Goal: Feedback & Contribution: Leave review/rating

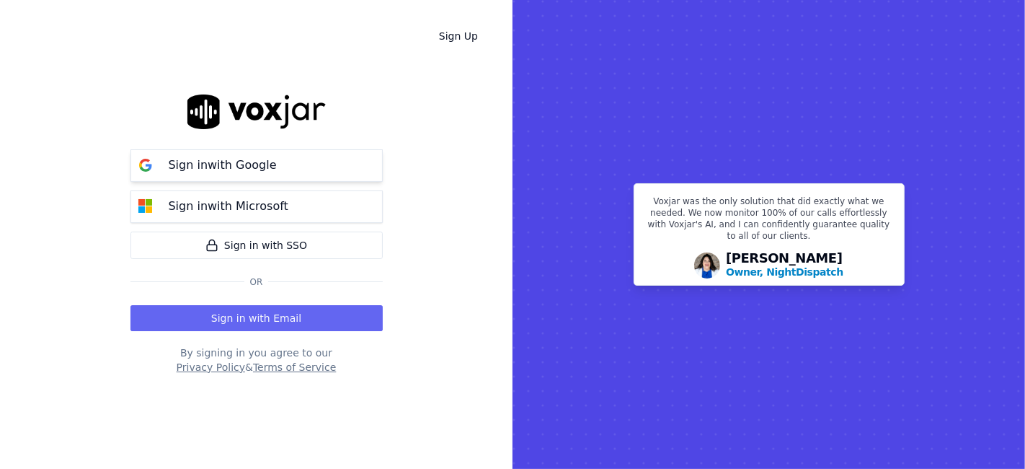
click at [222, 161] on p "Sign in with Google" at bounding box center [223, 164] width 108 height 17
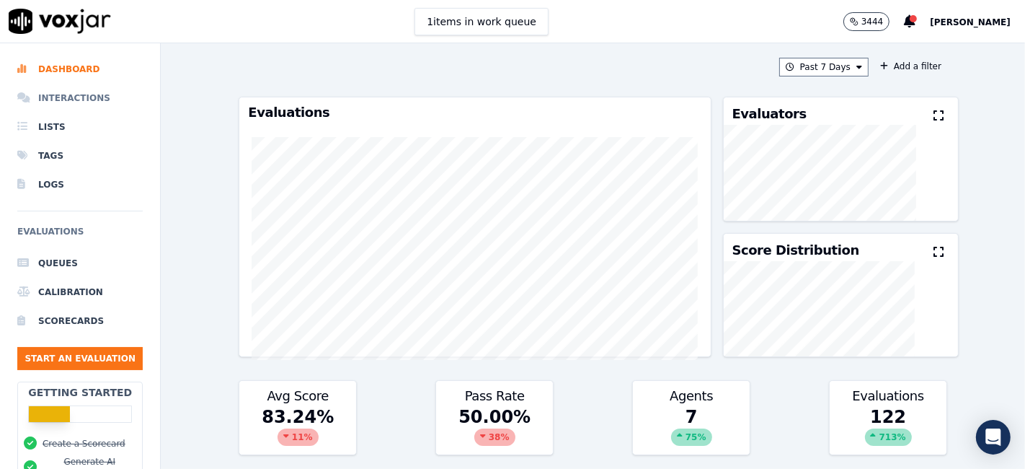
click at [58, 97] on li "Interactions" at bounding box center [79, 98] width 125 height 29
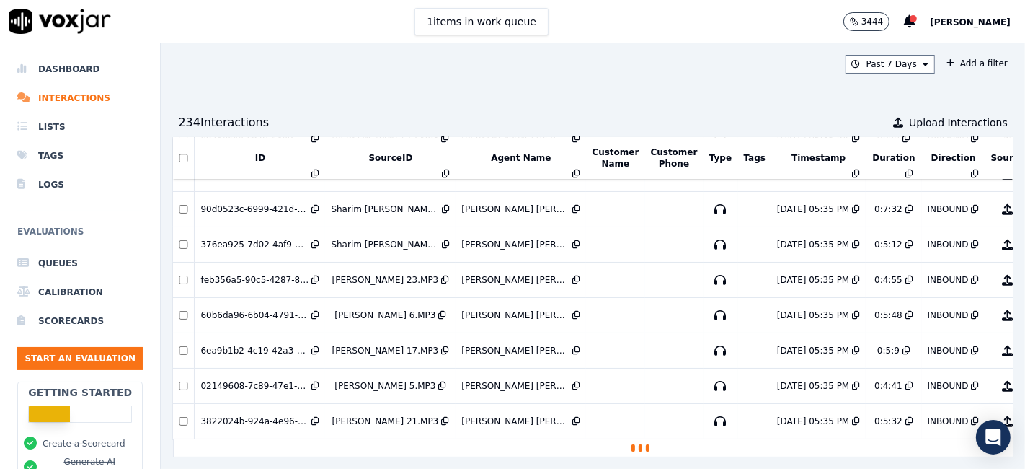
scroll to position [3289, 0]
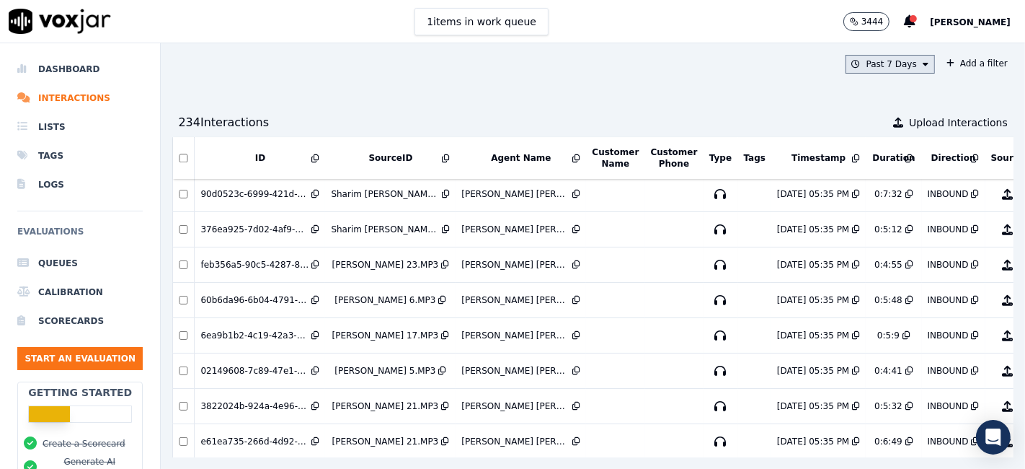
click at [923, 63] on icon at bounding box center [926, 64] width 6 height 9
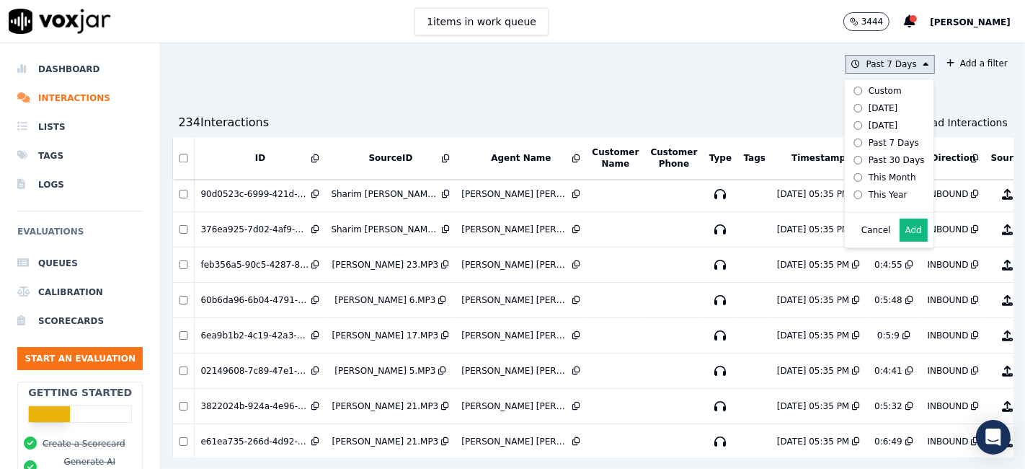
click at [900, 242] on button "Add" at bounding box center [914, 229] width 28 height 23
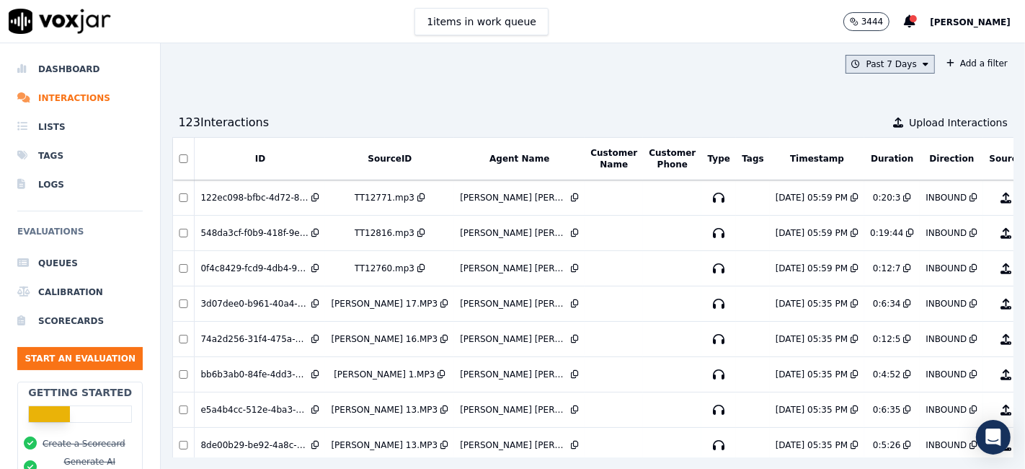
click at [923, 61] on icon at bounding box center [926, 64] width 6 height 9
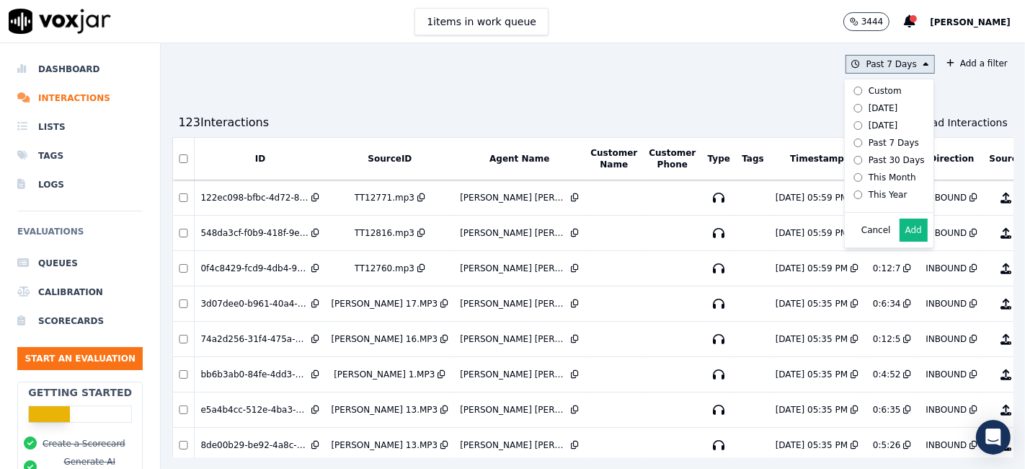
click at [869, 89] on div "Custom" at bounding box center [885, 91] width 33 height 12
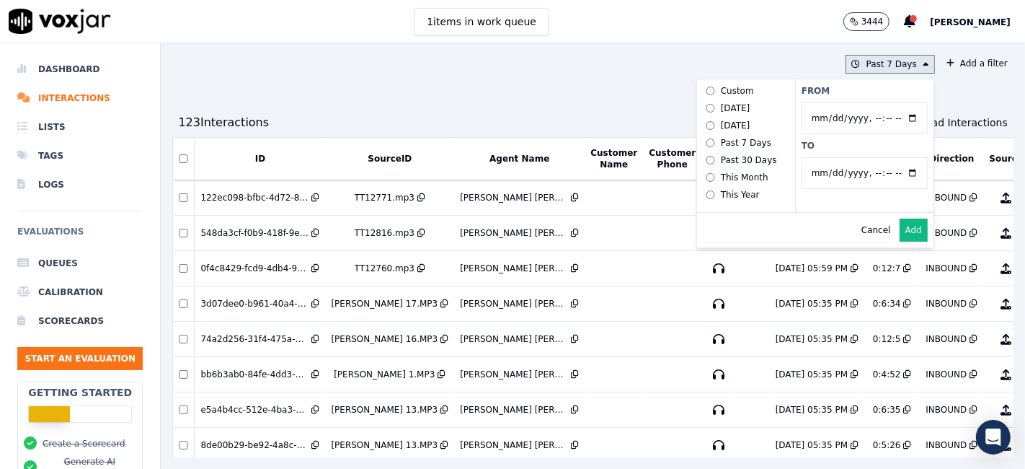
click at [883, 118] on input "From" at bounding box center [865, 118] width 126 height 32
type input "2025-07-21T00:00"
click at [841, 85] on label "From" at bounding box center [865, 91] width 126 height 12
click at [841, 102] on input "From" at bounding box center [865, 118] width 126 height 32
click at [879, 173] on input "To" at bounding box center [865, 173] width 126 height 32
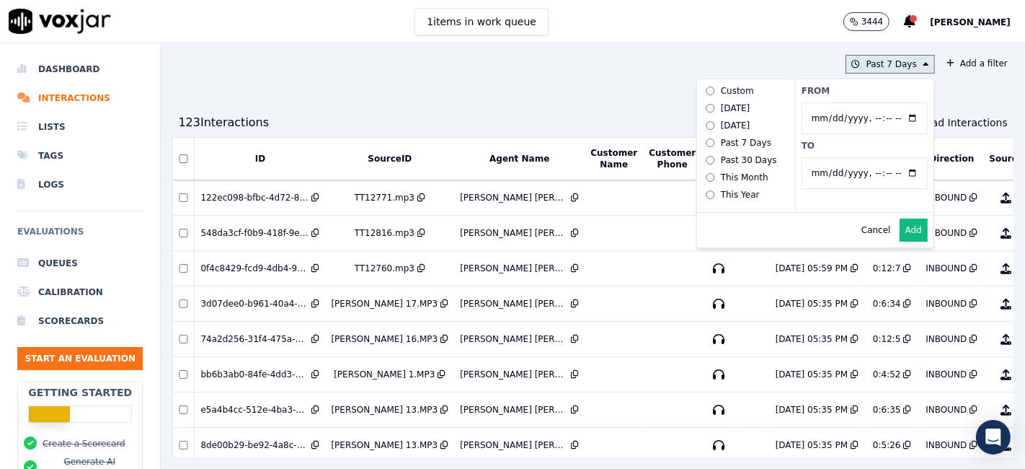
type input "2025-07-25T23:59"
click at [856, 94] on label "From" at bounding box center [865, 91] width 126 height 12
click at [856, 102] on input "From" at bounding box center [865, 118] width 126 height 32
click at [900, 242] on button "Add" at bounding box center [914, 229] width 28 height 23
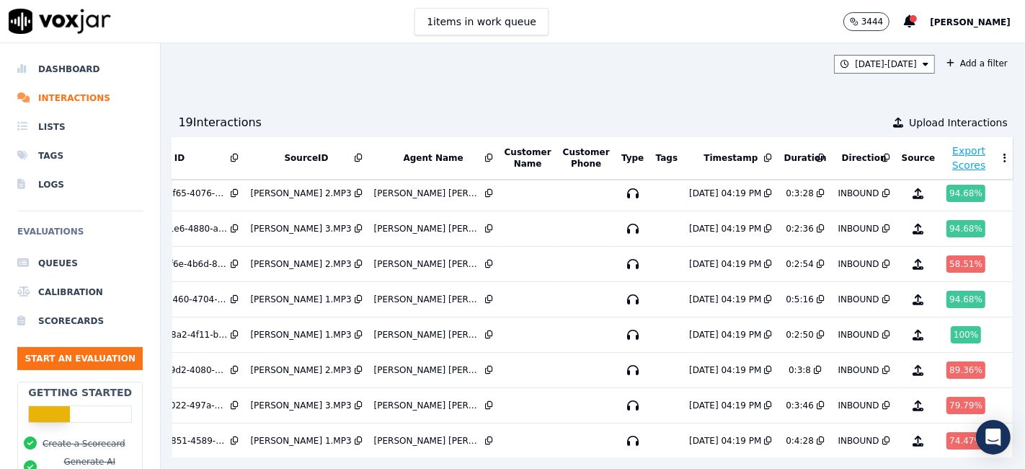
scroll to position [0, 89]
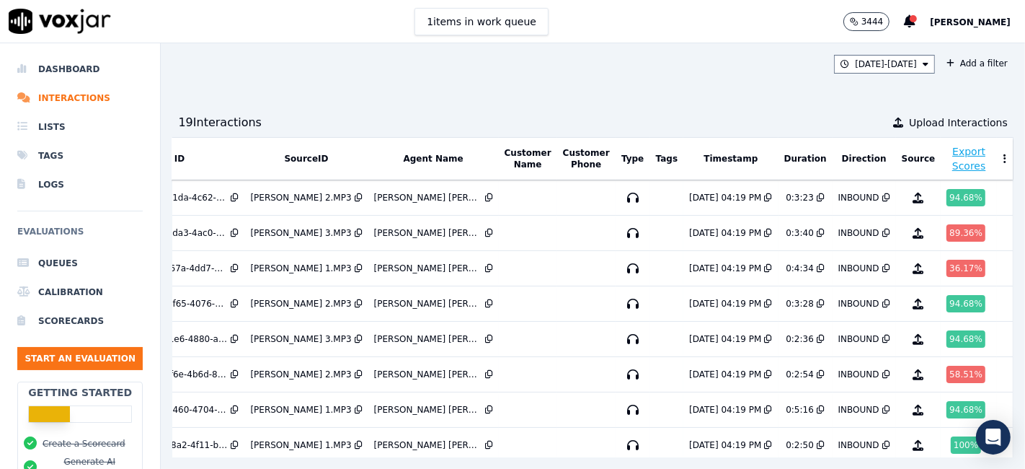
click at [441, 159] on button "Agent Name" at bounding box center [433, 159] width 60 height 12
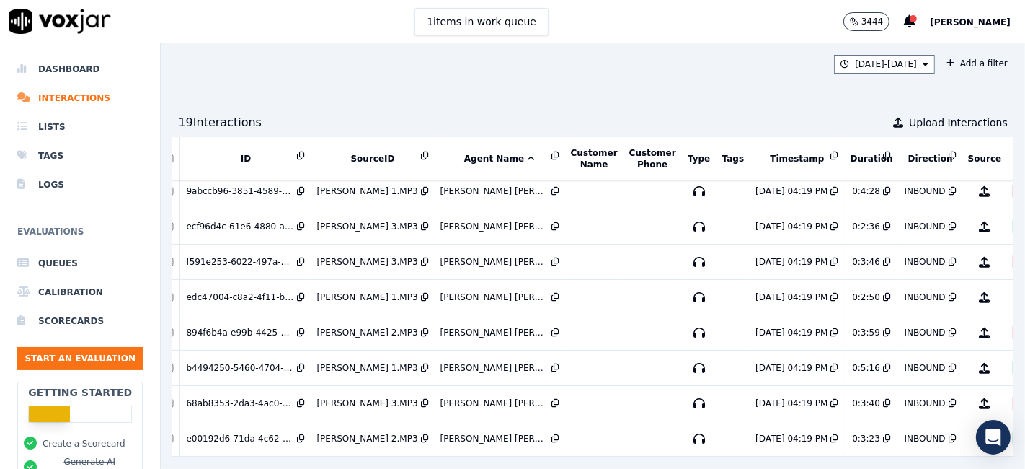
scroll to position [426, 89]
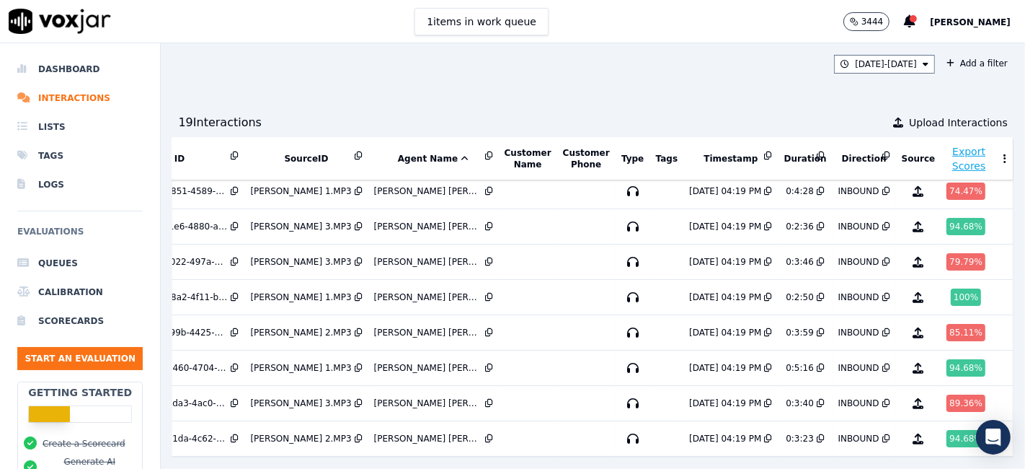
click at [661, 99] on div "7/21/25 - 7/25/25 Add a filter 19 Interaction s Upload Interactions ID SourceID…" at bounding box center [593, 255] width 864 height 425
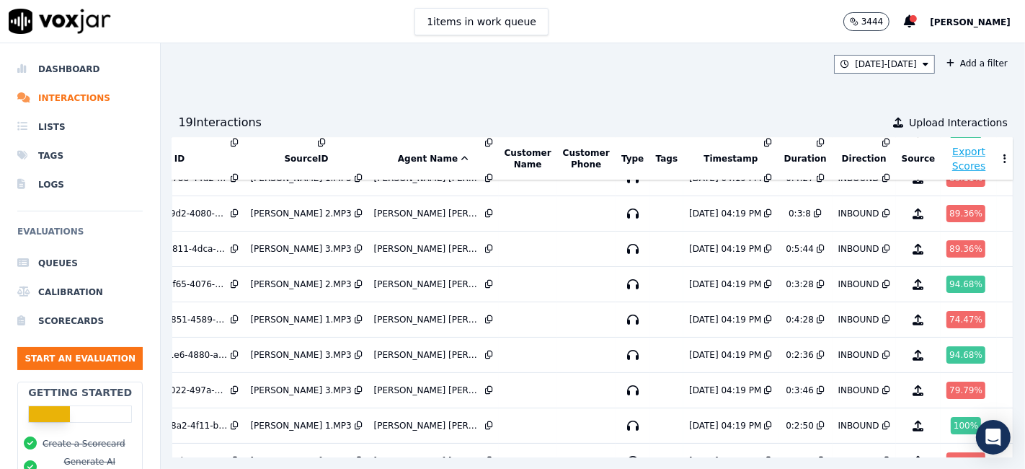
scroll to position [0, 89]
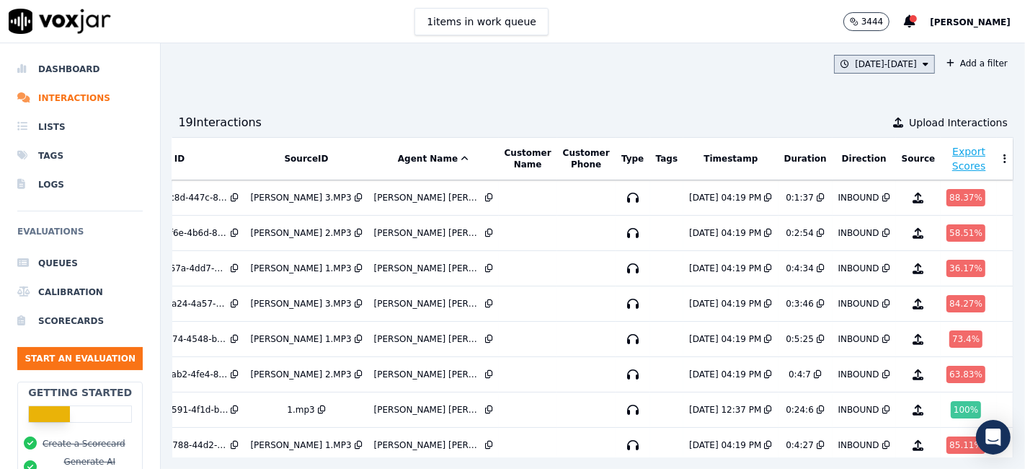
click at [893, 57] on button "7/21/25 - 7/25/25" at bounding box center [884, 64] width 101 height 19
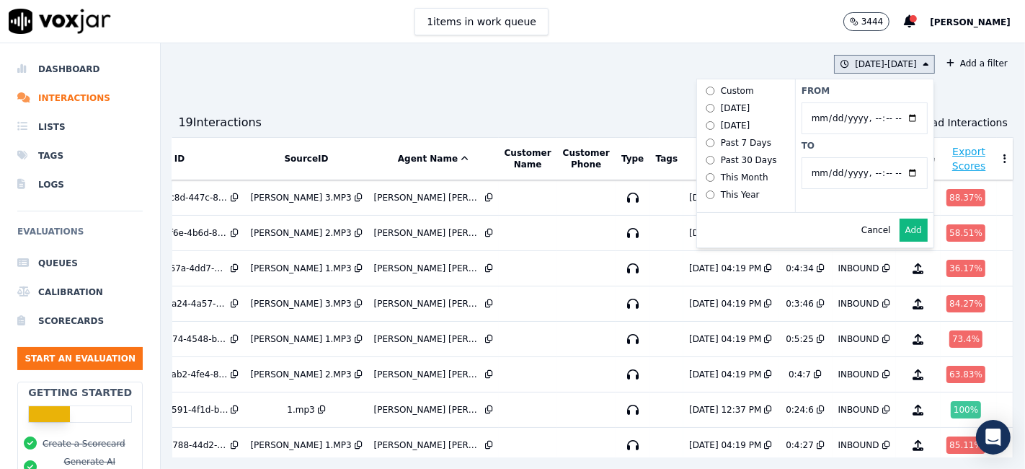
click at [818, 115] on input "From" at bounding box center [865, 118] width 126 height 32
click at [802, 120] on input "From" at bounding box center [865, 118] width 126 height 32
click at [885, 120] on input "From" at bounding box center [865, 118] width 126 height 32
type input "2025-07-22T00:00"
click at [840, 89] on label "From" at bounding box center [865, 91] width 126 height 12
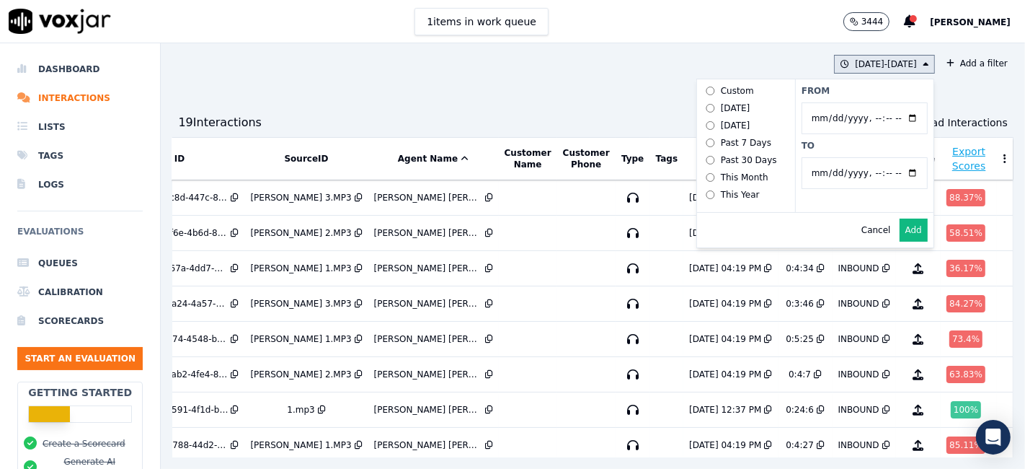
click at [840, 102] on input "From" at bounding box center [865, 118] width 126 height 32
click at [883, 169] on input "To" at bounding box center [865, 173] width 126 height 32
type input "2025-07-22T23:59"
click at [824, 89] on label "From" at bounding box center [865, 91] width 126 height 12
click at [824, 102] on input "From" at bounding box center [865, 118] width 126 height 32
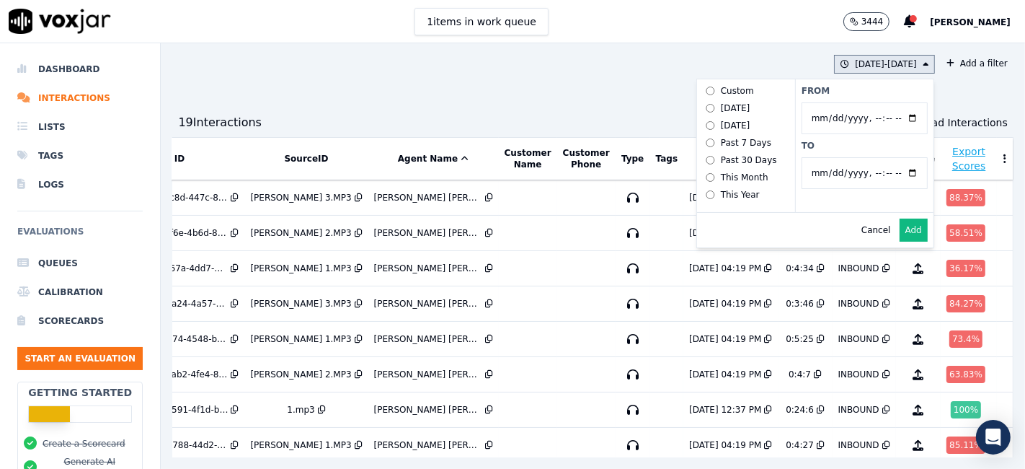
click at [900, 234] on button "Add" at bounding box center [914, 229] width 28 height 23
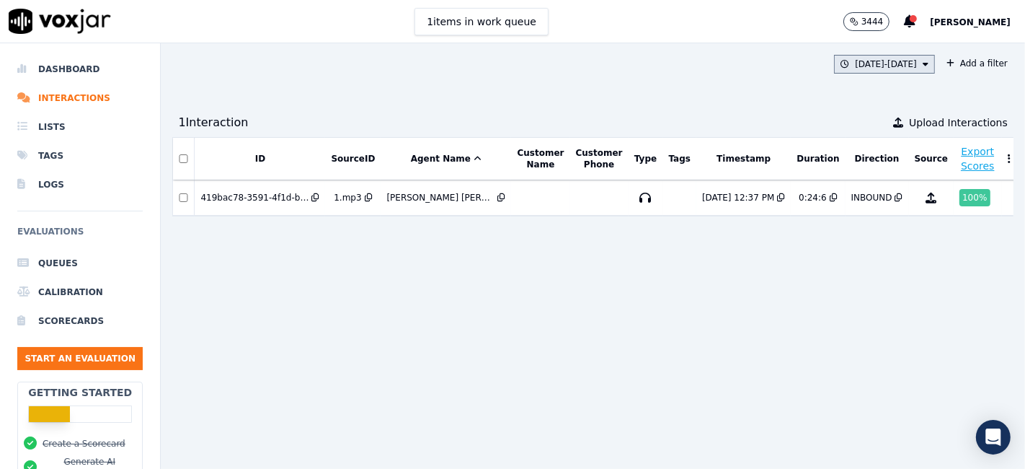
click at [923, 62] on icon at bounding box center [926, 64] width 6 height 9
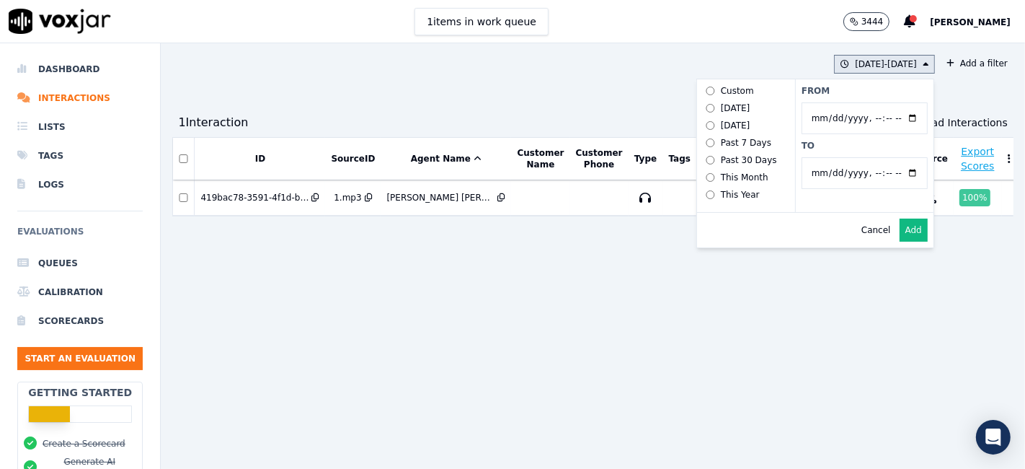
click at [879, 116] on input "From" at bounding box center [865, 118] width 126 height 32
type input "2025-07-21T00:00"
drag, startPoint x: 876, startPoint y: 89, endPoint x: 882, endPoint y: 95, distance: 8.2
click at [877, 89] on label "From" at bounding box center [865, 91] width 126 height 12
click at [877, 102] on input "From" at bounding box center [865, 118] width 126 height 32
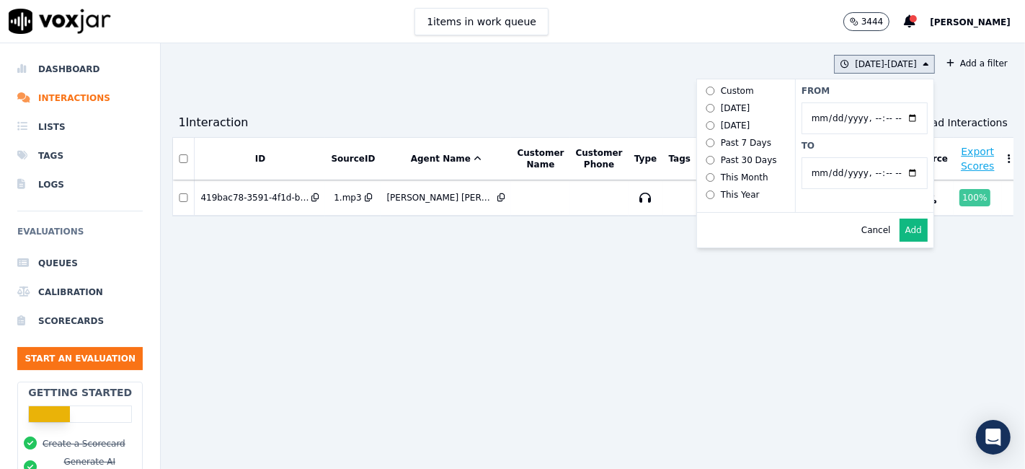
click at [900, 235] on button "Add" at bounding box center [914, 229] width 28 height 23
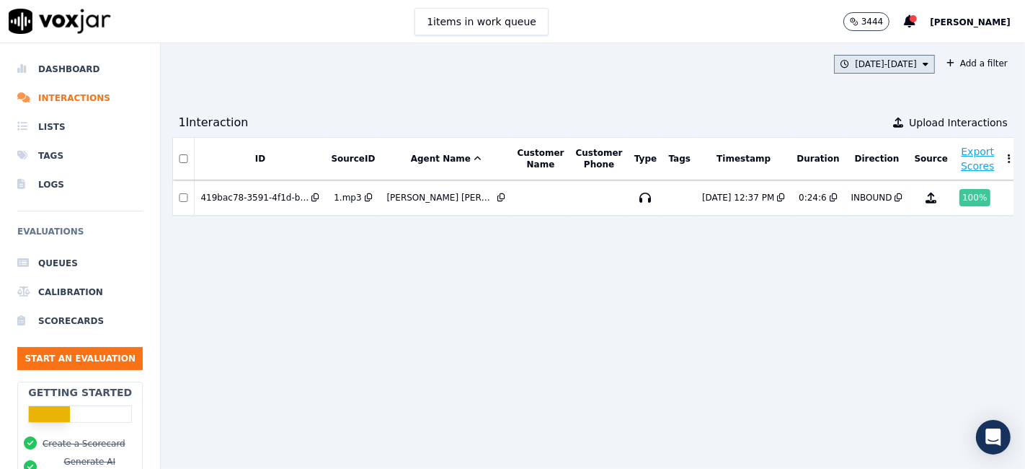
click at [923, 65] on icon at bounding box center [926, 64] width 6 height 9
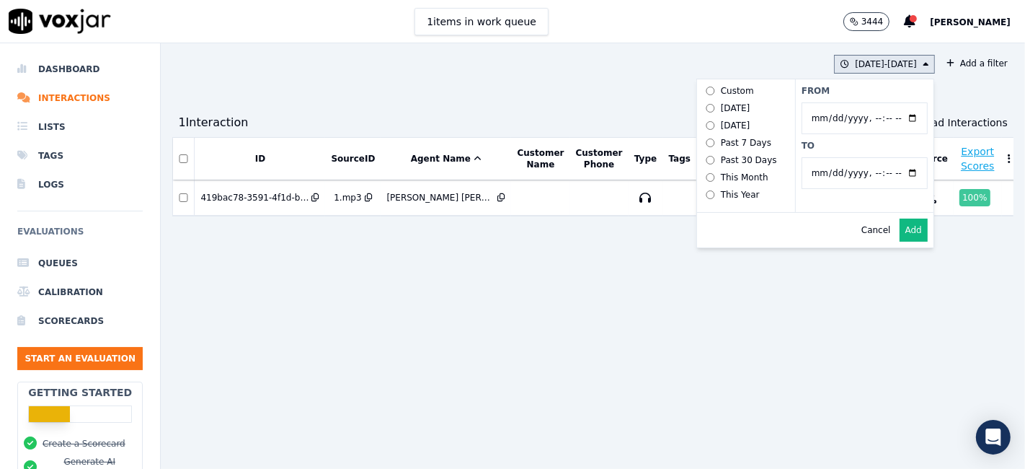
click at [888, 114] on input "From" at bounding box center [865, 118] width 126 height 32
click at [883, 116] on input "From" at bounding box center [865, 118] width 126 height 32
click at [860, 87] on label "From" at bounding box center [865, 91] width 126 height 12
click at [860, 102] on input "From" at bounding box center [865, 118] width 126 height 32
click at [877, 115] on input "From" at bounding box center [865, 118] width 126 height 32
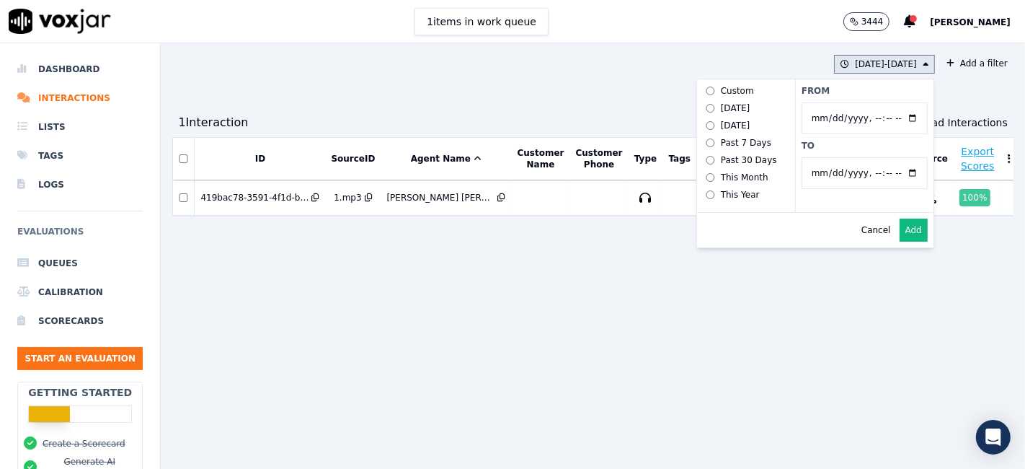
type input "2025-08-22T00:00"
click at [853, 94] on label "From" at bounding box center [865, 91] width 126 height 12
click at [853, 102] on input "From" at bounding box center [865, 118] width 126 height 32
click at [885, 172] on input "To" at bounding box center [865, 173] width 126 height 32
type input "2025-08-22T23:59"
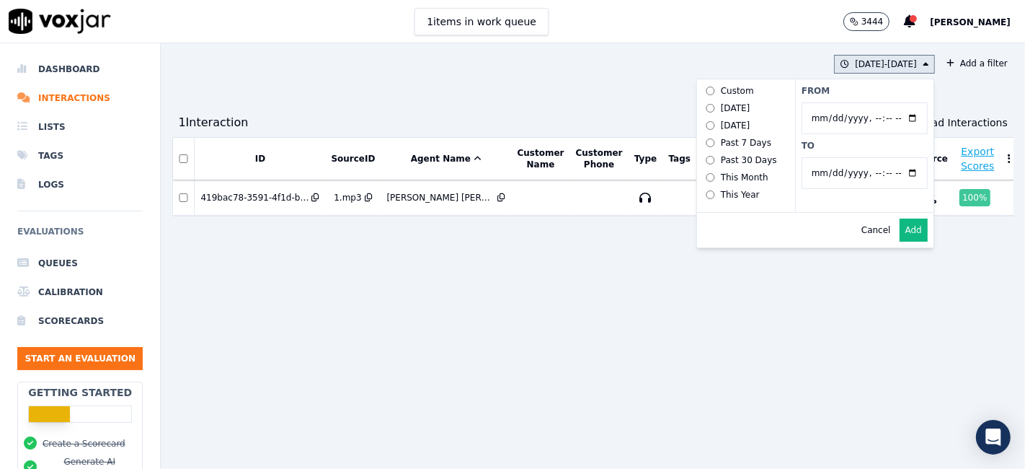
click at [842, 140] on label "To" at bounding box center [865, 146] width 126 height 12
click at [842, 157] on input "To" at bounding box center [865, 173] width 126 height 32
click at [900, 241] on button "Add" at bounding box center [914, 229] width 28 height 23
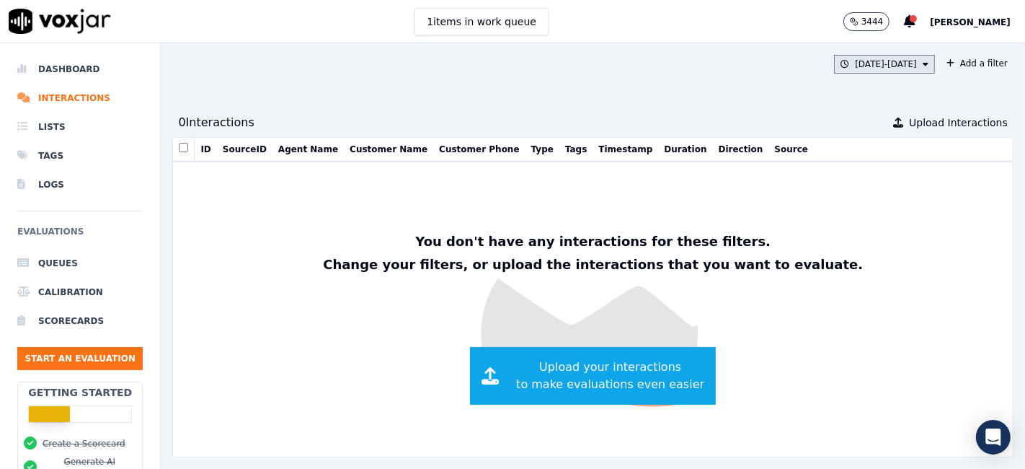
click at [923, 65] on icon at bounding box center [926, 64] width 6 height 9
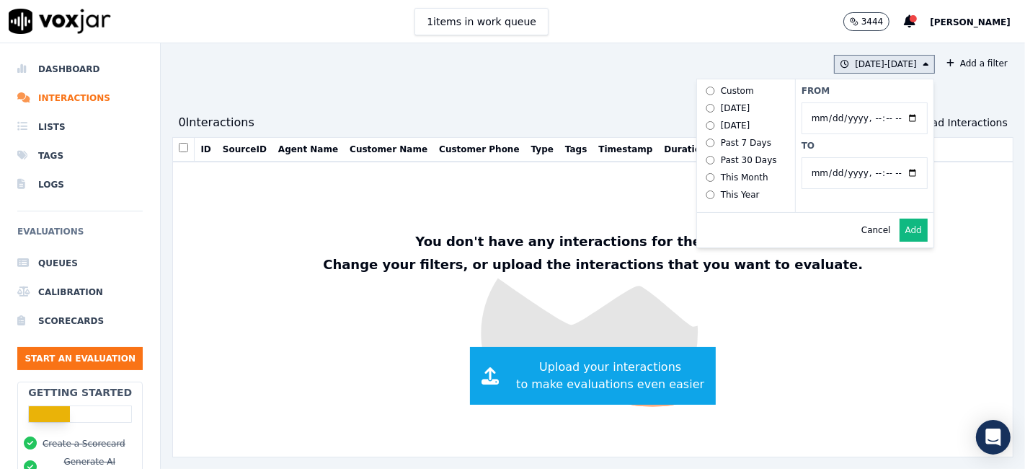
click at [831, 119] on input "From" at bounding box center [865, 118] width 126 height 32
click at [879, 115] on input "From" at bounding box center [865, 118] width 126 height 32
type input "2025-08-20T00:00"
drag, startPoint x: 872, startPoint y: 94, endPoint x: 889, endPoint y: 117, distance: 28.8
click at [873, 92] on label "From" at bounding box center [865, 91] width 126 height 12
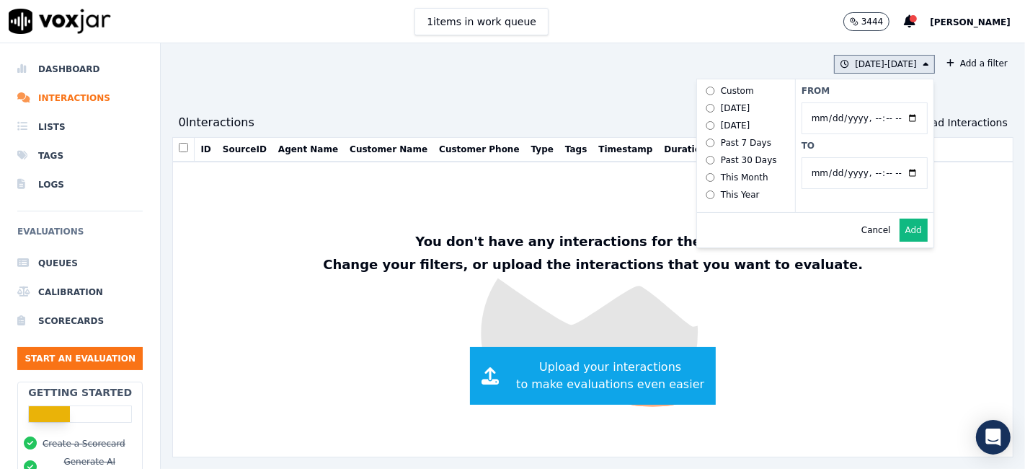
click at [873, 102] on input "From" at bounding box center [865, 118] width 126 height 32
click at [882, 174] on input "To" at bounding box center [865, 173] width 126 height 32
type input "2025-08-20T23:59"
click at [832, 87] on label "From" at bounding box center [865, 91] width 126 height 12
click at [832, 102] on input "From" at bounding box center [865, 118] width 126 height 32
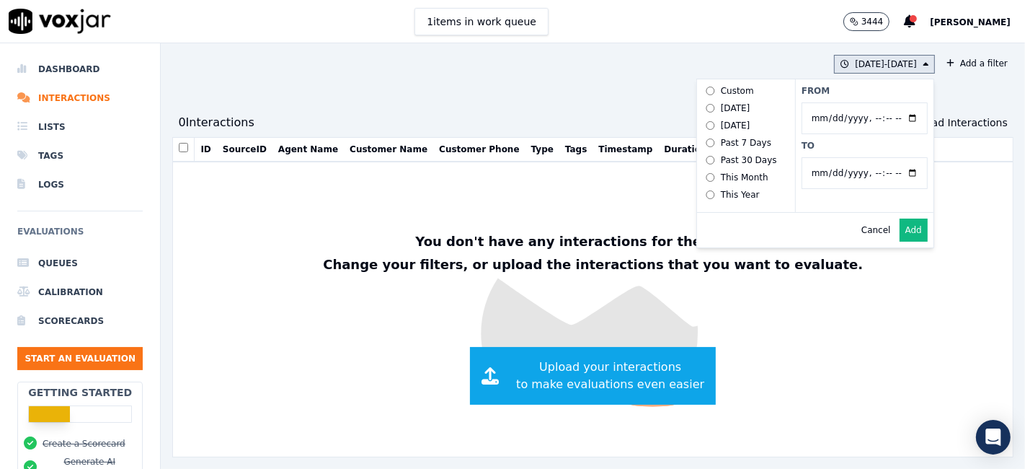
click at [900, 238] on button "Add" at bounding box center [914, 229] width 28 height 23
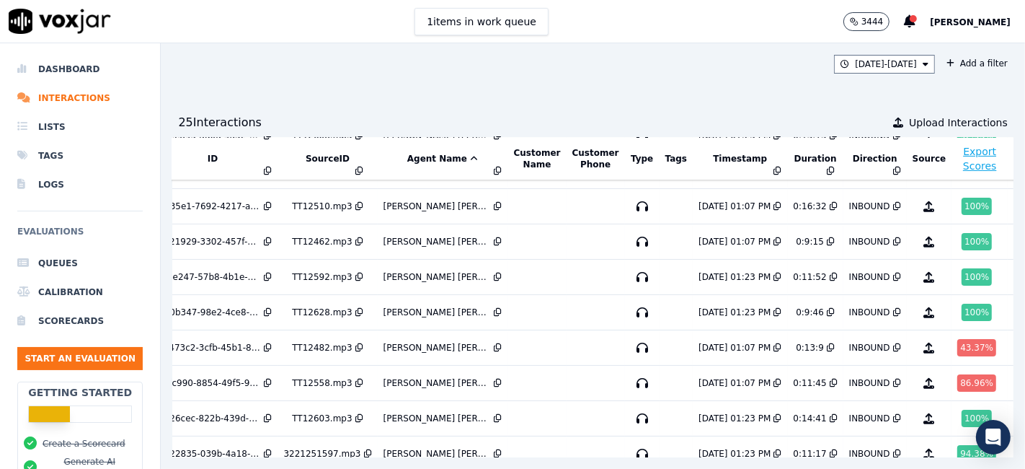
scroll to position [461, 48]
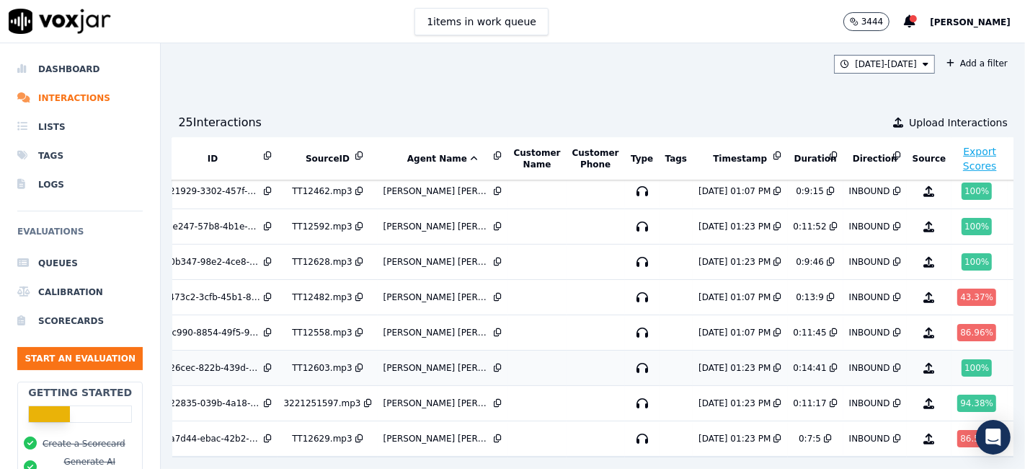
click at [962, 359] on div "100 %" at bounding box center [977, 367] width 30 height 17
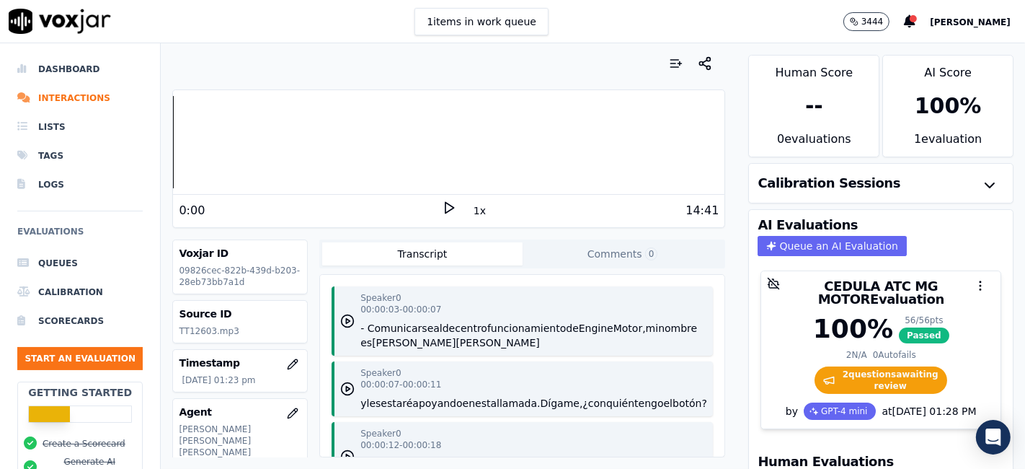
click at [444, 209] on icon at bounding box center [449, 207] width 14 height 14
click at [471, 209] on button "1x" at bounding box center [480, 210] width 18 height 20
click at [476, 213] on button "1.5x" at bounding box center [485, 210] width 28 height 20
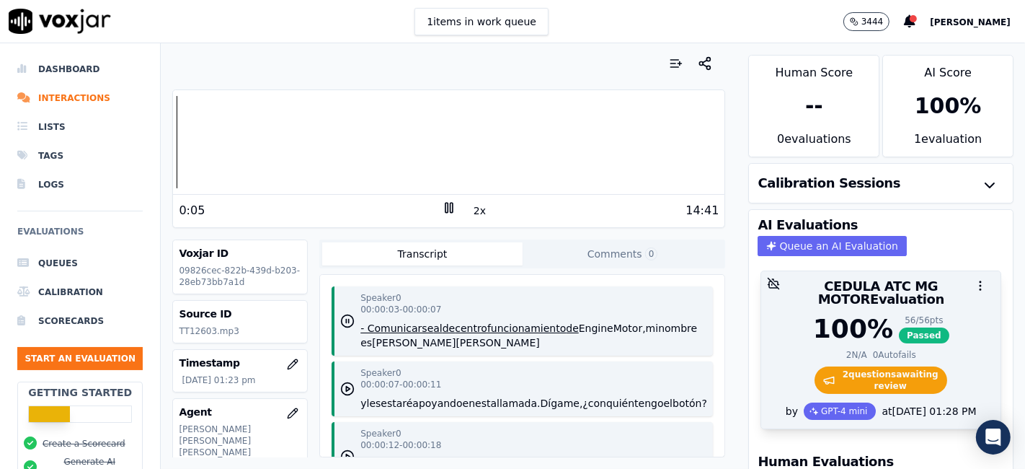
click at [855, 366] on span "2 question s awaiting review" at bounding box center [881, 379] width 133 height 27
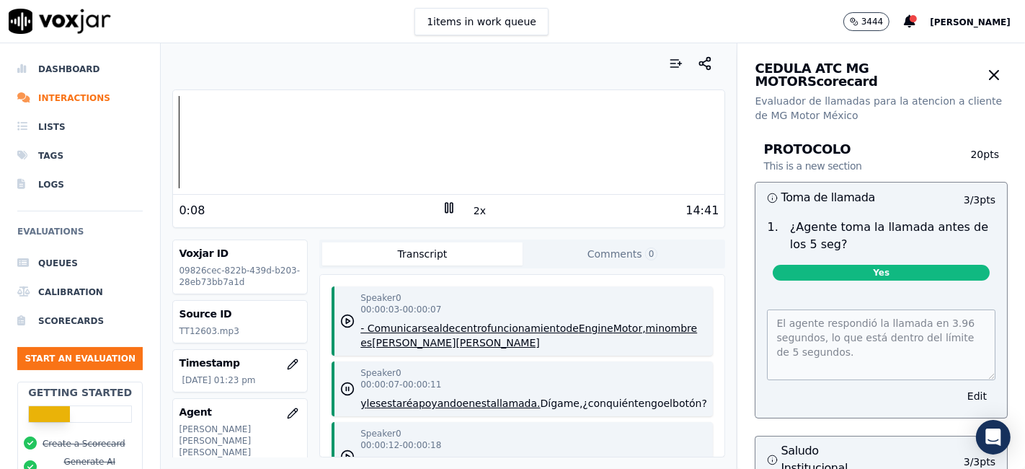
click at [471, 209] on button "2x" at bounding box center [480, 210] width 18 height 20
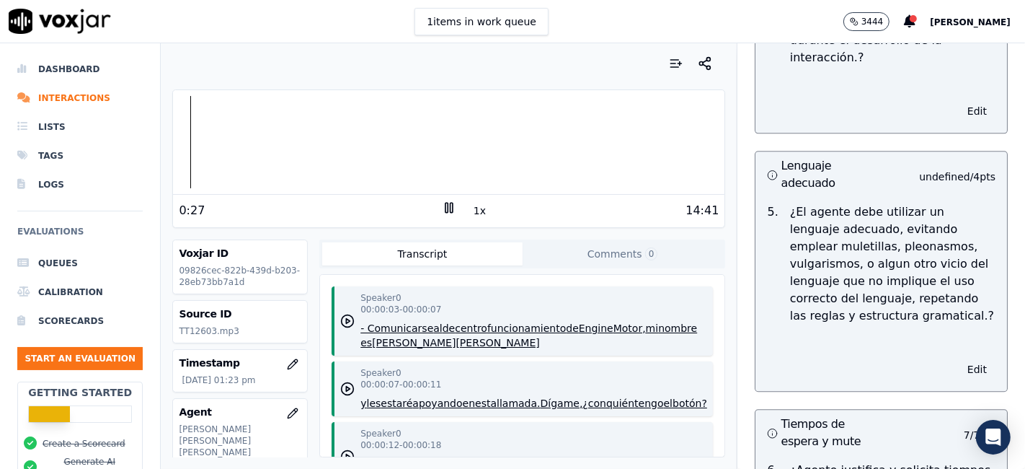
scroll to position [3009, 0]
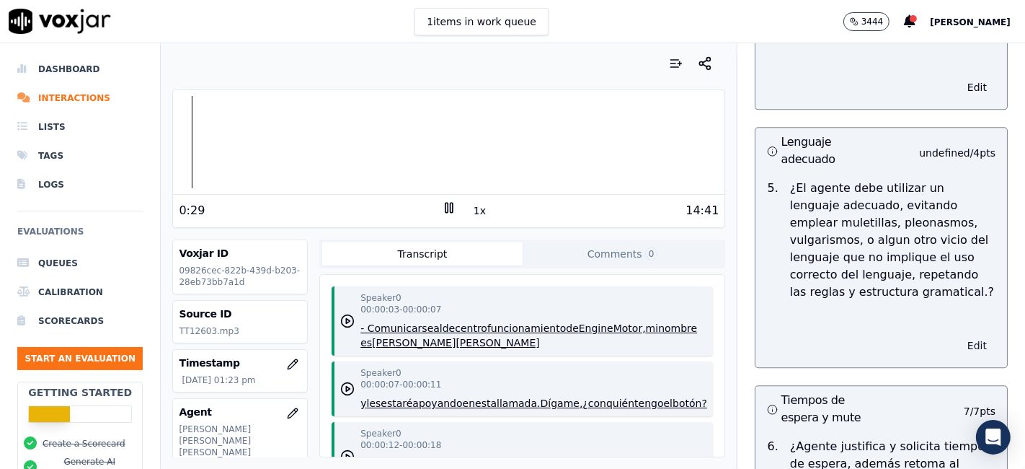
click at [959, 335] on button "Edit" at bounding box center [977, 345] width 37 height 20
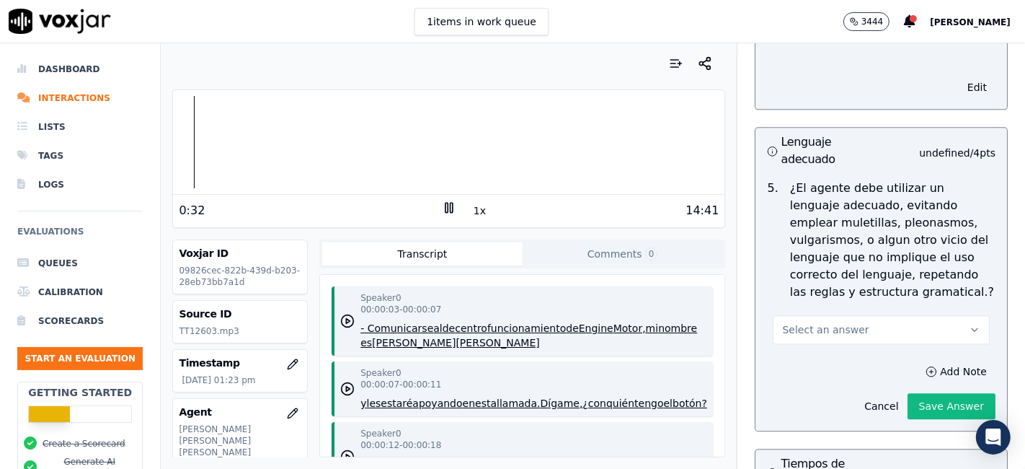
click at [969, 324] on icon "button" at bounding box center [975, 330] width 12 height 12
click at [789, 349] on div "No" at bounding box center [855, 351] width 190 height 23
click at [805, 353] on div "No" at bounding box center [855, 351] width 190 height 23
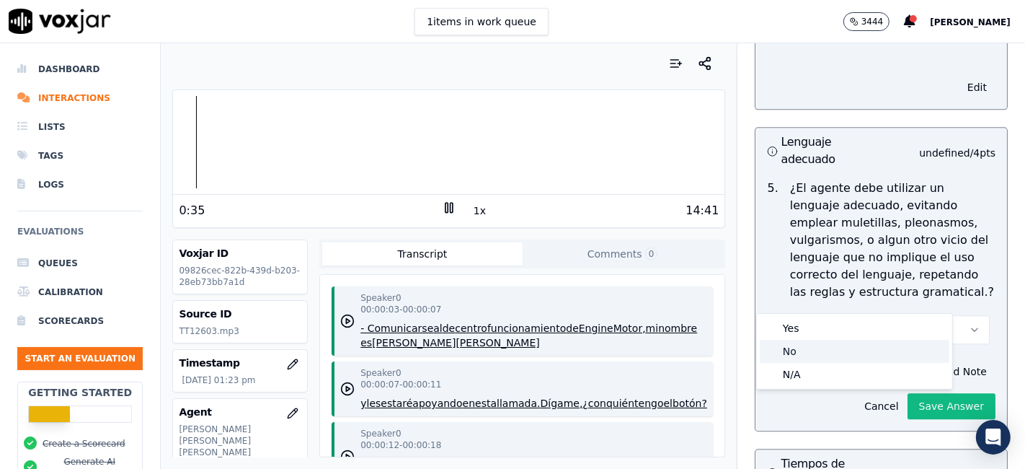
click at [805, 353] on div "No" at bounding box center [855, 351] width 190 height 23
click at [803, 353] on div "No" at bounding box center [855, 351] width 190 height 23
click at [802, 353] on div "No" at bounding box center [855, 351] width 190 height 23
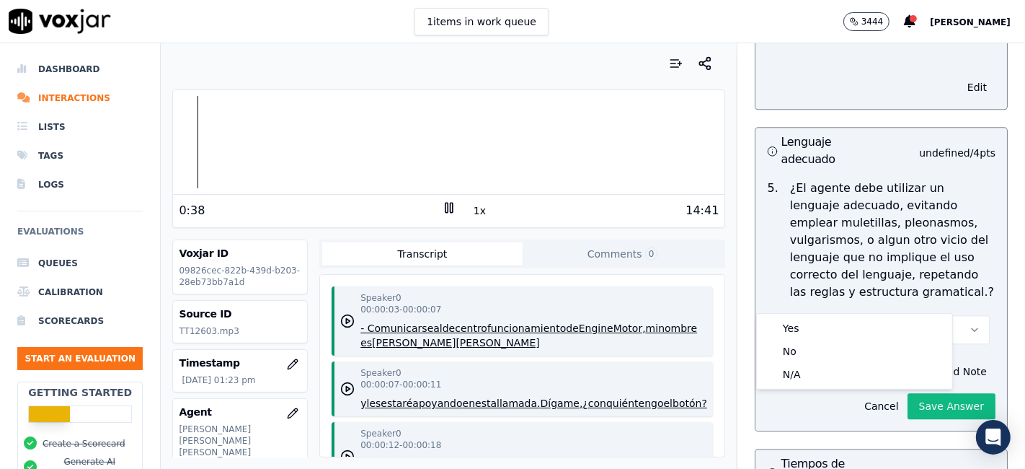
click at [761, 207] on p "5 ." at bounding box center [772, 240] width 22 height 121
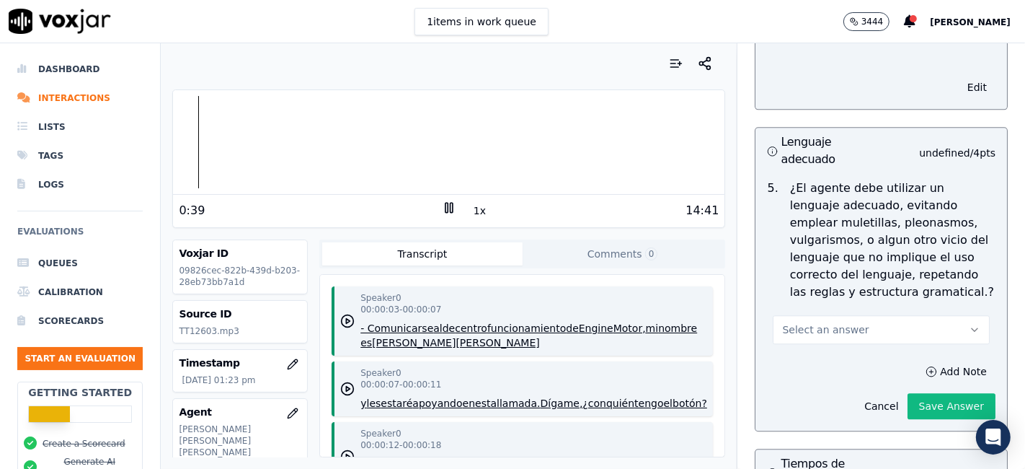
click at [969, 324] on icon "button" at bounding box center [975, 330] width 12 height 12
click at [789, 359] on div "No" at bounding box center [855, 351] width 190 height 23
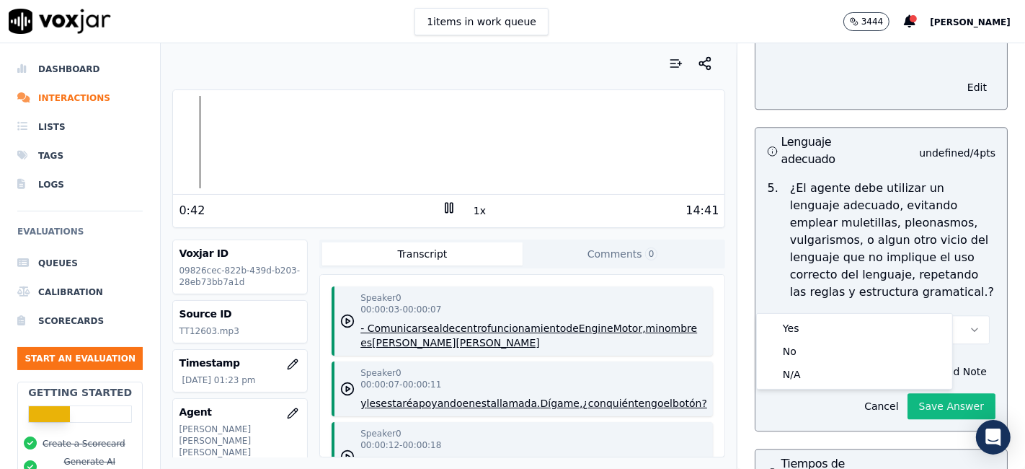
click at [939, 227] on p "¿El agente debe utilizar un lenguaje adecuado, evitando emplear muletillas, ple…" at bounding box center [892, 240] width 205 height 121
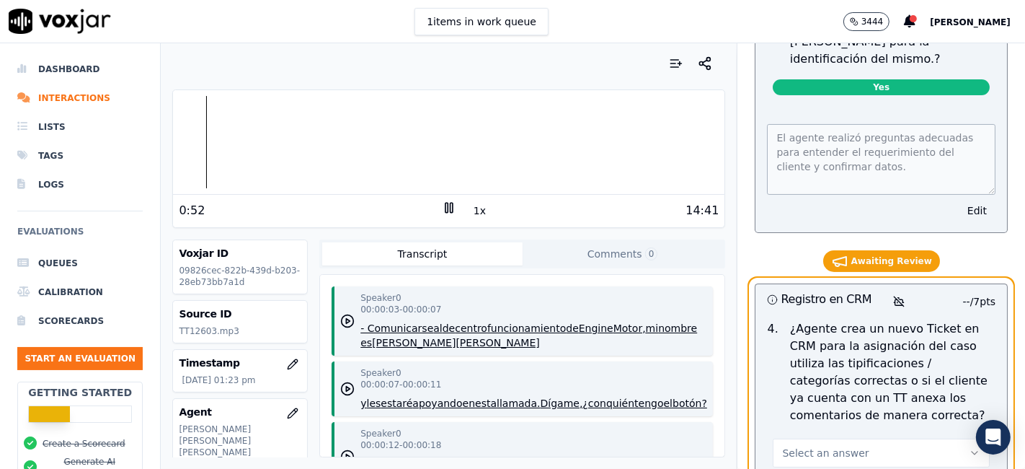
scroll to position [4733, 0]
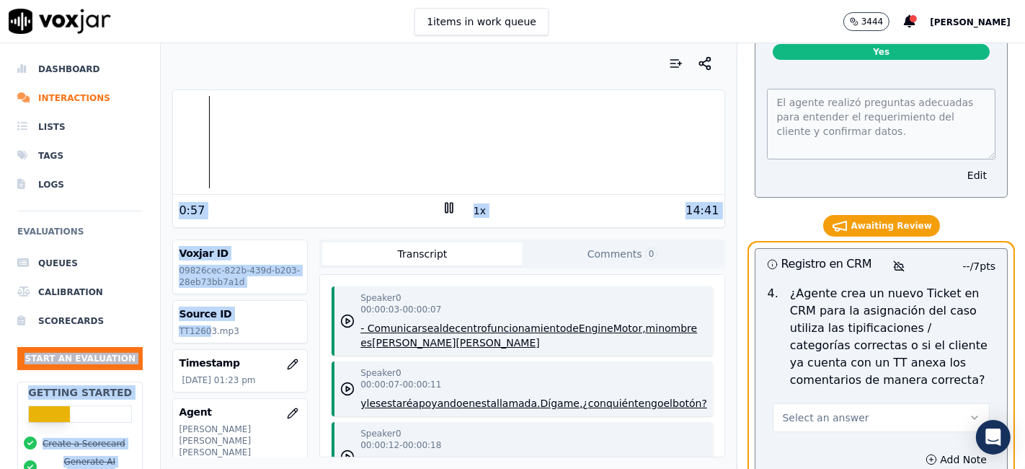
drag, startPoint x: 208, startPoint y: 329, endPoint x: 155, endPoint y: 328, distance: 52.6
click at [155, 328] on div "Dashboard Interactions Lists Tags Logs Evaluations Queues Calibration Scorecard…" at bounding box center [512, 255] width 1025 height 425
click at [205, 329] on p "TT12603.mp3" at bounding box center [240, 331] width 123 height 12
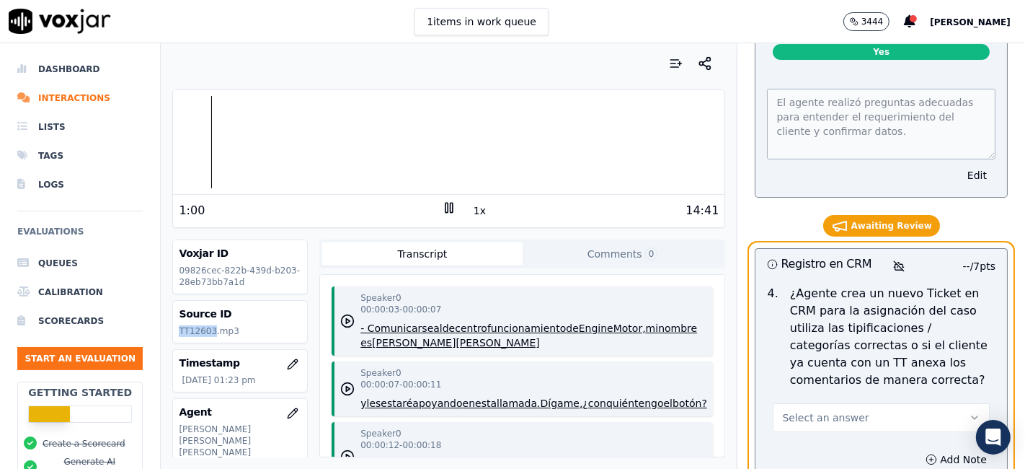
drag, startPoint x: 210, startPoint y: 329, endPoint x: 179, endPoint y: 329, distance: 31.0
click at [179, 329] on p "TT12603.mp3" at bounding box center [240, 331] width 123 height 12
copy p "TT12603"
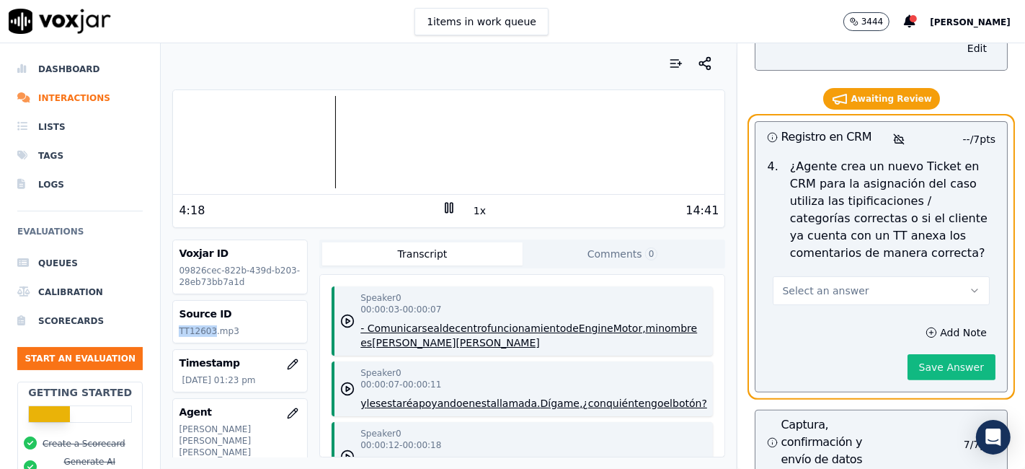
scroll to position [4874, 0]
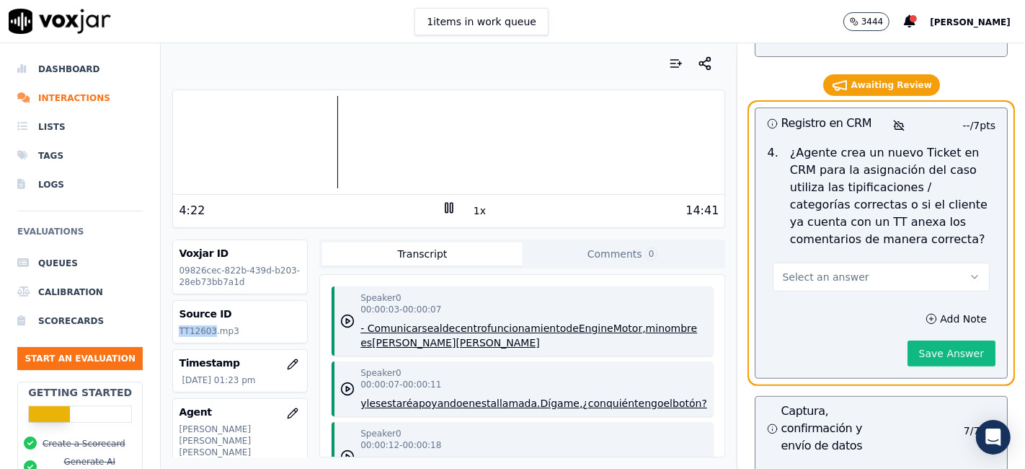
click at [933, 262] on button "Select an answer" at bounding box center [881, 276] width 217 height 29
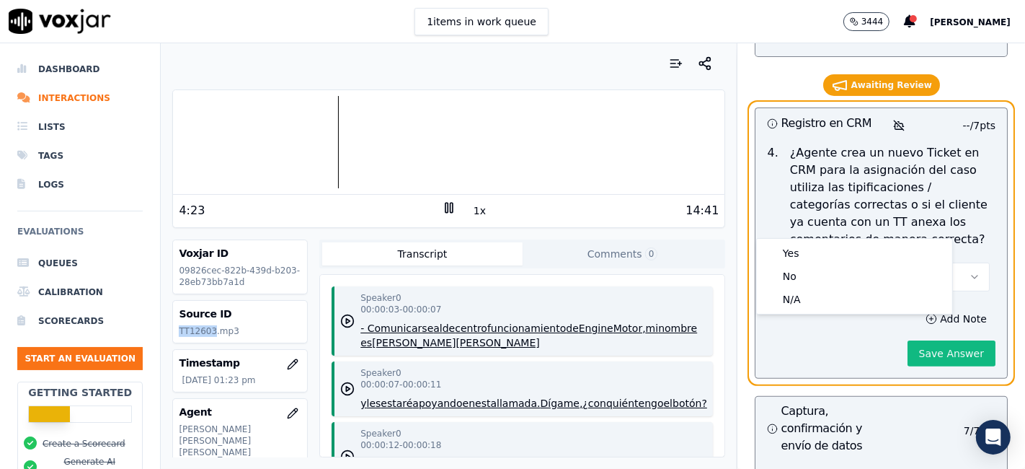
click at [957, 144] on p "¿Agente crea un nuevo Ticket en CRM para la asignación del caso utiliza las tip…" at bounding box center [892, 196] width 205 height 104
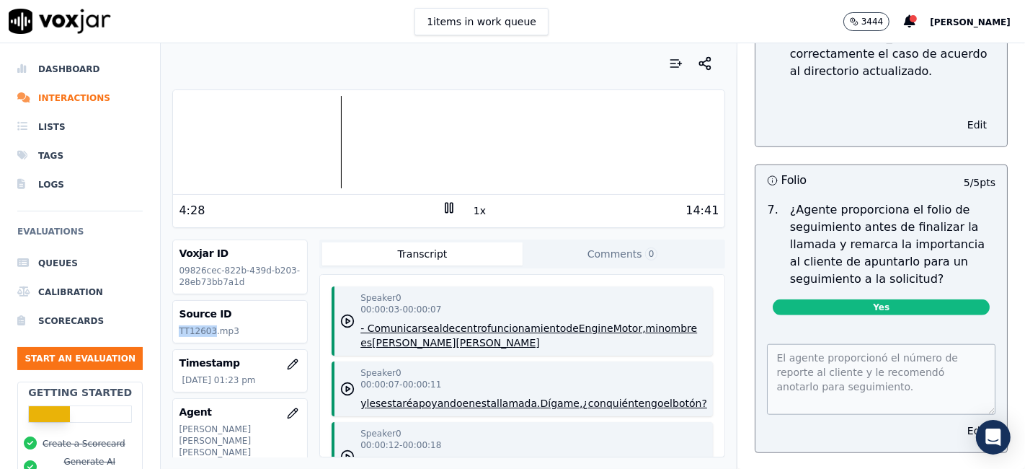
scroll to position [5755, 0]
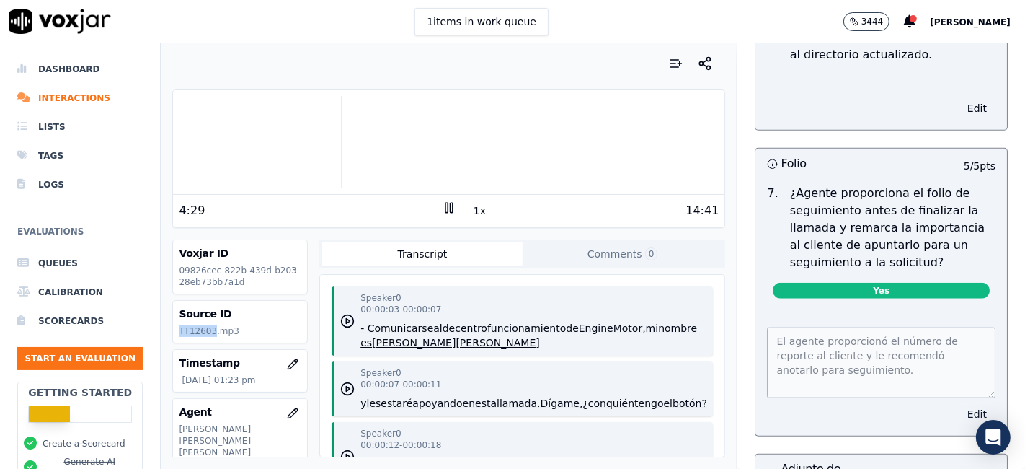
click at [959, 404] on button "Edit" at bounding box center [977, 414] width 37 height 20
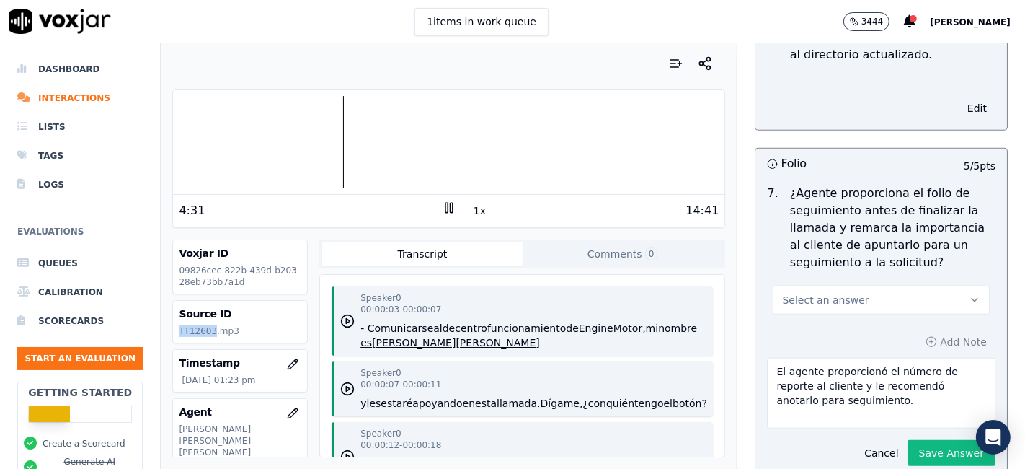
click at [799, 293] on span "Select an answer" at bounding box center [825, 300] width 87 height 14
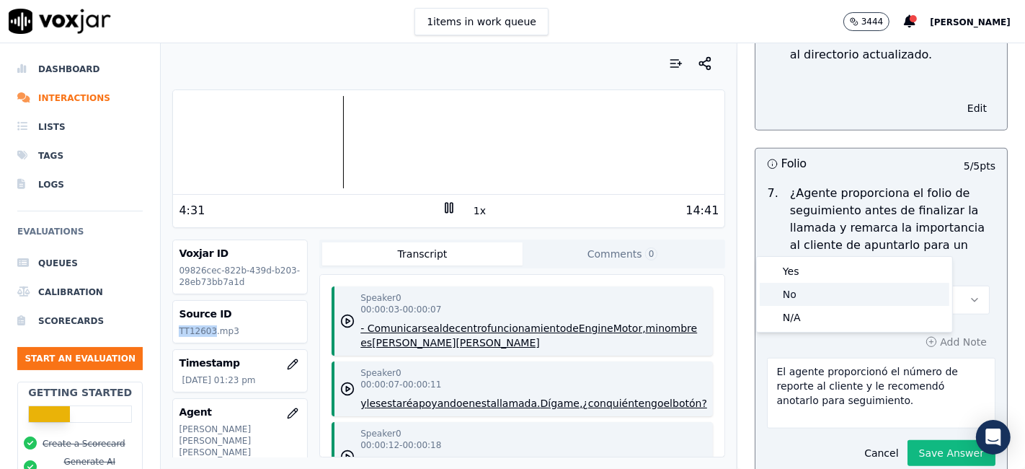
click at [801, 297] on div "No" at bounding box center [855, 294] width 190 height 23
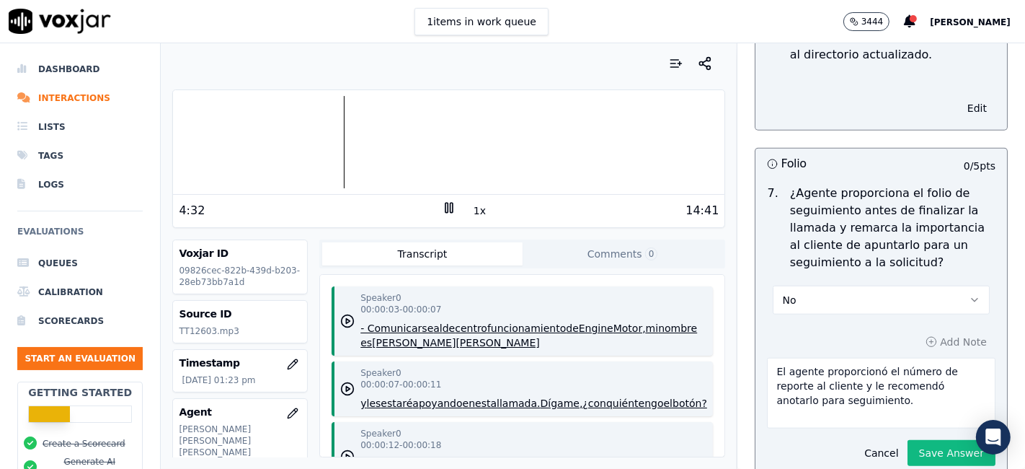
click at [805, 320] on div "Add Note El agente proporcionó el número de reporte al cliente y le recomendó a…" at bounding box center [882, 398] width 252 height 157
click at [858, 443] on button "Cancel" at bounding box center [881, 453] width 51 height 20
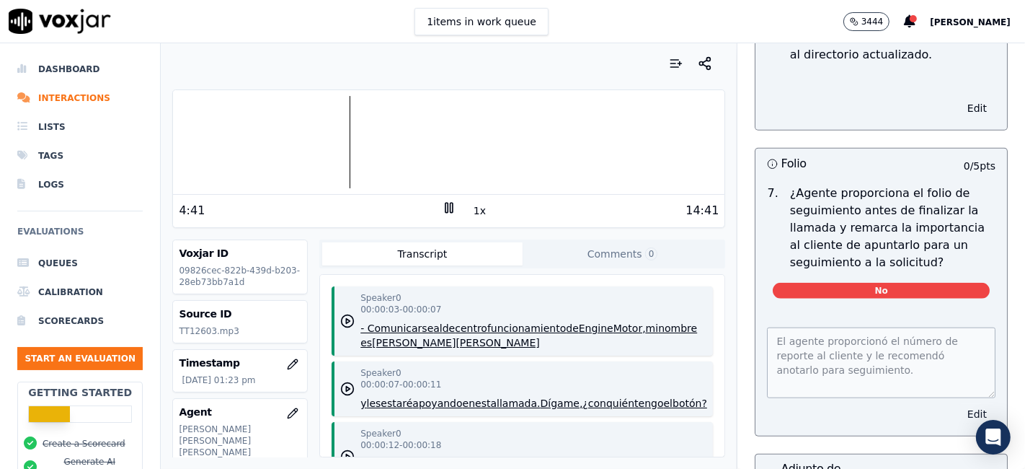
click at [959, 404] on button "Edit" at bounding box center [977, 414] width 37 height 20
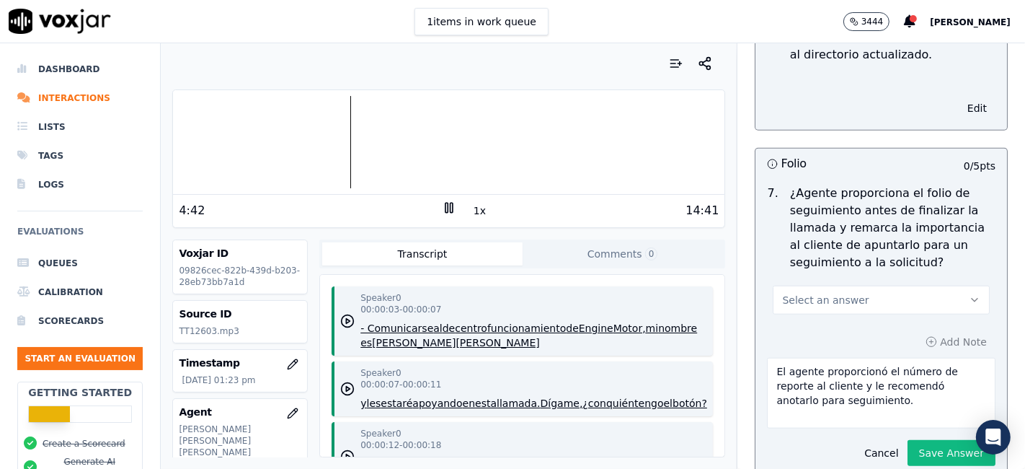
click at [936, 285] on button "Select an answer" at bounding box center [881, 299] width 217 height 29
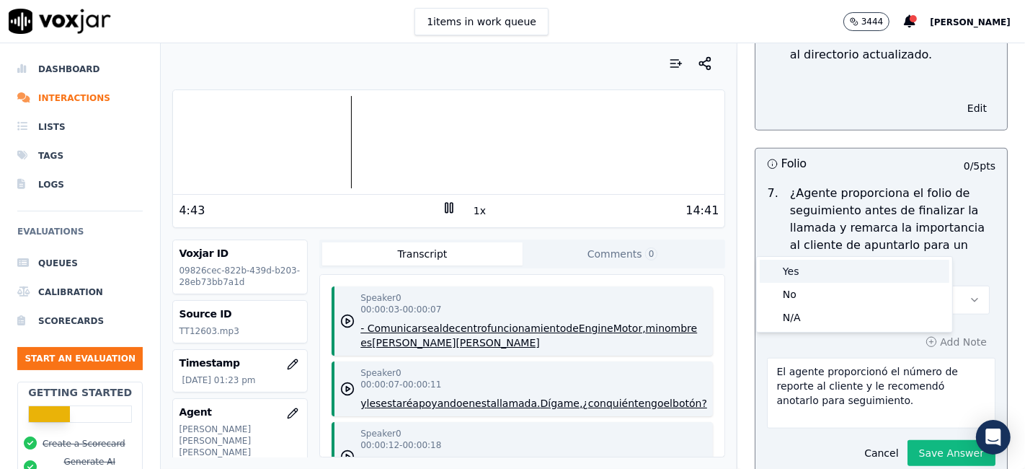
click at [812, 267] on div "Yes" at bounding box center [855, 271] width 190 height 23
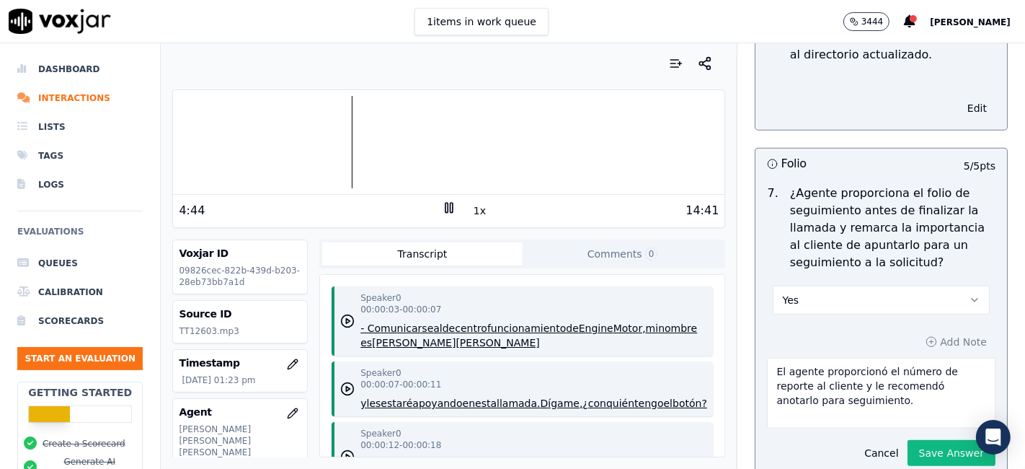
click at [856, 443] on button "Cancel" at bounding box center [881, 453] width 51 height 20
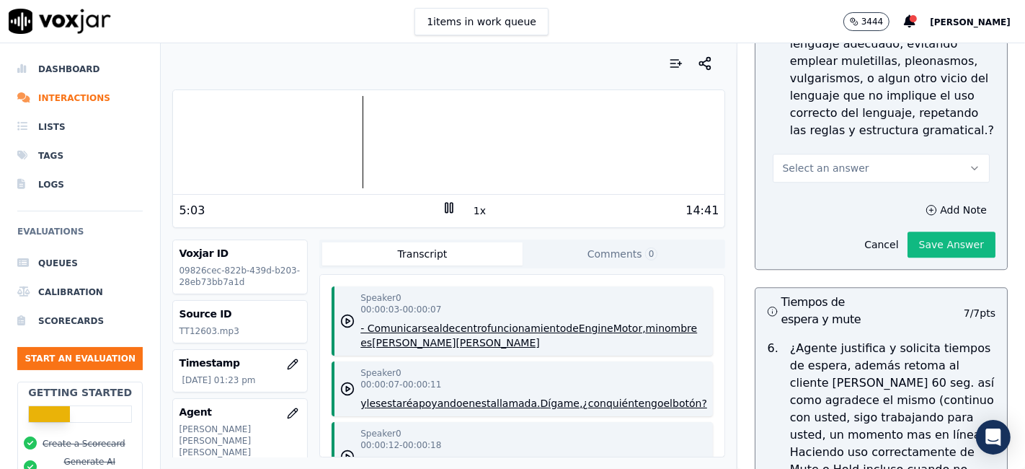
scroll to position [3010, 0]
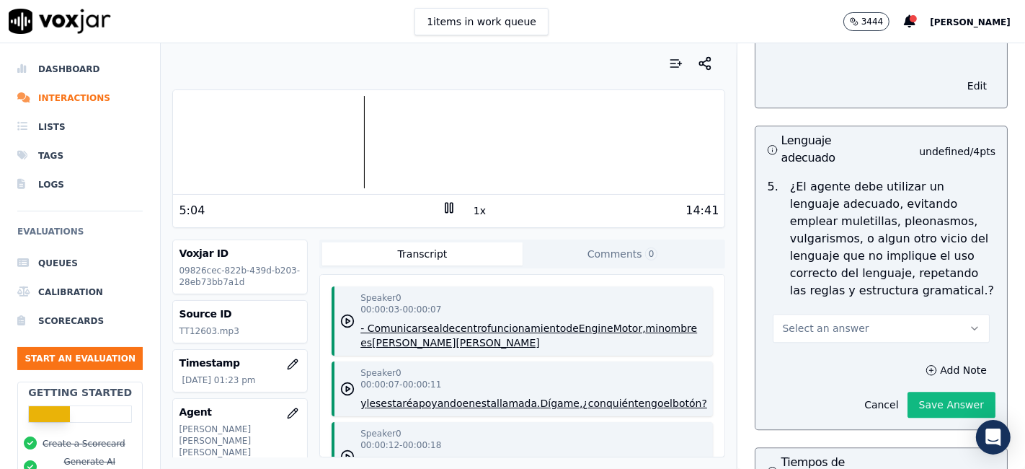
click at [969, 322] on icon "button" at bounding box center [975, 328] width 12 height 12
click at [830, 345] on div "No" at bounding box center [855, 349] width 190 height 23
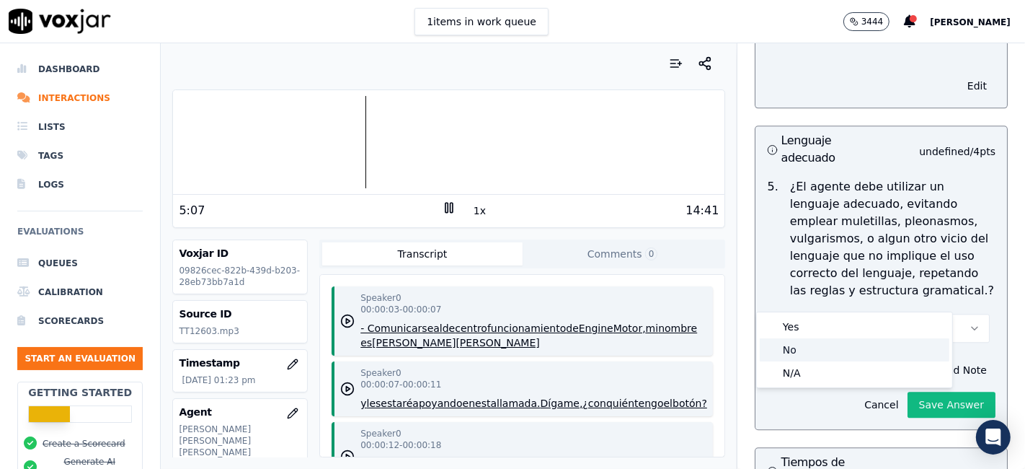
click at [830, 345] on div "No" at bounding box center [855, 349] width 190 height 23
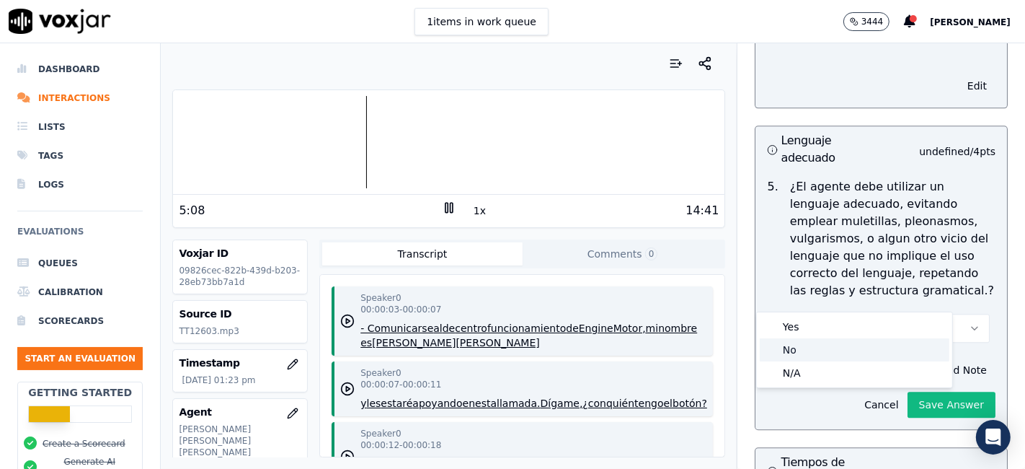
click at [830, 345] on div "No" at bounding box center [855, 349] width 190 height 23
click at [864, 246] on p "¿El agente debe utilizar un lenguaje adecuado, evitando emplear muletillas, ple…" at bounding box center [892, 238] width 205 height 121
click at [926, 364] on icon "button" at bounding box center [932, 370] width 12 height 12
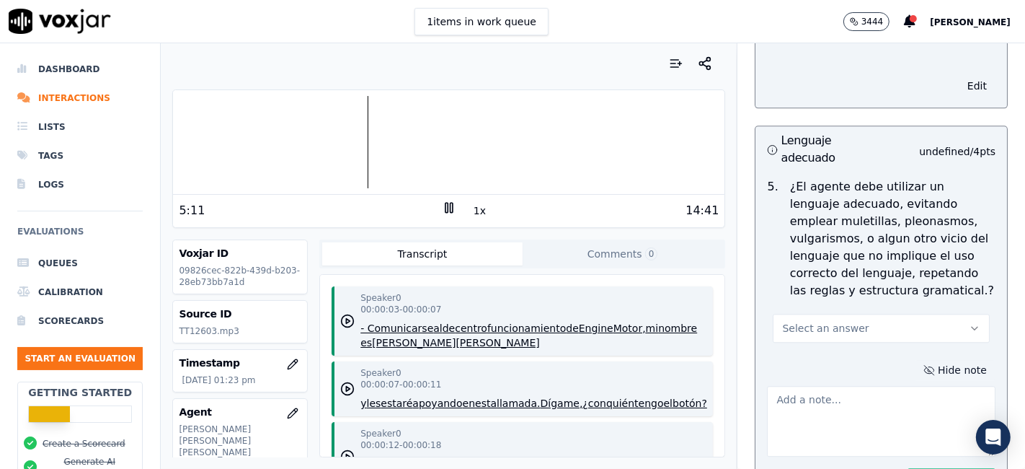
click at [813, 386] on textarea at bounding box center [881, 421] width 229 height 71
click at [781, 348] on div "Hide note Cancel Save Answer" at bounding box center [882, 426] width 252 height 157
click at [946, 178] on p "¿El agente debe utilizar un lenguaje adecuado, evitando emplear muletillas, ple…" at bounding box center [892, 238] width 205 height 121
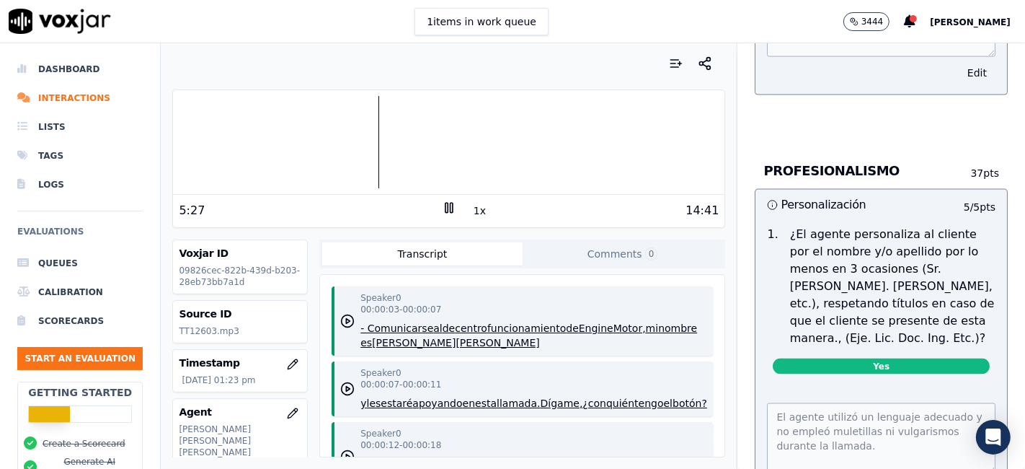
scroll to position [1969, 0]
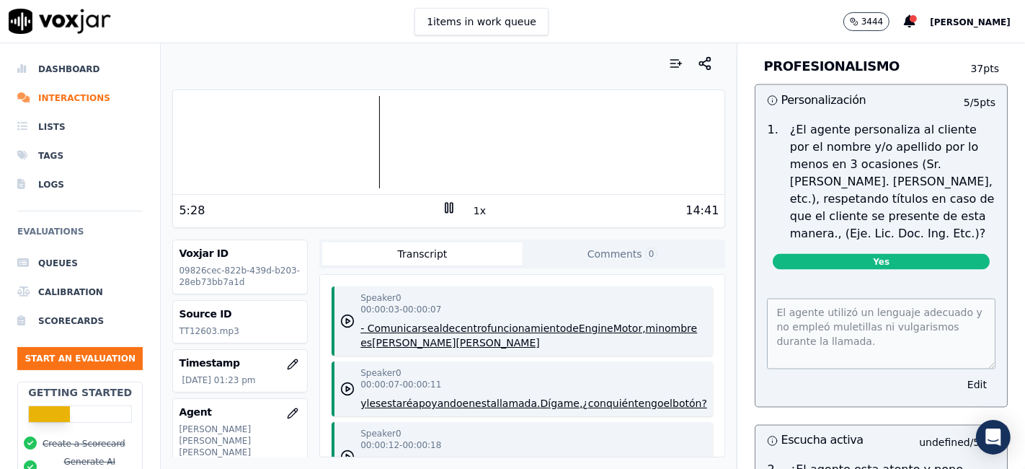
click at [471, 211] on button "1x" at bounding box center [480, 210] width 18 height 20
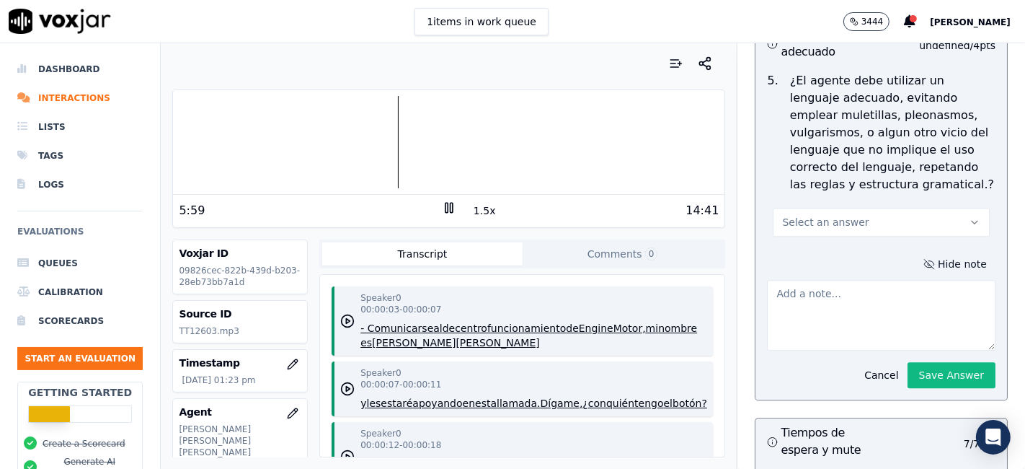
scroll to position [3046, 0]
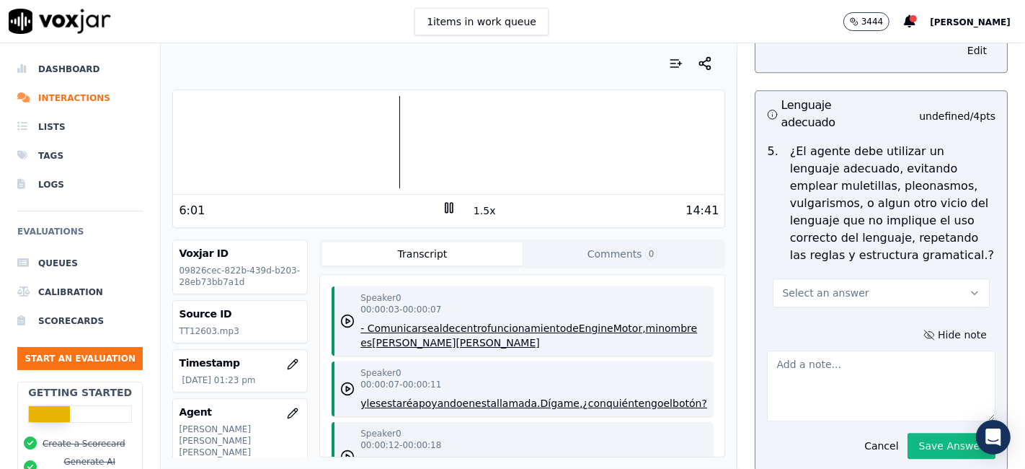
click at [866, 350] on textarea at bounding box center [881, 385] width 229 height 71
click at [867, 350] on textarea at bounding box center [881, 385] width 229 height 71
click at [873, 350] on textarea at bounding box center [881, 385] width 229 height 71
drag, startPoint x: 872, startPoint y: 328, endPoint x: 887, endPoint y: 291, distance: 39.8
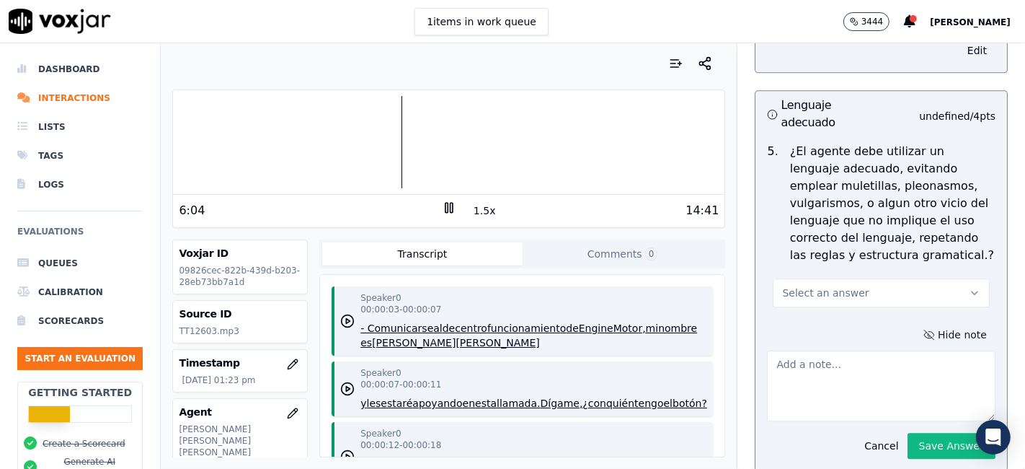
click at [873, 350] on textarea at bounding box center [881, 385] width 229 height 71
click at [900, 278] on button "Select an answer" at bounding box center [881, 292] width 217 height 29
click at [830, 308] on div "No" at bounding box center [855, 314] width 190 height 23
click at [830, 311] on div "No" at bounding box center [855, 314] width 190 height 23
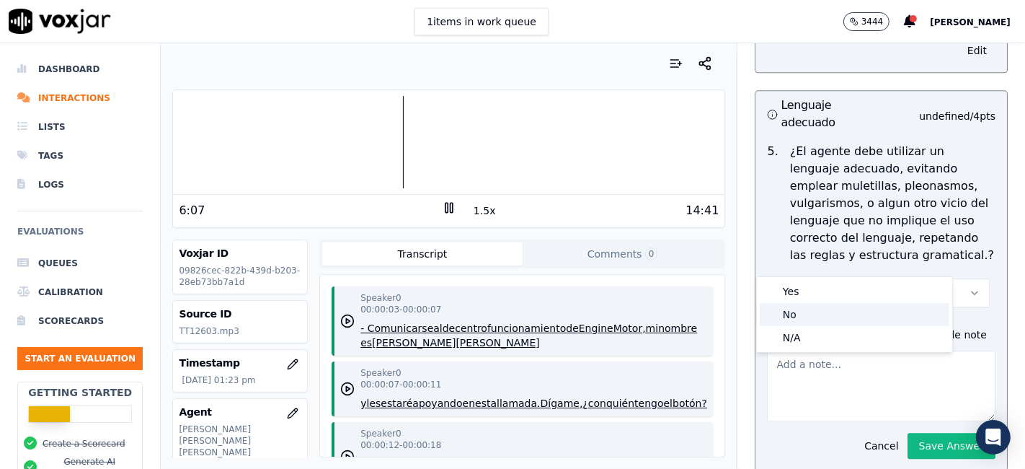
click at [830, 311] on div "No" at bounding box center [855, 314] width 190 height 23
click at [830, 310] on div "No" at bounding box center [855, 314] width 190 height 23
click at [824, 308] on div "No" at bounding box center [855, 314] width 190 height 23
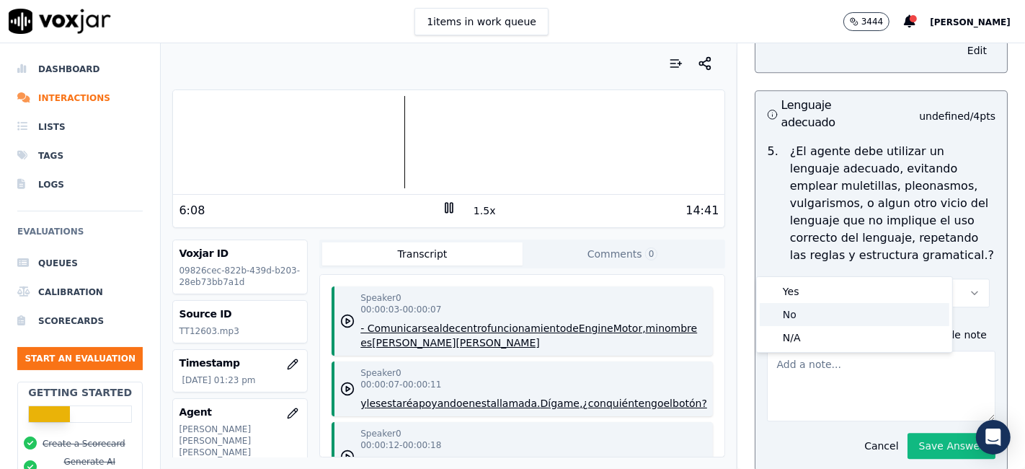
click at [823, 307] on div "No" at bounding box center [855, 314] width 190 height 23
click at [822, 307] on div "No" at bounding box center [855, 314] width 190 height 23
click at [938, 225] on p "¿El agente debe utilizar un lenguaje adecuado, evitando emplear muletillas, ple…" at bounding box center [892, 203] width 205 height 121
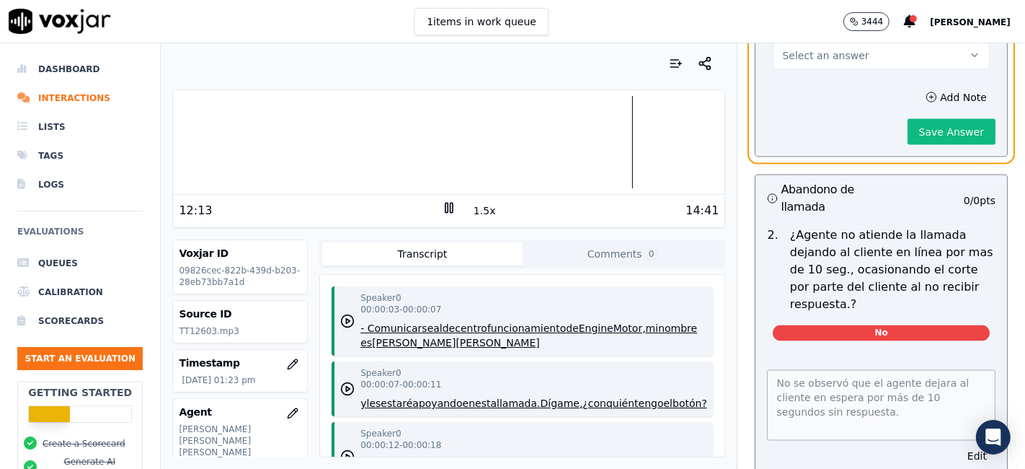
scroll to position [6490, 0]
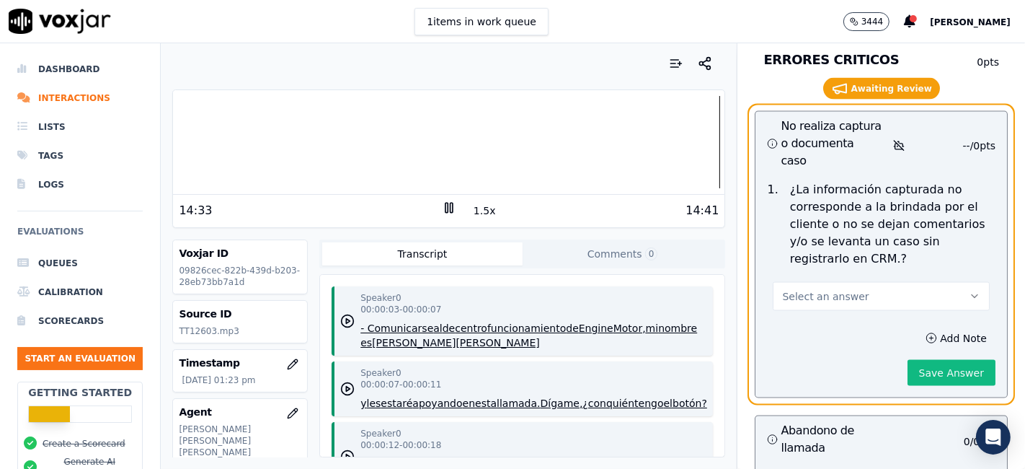
click at [187, 136] on div at bounding box center [448, 142] width 551 height 92
click at [183, 137] on div at bounding box center [448, 142] width 551 height 92
click at [471, 211] on button "1.5x" at bounding box center [485, 210] width 28 height 20
click at [309, 141] on div at bounding box center [448, 142] width 551 height 92
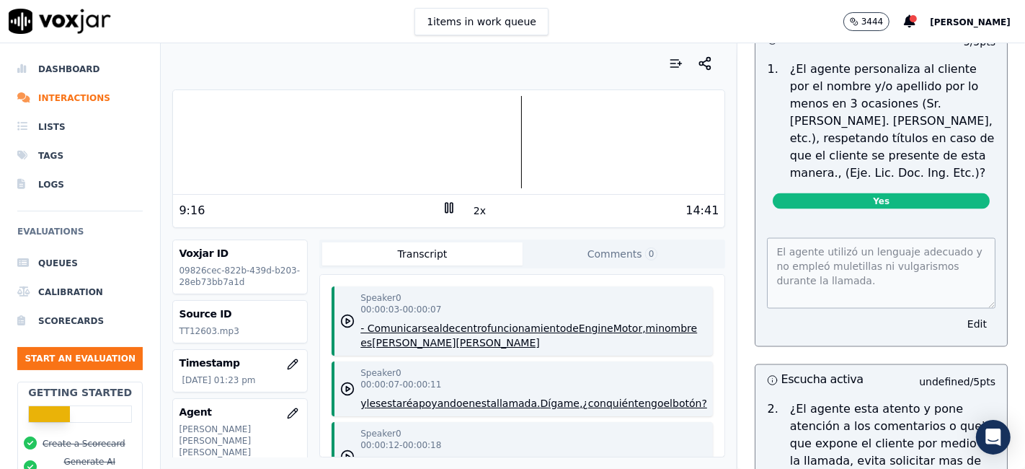
scroll to position [2045, 0]
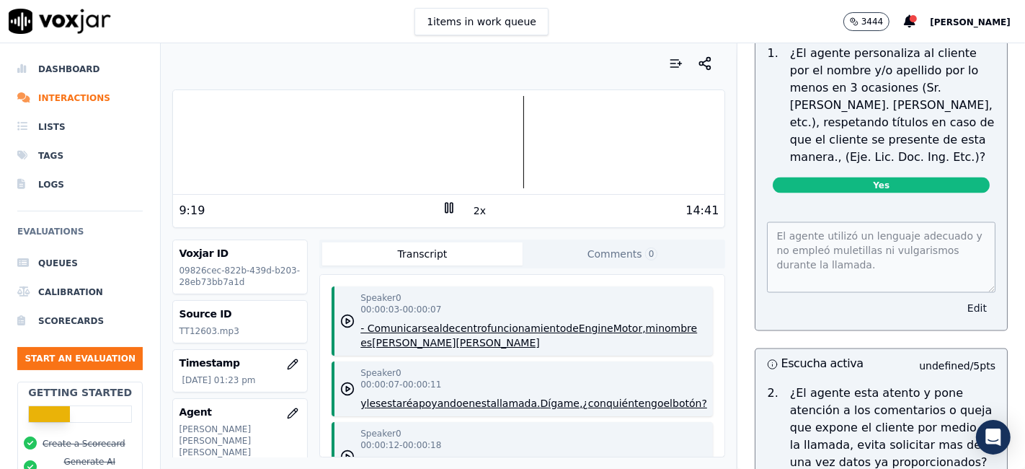
click at [959, 298] on button "Edit" at bounding box center [977, 308] width 37 height 20
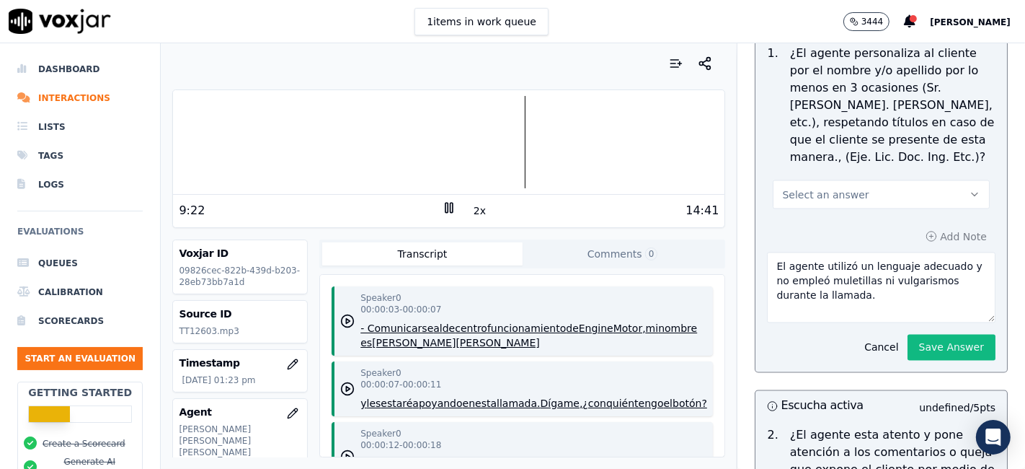
click at [869, 180] on button "Select an answer" at bounding box center [881, 194] width 217 height 29
click at [831, 210] on div "No" at bounding box center [855, 207] width 190 height 23
drag, startPoint x: 890, startPoint y: 258, endPoint x: 742, endPoint y: 218, distance: 153.7
click at [756, 218] on div "Add Note El agente utilizó un lenguaje adecuado y no empleó muletillas ni vulga…" at bounding box center [882, 293] width 252 height 157
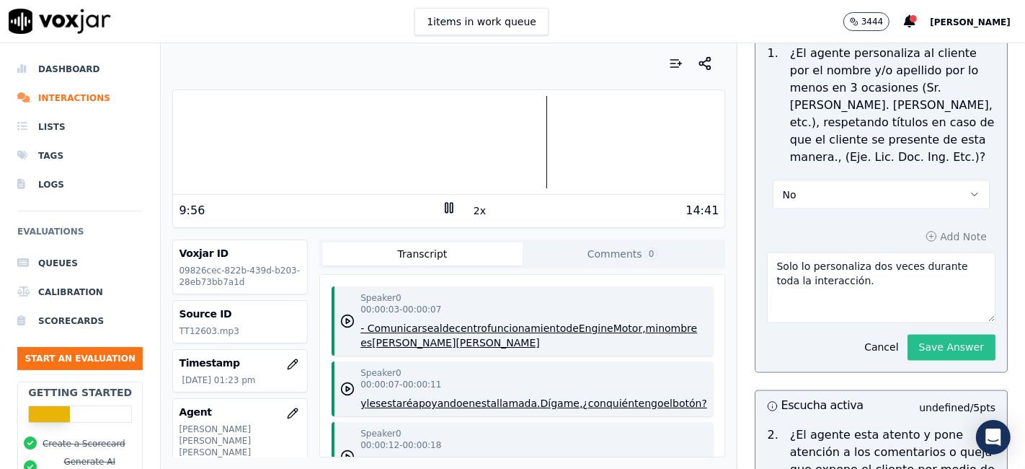
type textarea "Solo lo personaliza dos veces durante toda la interacción."
click at [913, 334] on button "Save Answer" at bounding box center [952, 347] width 88 height 26
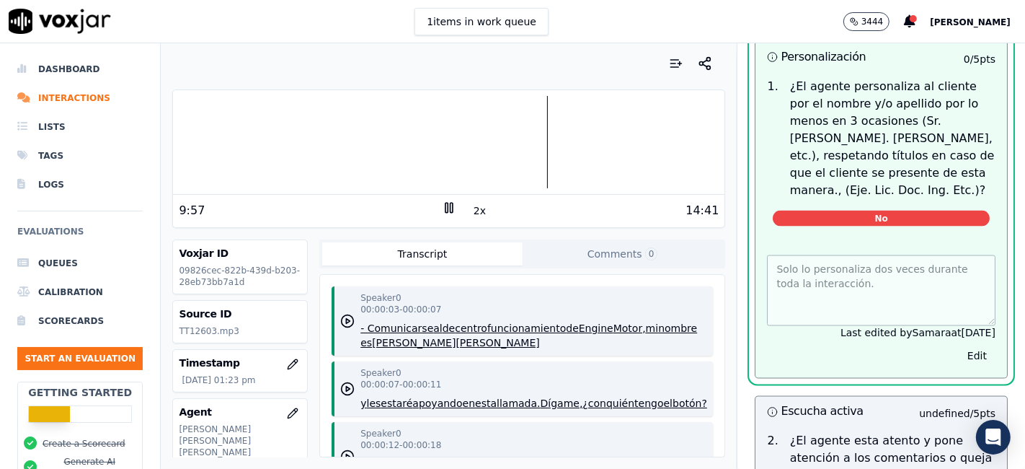
scroll to position [2078, 0]
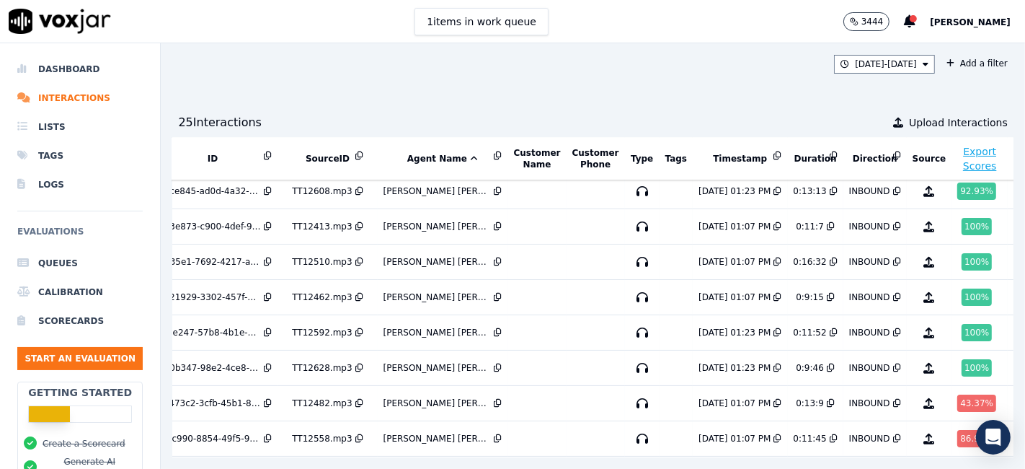
scroll to position [301, 48]
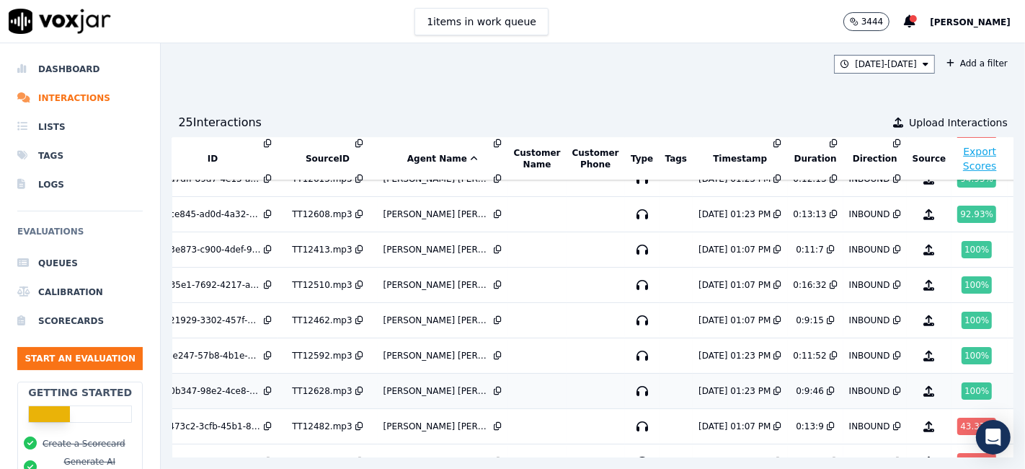
click at [962, 384] on div "100 %" at bounding box center [977, 390] width 30 height 17
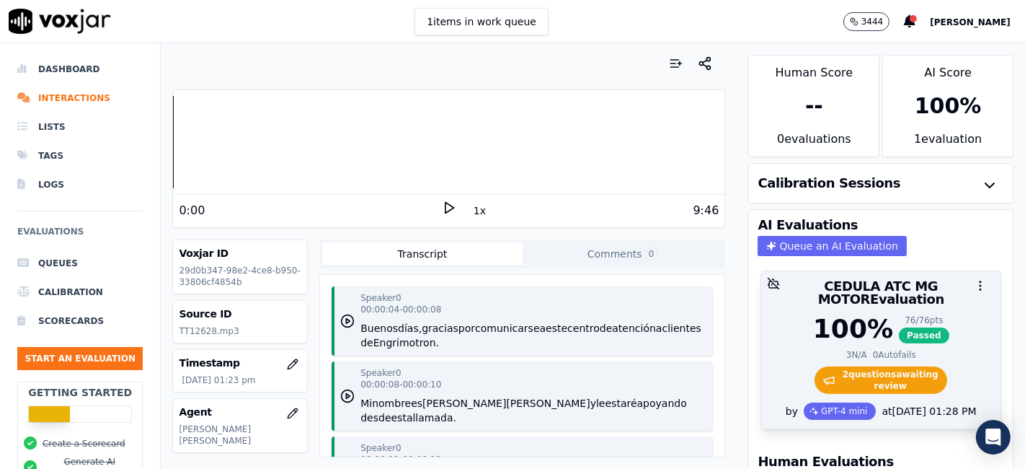
click at [875, 368] on span "2 question s awaiting review" at bounding box center [881, 379] width 133 height 27
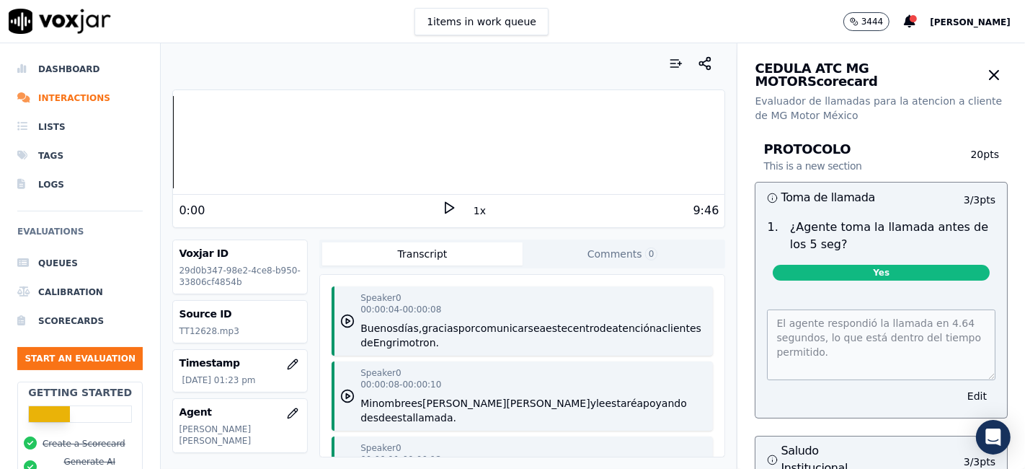
click at [456, 205] on div "9:46" at bounding box center [587, 210] width 263 height 17
click at [442, 208] on icon at bounding box center [449, 207] width 14 height 14
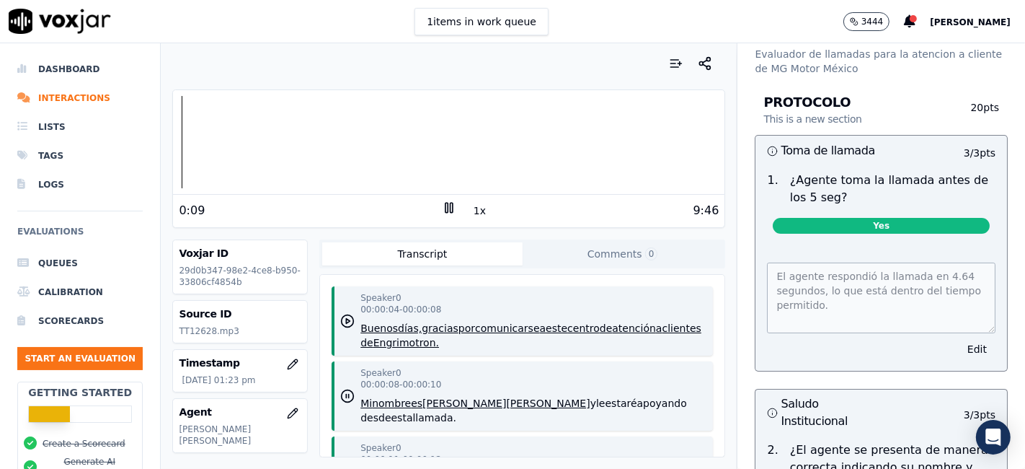
scroll to position [80, 0]
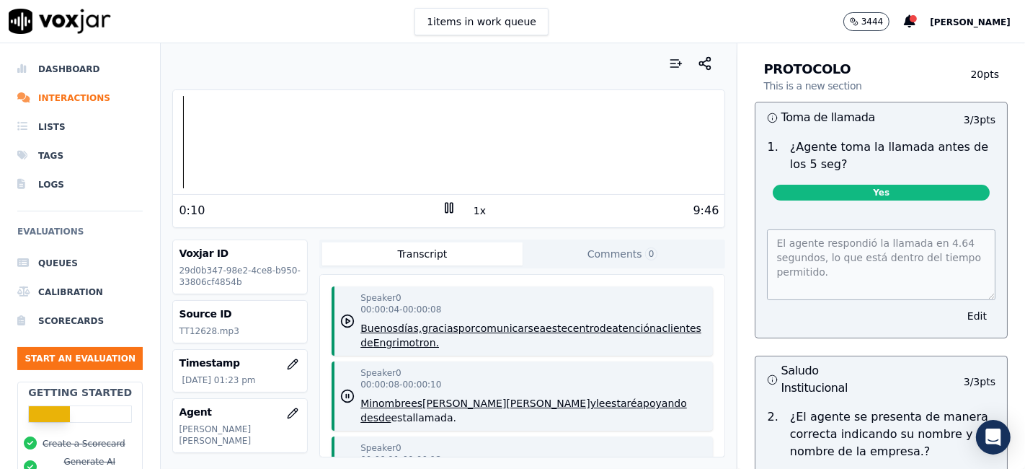
click at [479, 209] on div "9:46" at bounding box center [587, 210] width 263 height 17
click at [474, 209] on button "1x" at bounding box center [480, 210] width 18 height 20
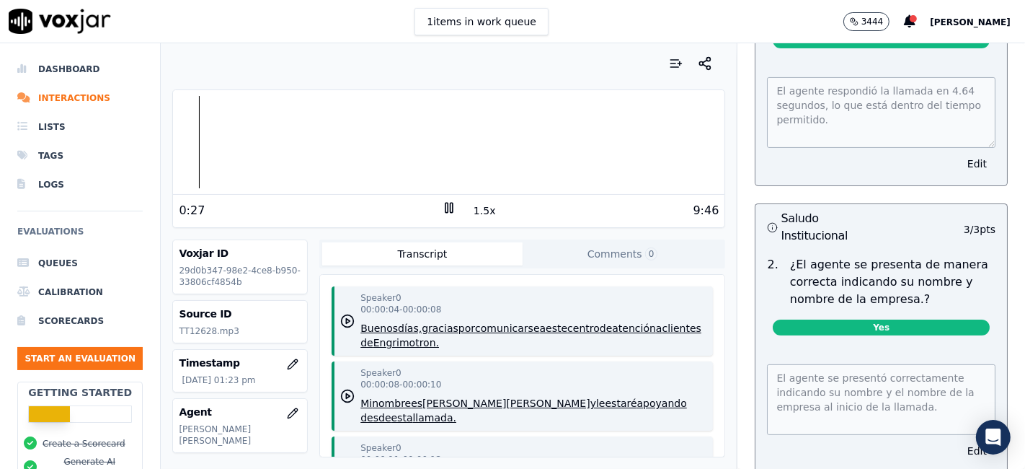
scroll to position [0, 0]
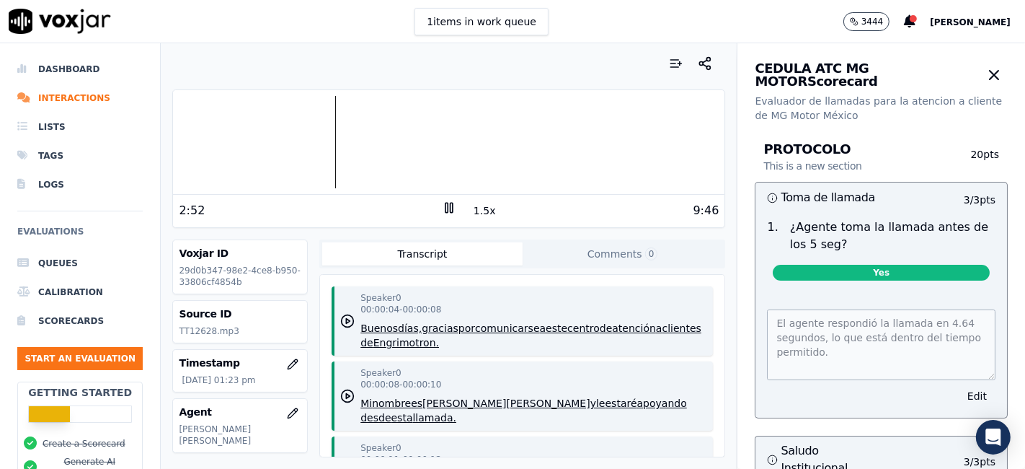
click at [442, 208] on icon at bounding box center [449, 207] width 14 height 14
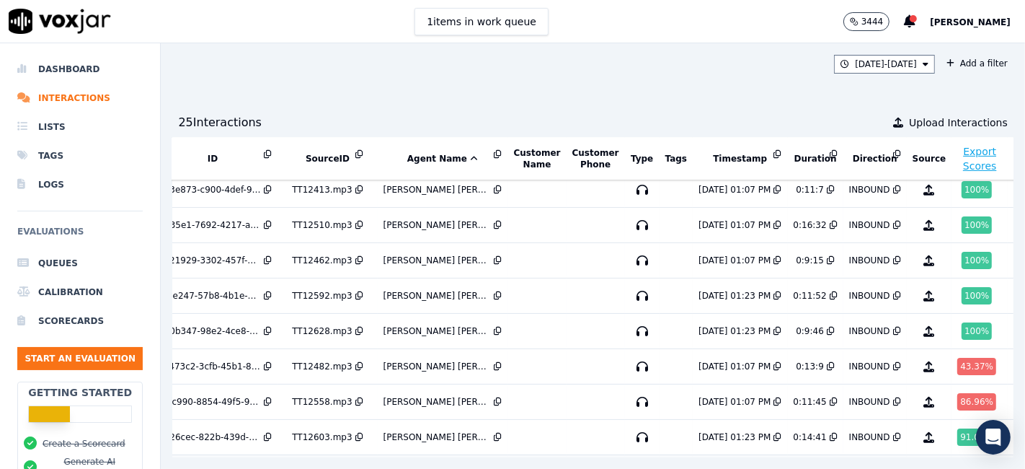
scroll to position [461, 48]
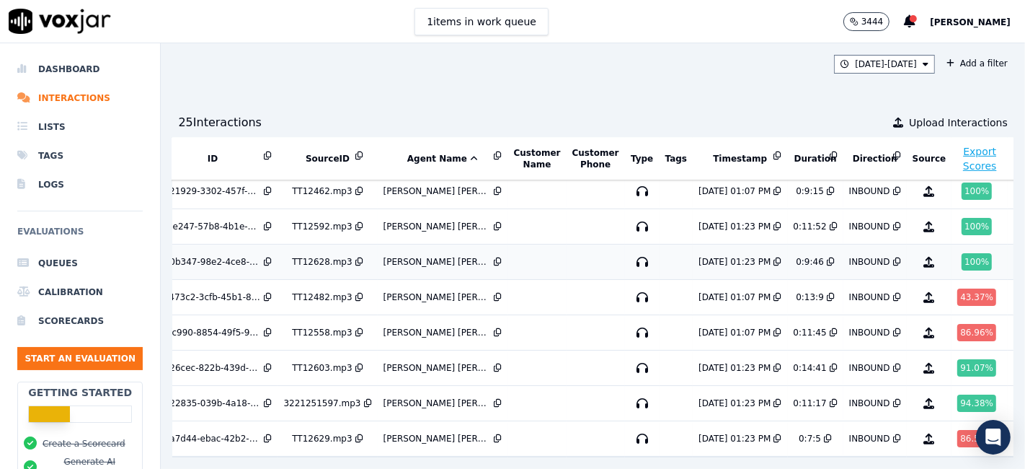
click at [962, 253] on div "100 %" at bounding box center [977, 261] width 30 height 17
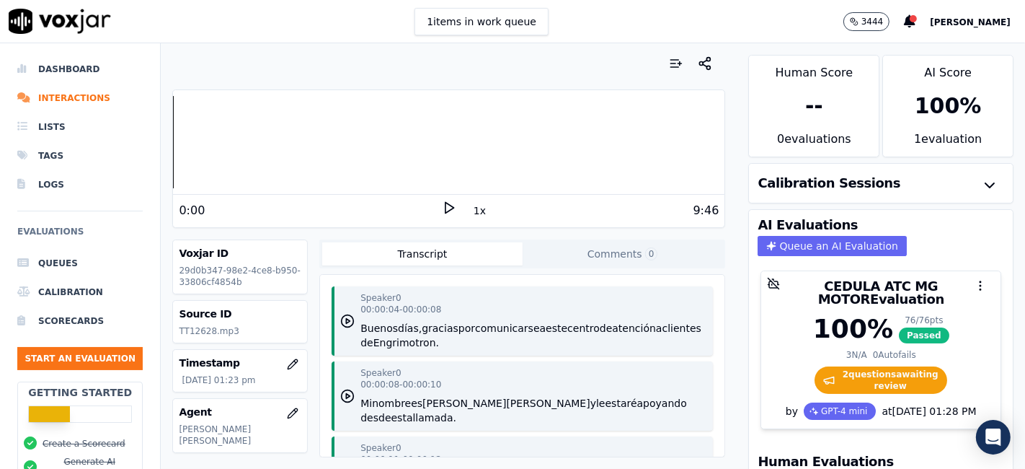
click at [446, 206] on polygon at bounding box center [450, 208] width 9 height 11
click at [474, 218] on button "1x" at bounding box center [480, 210] width 18 height 20
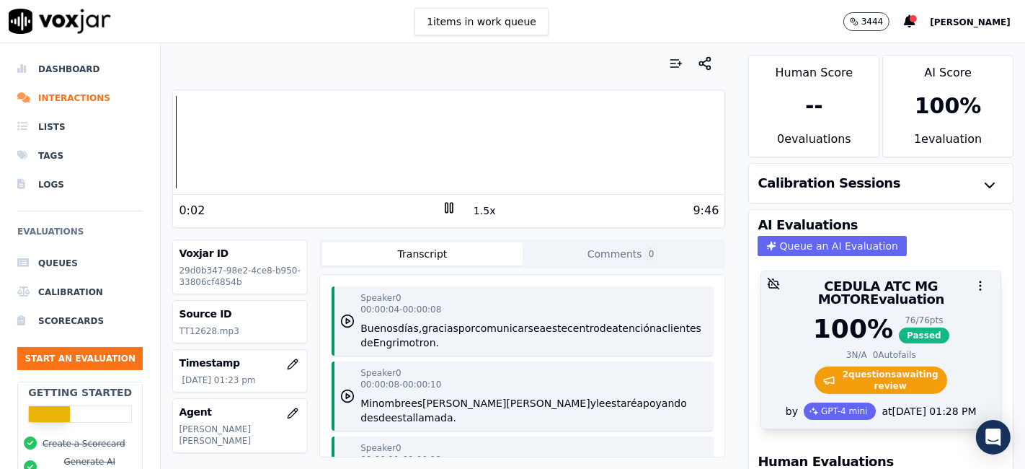
click at [885, 368] on span "2 question s awaiting review" at bounding box center [881, 379] width 133 height 27
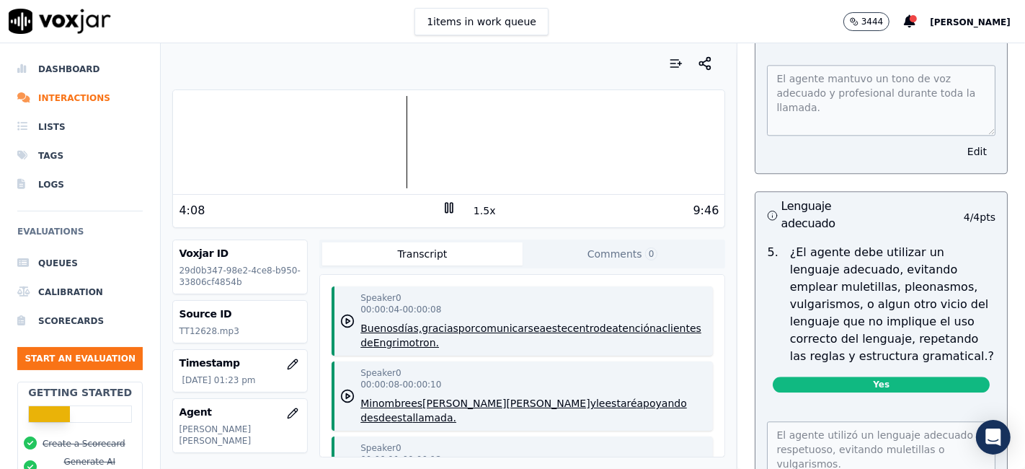
scroll to position [3204, 0]
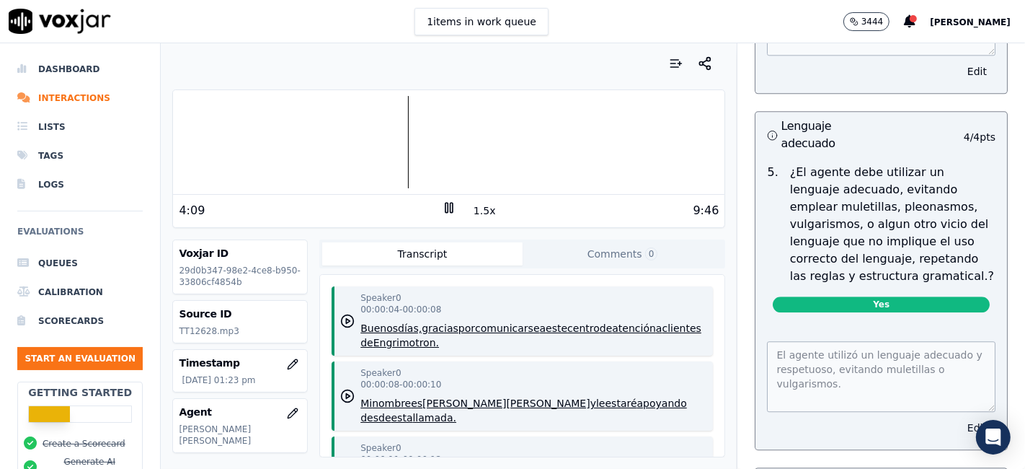
click at [959, 417] on button "Edit" at bounding box center [977, 427] width 37 height 20
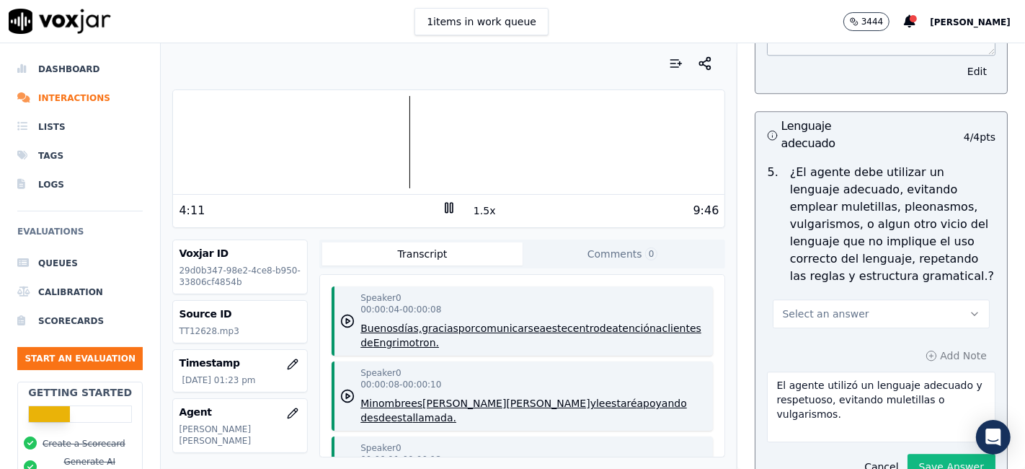
click at [876, 299] on button "Select an answer" at bounding box center [881, 313] width 217 height 29
click at [823, 335] on div "No" at bounding box center [855, 336] width 190 height 23
drag, startPoint x: 834, startPoint y: 391, endPoint x: 712, endPoint y: 345, distance: 130.3
click at [712, 345] on div "Your browser does not support the audio element. 4:14 1.5x 9:46 Voxjar ID 29d0b…" at bounding box center [593, 255] width 864 height 425
click at [839, 371] on textarea "El agente utilizó un lenguaje adecuado y respetuoso, evitando muletillas o vulg…" at bounding box center [881, 406] width 229 height 71
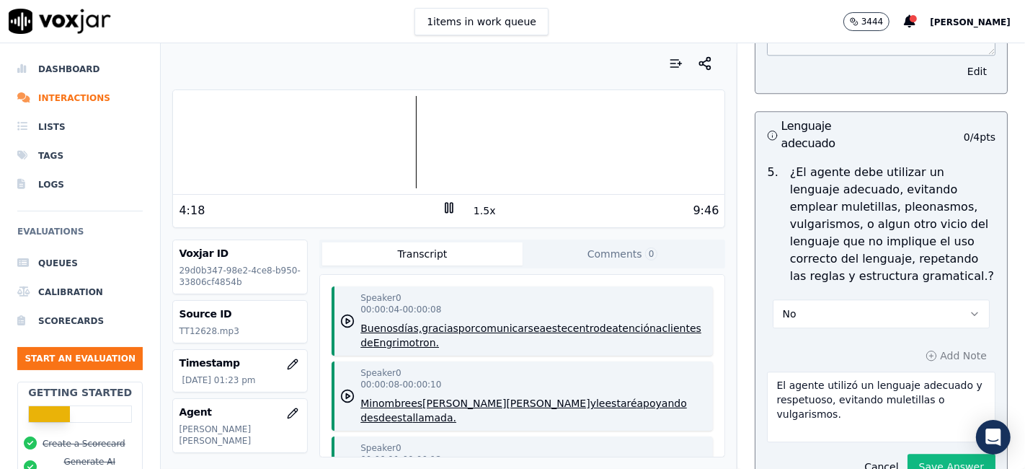
click at [838, 380] on textarea "El agente utilizó un lenguaje adecuado y respetuoso, evitando muletillas o vulg…" at bounding box center [881, 406] width 229 height 71
type textarea "El agente utiliza muletillas "OK","
click at [446, 209] on icon at bounding box center [449, 207] width 14 height 14
click at [447, 211] on icon at bounding box center [449, 207] width 14 height 14
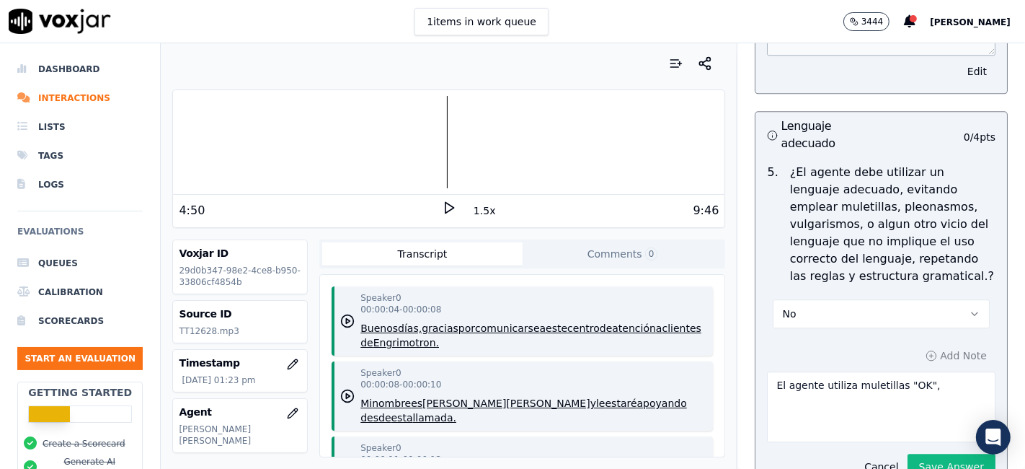
click at [446, 211] on polygon at bounding box center [450, 208] width 9 height 11
drag, startPoint x: 209, startPoint y: 330, endPoint x: 174, endPoint y: 327, distance: 34.7
click at [174, 327] on div "Source ID TT12628.mp3" at bounding box center [240, 322] width 134 height 42
copy p "TT12628"
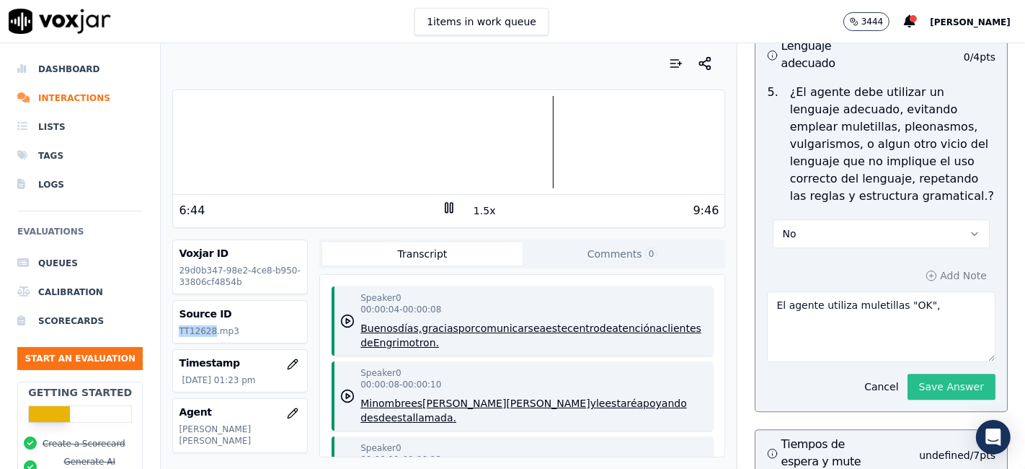
click at [912, 373] on button "Save Answer" at bounding box center [952, 386] width 88 height 26
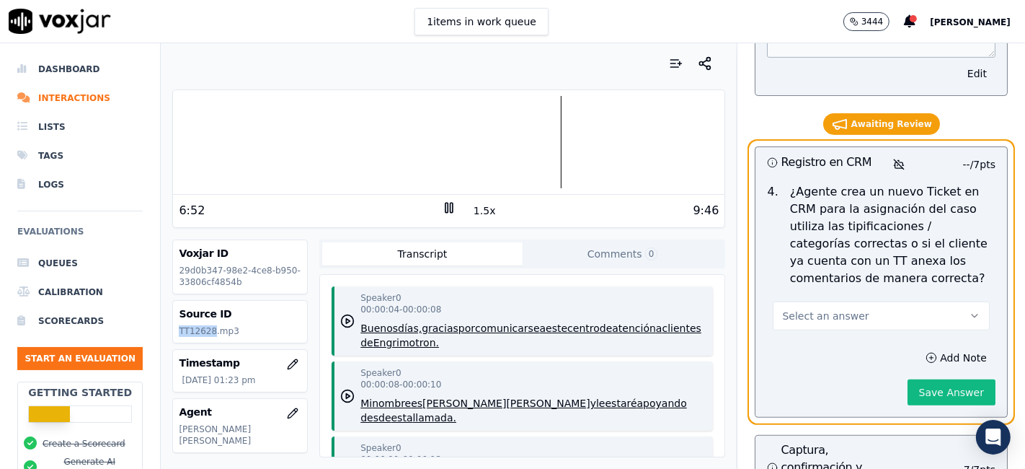
scroll to position [5046, 0]
click at [969, 309] on icon "button" at bounding box center [975, 315] width 12 height 12
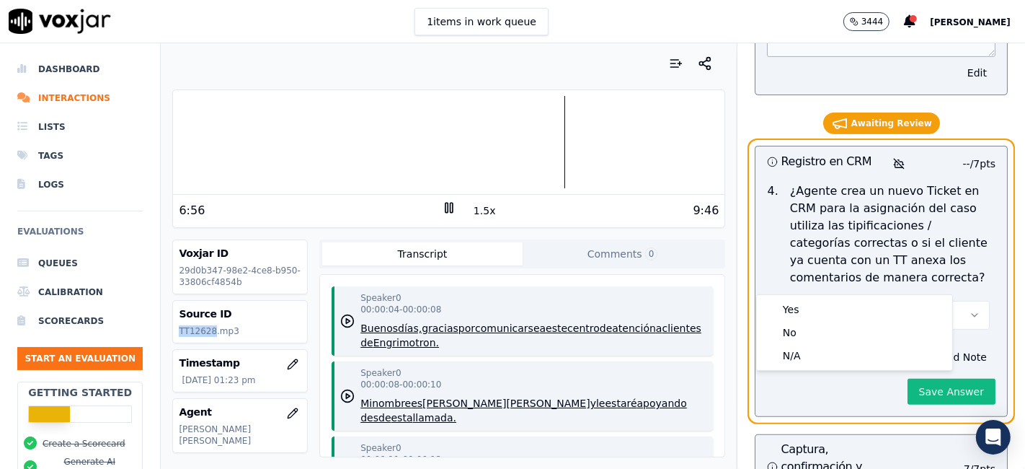
click at [931, 206] on p "¿Agente crea un nuevo Ticket en CRM para la asignación del caso utiliza las tip…" at bounding box center [892, 234] width 205 height 104
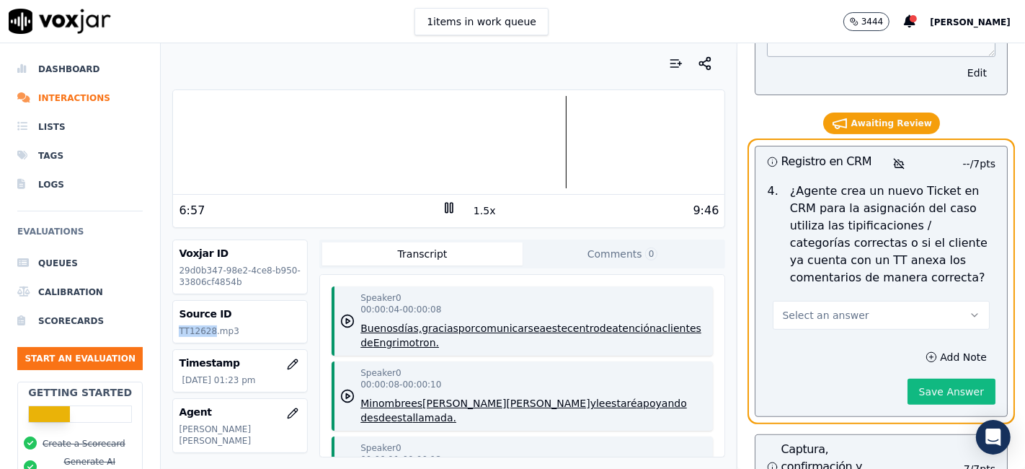
click at [969, 309] on icon "button" at bounding box center [975, 315] width 12 height 12
click at [834, 339] on div "No" at bounding box center [855, 332] width 190 height 23
click at [921, 347] on button "Add Note" at bounding box center [956, 357] width 79 height 20
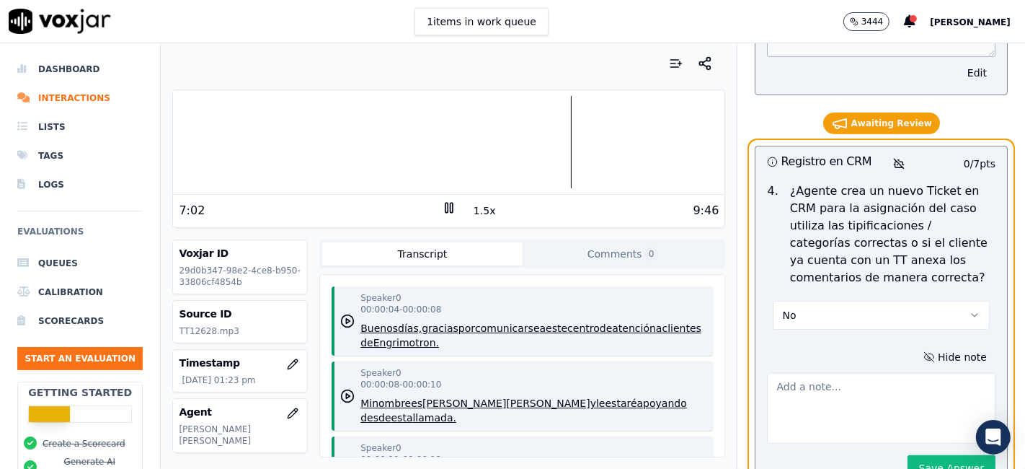
click at [833, 373] on textarea at bounding box center [881, 408] width 229 height 71
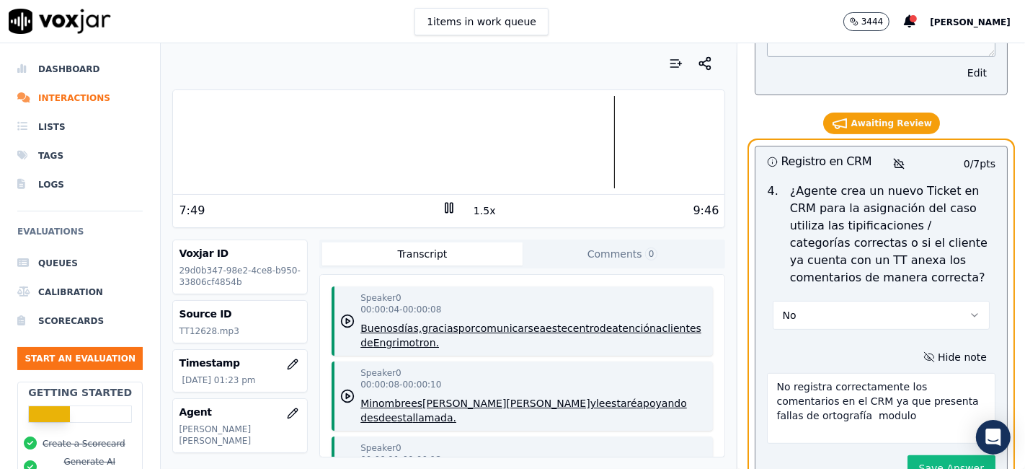
click at [808, 377] on textarea "No registra correctamente los comentarios en el CRM ya que presenta fallas de o…" at bounding box center [881, 408] width 229 height 71
click at [816, 378] on textarea "No registra correctamente los comentarios en el CRM ya que presenta fallas de o…" at bounding box center [881, 408] width 229 height 71
click at [820, 381] on textarea "No registra correctamente los comentarios en el CRM ya que presenta fallas de o…" at bounding box center [881, 408] width 229 height 71
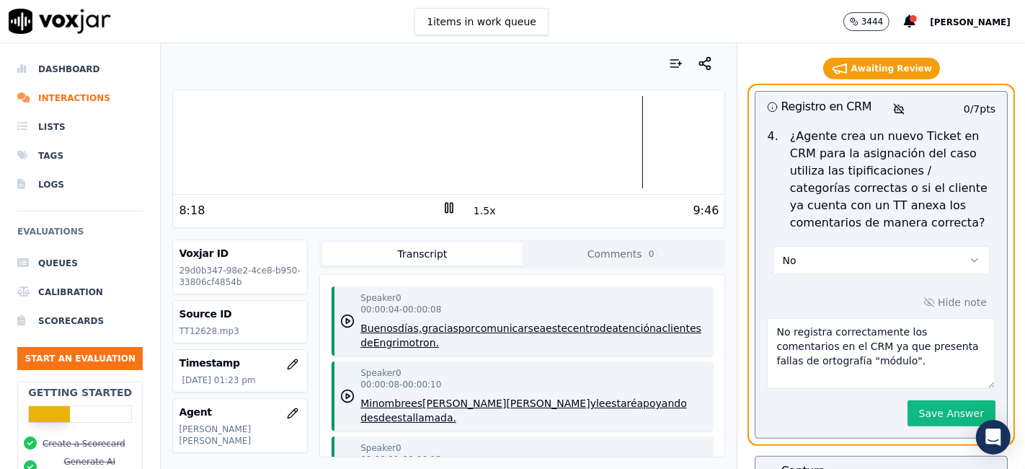
scroll to position [5126, 0]
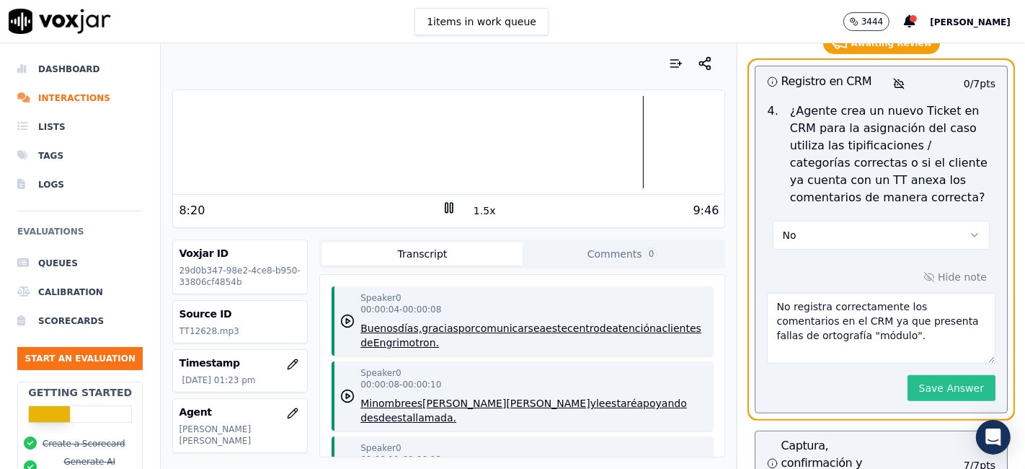
type textarea "No registra correctamente los comentarios en el CRM ya que presenta fallas de o…"
click at [947, 375] on button "Save Answer" at bounding box center [952, 388] width 88 height 26
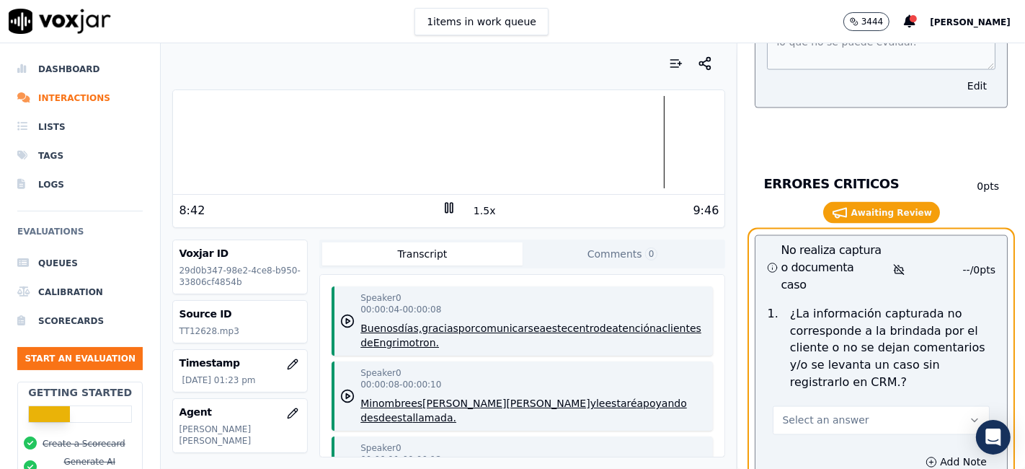
scroll to position [6728, 0]
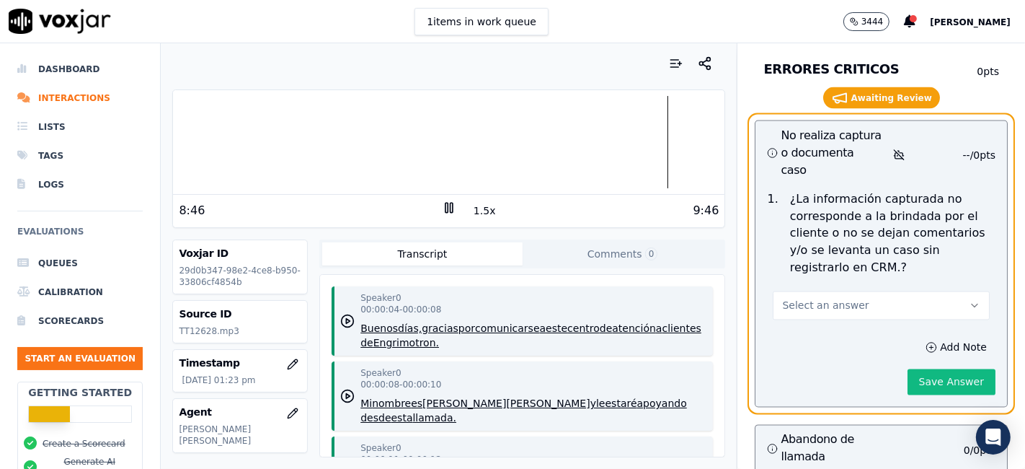
click at [910, 291] on button "Select an answer" at bounding box center [881, 305] width 217 height 29
click at [825, 278] on div "Yes" at bounding box center [855, 273] width 190 height 23
click at [908, 369] on button "Save Answer" at bounding box center [952, 382] width 88 height 26
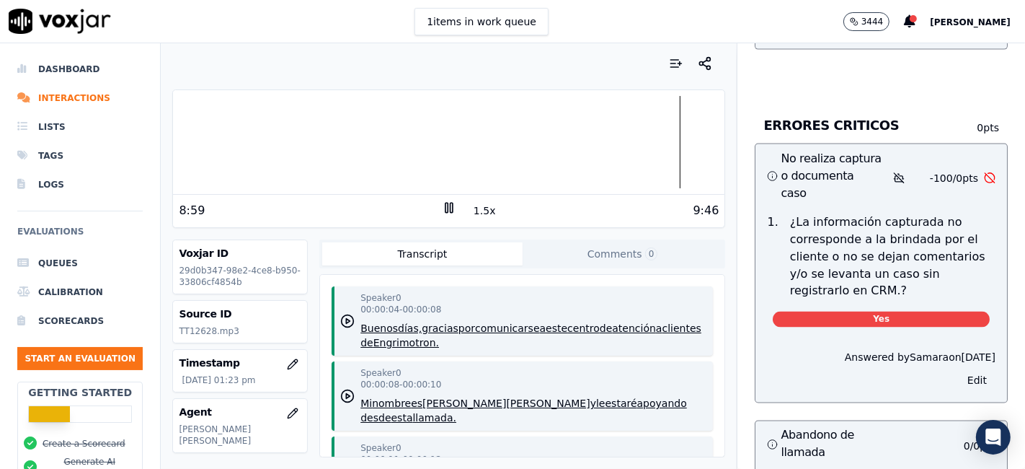
scroll to position [6648, 0]
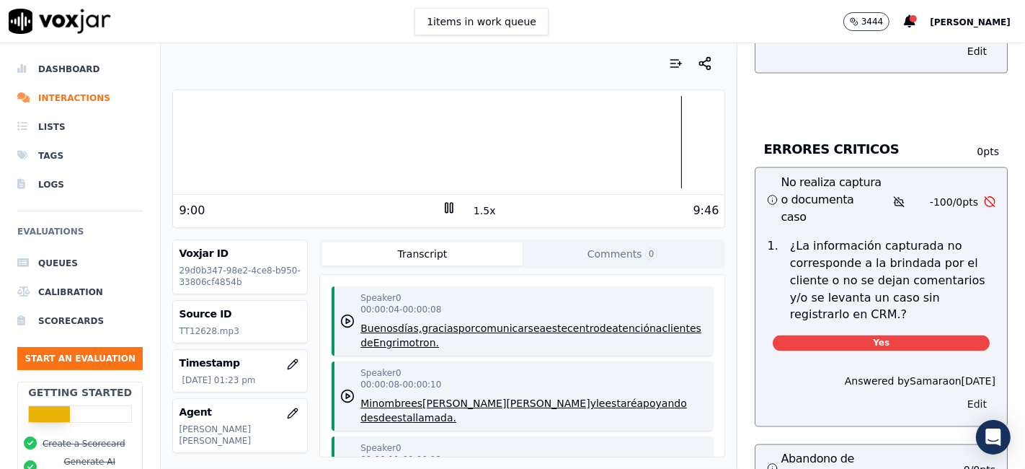
click at [959, 394] on button "Edit" at bounding box center [977, 404] width 37 height 20
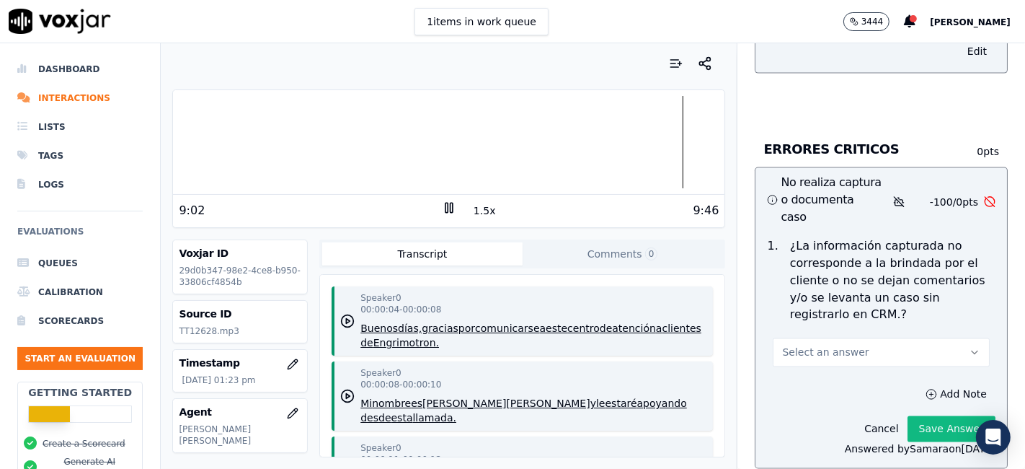
click at [915, 338] on button "Select an answer" at bounding box center [881, 352] width 217 height 29
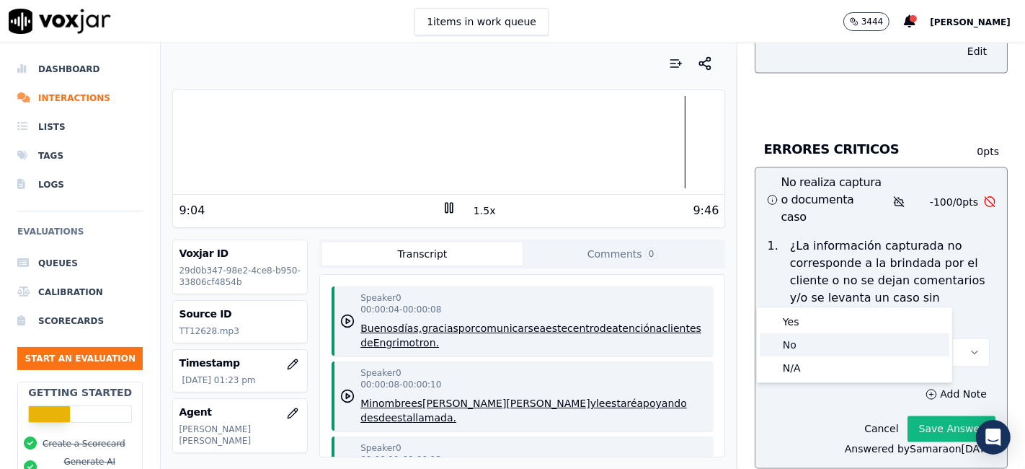
click at [805, 339] on div "No" at bounding box center [855, 344] width 190 height 23
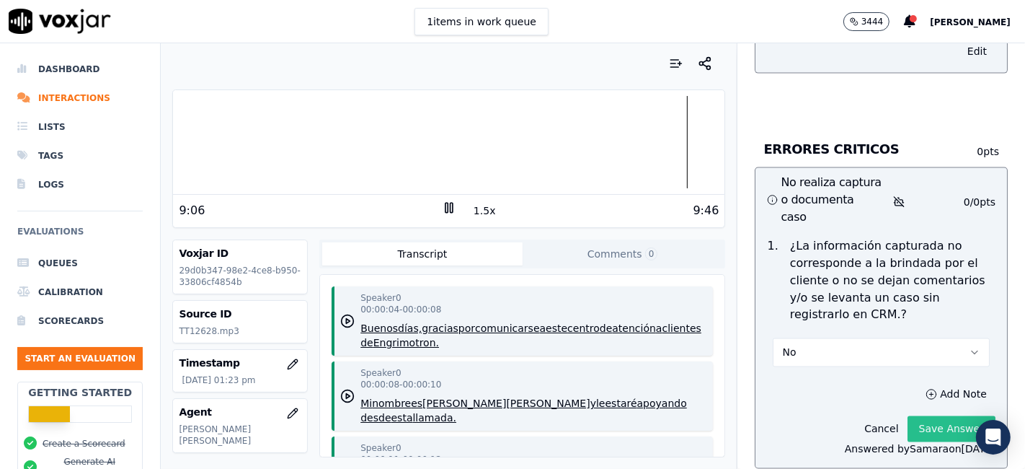
click at [908, 416] on button "Save Answer" at bounding box center [952, 429] width 88 height 26
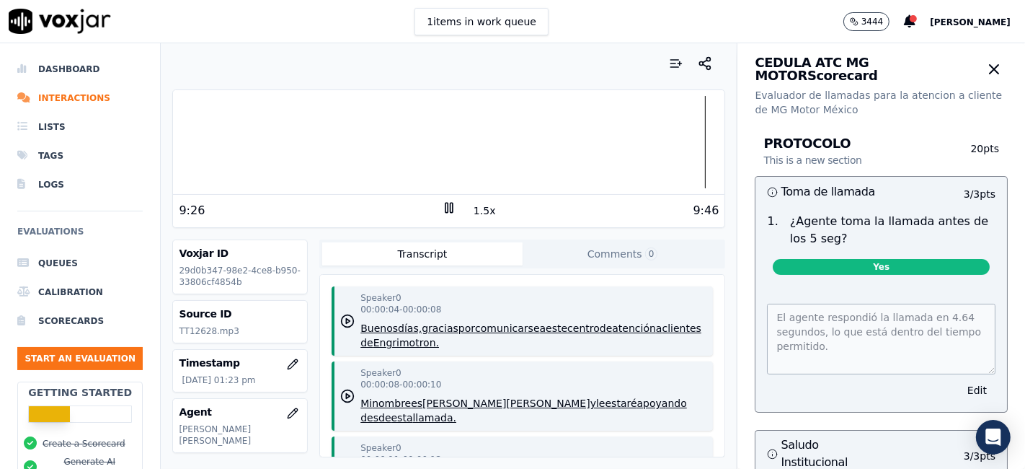
scroll to position [0, 0]
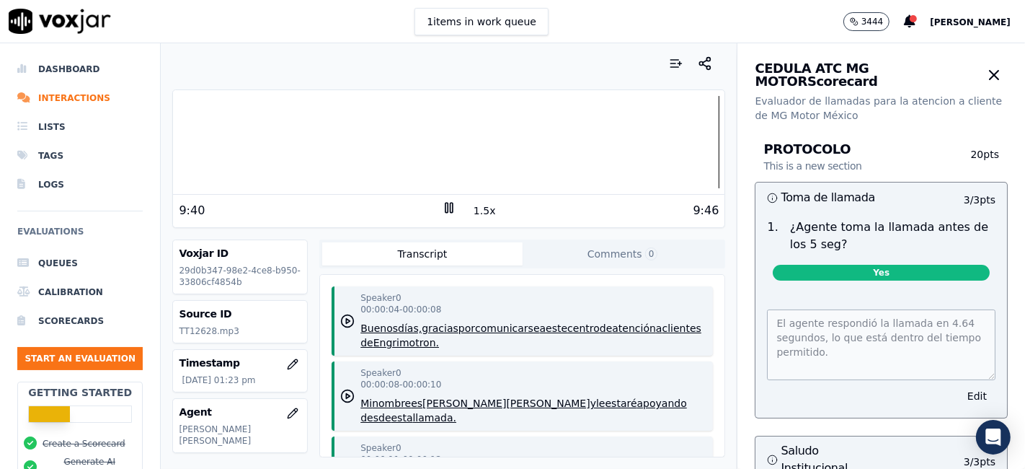
click at [683, 143] on div at bounding box center [448, 142] width 551 height 92
click at [671, 143] on div at bounding box center [448, 142] width 551 height 92
click at [651, 141] on div at bounding box center [448, 142] width 551 height 92
click at [634, 132] on div at bounding box center [448, 142] width 551 height 92
click at [626, 146] on div at bounding box center [448, 142] width 551 height 92
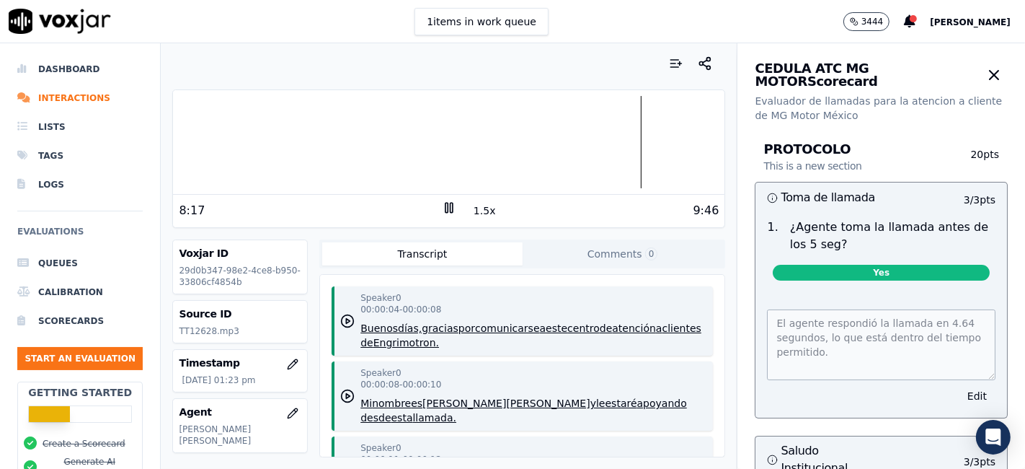
click at [601, 138] on div at bounding box center [448, 142] width 551 height 92
click at [595, 138] on div at bounding box center [448, 142] width 551 height 92
click at [580, 140] on div at bounding box center [448, 142] width 551 height 92
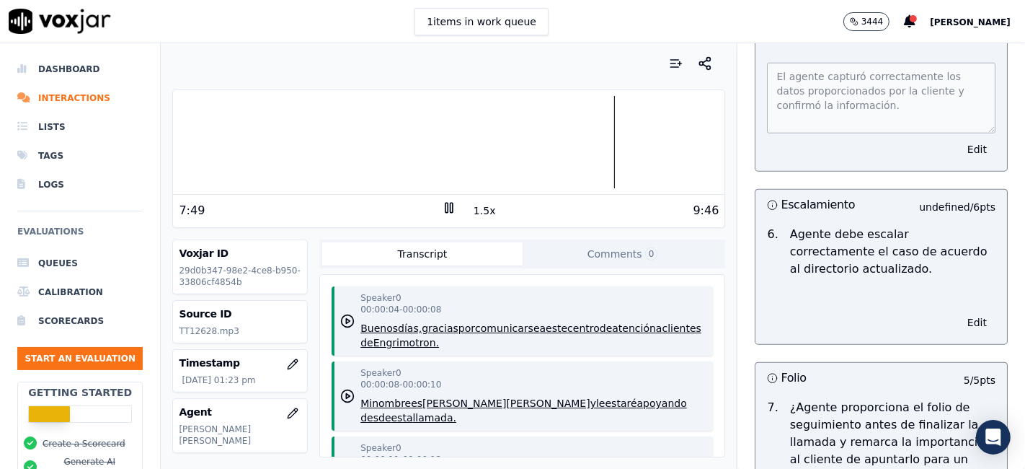
scroll to position [5686, 0]
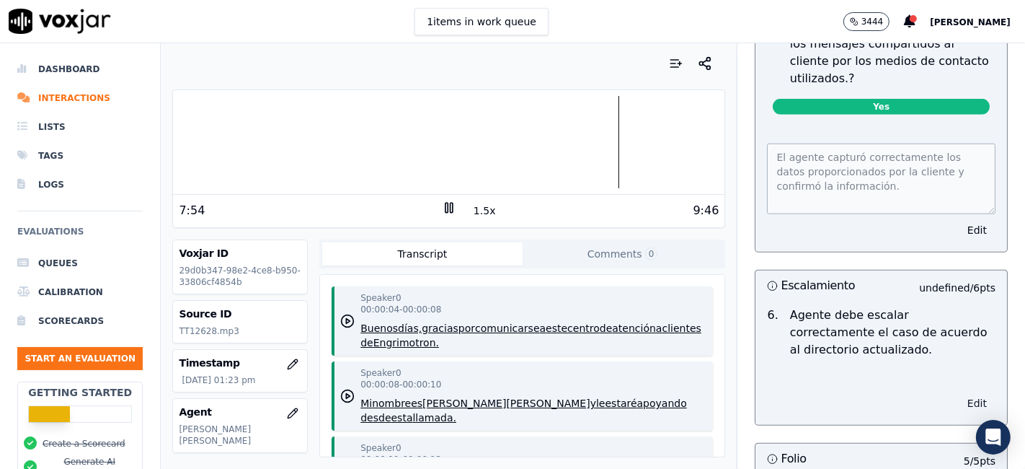
click at [959, 393] on button "Edit" at bounding box center [977, 403] width 37 height 20
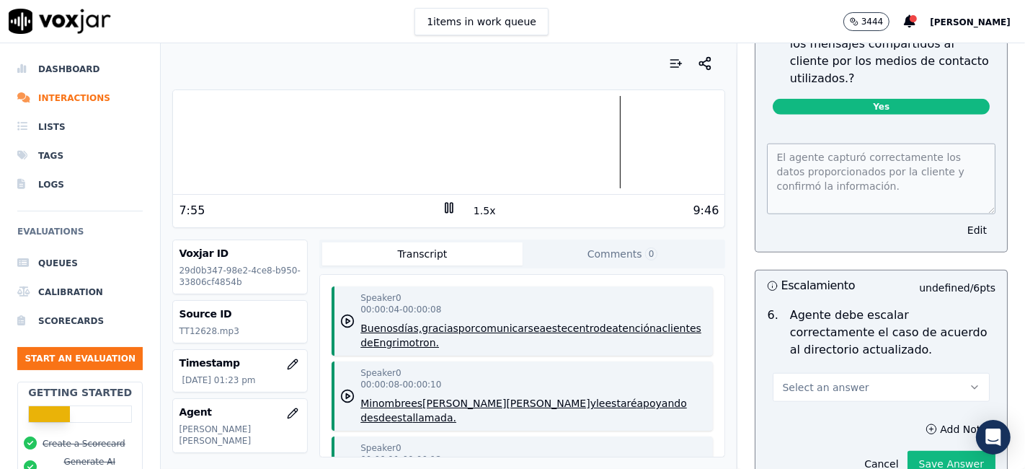
click at [933, 373] on button "Select an answer" at bounding box center [881, 387] width 217 height 29
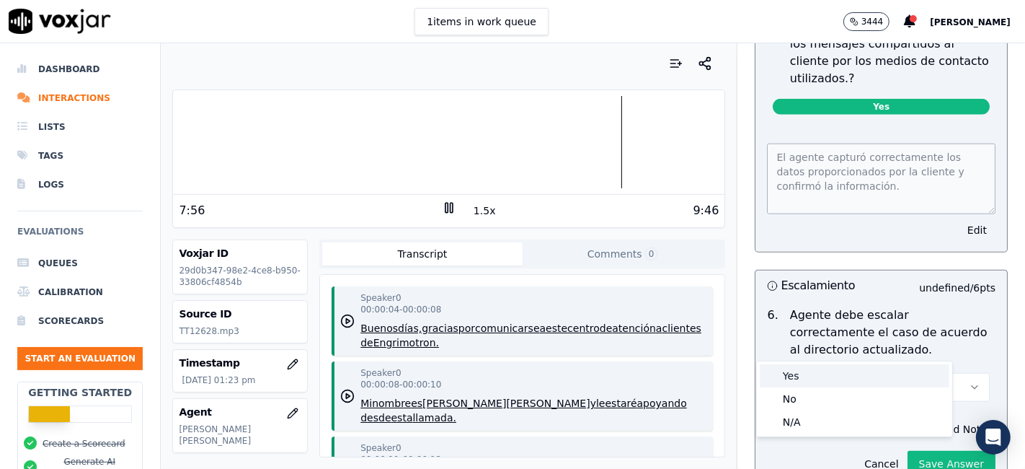
click at [863, 380] on div "Yes" at bounding box center [855, 375] width 190 height 23
click at [869, 382] on div "Yes" at bounding box center [855, 375] width 190 height 23
click at [838, 370] on div "Yes" at bounding box center [855, 375] width 190 height 23
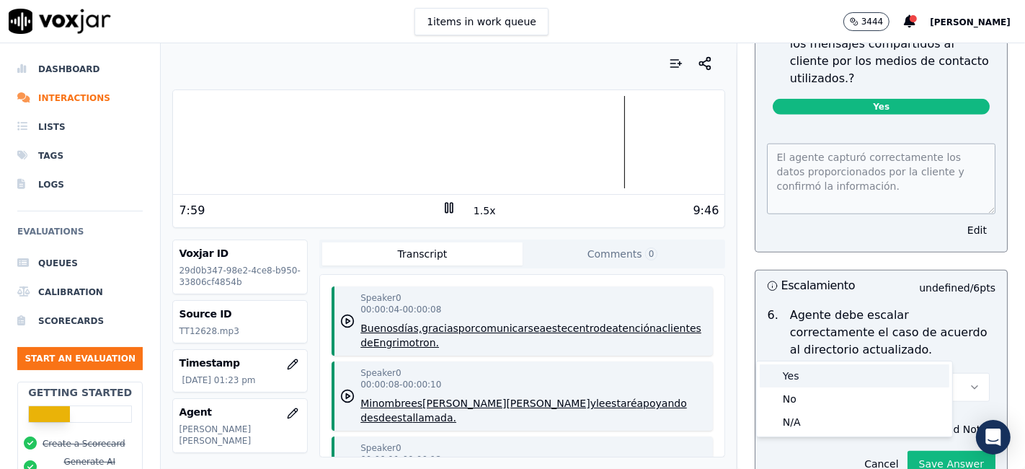
click at [838, 370] on div "Yes" at bounding box center [855, 375] width 190 height 23
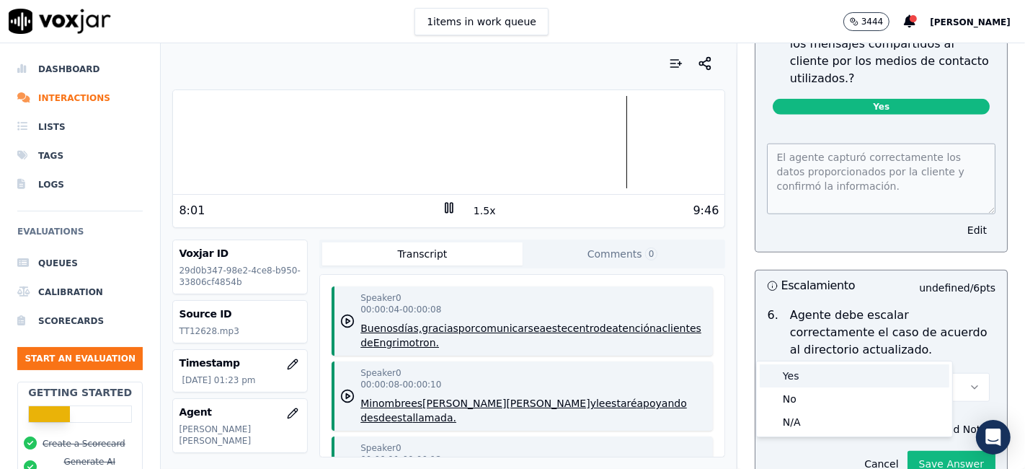
click at [838, 370] on div "Yes" at bounding box center [855, 375] width 190 height 23
click at [836, 370] on div "Yes" at bounding box center [855, 375] width 190 height 23
click at [851, 306] on p "Agente debe escalar correctamente el caso de acuerdo al directorio actualizado." at bounding box center [892, 332] width 205 height 52
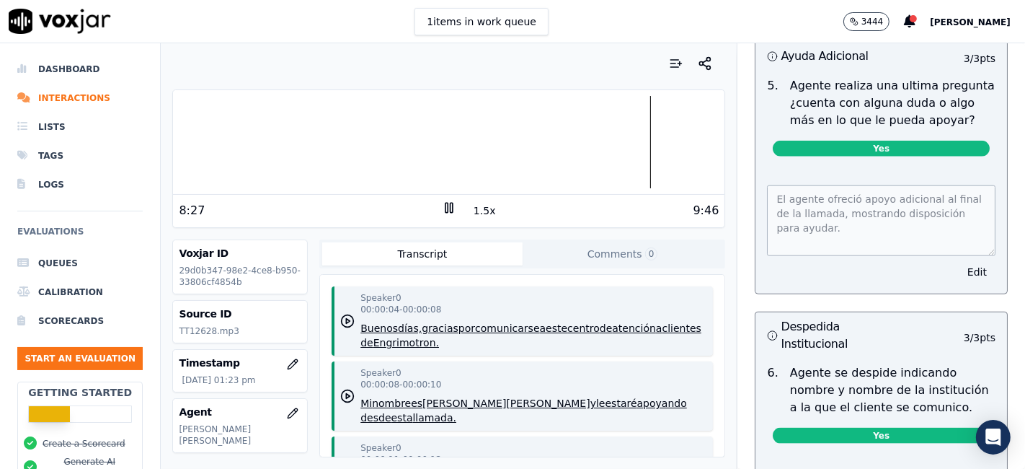
scroll to position [1281, 0]
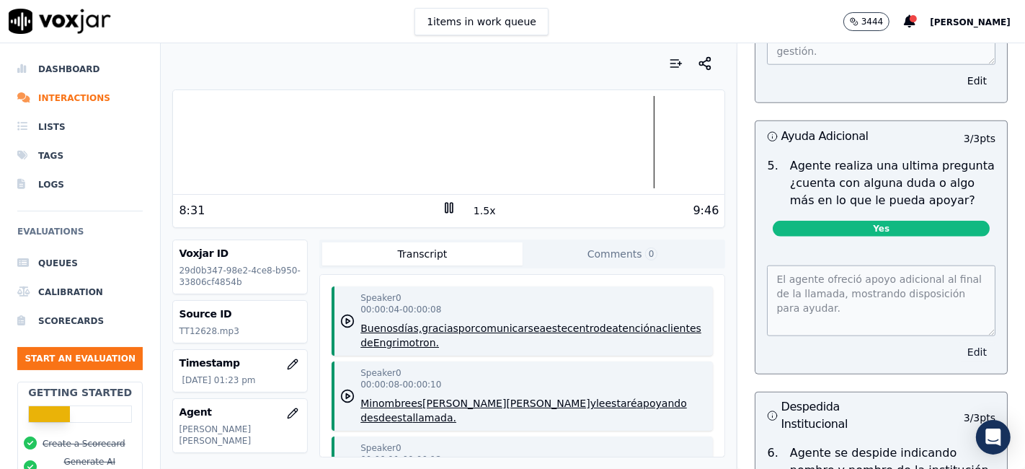
click at [959, 343] on button "Edit" at bounding box center [977, 352] width 37 height 20
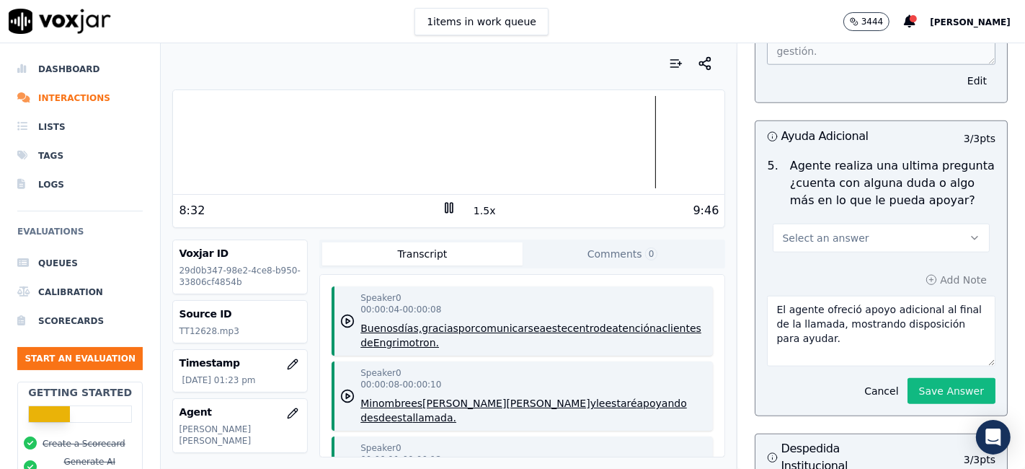
click at [873, 235] on button "Select an answer" at bounding box center [881, 237] width 217 height 29
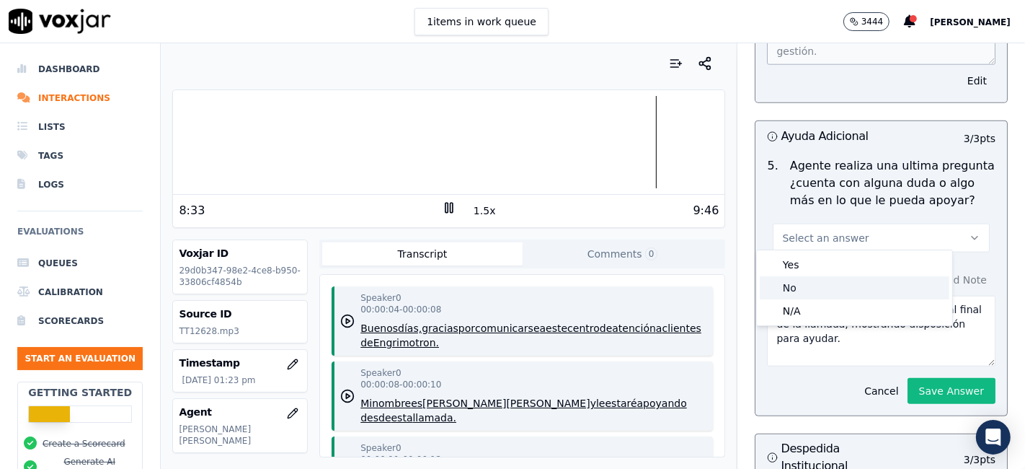
click at [830, 289] on div "No" at bounding box center [855, 287] width 190 height 23
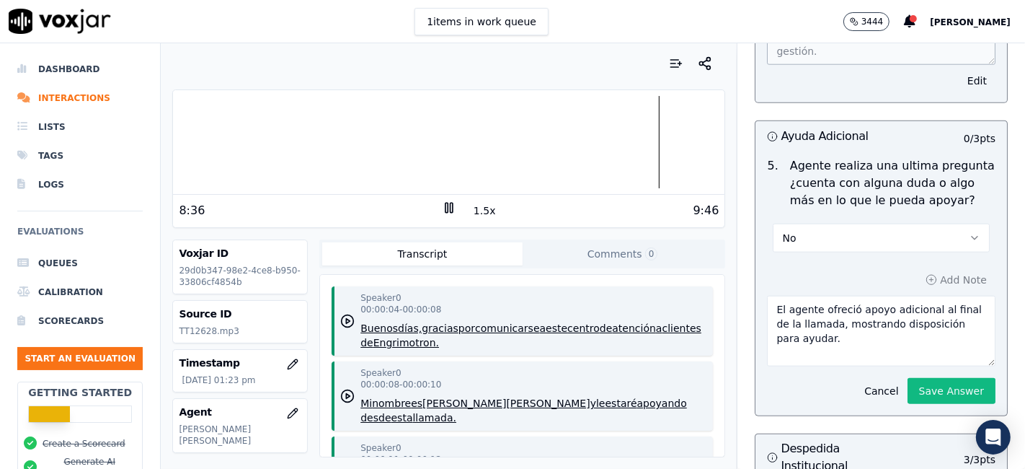
click at [800, 308] on textarea "El agente ofreció apoyo adicional al final de la llamada, mostrando disposición…" at bounding box center [881, 331] width 229 height 71
click at [810, 310] on textarea "El agente ofreció apoyo adicional al final de la llamada, mostrando disposición…" at bounding box center [881, 331] width 229 height 71
click at [805, 301] on textarea "El agente ofreció apoyo adicional al final de la llamada, mostrando disposición…" at bounding box center [881, 331] width 229 height 71
drag, startPoint x: 821, startPoint y: 302, endPoint x: 833, endPoint y: 355, distance: 53.9
click at [833, 355] on textarea "El agente nmoofreció apoyo adicional al final de la llamada, mostrando disposic…" at bounding box center [881, 331] width 229 height 71
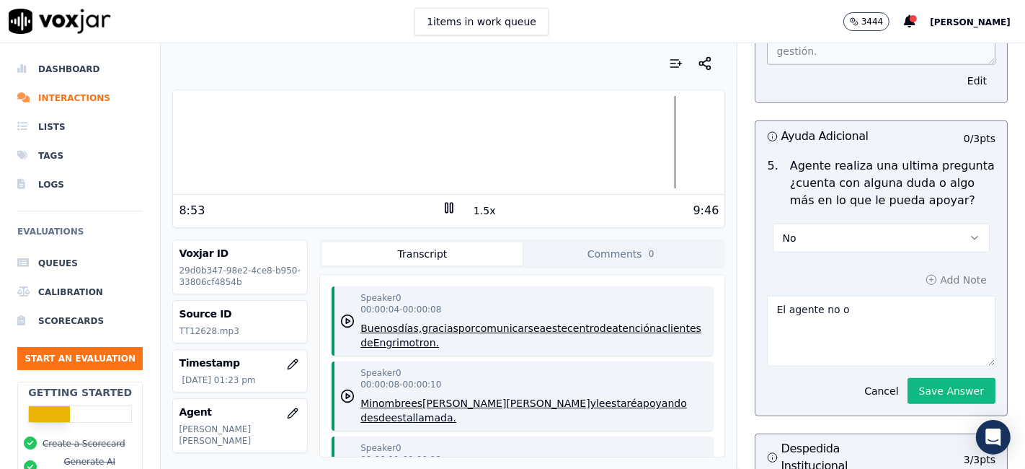
click at [647, 147] on div at bounding box center [448, 142] width 551 height 92
click at [856, 382] on button "Cancel" at bounding box center [881, 391] width 51 height 20
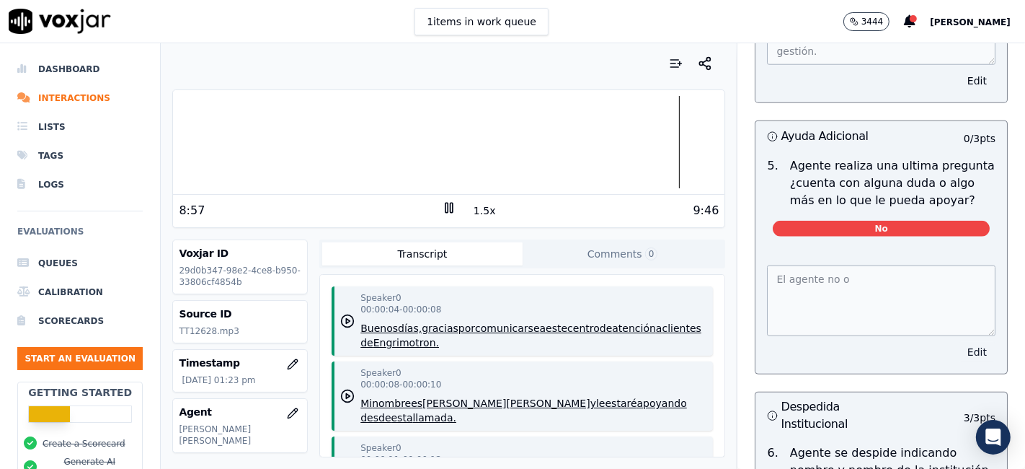
click at [959, 343] on button "Edit" at bounding box center [977, 352] width 37 height 20
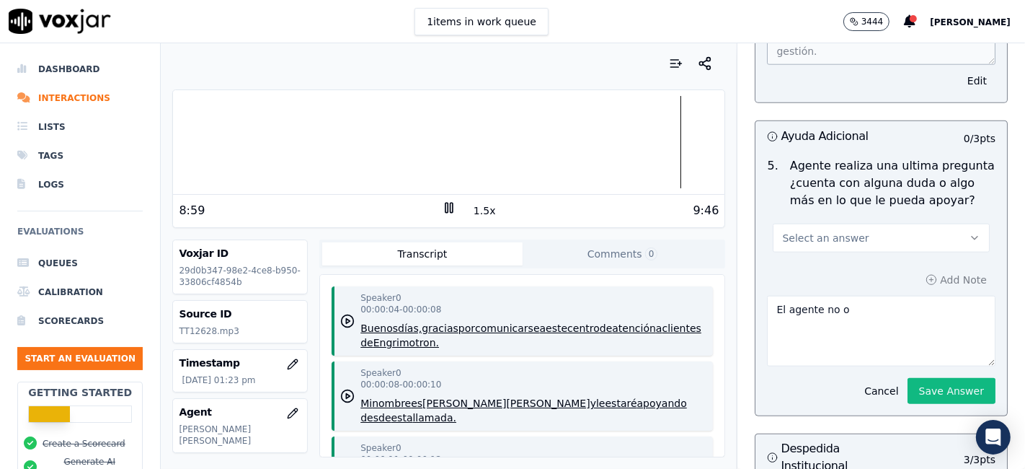
click at [861, 231] on button "Select an answer" at bounding box center [881, 237] width 217 height 29
click at [793, 266] on div "Yes" at bounding box center [855, 264] width 190 height 23
drag, startPoint x: 539, startPoint y: 288, endPoint x: 337, endPoint y: 296, distance: 202.0
click at [352, 291] on div "Your browser does not support the audio element. 9:03 1.5x 9:46 Voxjar ID 29d0b…" at bounding box center [593, 255] width 864 height 425
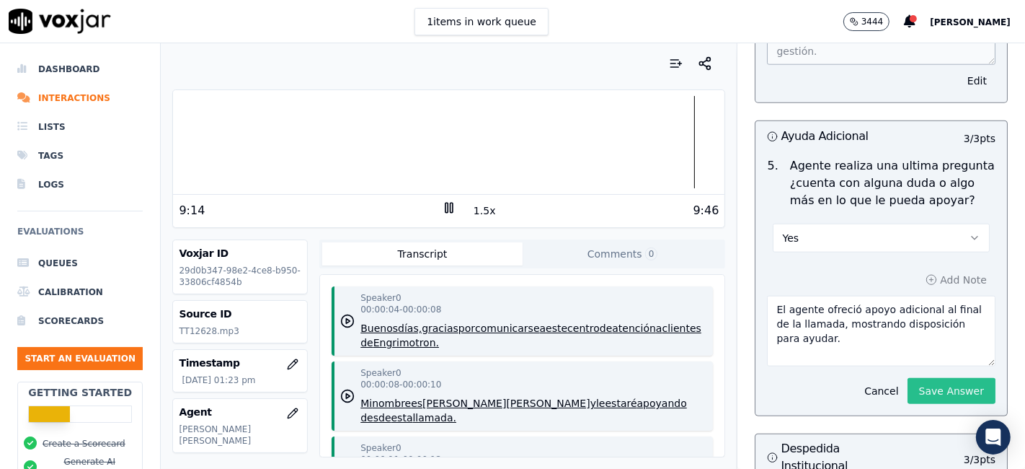
type textarea "El agente ofreció apoyo adicional al final de la llamada, mostrando disposición…"
click at [908, 386] on button "Save Answer" at bounding box center [952, 391] width 88 height 26
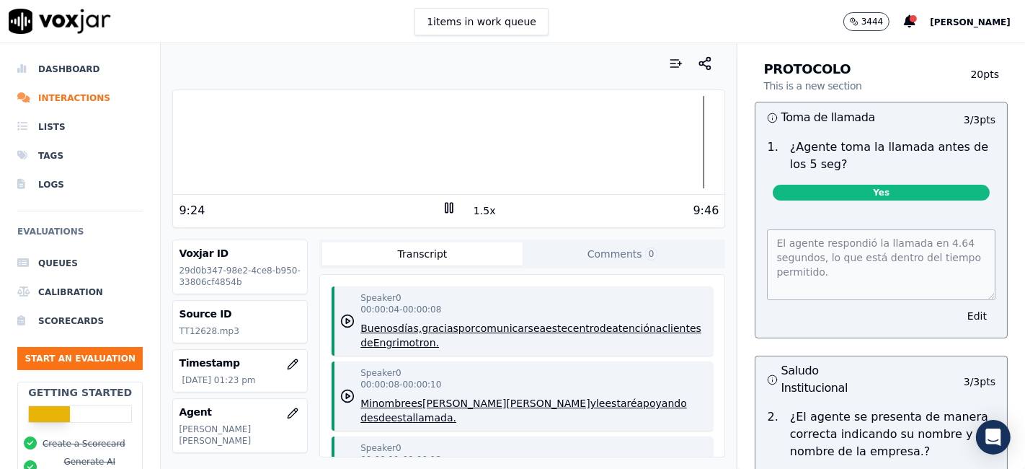
scroll to position [0, 0]
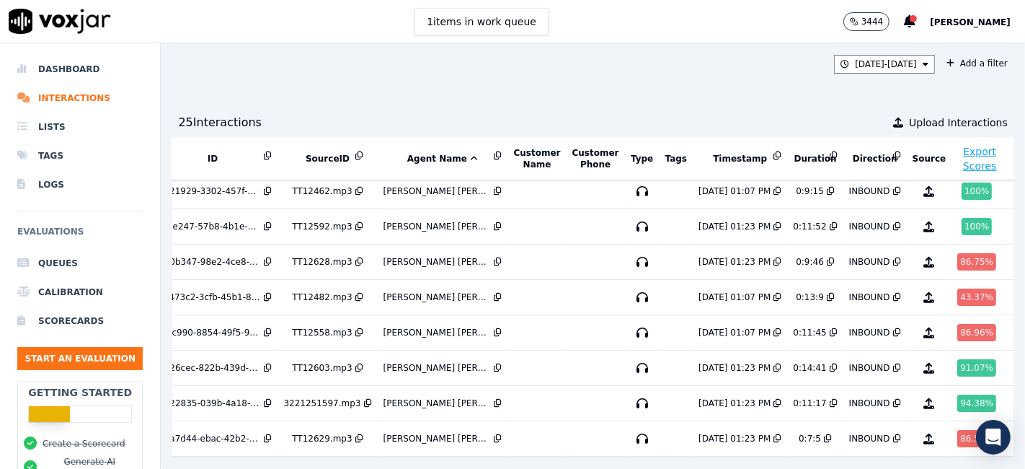
scroll to position [461, 48]
click at [962, 218] on div "100 %" at bounding box center [977, 226] width 30 height 17
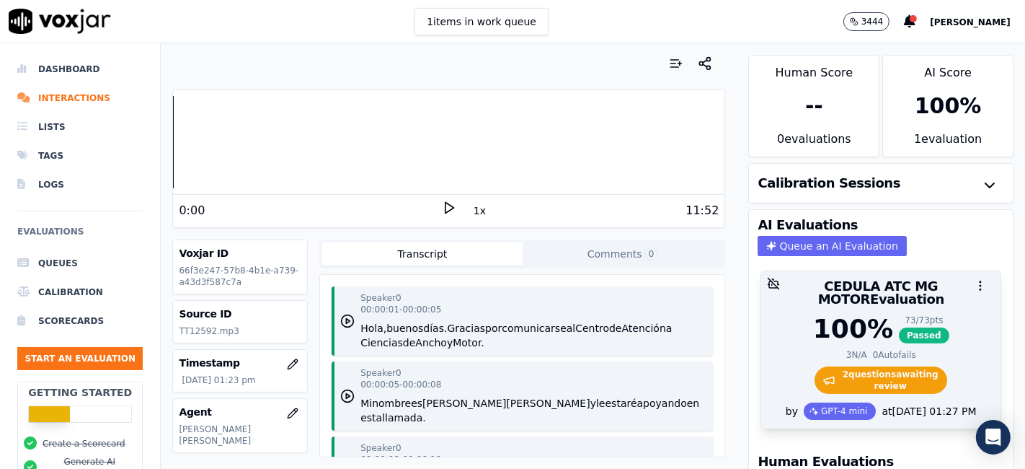
click at [849, 366] on span "2 question s awaiting review" at bounding box center [881, 379] width 133 height 27
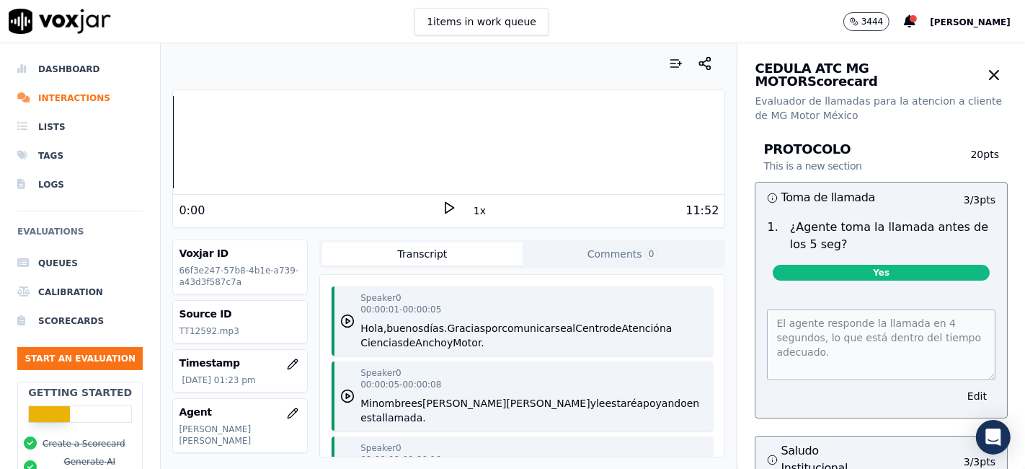
drag, startPoint x: 445, startPoint y: 208, endPoint x: 453, endPoint y: 211, distance: 9.1
click at [447, 208] on icon at bounding box center [449, 207] width 14 height 14
click at [471, 213] on button "1x" at bounding box center [480, 210] width 18 height 20
click at [471, 213] on button "1.5x" at bounding box center [485, 210] width 28 height 20
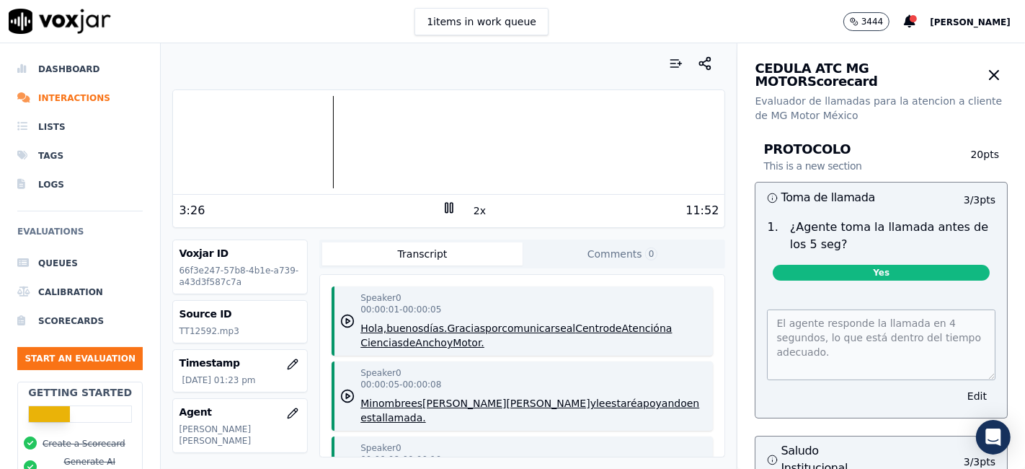
click at [446, 207] on rect at bounding box center [447, 207] width 2 height 9
click at [446, 209] on polygon at bounding box center [450, 208] width 9 height 11
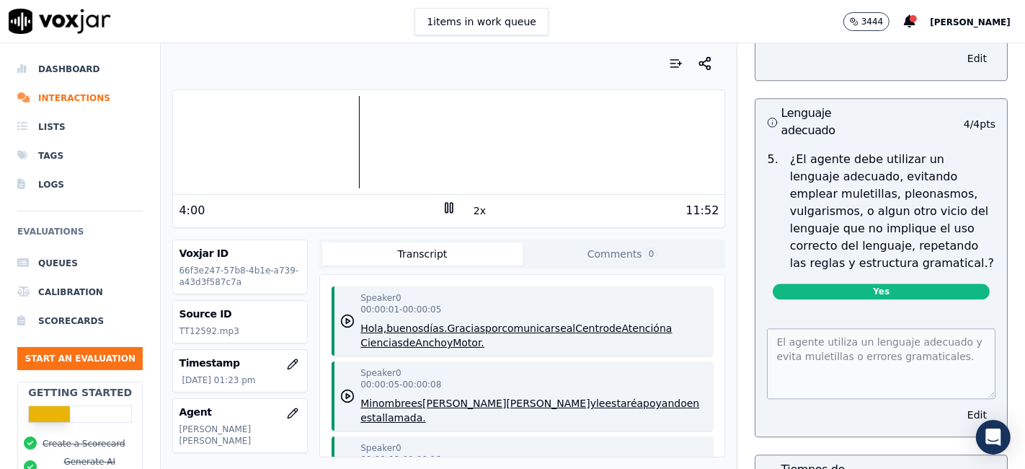
scroll to position [3124, 0]
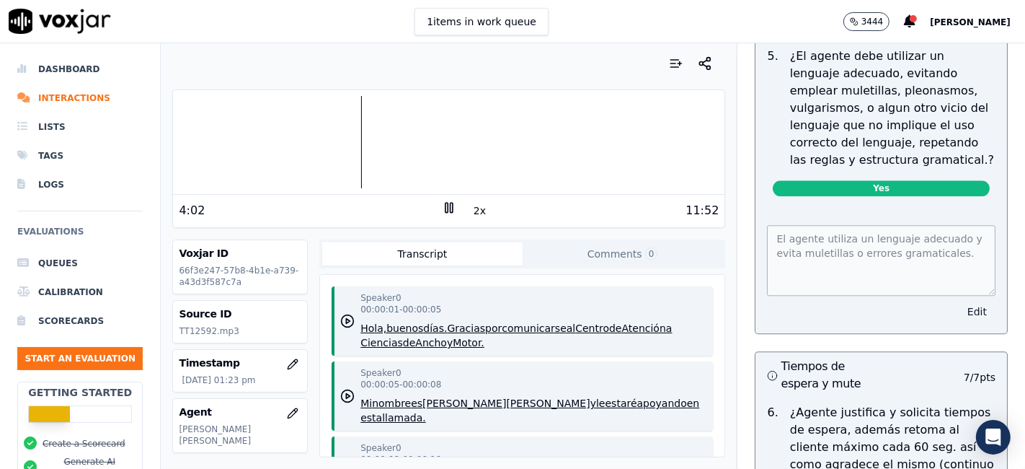
click at [959, 301] on button "Edit" at bounding box center [977, 311] width 37 height 20
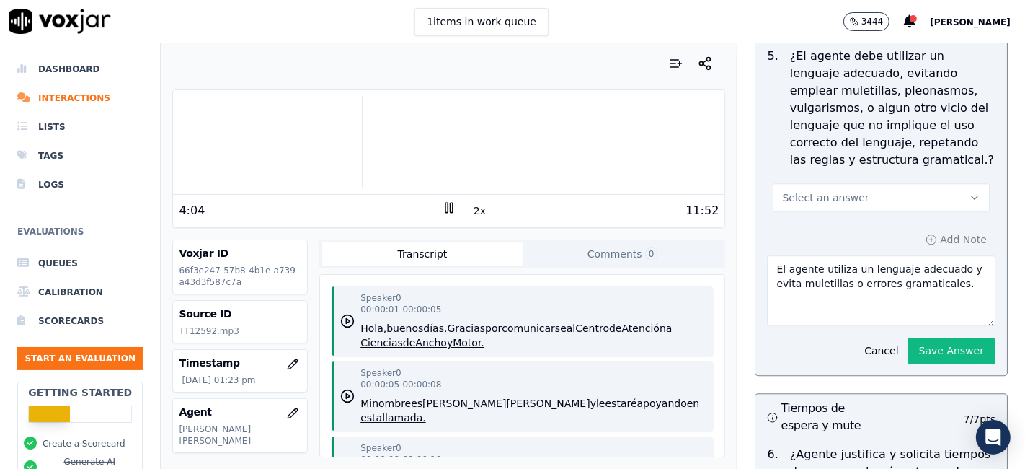
click at [868, 183] on button "Select an answer" at bounding box center [881, 197] width 217 height 29
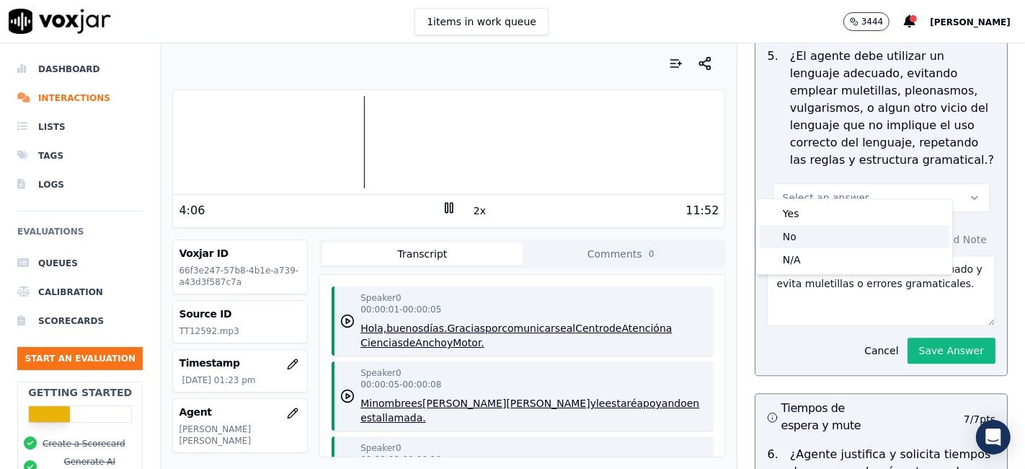
click at [836, 234] on div "No" at bounding box center [855, 236] width 190 height 23
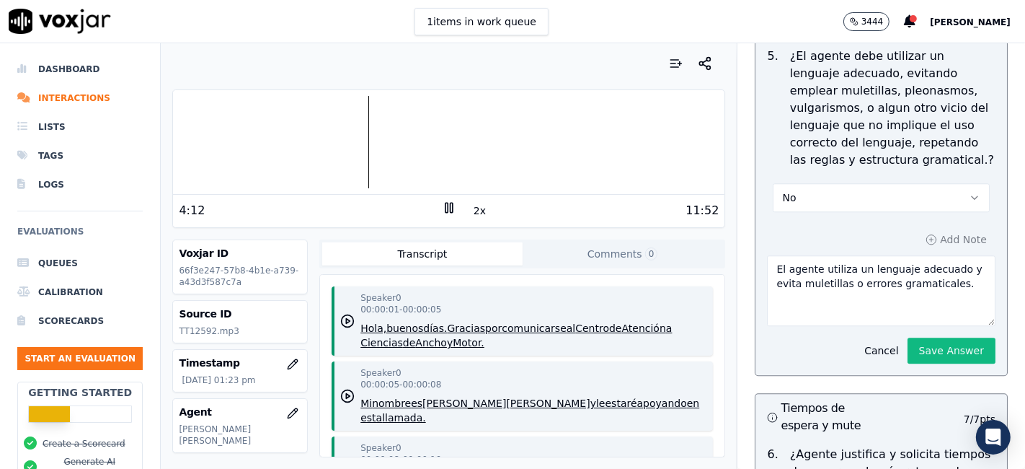
drag, startPoint x: 832, startPoint y: 254, endPoint x: 943, endPoint y: 268, distance: 112.0
click at [943, 268] on textarea "El agente utiliza un lenguaje adecuado y evita muletillas o errores gramaticale…" at bounding box center [881, 290] width 229 height 71
click at [451, 208] on rect at bounding box center [452, 207] width 2 height 9
click at [442, 208] on icon at bounding box center [449, 207] width 14 height 14
click at [446, 208] on rect at bounding box center [447, 207] width 2 height 9
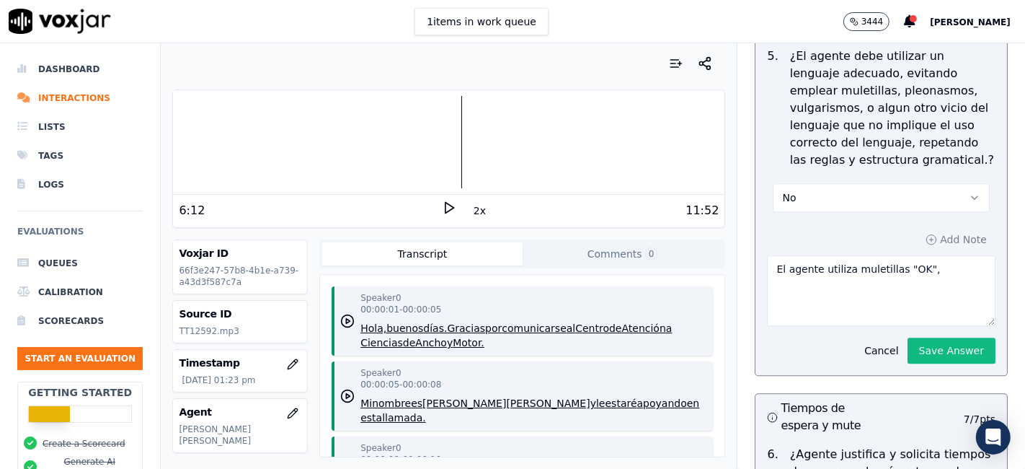
click at [443, 203] on icon at bounding box center [449, 207] width 14 height 14
drag, startPoint x: 209, startPoint y: 327, endPoint x: 164, endPoint y: 324, distance: 44.7
click at [164, 324] on div "Your browser does not support the audio element. 7:30 2x 11:52 Voxjar ID 66f3e2…" at bounding box center [449, 255] width 576 height 425
copy p "TT12592"
drag, startPoint x: 896, startPoint y: 255, endPoint x: 908, endPoint y: 258, distance: 11.9
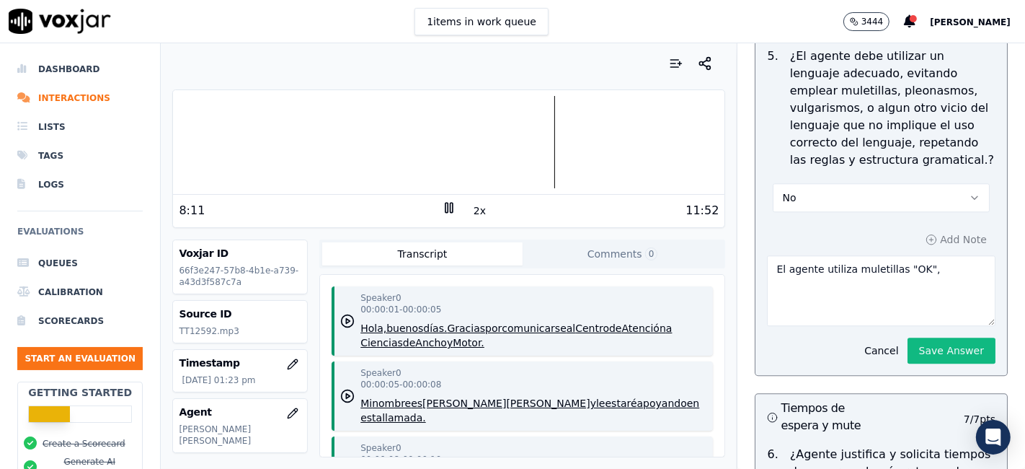
click at [903, 257] on textarea "El agente utiliza muletillas "OK"," at bounding box center [881, 290] width 229 height 71
click at [912, 258] on textarea "El agente utiliza muletillas "OK"," at bounding box center [881, 290] width 229 height 71
type textarea "El agente utiliza muletillas "OK" y "PERFECTO"."
click at [918, 338] on button "Save Answer" at bounding box center [952, 350] width 88 height 26
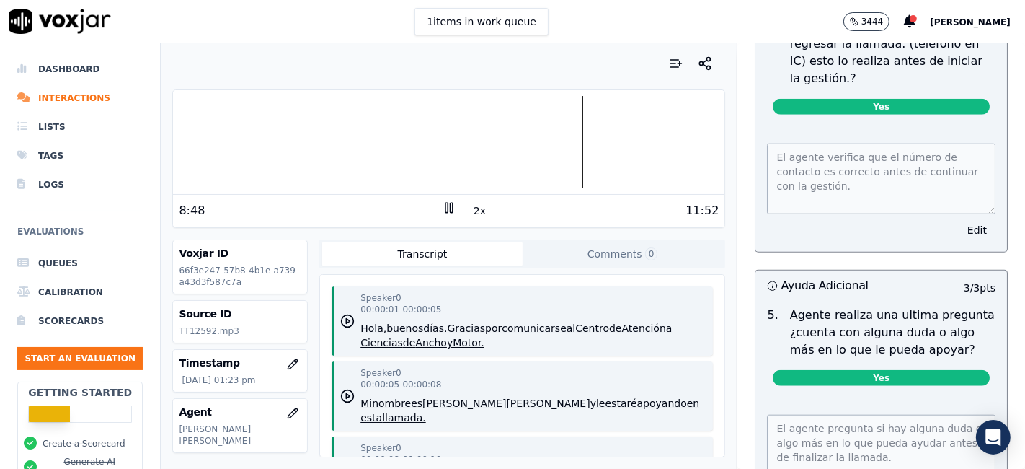
scroll to position [1153, 0]
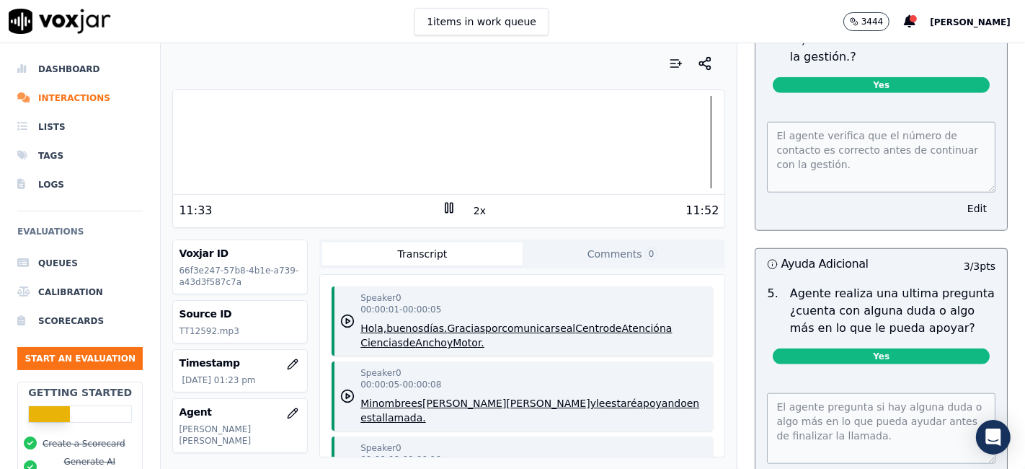
click at [632, 154] on div at bounding box center [448, 142] width 551 height 92
click at [602, 149] on div at bounding box center [448, 142] width 551 height 92
click at [558, 143] on div at bounding box center [448, 142] width 551 height 92
click at [562, 147] on div at bounding box center [448, 142] width 551 height 92
click at [442, 207] on icon at bounding box center [449, 207] width 14 height 14
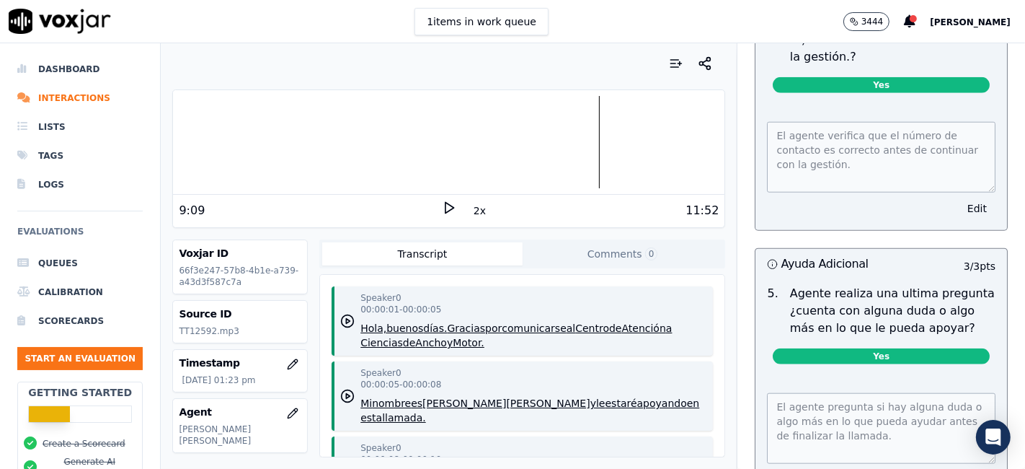
click at [442, 211] on icon at bounding box center [449, 207] width 14 height 14
click at [688, 138] on div at bounding box center [448, 142] width 551 height 92
click at [681, 149] on div at bounding box center [448, 142] width 551 height 92
click at [695, 142] on div at bounding box center [448, 142] width 551 height 92
click at [685, 142] on div at bounding box center [448, 142] width 551 height 92
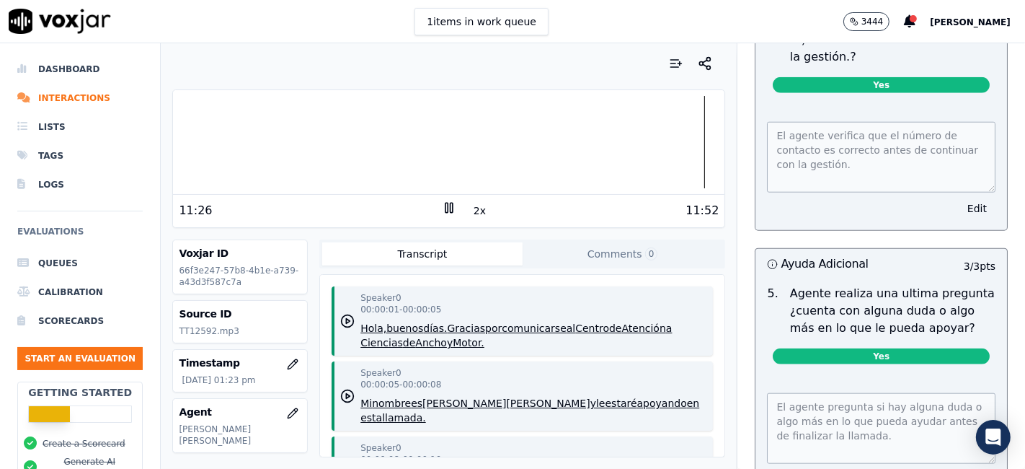
click at [663, 140] on div at bounding box center [448, 142] width 551 height 92
click at [642, 161] on div at bounding box center [448, 142] width 551 height 92
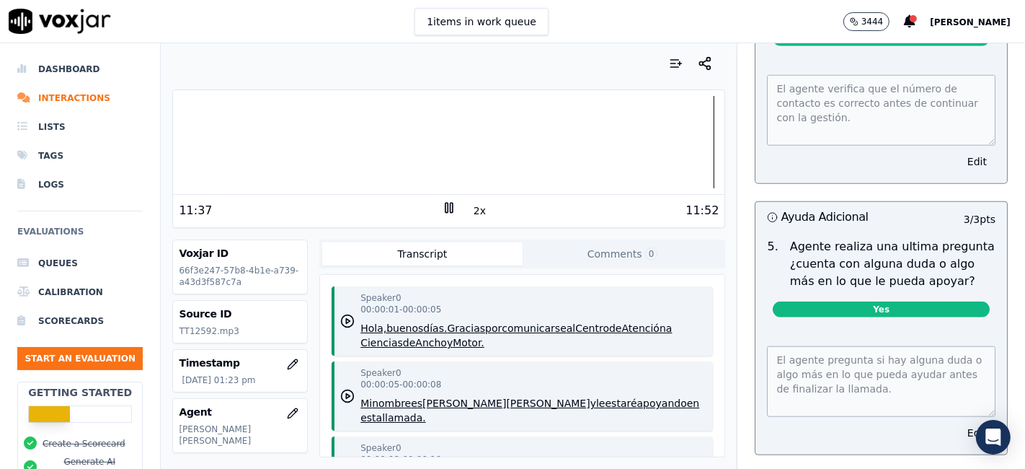
scroll to position [1233, 0]
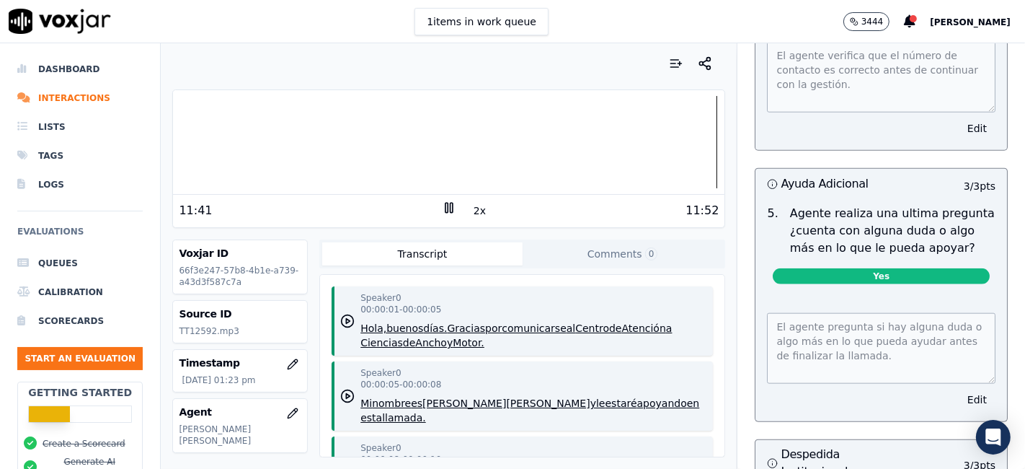
click at [627, 151] on div at bounding box center [448, 142] width 551 height 92
click at [959, 389] on button "Edit" at bounding box center [977, 399] width 37 height 20
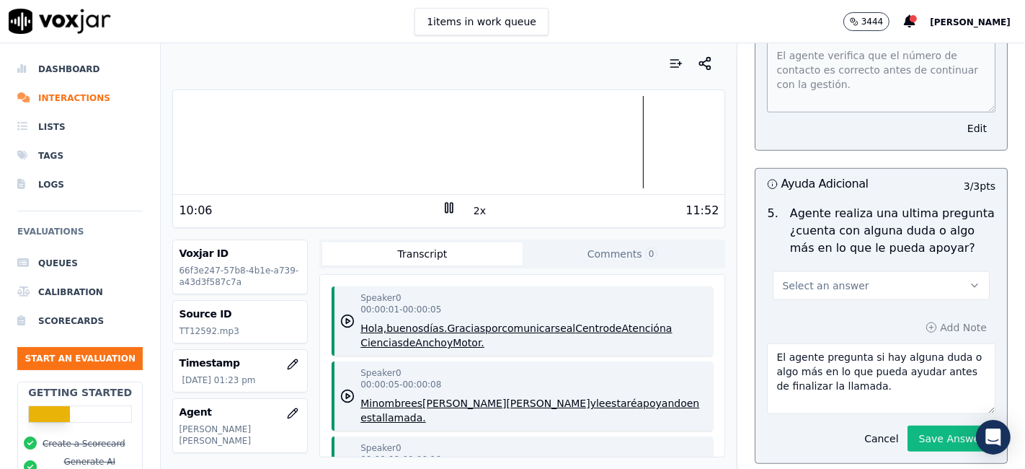
click at [852, 289] on button "Select an answer" at bounding box center [881, 285] width 217 height 29
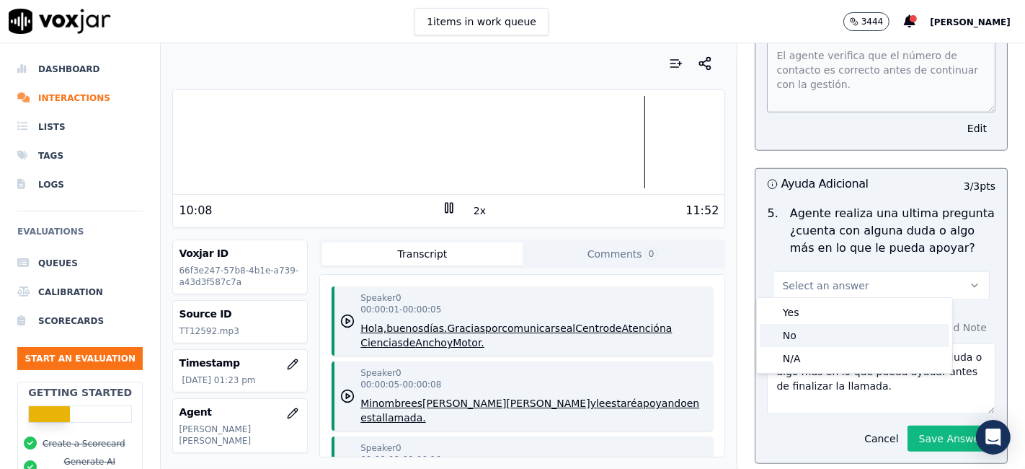
click at [818, 332] on div "No" at bounding box center [855, 335] width 190 height 23
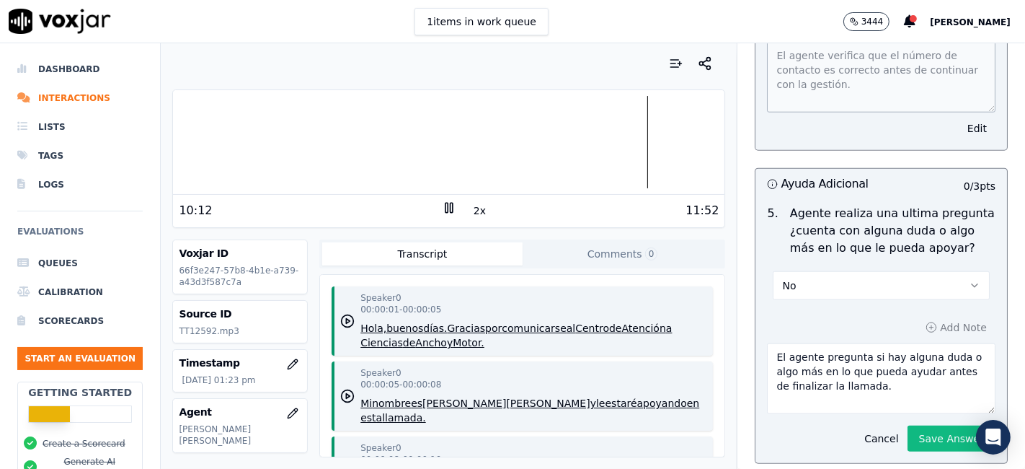
drag, startPoint x: 856, startPoint y: 380, endPoint x: 802, endPoint y: 355, distance: 59.0
click at [802, 355] on textarea "El agente pregunta si hay alguna duda o algo más en lo que pueda ayudar antes d…" at bounding box center [881, 378] width 229 height 71
click at [561, 164] on div at bounding box center [448, 142] width 551 height 92
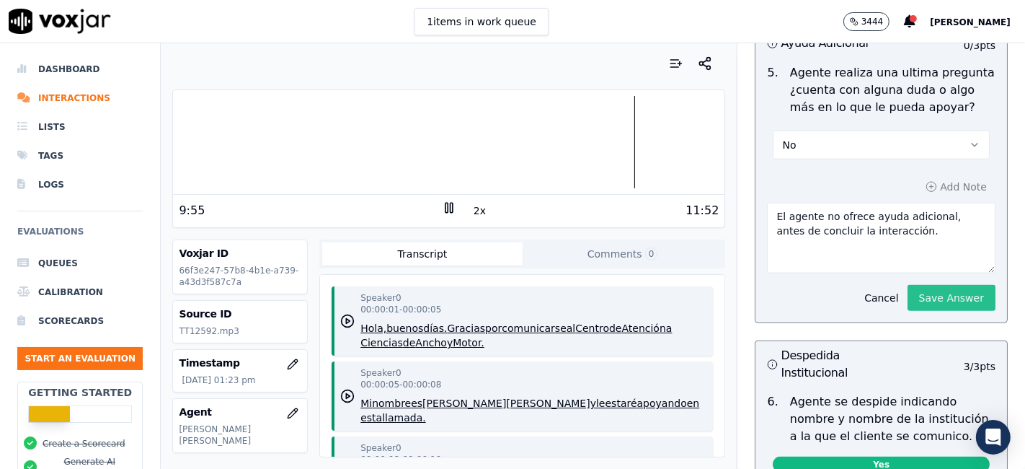
scroll to position [1394, 0]
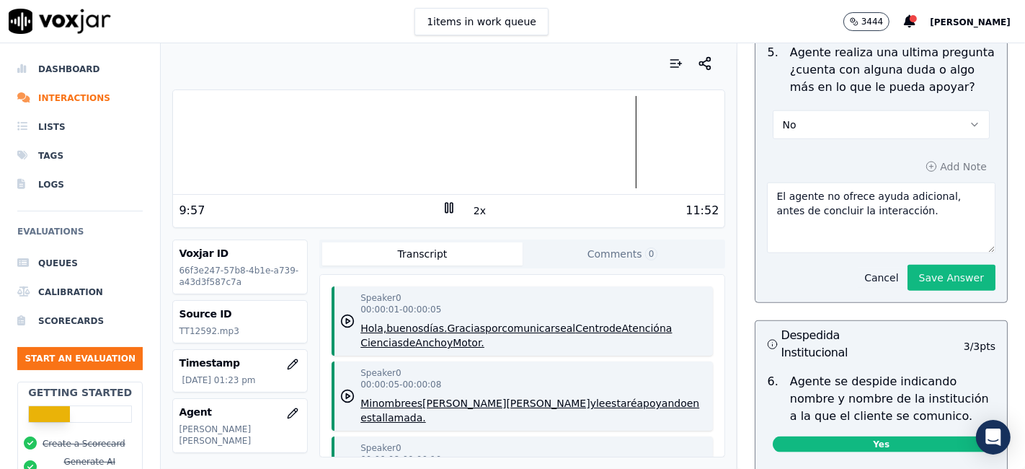
click at [856, 275] on button "Cancel" at bounding box center [881, 277] width 51 height 20
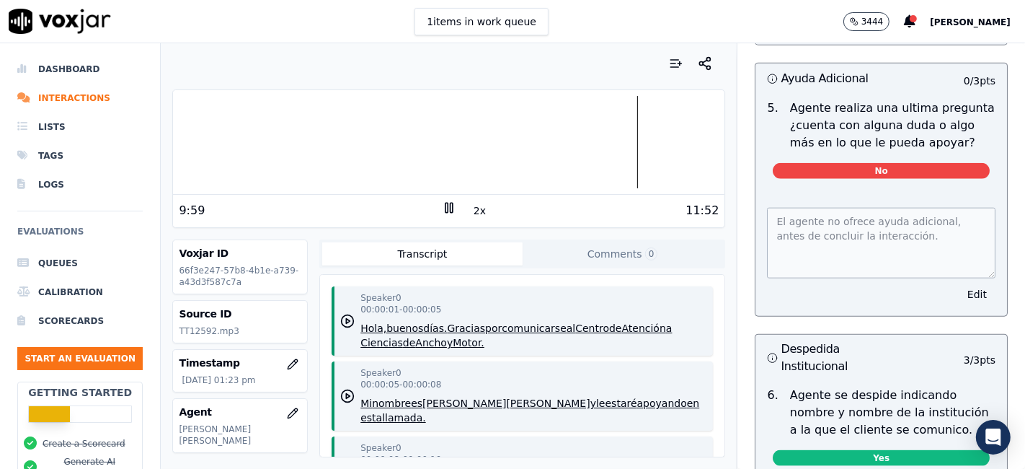
scroll to position [1313, 0]
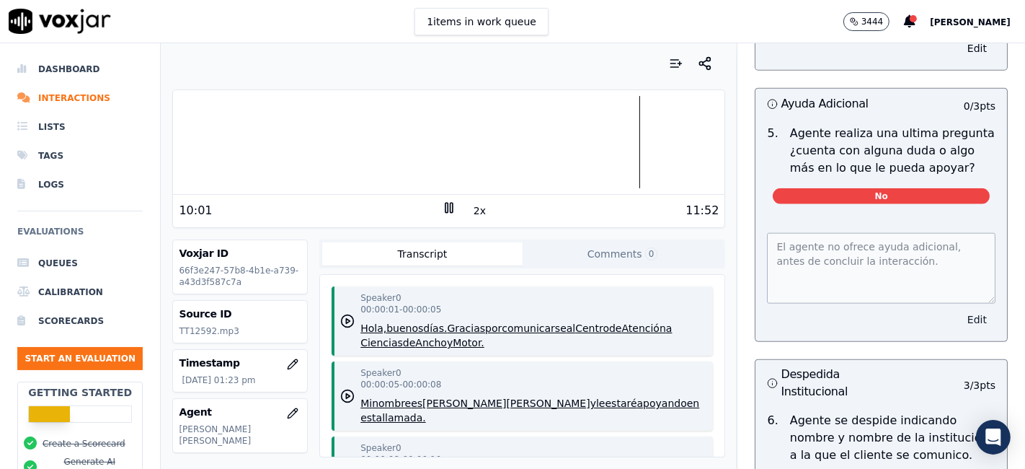
click at [959, 316] on button "Edit" at bounding box center [977, 319] width 37 height 20
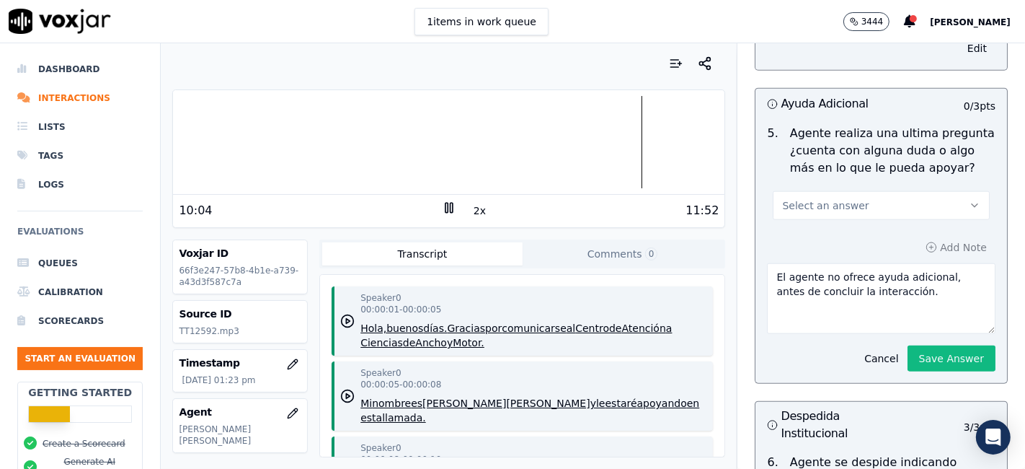
click at [900, 296] on textarea "El agente no ofrece ayuda adicional, antes de concluir la interacción." at bounding box center [881, 298] width 229 height 71
type textarea "El agente pregunta si hay alguna duda o algo más en lo que pueda ayudar antes d…"
click at [864, 191] on button "Select an answer" at bounding box center [881, 205] width 217 height 29
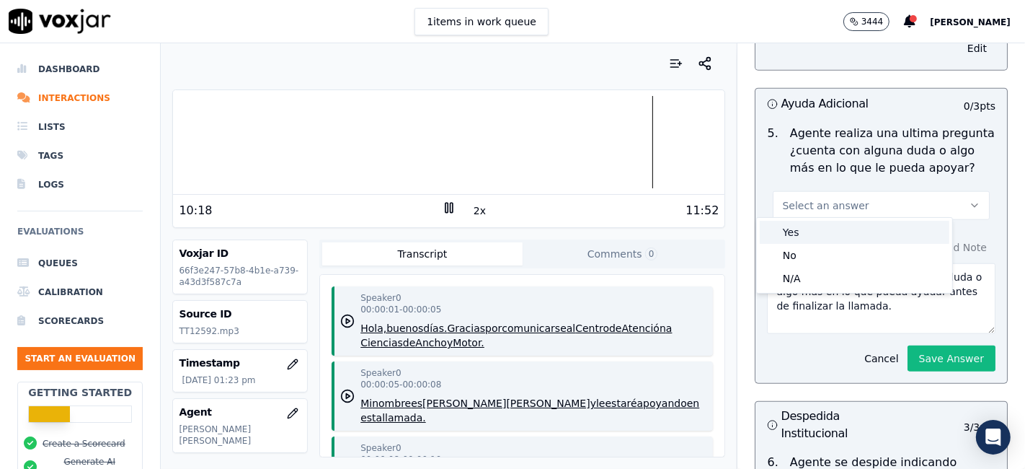
click at [819, 235] on div "Yes" at bounding box center [855, 232] width 190 height 23
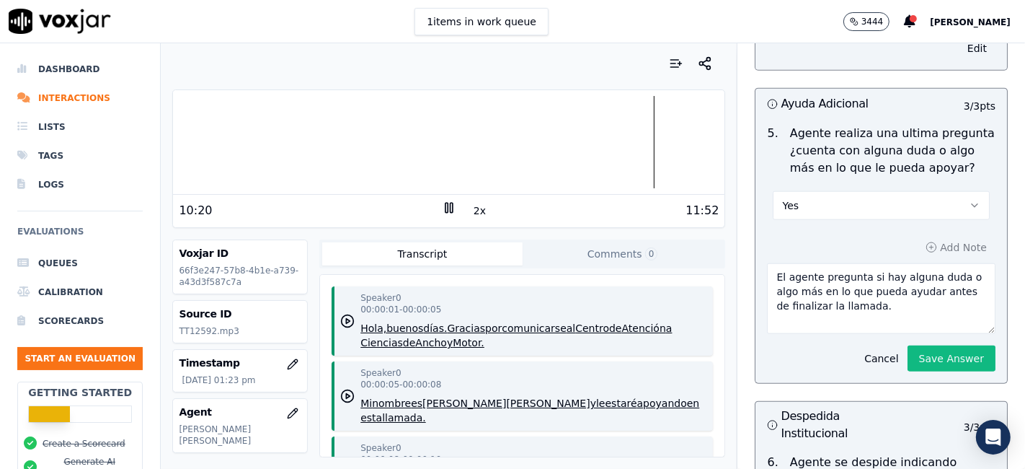
click at [908, 347] on button "Save Answer" at bounding box center [952, 358] width 88 height 26
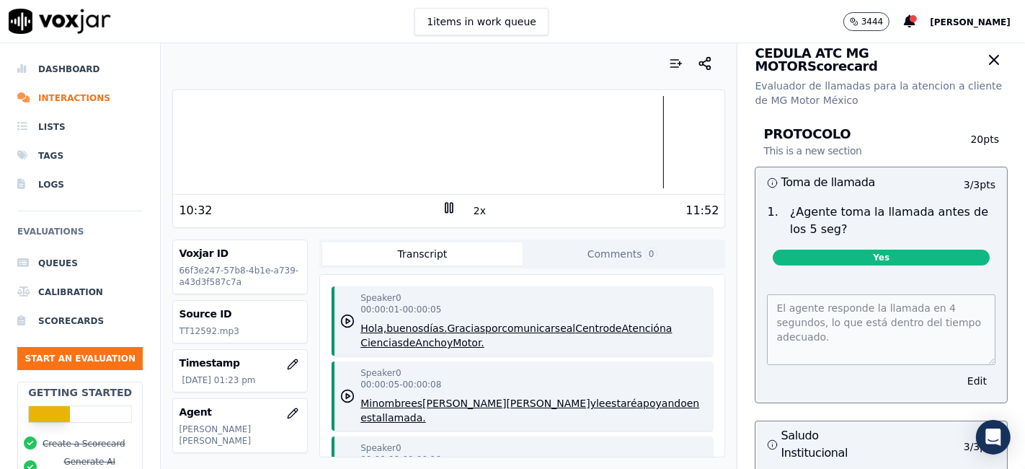
scroll to position [0, 0]
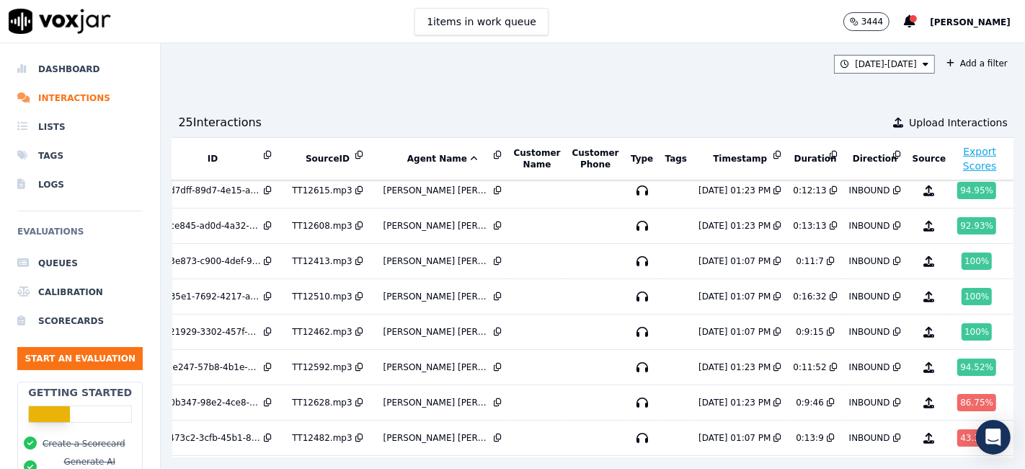
scroll to position [320, 48]
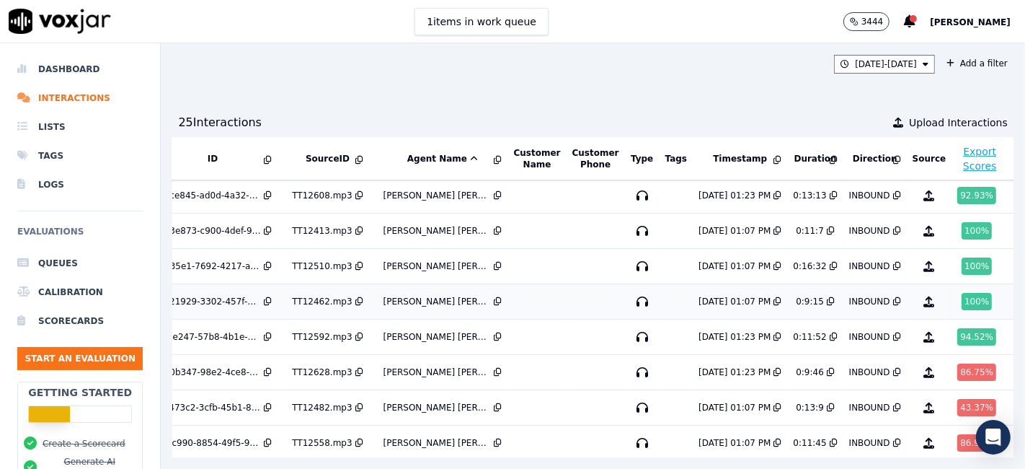
click at [962, 294] on div "100 %" at bounding box center [977, 301] width 30 height 17
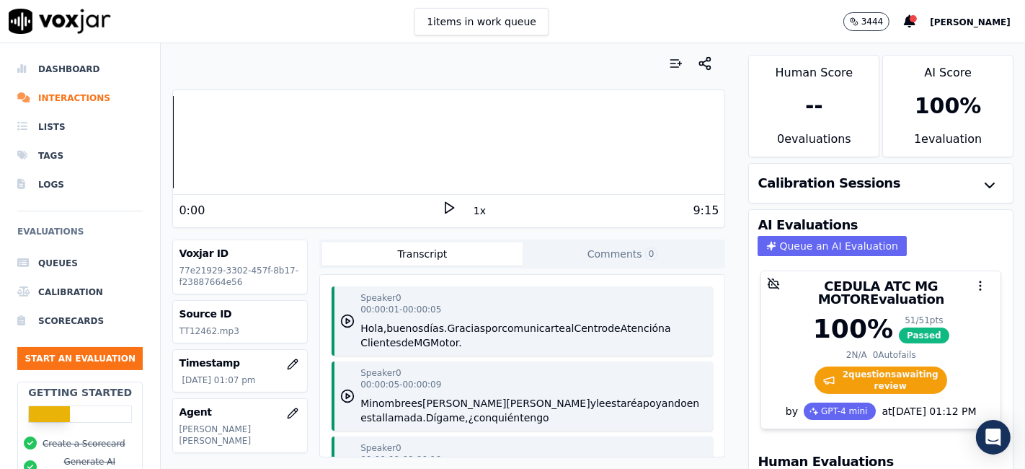
click at [446, 206] on polygon at bounding box center [450, 208] width 9 height 11
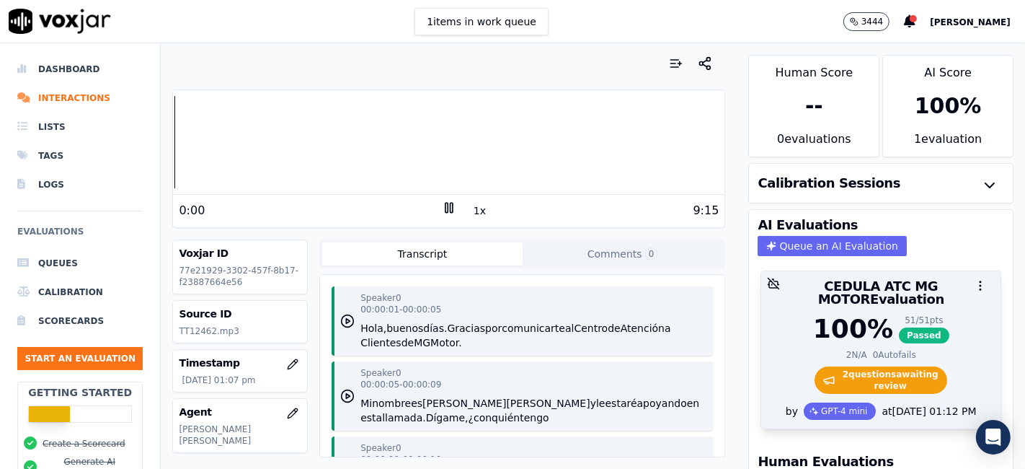
click at [826, 366] on span "2 question s awaiting review" at bounding box center [881, 379] width 133 height 27
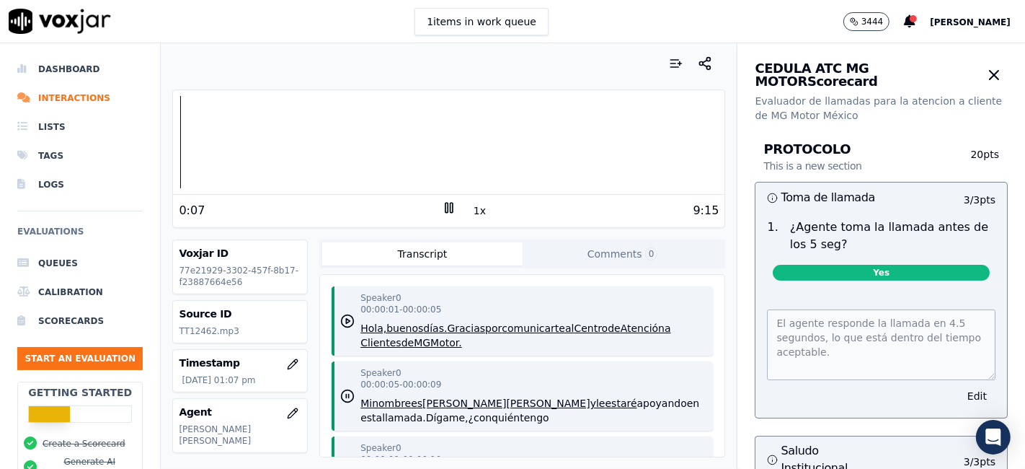
click at [445, 213] on icon at bounding box center [449, 207] width 14 height 14
click at [446, 208] on icon at bounding box center [449, 207] width 14 height 14
click at [471, 213] on button "1x" at bounding box center [480, 210] width 18 height 20
click at [447, 207] on icon at bounding box center [449, 207] width 14 height 14
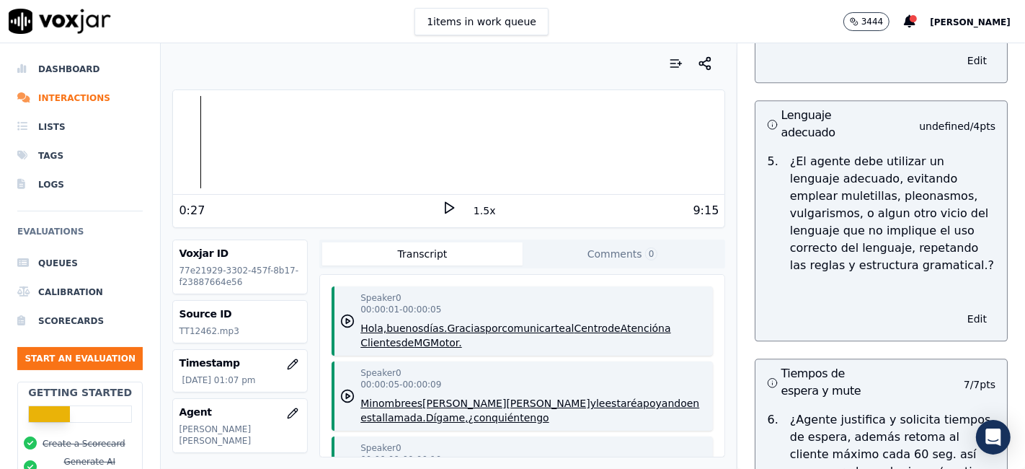
scroll to position [3044, 0]
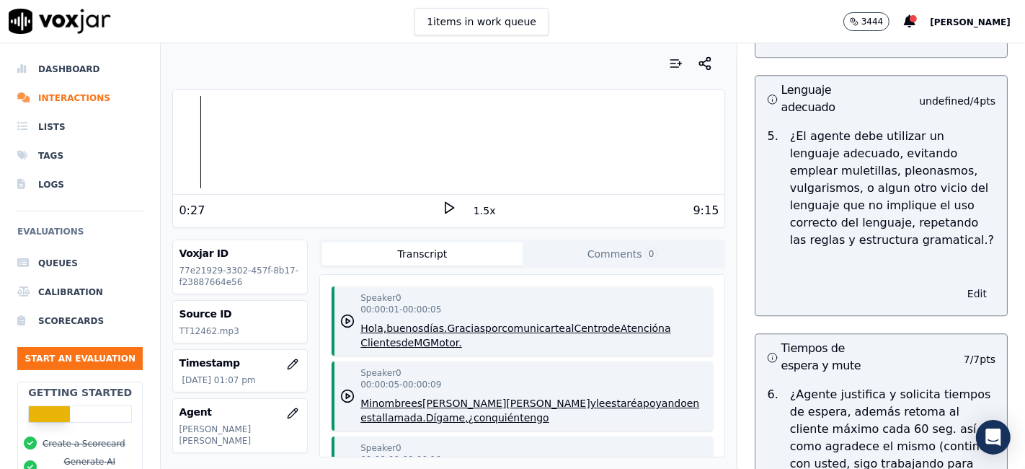
click at [959, 283] on button "Edit" at bounding box center [977, 293] width 37 height 20
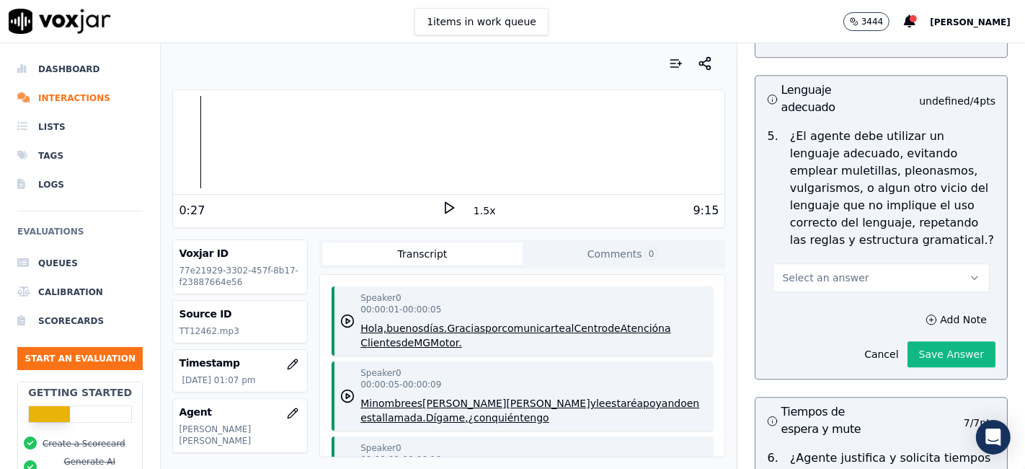
click at [883, 263] on button "Select an answer" at bounding box center [881, 277] width 217 height 29
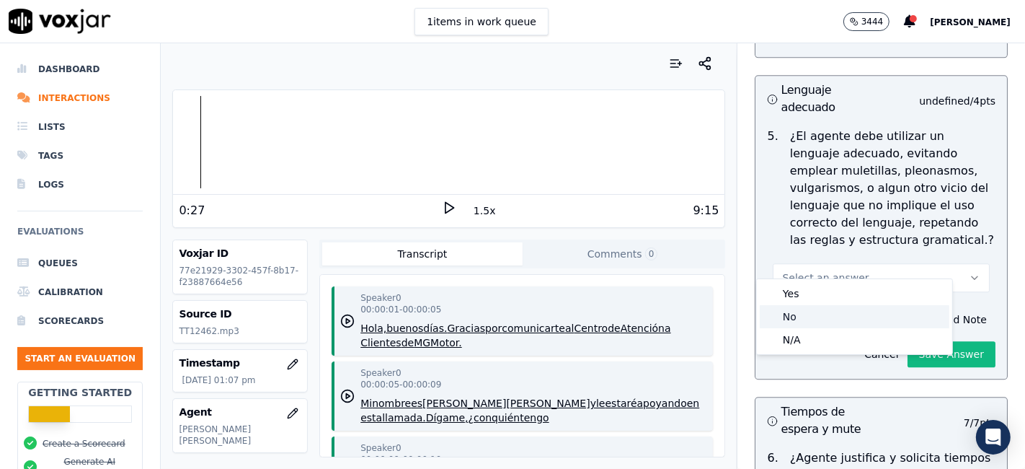
click at [815, 316] on div "No" at bounding box center [855, 316] width 190 height 23
click at [814, 316] on div "No" at bounding box center [855, 316] width 190 height 23
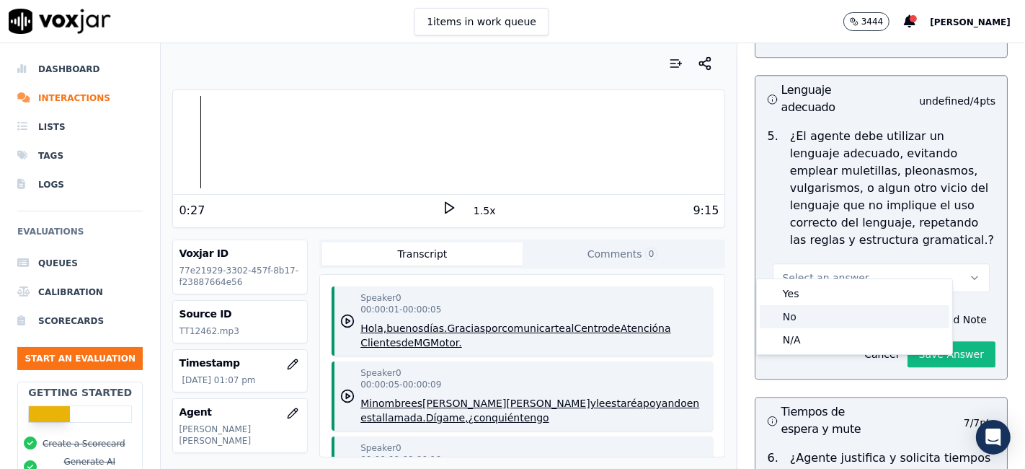
click at [811, 316] on div "No" at bounding box center [855, 316] width 190 height 23
click at [813, 314] on div "No" at bounding box center [855, 316] width 190 height 23
click at [861, 249] on div "Select an answer" at bounding box center [881, 270] width 240 height 43
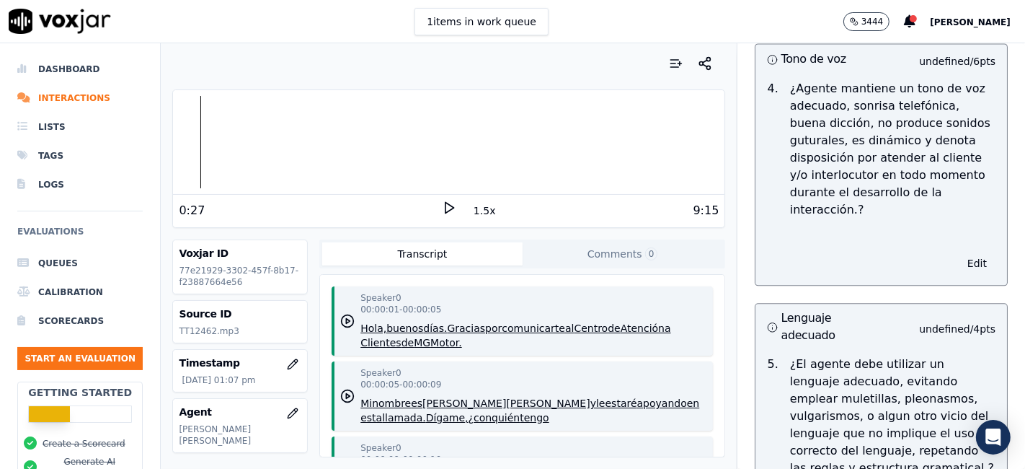
scroll to position [2723, 0]
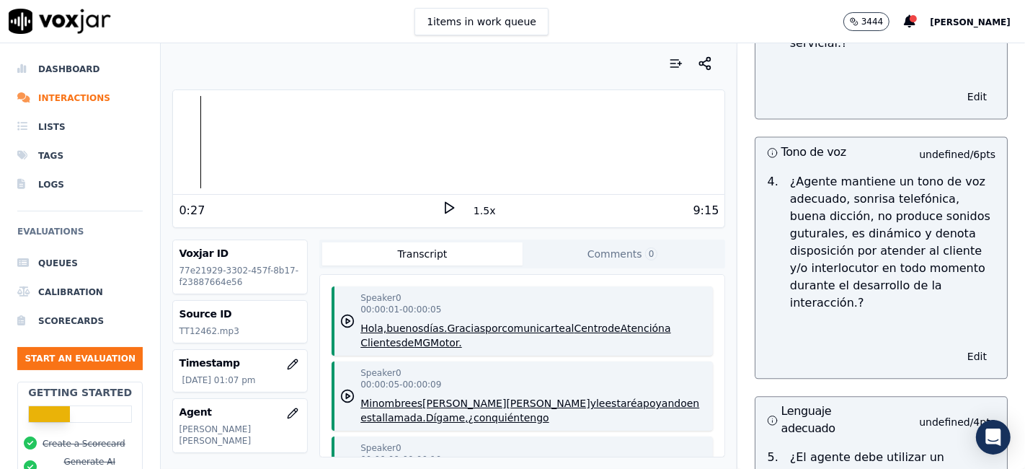
click at [442, 205] on icon at bounding box center [449, 207] width 14 height 14
drag, startPoint x: 211, startPoint y: 328, endPoint x: 167, endPoint y: 328, distance: 44.0
click at [167, 328] on div "Your browser does not support the audio element. 0:40 1.5x 9:15 Voxjar ID 77e21…" at bounding box center [449, 255] width 576 height 425
copy p "TT12462"
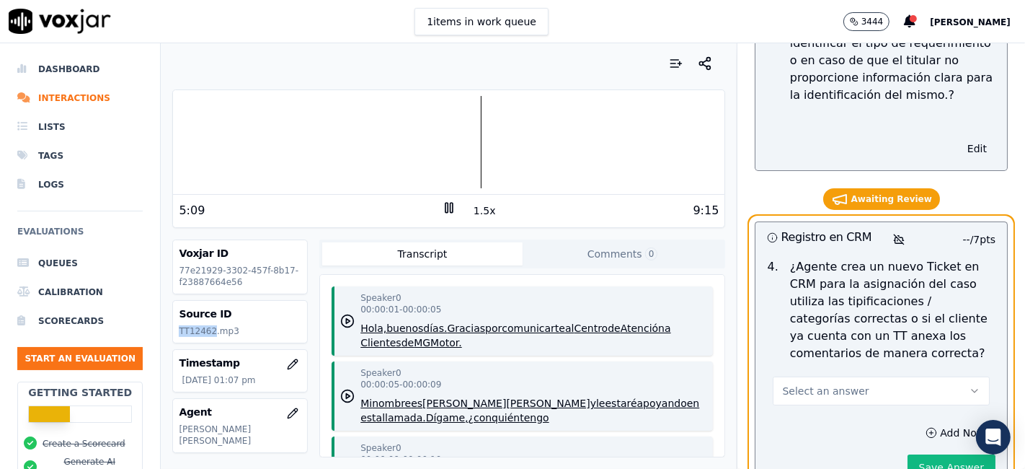
scroll to position [4806, 0]
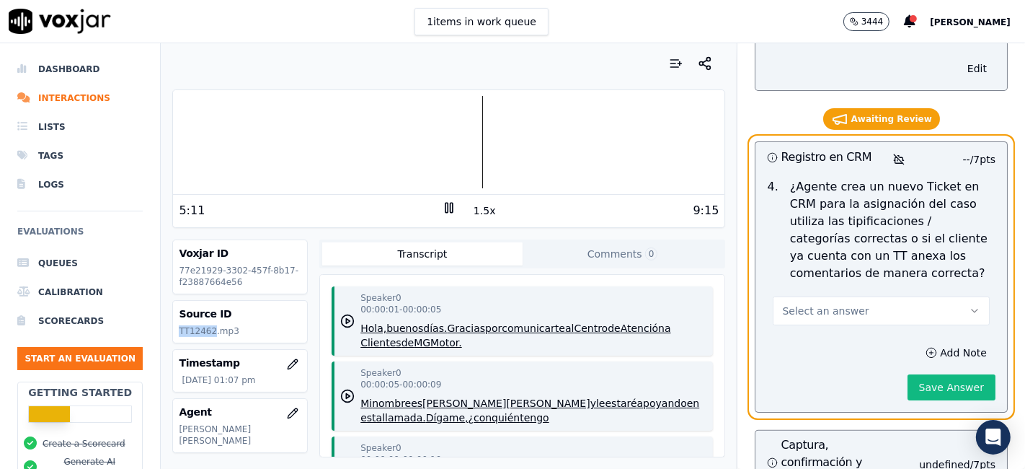
click at [916, 304] on button "Select an answer" at bounding box center [881, 310] width 217 height 29
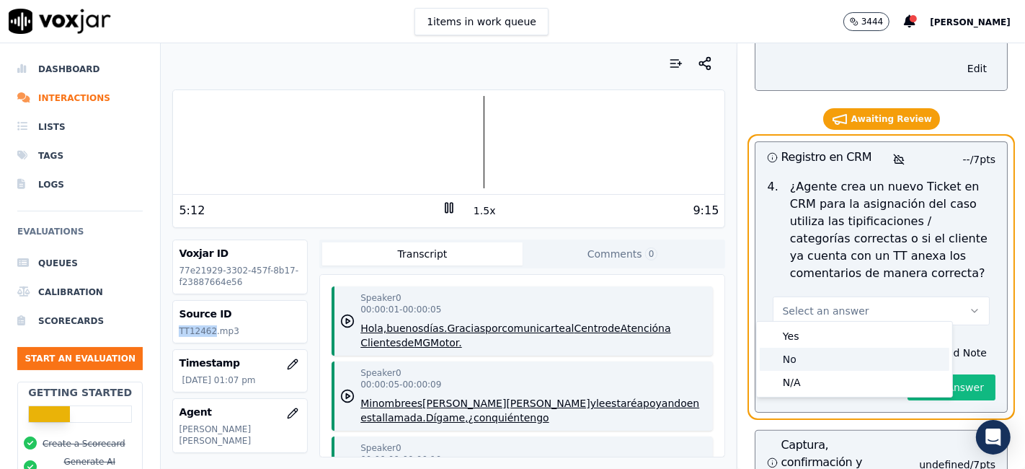
click at [814, 363] on div "No" at bounding box center [855, 358] width 190 height 23
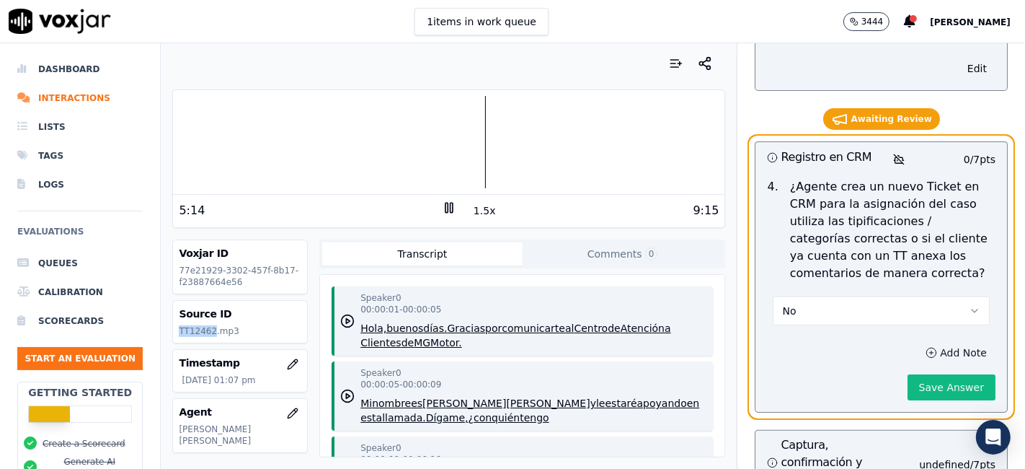
click at [917, 350] on button "Add Note" at bounding box center [956, 352] width 79 height 20
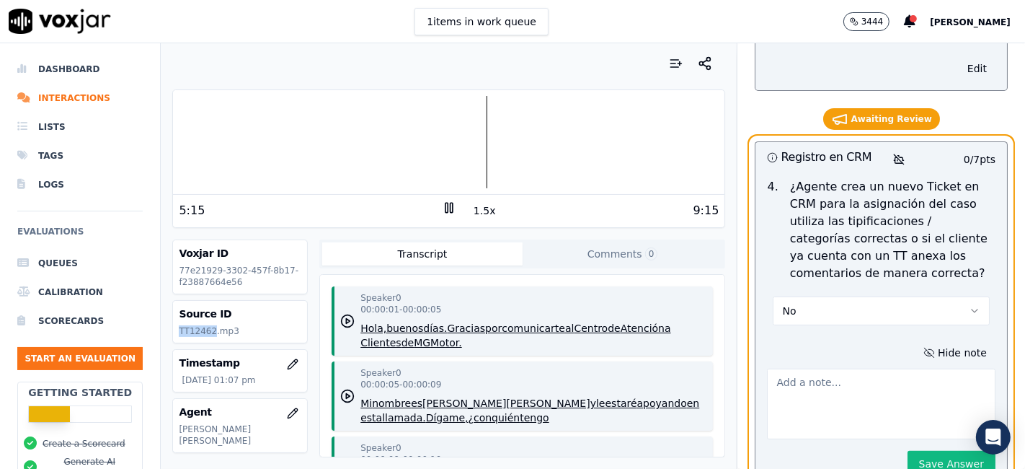
click at [809, 390] on textarea at bounding box center [881, 403] width 229 height 71
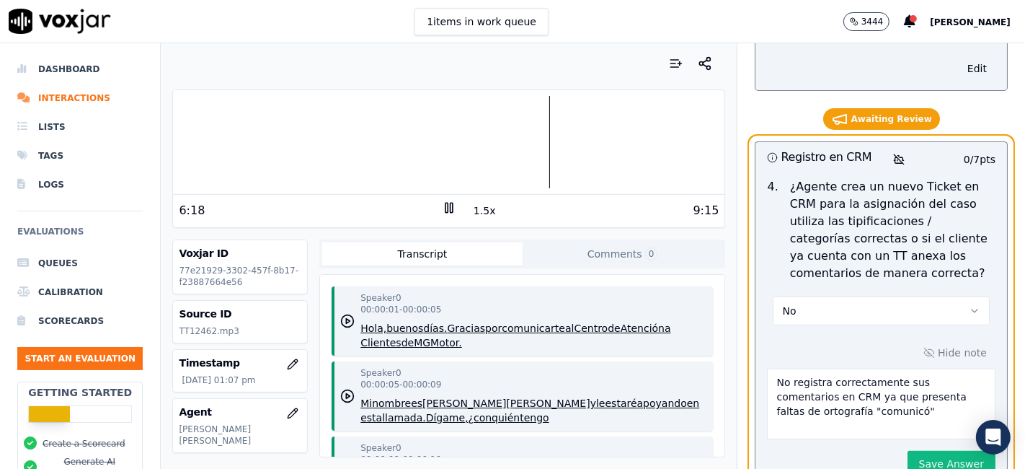
click at [913, 396] on textarea "No registra correctamente sus comentarios en CRM ya que presenta faltas de orto…" at bounding box center [881, 403] width 229 height 71
click at [913, 404] on textarea "No registra correctamente sus comentarios en CRM ya que presenta faltas de orto…" at bounding box center [881, 403] width 229 height 71
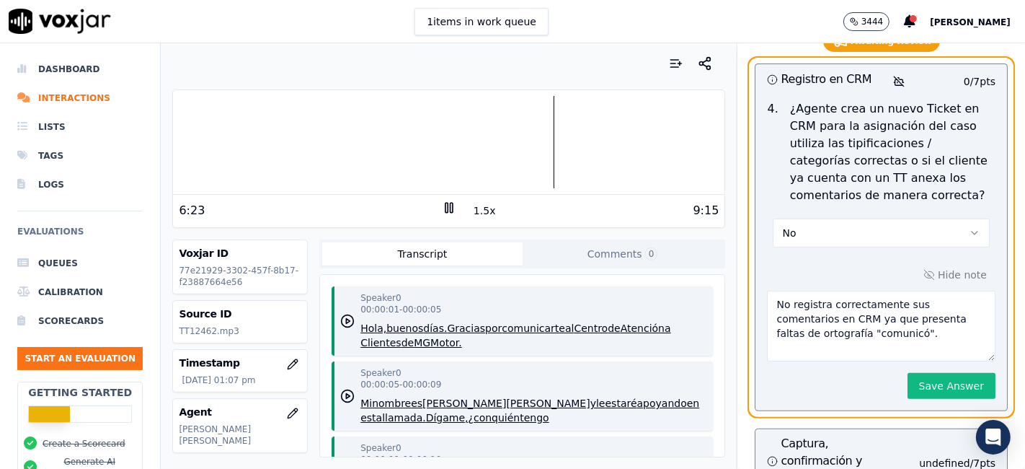
scroll to position [4966, 0]
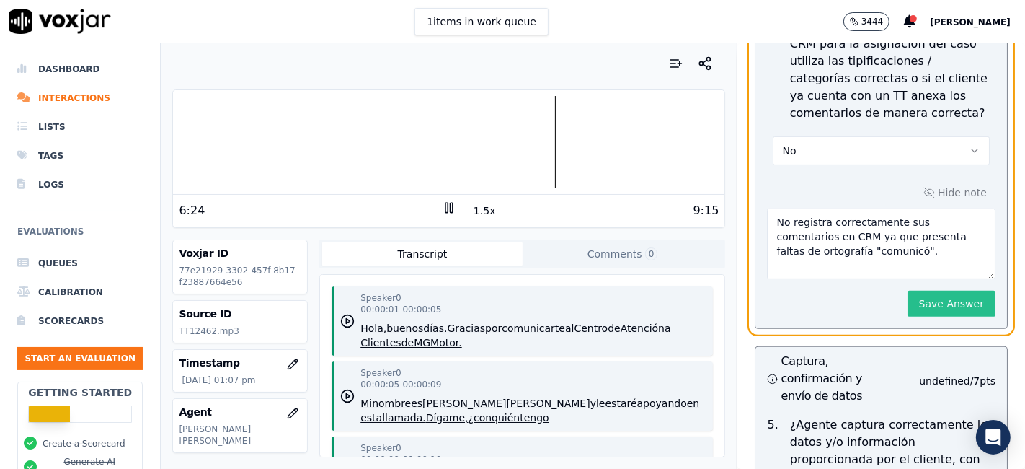
type textarea "No registra correctamente sus comentarios en CRM ya que presenta faltas de orto…"
click at [936, 296] on button "Save Answer" at bounding box center [952, 304] width 88 height 26
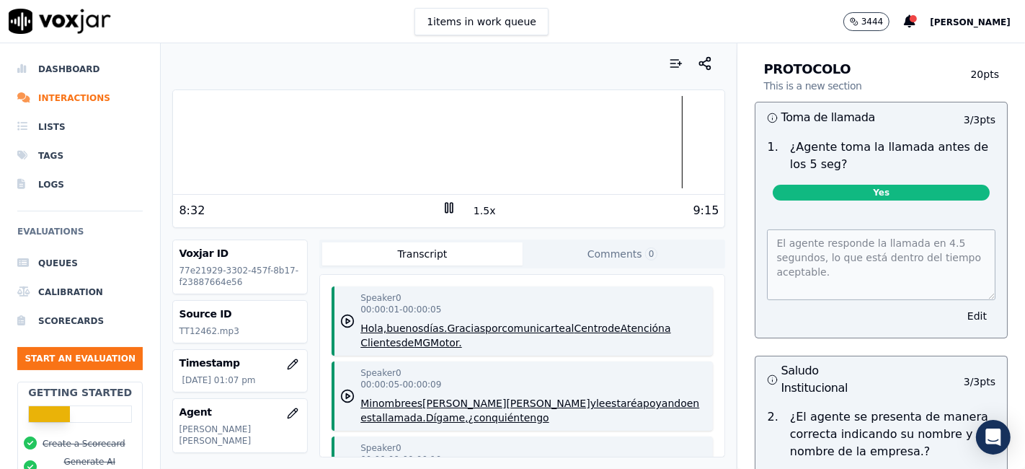
scroll to position [0, 0]
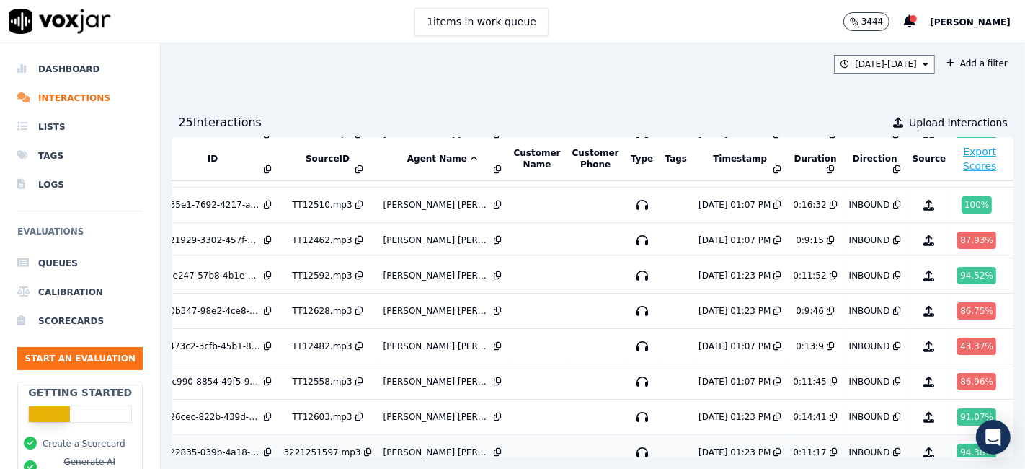
scroll to position [221, 48]
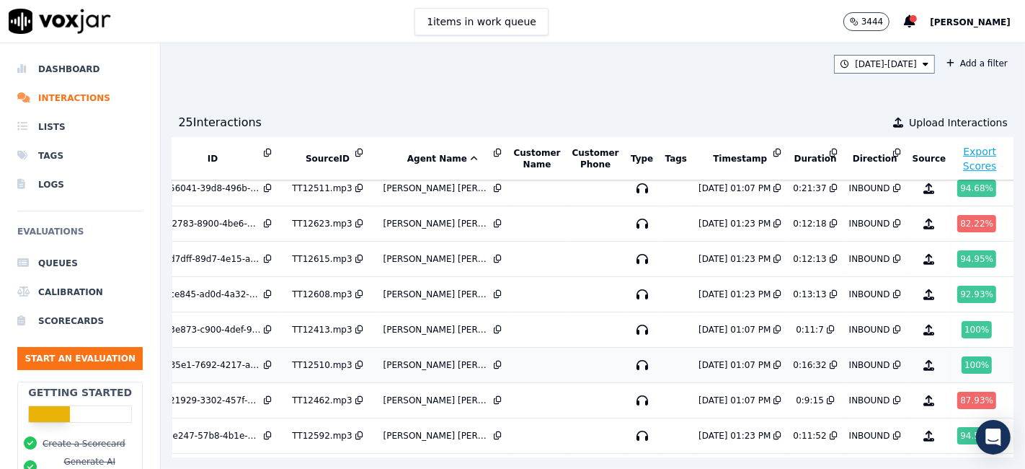
click at [962, 365] on div "100 %" at bounding box center [977, 364] width 30 height 17
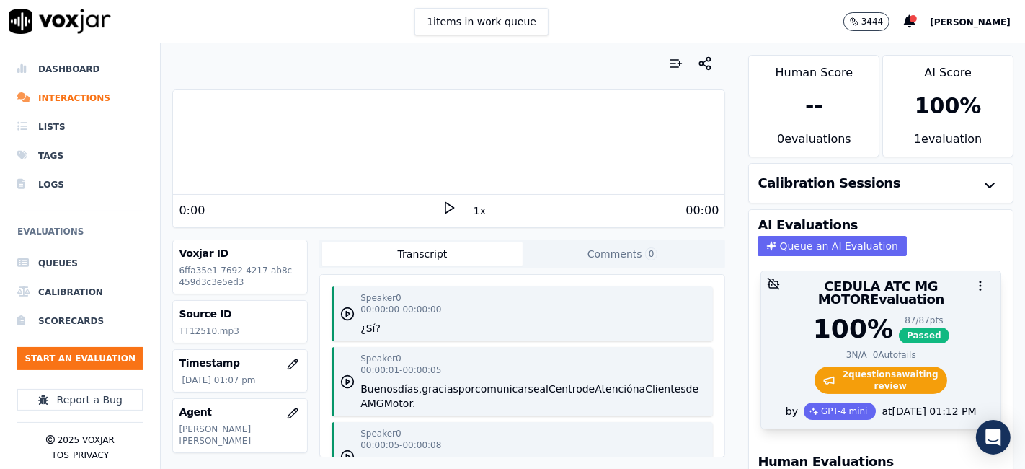
click at [855, 366] on span "2 question s awaiting review" at bounding box center [881, 379] width 133 height 27
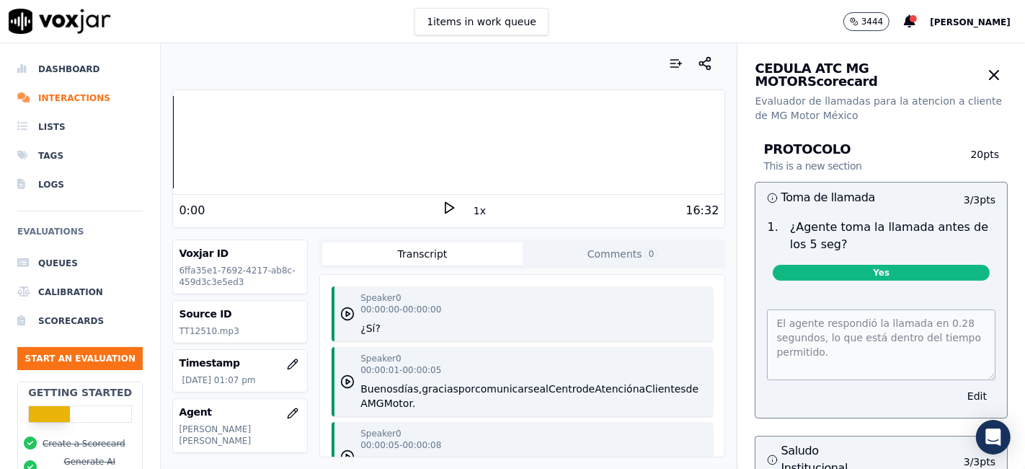
click at [443, 204] on icon at bounding box center [449, 207] width 14 height 14
drag, startPoint x: 210, startPoint y: 329, endPoint x: 162, endPoint y: 326, distance: 47.7
click at [162, 326] on div "Your browser does not support the audio element. 0:08 1x 16:32 Voxjar ID 6ffa35…" at bounding box center [449, 255] width 576 height 425
copy p "TT12510"
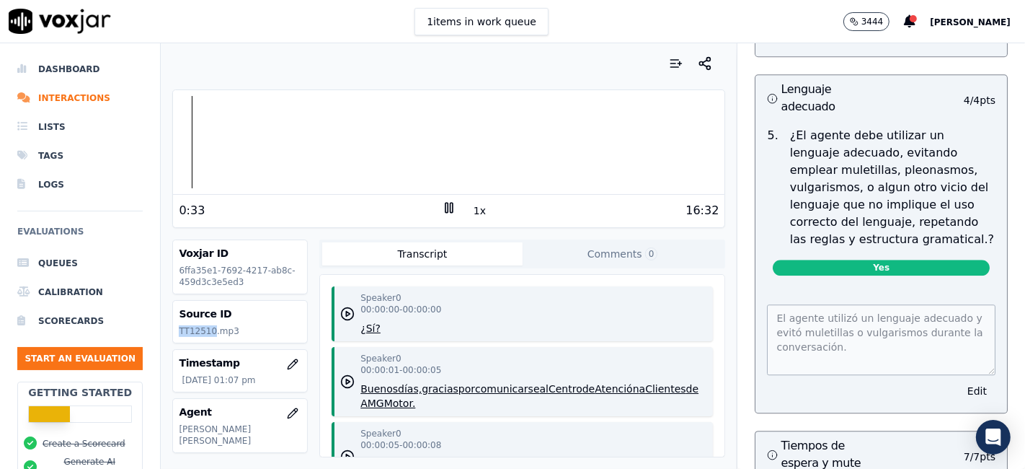
scroll to position [3364, 0]
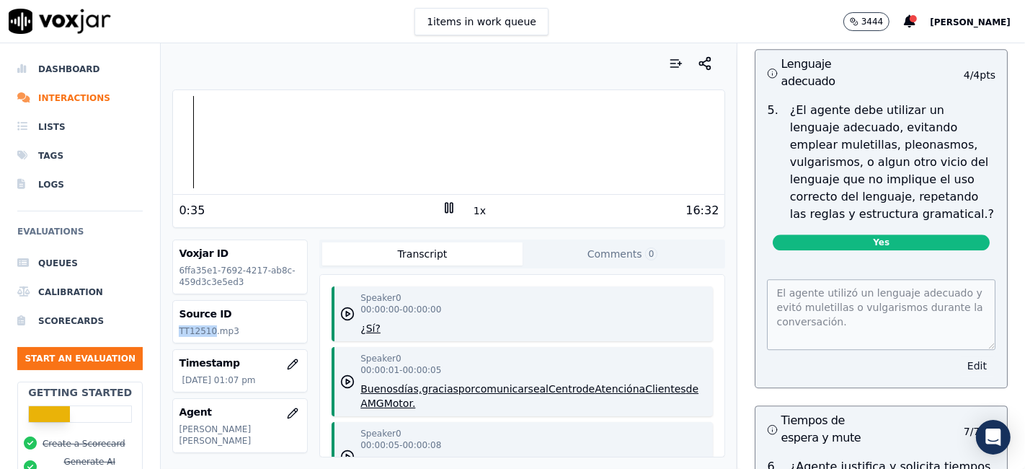
click at [959, 355] on button "Edit" at bounding box center [977, 365] width 37 height 20
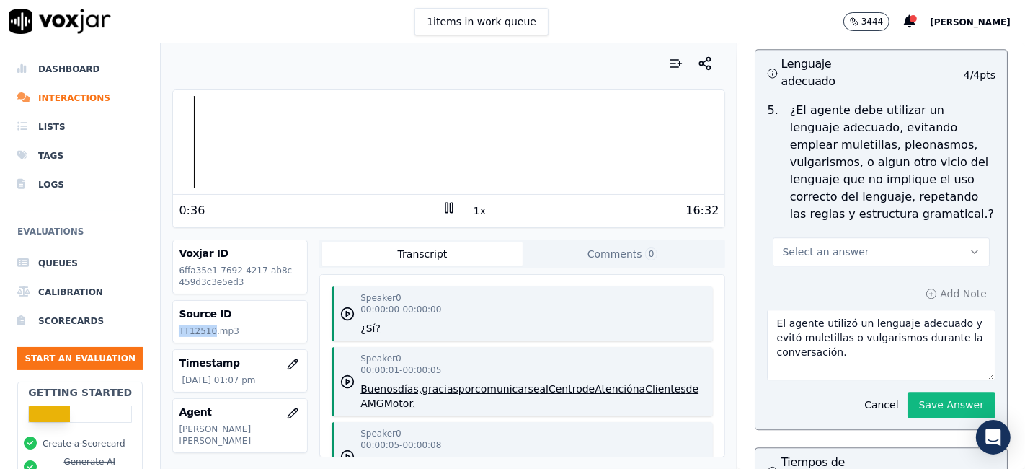
click at [807, 244] on span "Select an answer" at bounding box center [825, 251] width 87 height 14
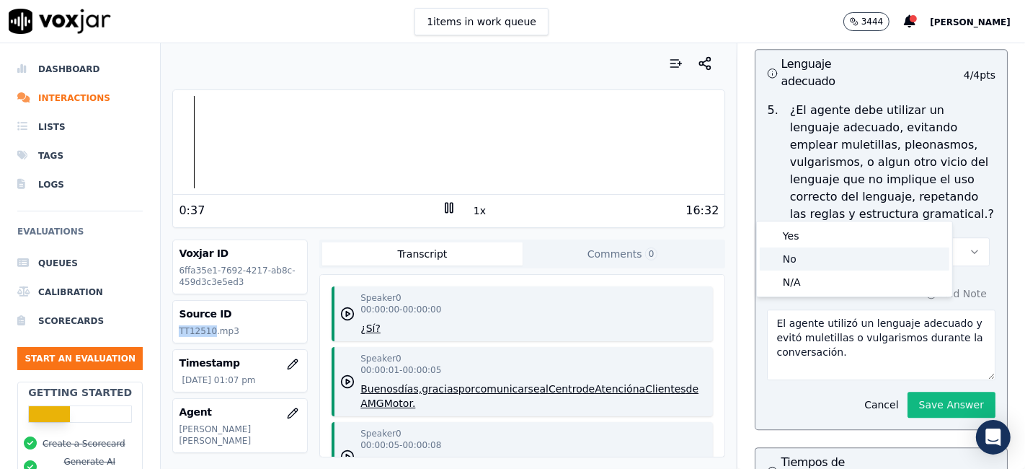
click at [807, 252] on div "No" at bounding box center [855, 258] width 190 height 23
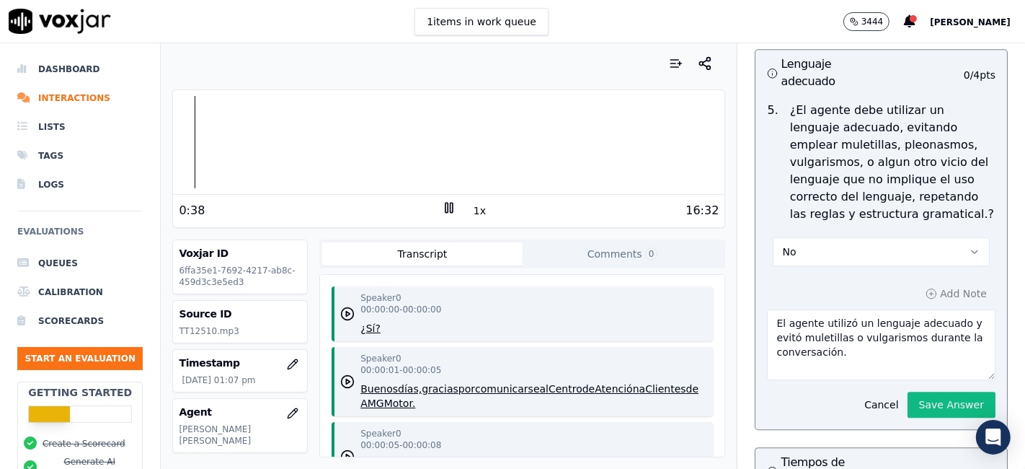
click at [826, 309] on textarea "El agente utilizó un lenguaje adecuado y evitó muletillas o vulgarismos durante…" at bounding box center [881, 344] width 229 height 71
drag, startPoint x: 806, startPoint y: 275, endPoint x: 834, endPoint y: 306, distance: 42.4
click at [834, 309] on textarea "El agente utilizó un lenguaje adecuado y evitó muletillas o vulgarismos durante…" at bounding box center [881, 344] width 229 height 71
click at [299, 154] on div at bounding box center [448, 142] width 551 height 92
type textarea "El agente utiliza muletillas "OK", presenta expresiones inapropiadas de manera …"
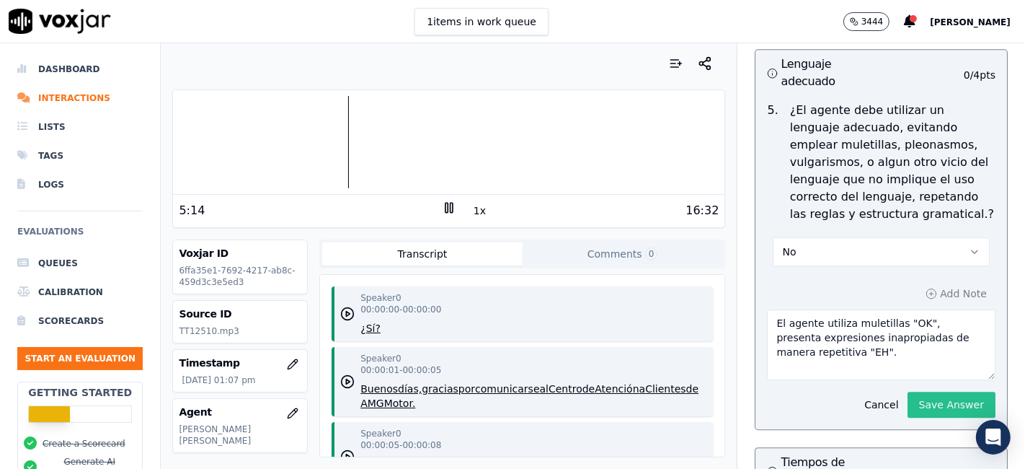
click at [925, 391] on button "Save Answer" at bounding box center [952, 404] width 88 height 26
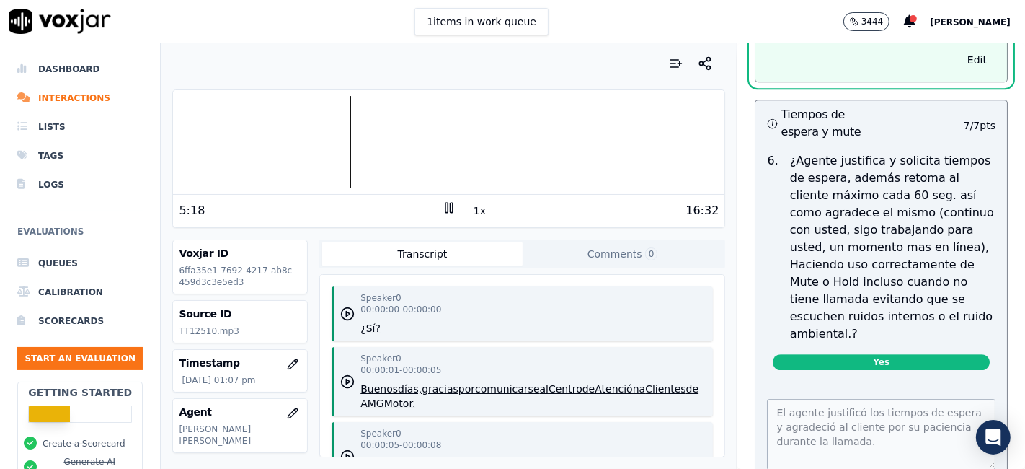
scroll to position [3797, 0]
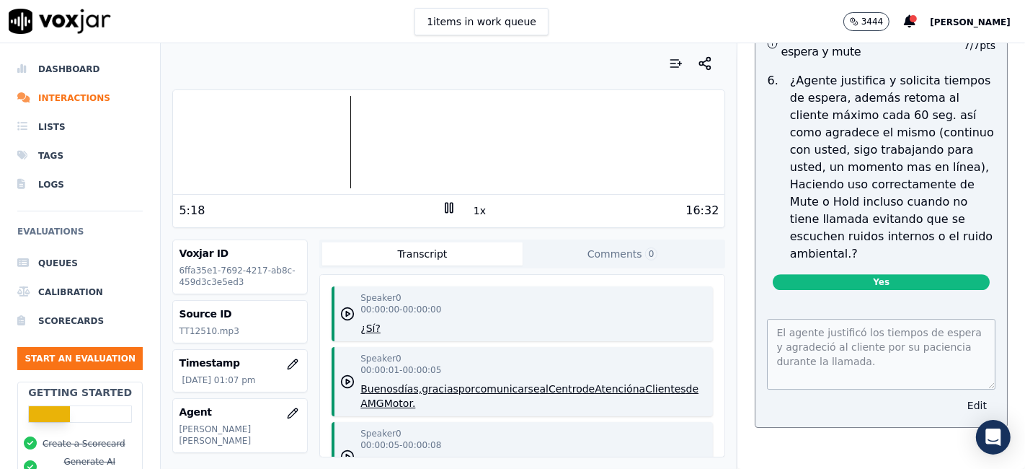
click at [959, 395] on button "Edit" at bounding box center [977, 405] width 37 height 20
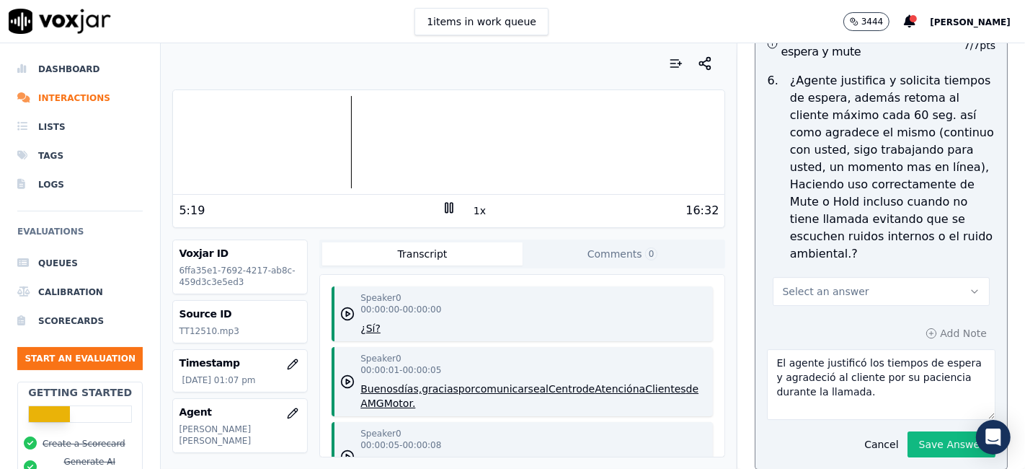
click at [869, 277] on button "Select an answer" at bounding box center [881, 291] width 217 height 29
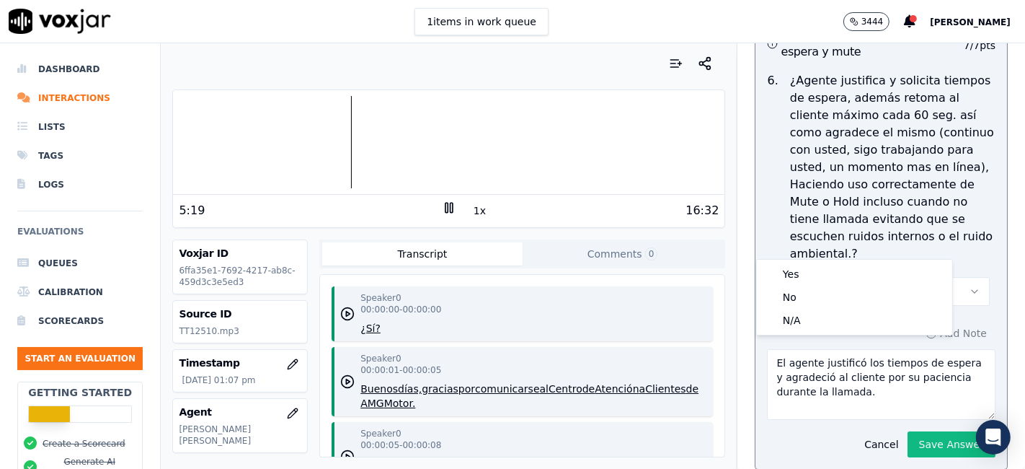
scroll to position [3765, 0]
click at [843, 297] on div "No" at bounding box center [855, 296] width 190 height 23
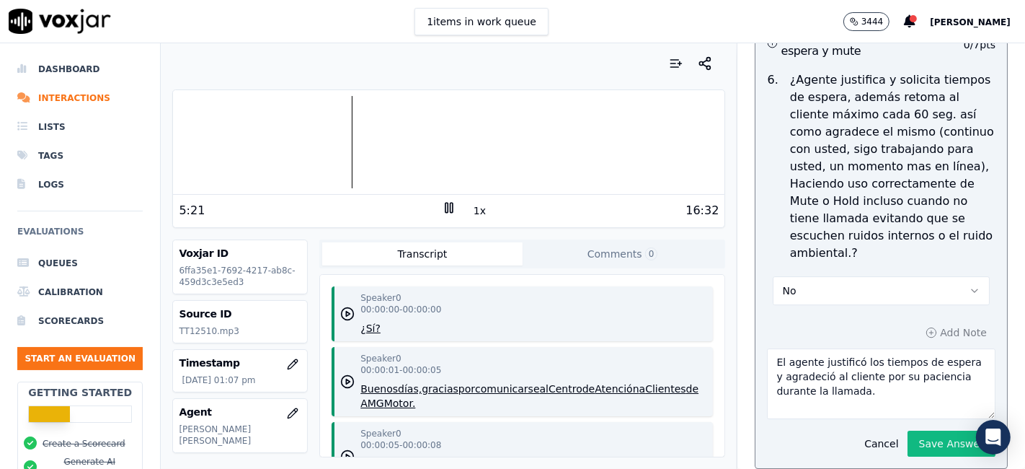
drag, startPoint x: 867, startPoint y: 355, endPoint x: 699, endPoint y: 303, distance: 175.8
click at [699, 303] on div "Your browser does not support the audio element. 5:21 1x 16:32 Voxjar ID 6ffa35…" at bounding box center [593, 255] width 864 height 425
click at [302, 142] on div at bounding box center [448, 142] width 551 height 92
click at [299, 142] on div at bounding box center [448, 142] width 551 height 92
click at [340, 143] on div at bounding box center [448, 142] width 551 height 92
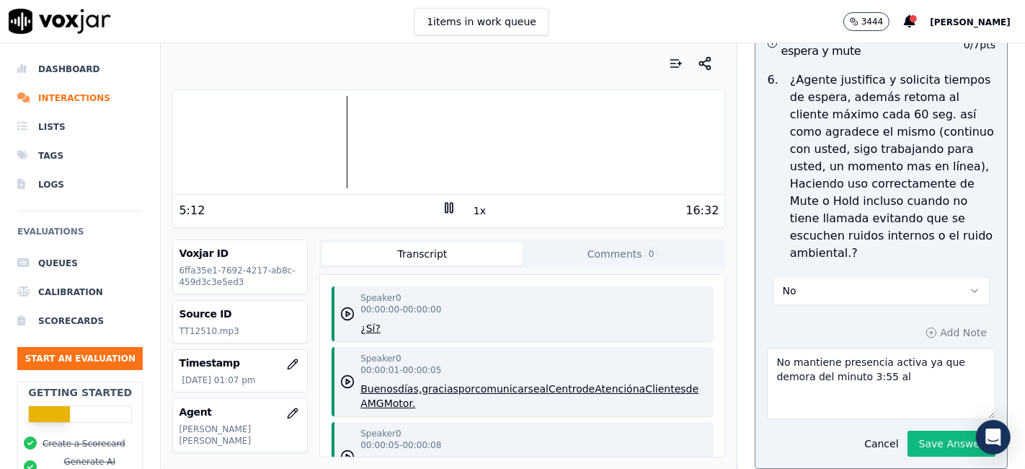
click at [894, 348] on textarea "No mantiene presencia activa ya que demora del minuto 3:55 al" at bounding box center [881, 383] width 229 height 71
type textarea "No mantiene presencia activa ya que demora del minuto 3:55 al 5:10."
click at [446, 207] on rect at bounding box center [447, 207] width 2 height 9
click at [442, 215] on div "1x" at bounding box center [449, 209] width 14 height 19
click at [446, 206] on polygon at bounding box center [450, 208] width 9 height 11
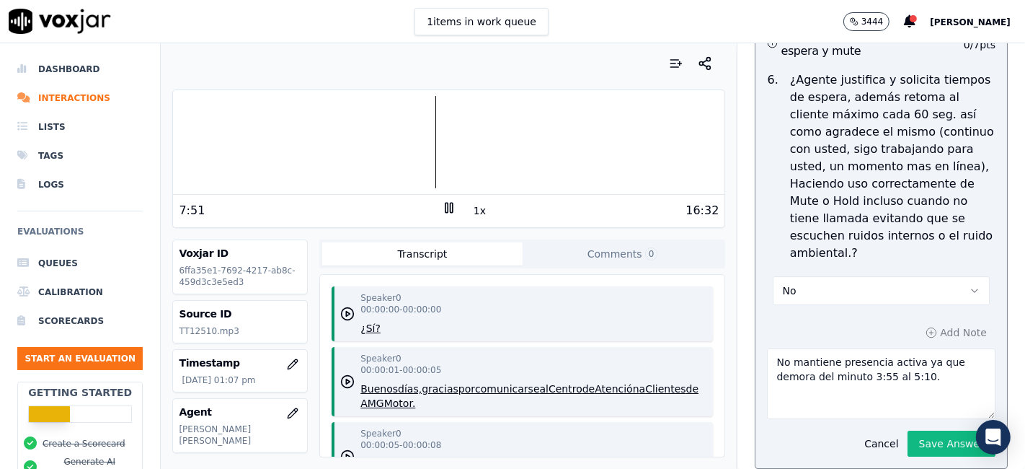
click at [471, 212] on button "1x" at bounding box center [480, 210] width 18 height 20
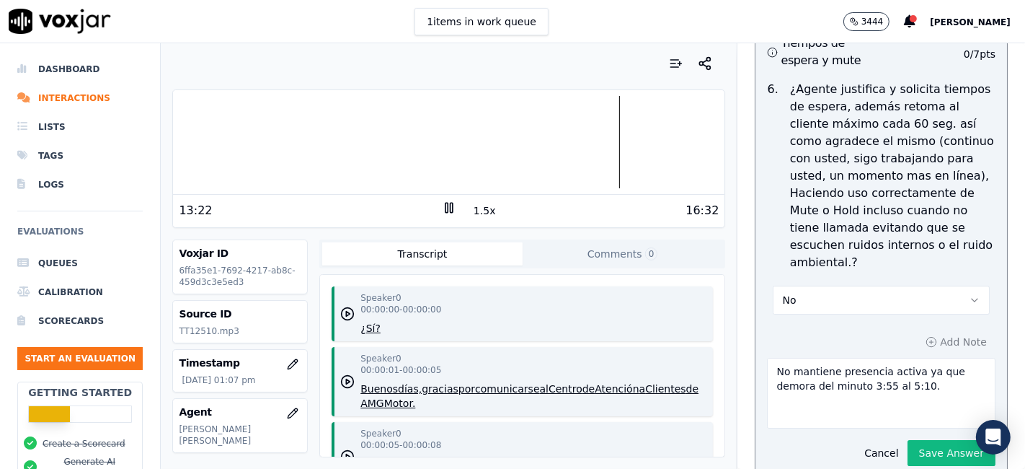
scroll to position [3845, 0]
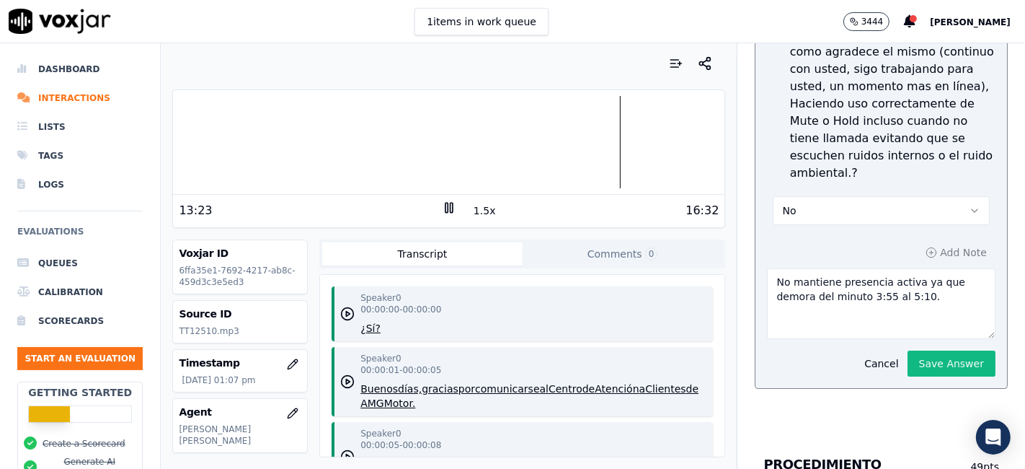
click at [923, 350] on button "Save Answer" at bounding box center [952, 363] width 88 height 26
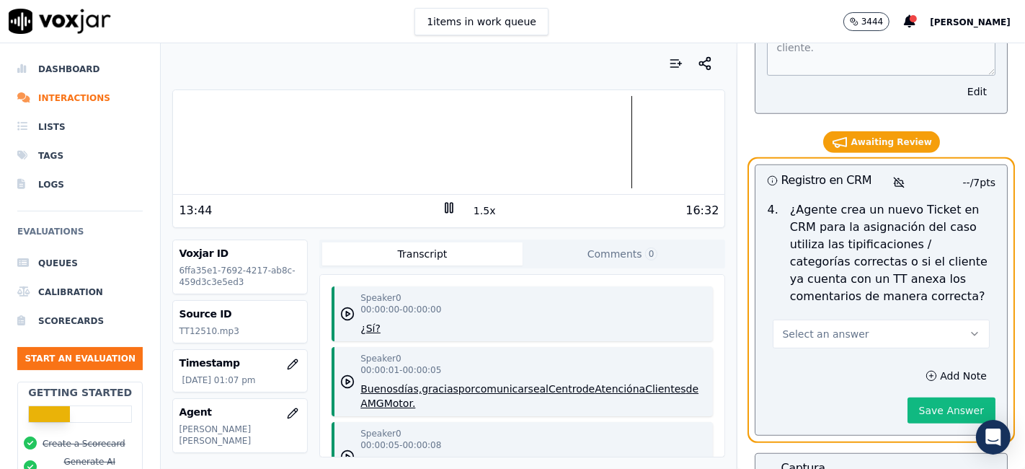
scroll to position [5126, 0]
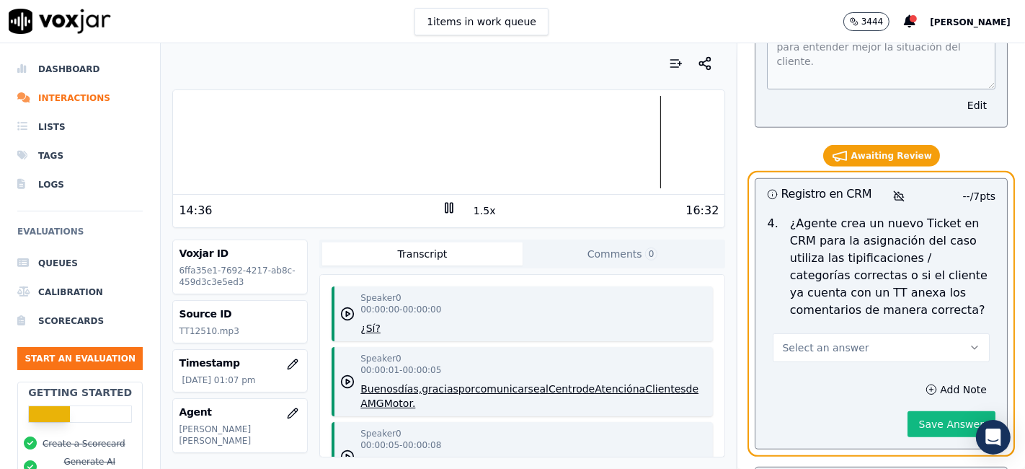
click at [906, 333] on button "Select an answer" at bounding box center [881, 347] width 217 height 29
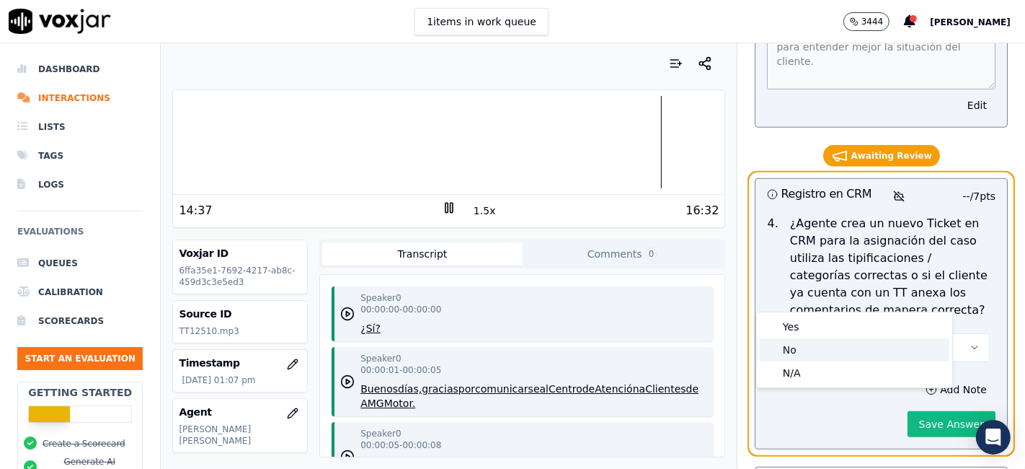
click at [846, 355] on div "No" at bounding box center [855, 349] width 190 height 23
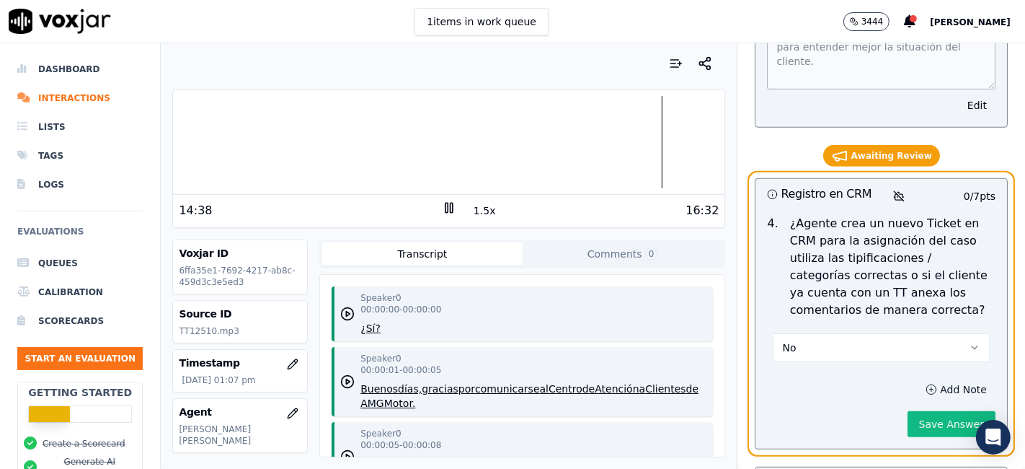
click at [933, 379] on button "Add Note" at bounding box center [956, 389] width 79 height 20
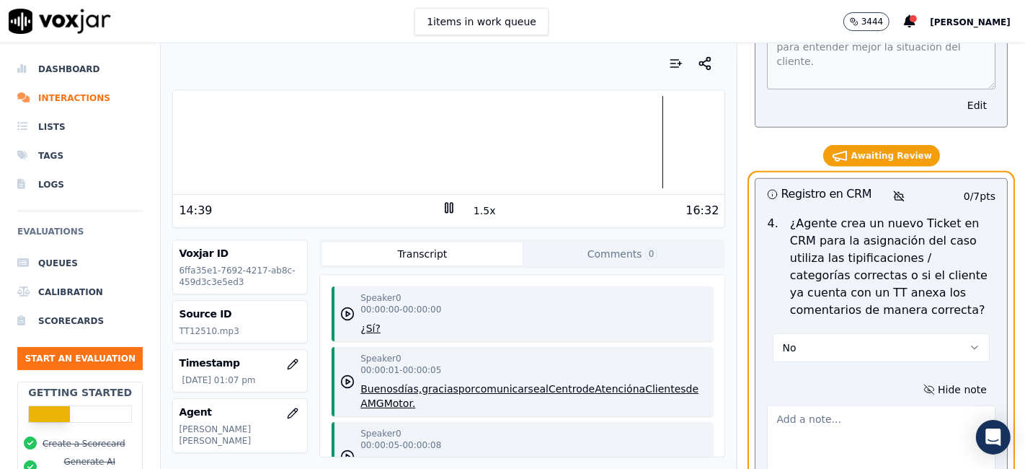
click at [850, 405] on textarea at bounding box center [881, 440] width 229 height 71
type textarea "-"
type textarea "n"
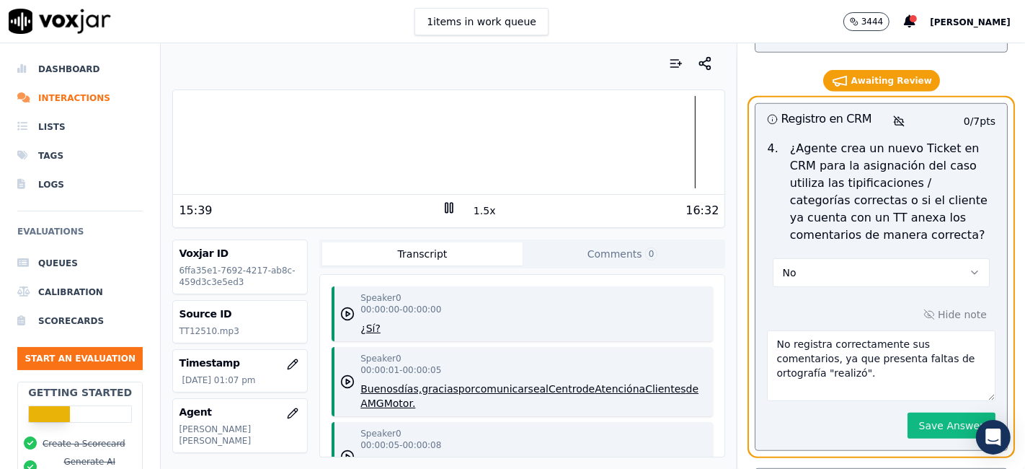
scroll to position [5286, 0]
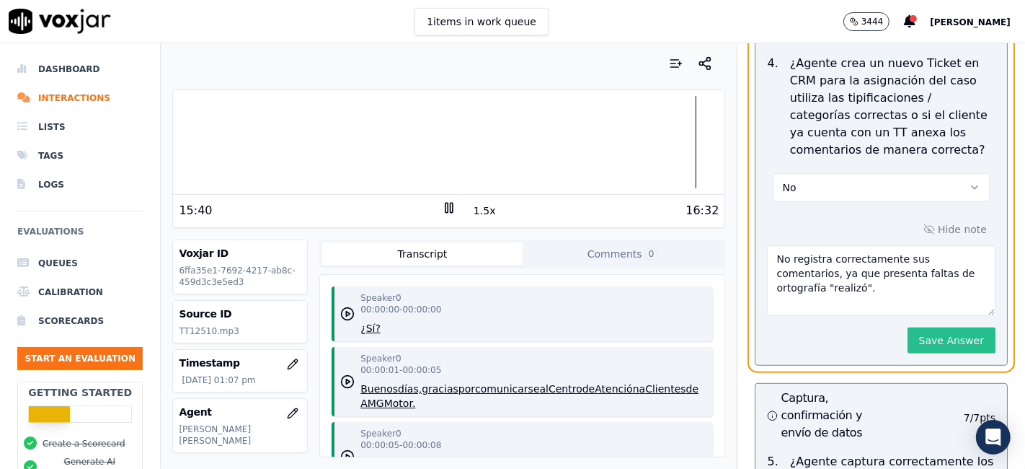
type textarea "No registra correctamente sus comentarios, ya que presenta faltas de ortografía…"
click at [914, 327] on button "Save Answer" at bounding box center [952, 340] width 88 height 26
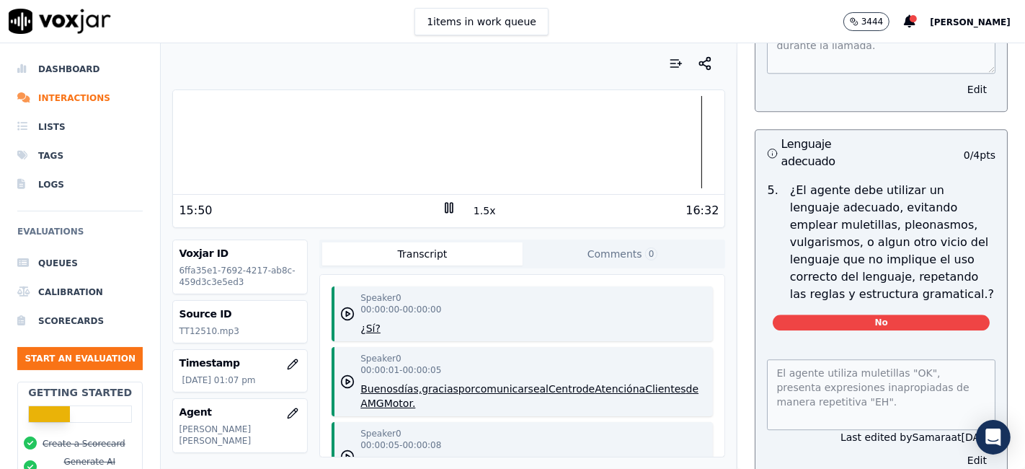
scroll to position [3364, 0]
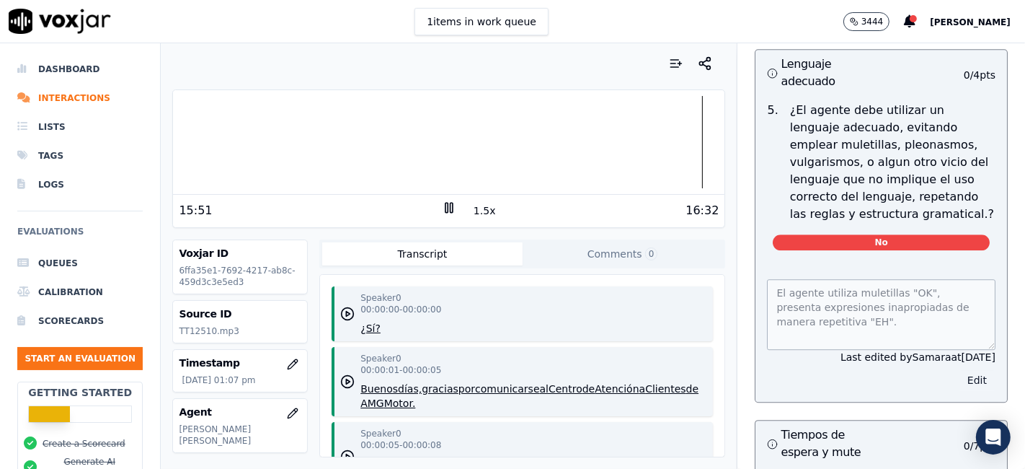
click at [959, 370] on button "Edit" at bounding box center [977, 380] width 37 height 20
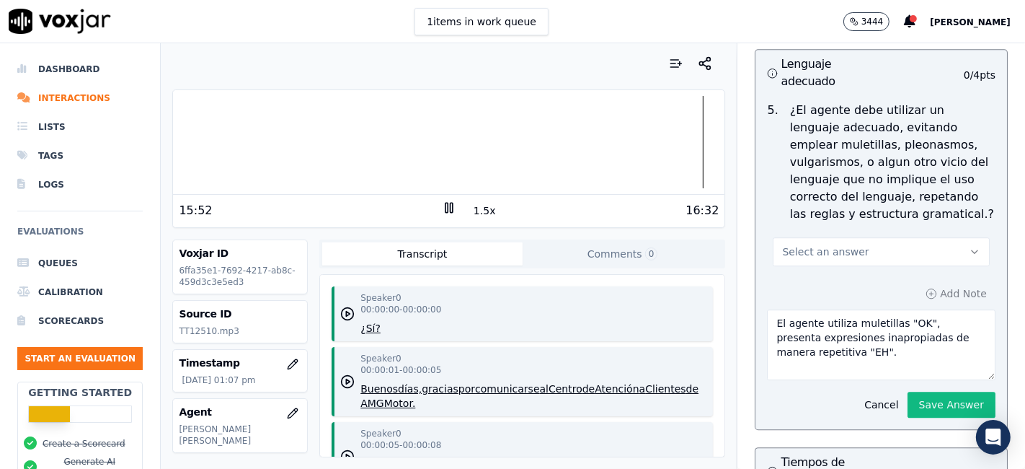
click at [854, 309] on textarea "El agente utiliza muletillas "OK", presenta expresiones inapropiadas de manera …" at bounding box center [881, 344] width 229 height 71
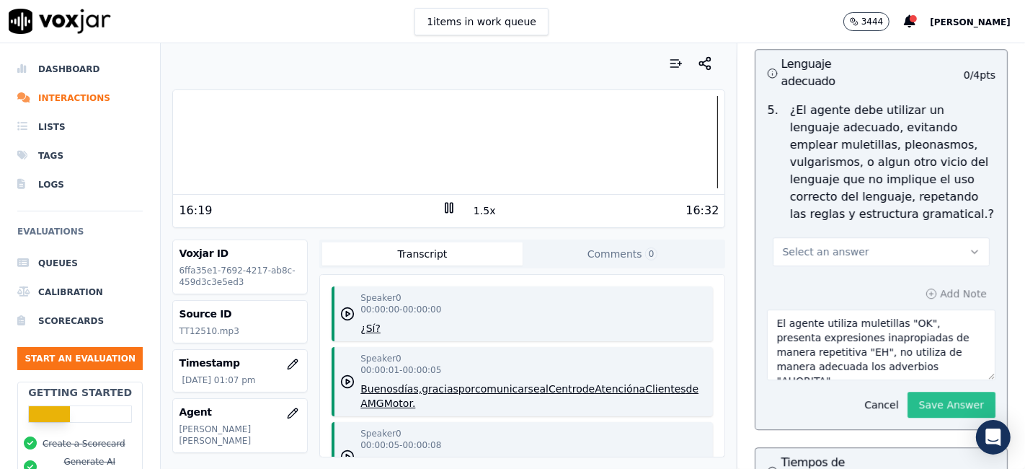
type textarea "El agente utiliza muletillas "OK", presenta expresiones inapropiadas de manera …"
click at [913, 391] on button "Save Answer" at bounding box center [952, 404] width 88 height 26
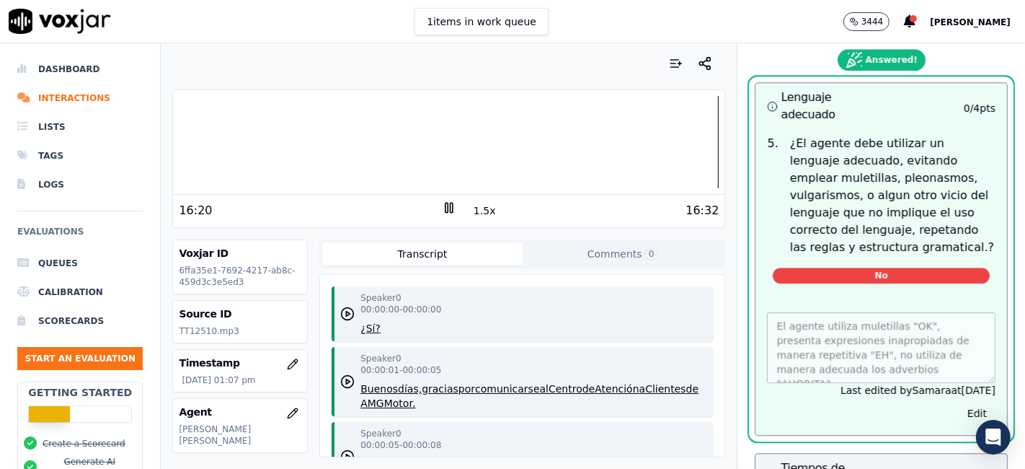
scroll to position [3396, 0]
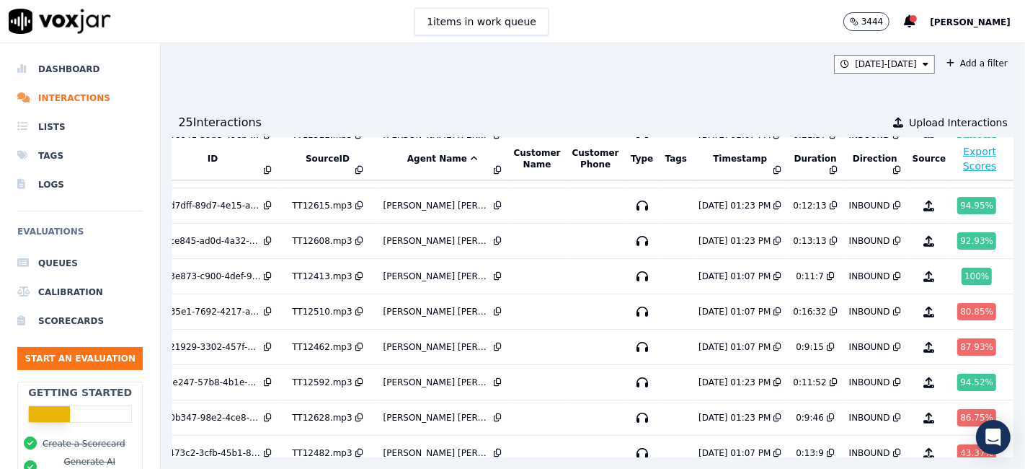
scroll to position [320, 48]
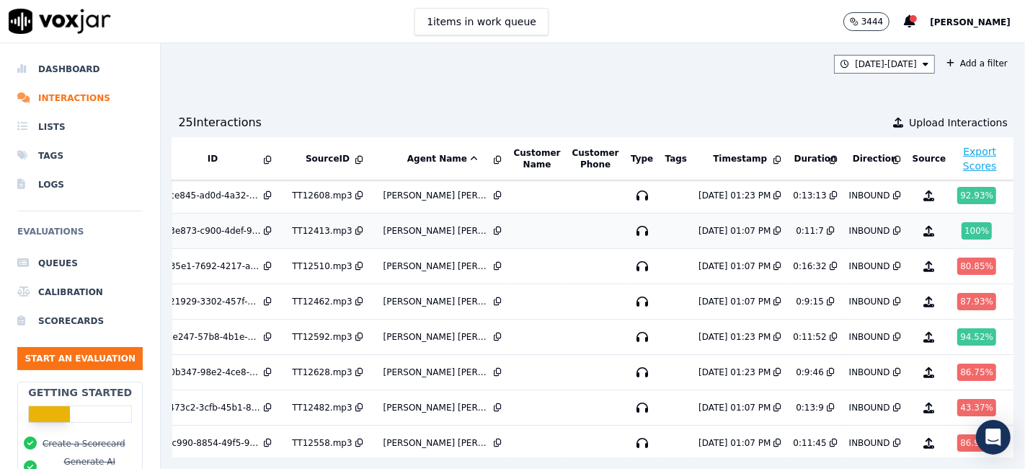
click at [962, 223] on div "100 %" at bounding box center [977, 230] width 30 height 17
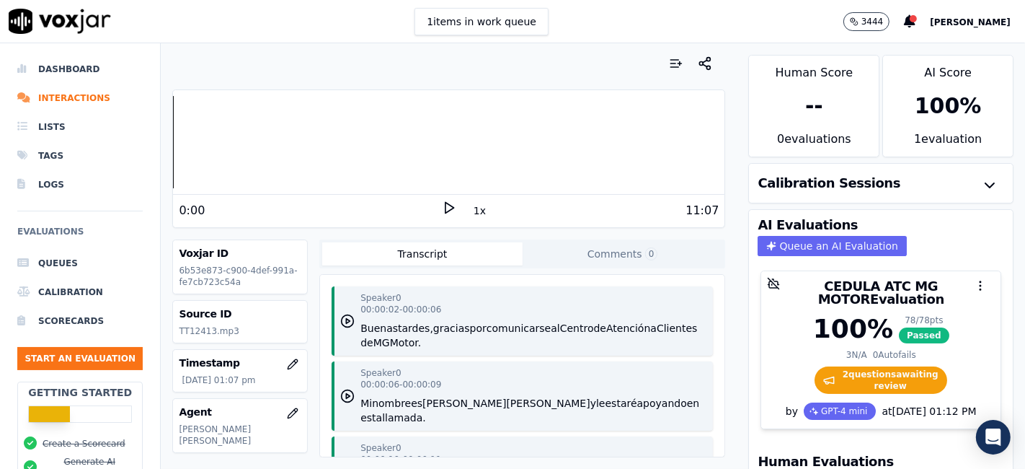
click at [442, 207] on icon at bounding box center [449, 207] width 14 height 14
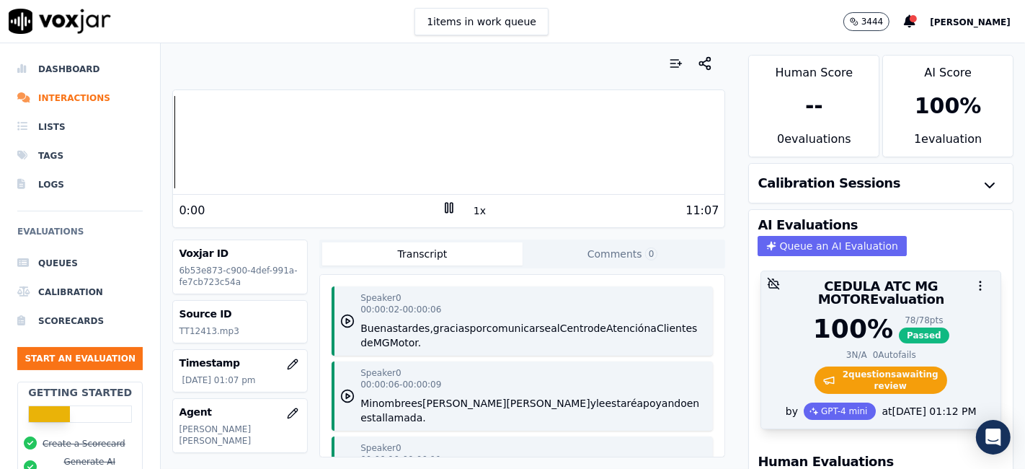
click at [820, 367] on span "2 question s awaiting review" at bounding box center [881, 379] width 133 height 27
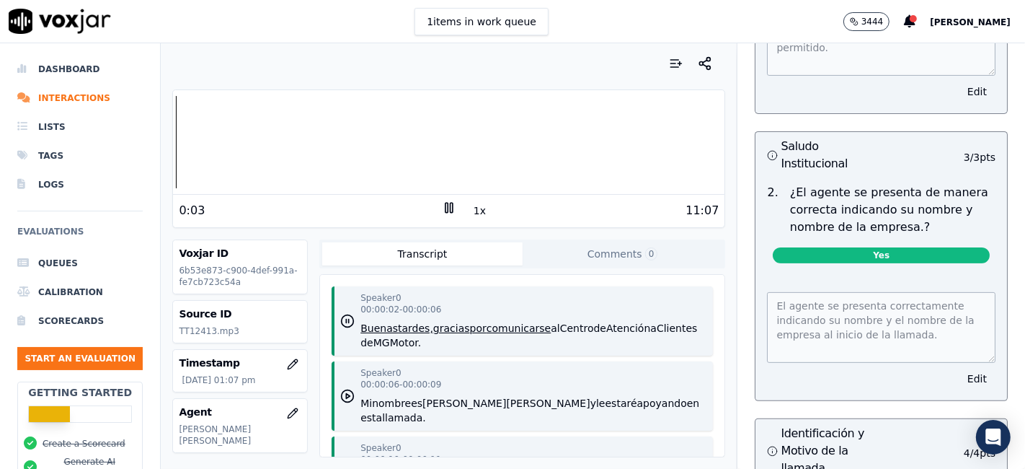
scroll to position [320, 0]
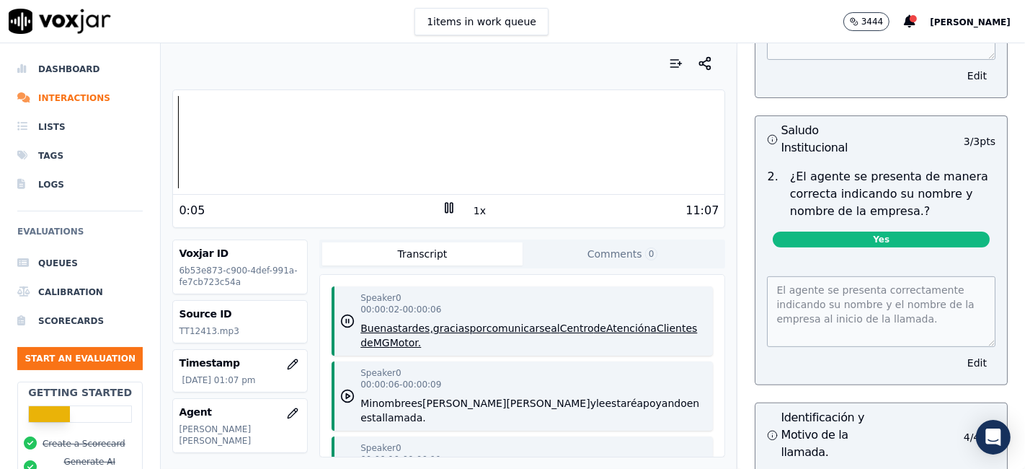
click at [476, 213] on button "1x" at bounding box center [480, 210] width 18 height 20
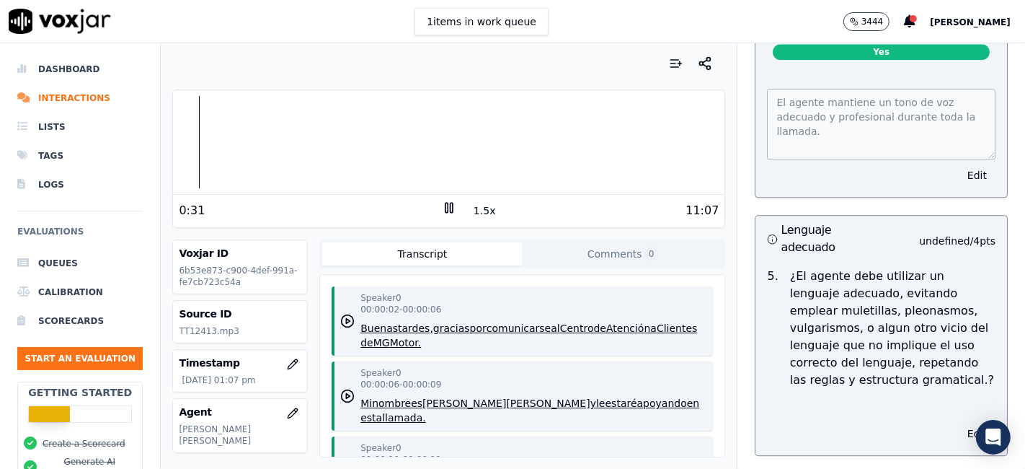
scroll to position [3124, 0]
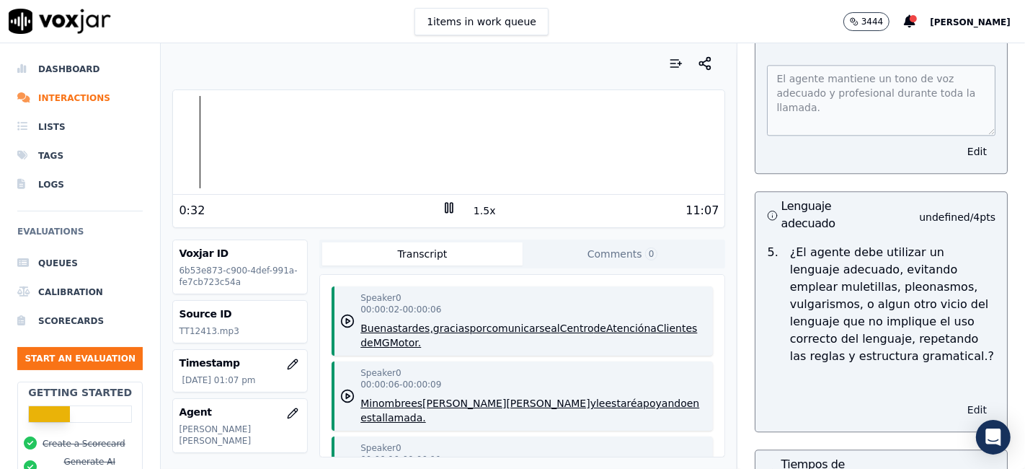
click at [959, 399] on button "Edit" at bounding box center [977, 409] width 37 height 20
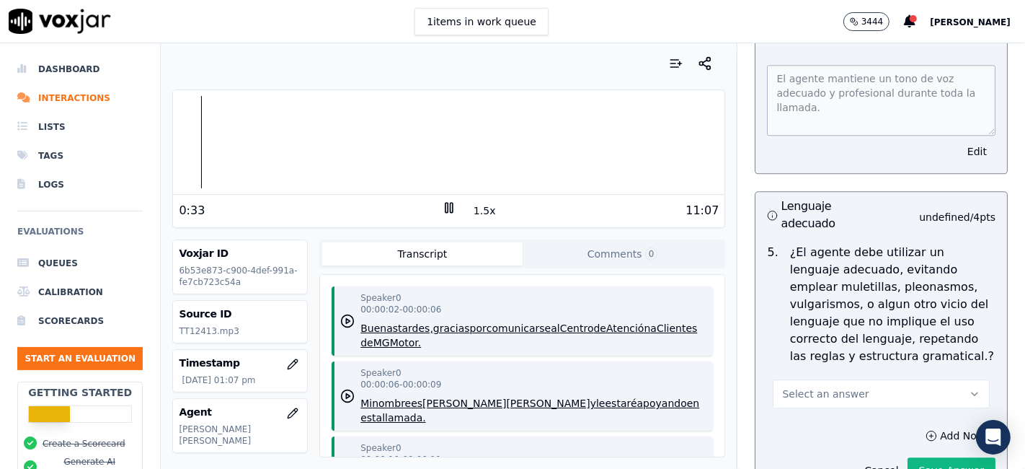
click at [874, 379] on button "Select an answer" at bounding box center [881, 393] width 217 height 29
click at [809, 419] on div "No" at bounding box center [855, 416] width 190 height 23
click at [810, 415] on div "No" at bounding box center [855, 416] width 190 height 23
click at [809, 415] on div "No" at bounding box center [855, 416] width 190 height 23
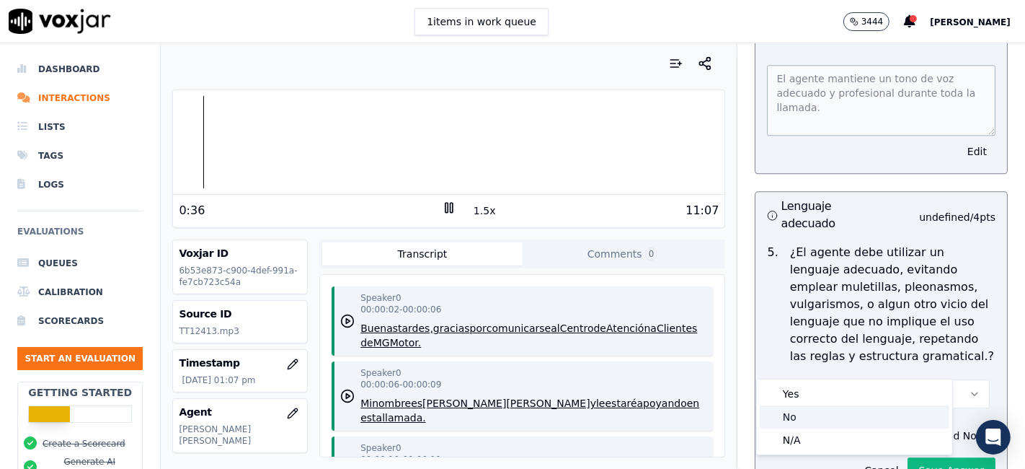
click at [809, 415] on div "No" at bounding box center [855, 416] width 190 height 23
click at [868, 306] on p "¿El agente debe utilizar un lenguaje adecuado, evitando emplear muletillas, ple…" at bounding box center [892, 304] width 205 height 121
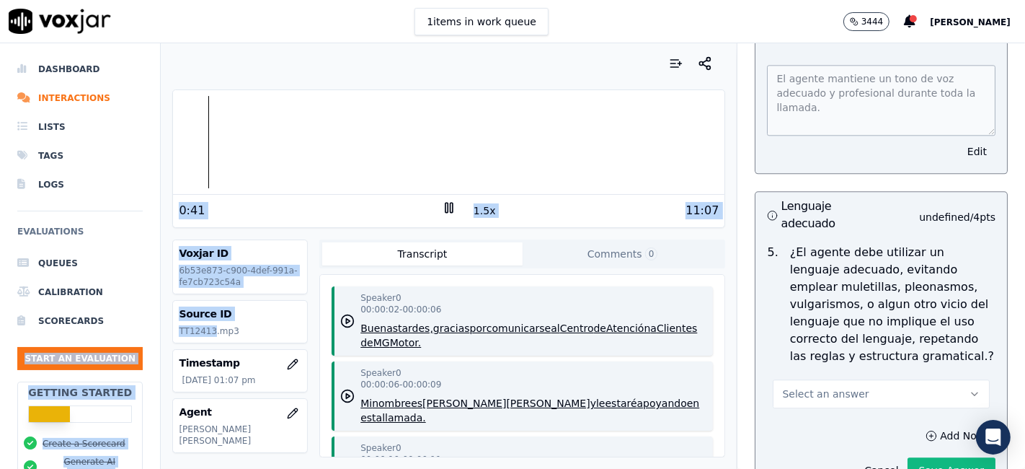
drag, startPoint x: 211, startPoint y: 334, endPoint x: 146, endPoint y: 332, distance: 64.2
click at [146, 332] on div "Dashboard Interactions Lists Tags Logs Evaluations Queues Calibration Scorecard…" at bounding box center [512, 255] width 1025 height 425
click at [178, 336] on div "Source ID TT12413.mp3" at bounding box center [240, 322] width 134 height 42
click at [203, 337] on div "Source ID TT12413.mp3" at bounding box center [240, 322] width 134 height 42
click at [210, 335] on p "TT12413.mp3" at bounding box center [240, 331] width 123 height 12
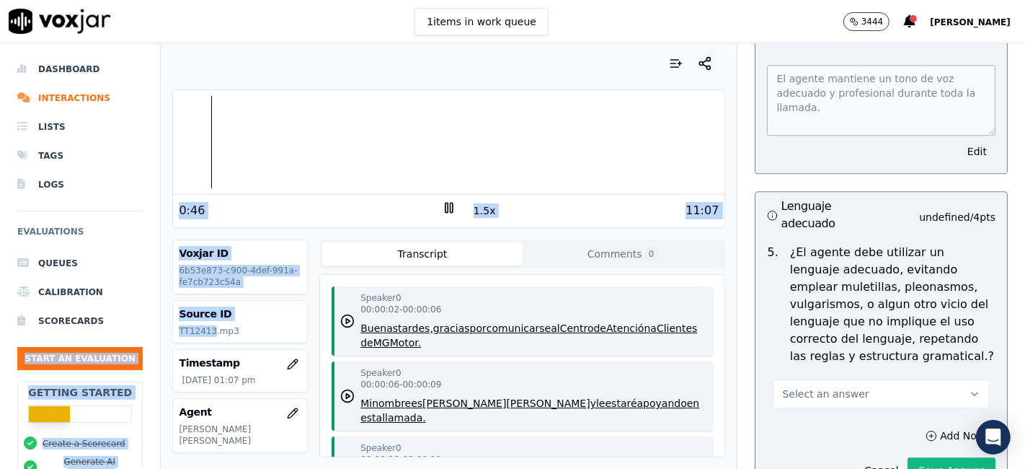
click at [309, 207] on div "0:46" at bounding box center [310, 210] width 263 height 17
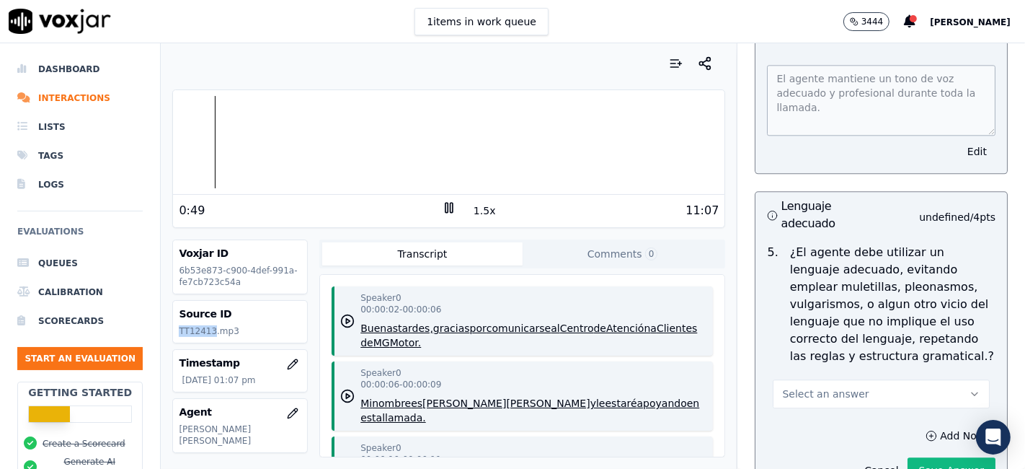
drag, startPoint x: 209, startPoint y: 329, endPoint x: 174, endPoint y: 326, distance: 34.7
click at [174, 326] on div "Source ID TT12413.mp3" at bounding box center [240, 322] width 134 height 42
copy p "TT12413"
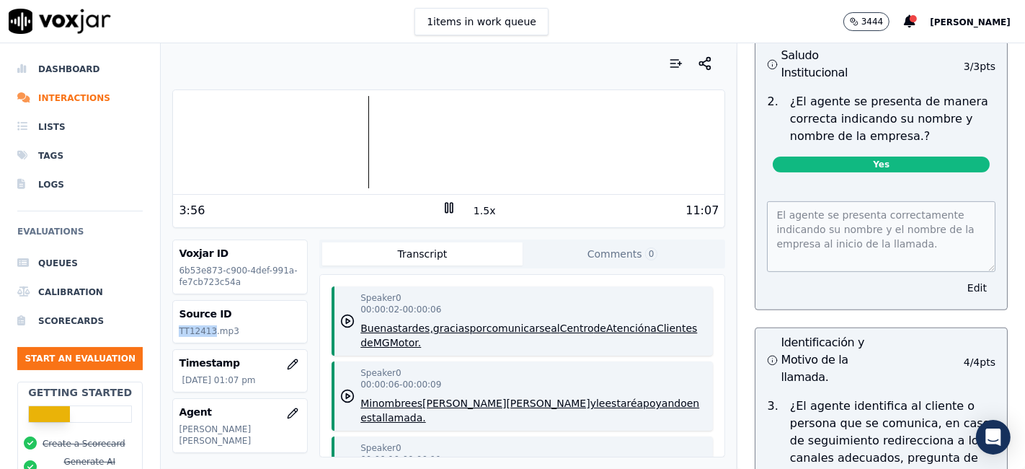
scroll to position [0, 0]
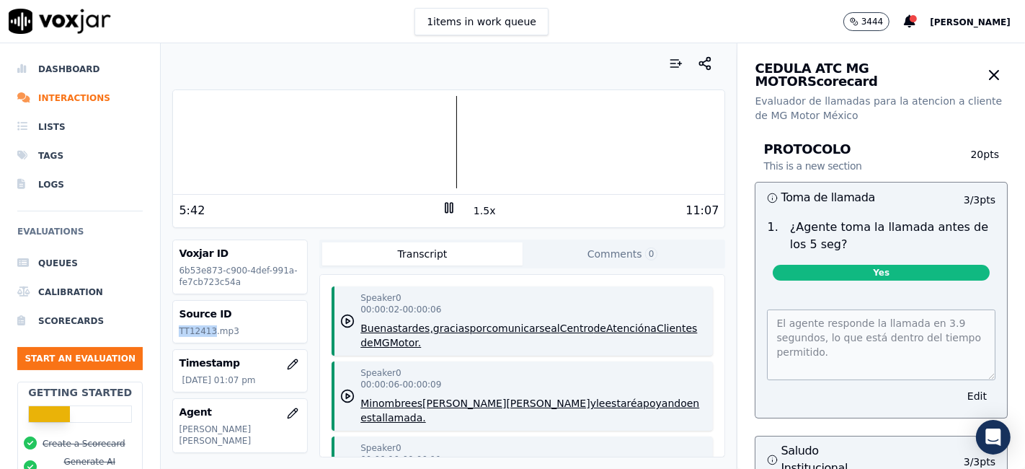
click at [446, 211] on rect at bounding box center [447, 207] width 2 height 9
click at [442, 203] on icon at bounding box center [449, 207] width 14 height 14
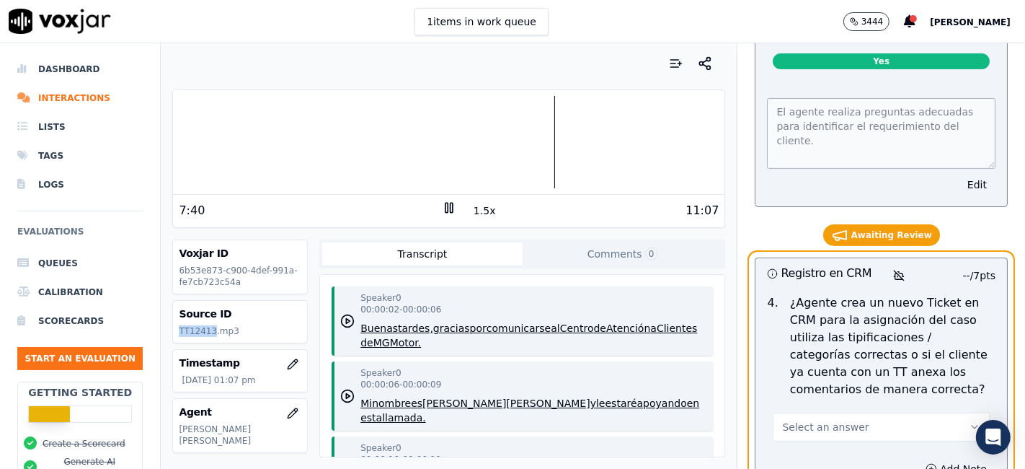
scroll to position [5046, 0]
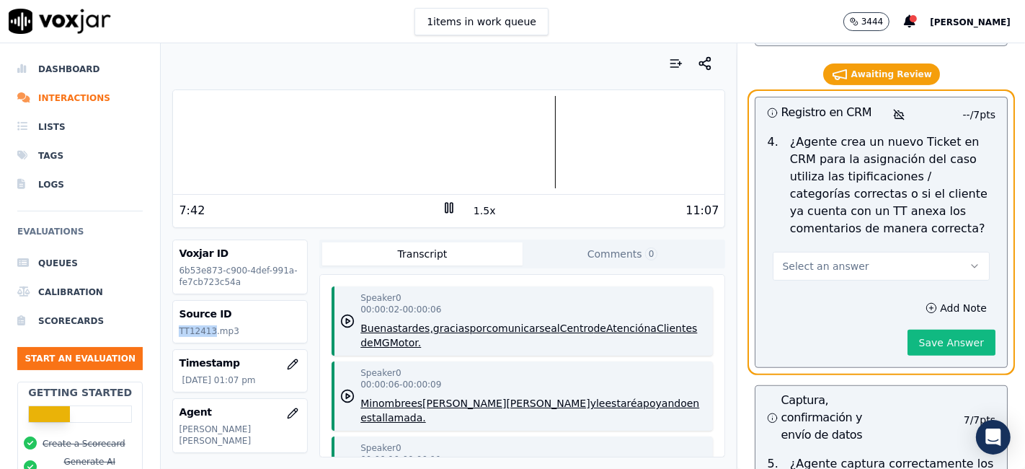
click at [898, 252] on button "Select an answer" at bounding box center [881, 266] width 217 height 29
click at [828, 282] on div "No" at bounding box center [855, 284] width 190 height 23
click at [923, 298] on button "Add Note" at bounding box center [956, 308] width 79 height 20
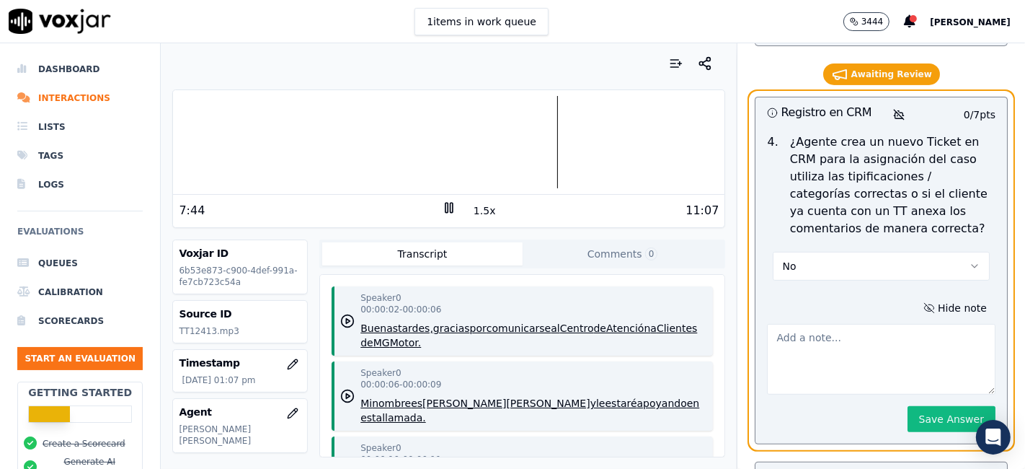
click at [825, 324] on textarea at bounding box center [881, 359] width 229 height 71
type textarea "}"
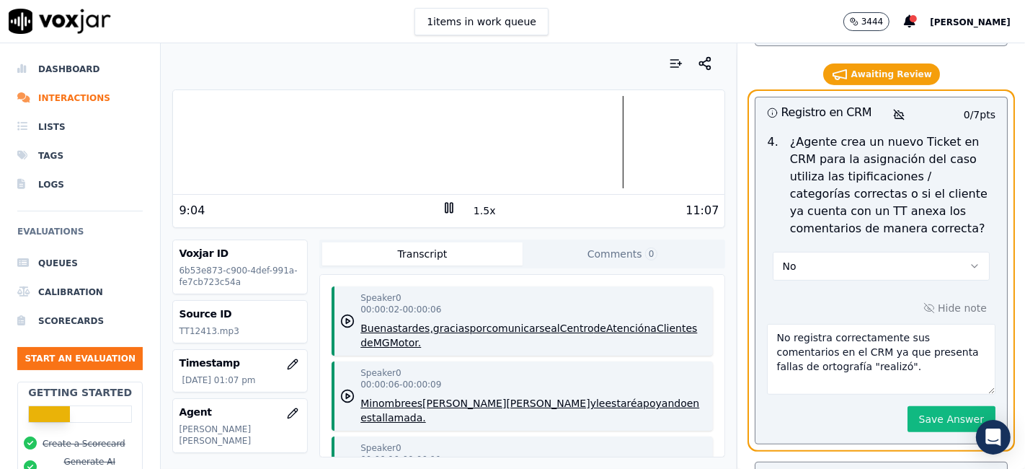
click at [896, 327] on textarea "No registra correctamente sus comentarios en el CRM ya que presenta fallas de o…" at bounding box center [881, 359] width 229 height 71
type textarea "No registra correctamente sus comentarios en el CRM ya que presenta fallas de o…"
click at [933, 406] on button "Save Answer" at bounding box center [952, 419] width 88 height 26
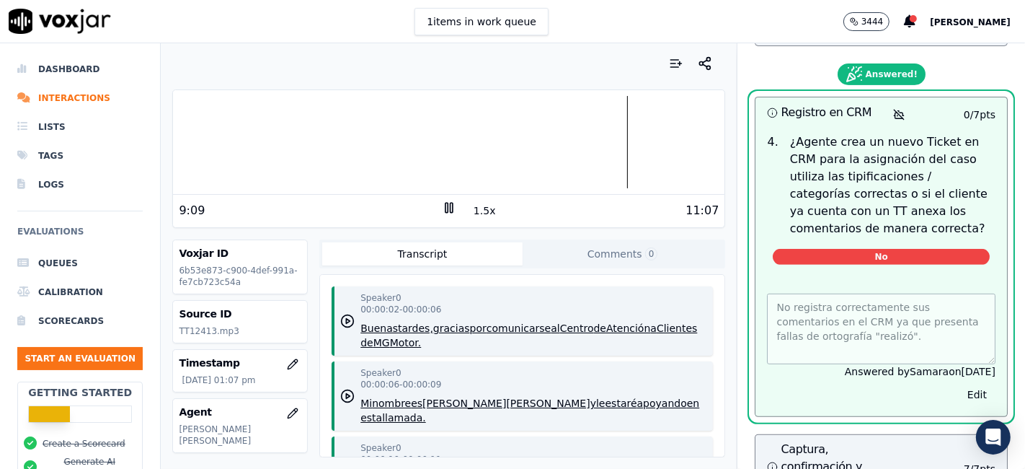
scroll to position [4966, 0]
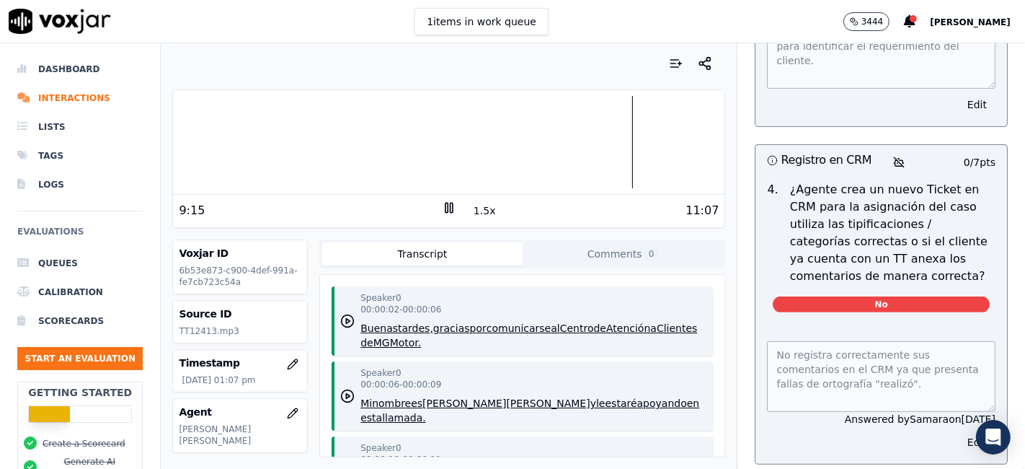
click at [442, 208] on icon at bounding box center [449, 207] width 14 height 14
click at [444, 210] on icon at bounding box center [449, 207] width 14 height 14
click at [690, 141] on div at bounding box center [448, 142] width 551 height 92
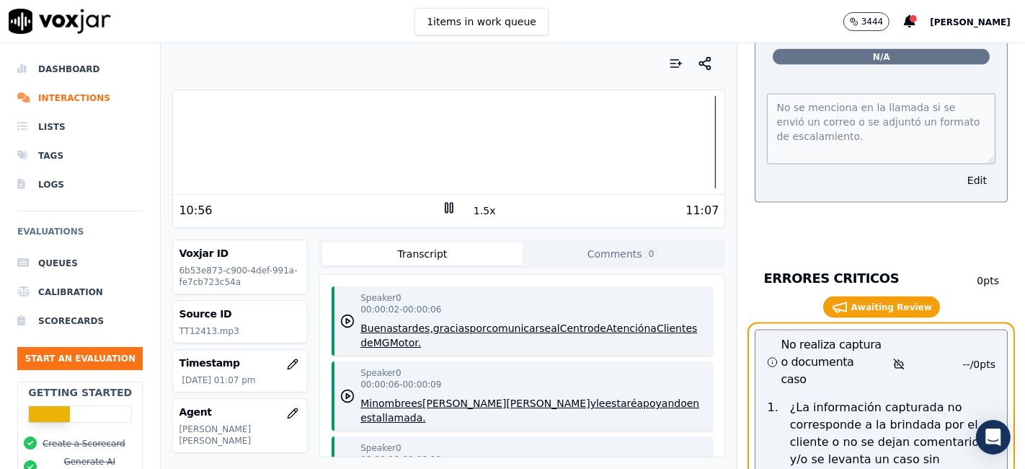
scroll to position [6407, 0]
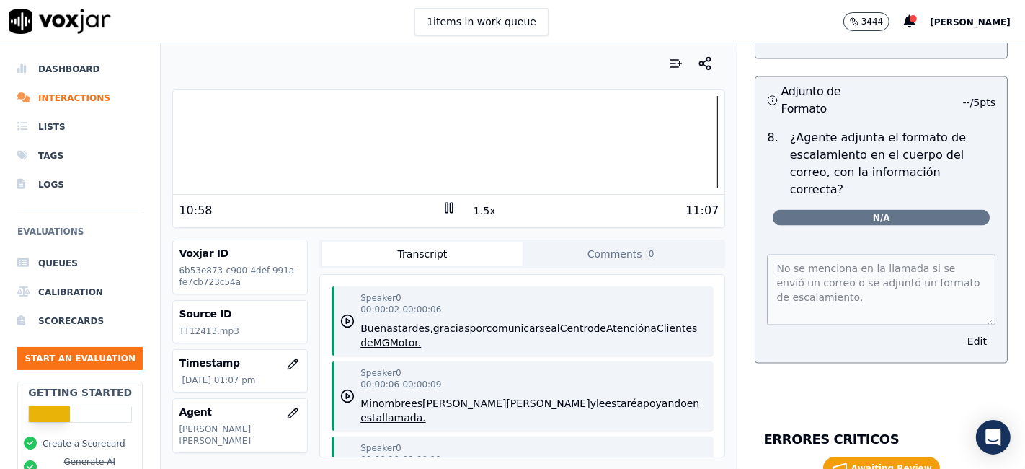
click at [959, 331] on button "Edit" at bounding box center [977, 341] width 37 height 20
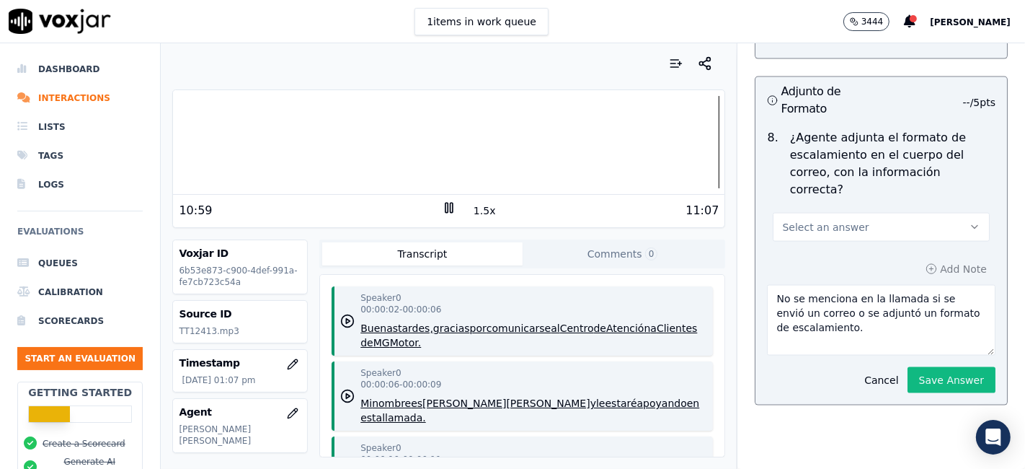
click at [879, 213] on button "Select an answer" at bounding box center [881, 227] width 217 height 29
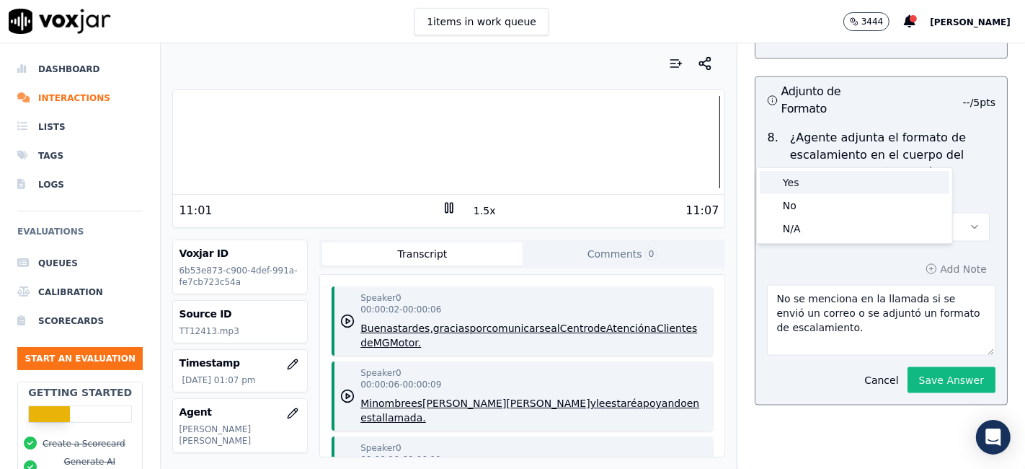
click at [814, 184] on div "Yes" at bounding box center [855, 182] width 190 height 23
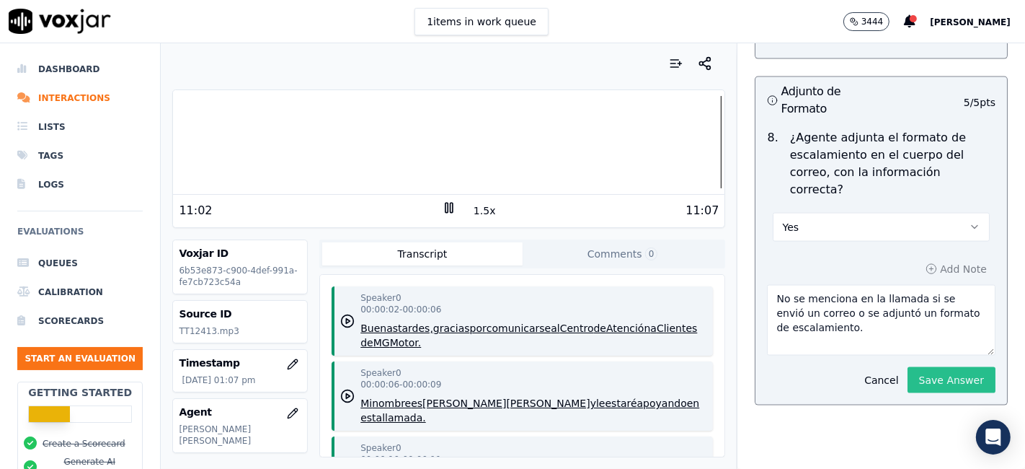
click at [916, 367] on button "Save Answer" at bounding box center [952, 380] width 88 height 26
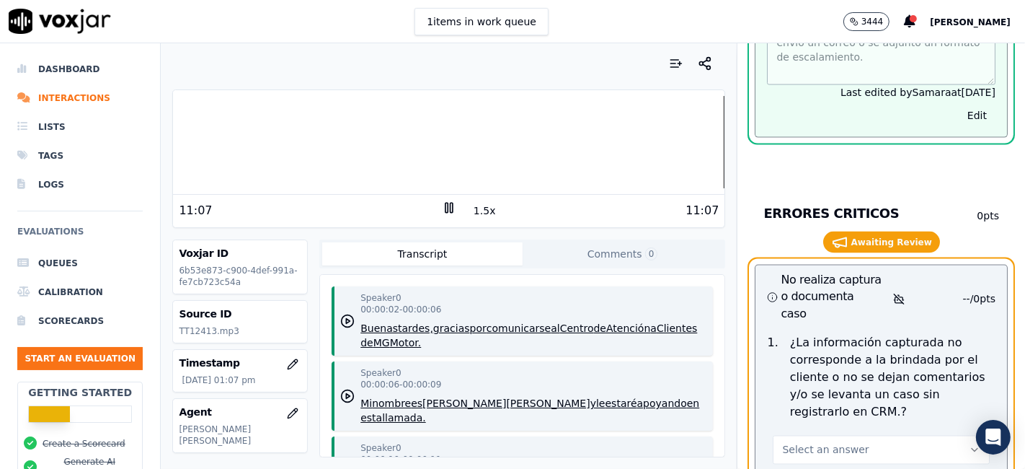
scroll to position [6441, 0]
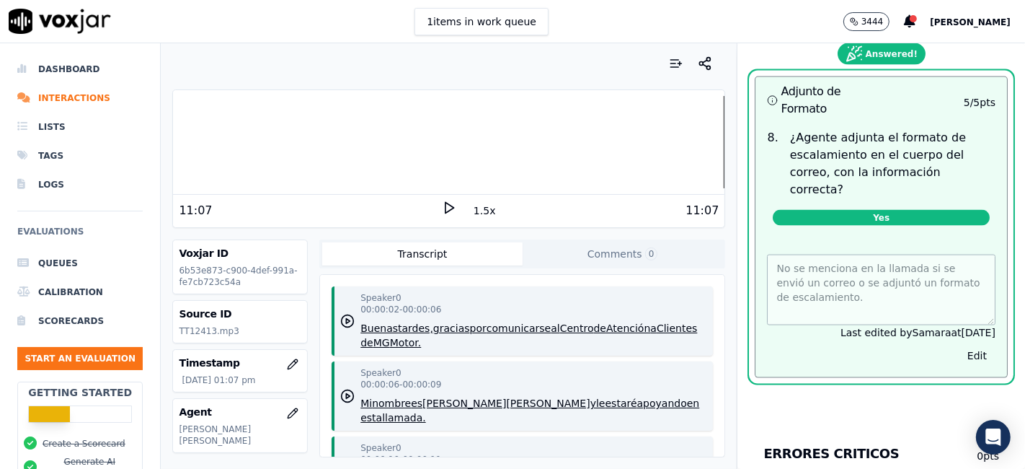
click at [446, 209] on polygon at bounding box center [450, 208] width 9 height 11
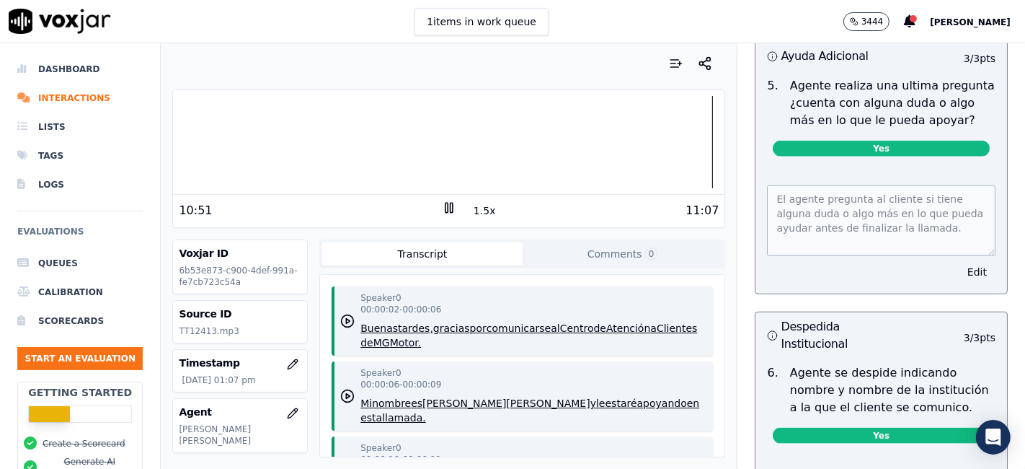
scroll to position [1281, 0]
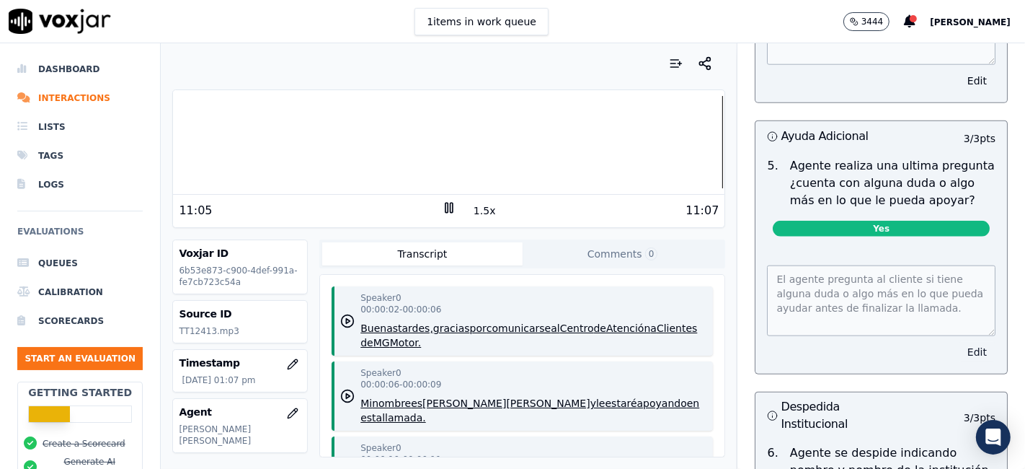
click at [959, 343] on button "Edit" at bounding box center [977, 352] width 37 height 20
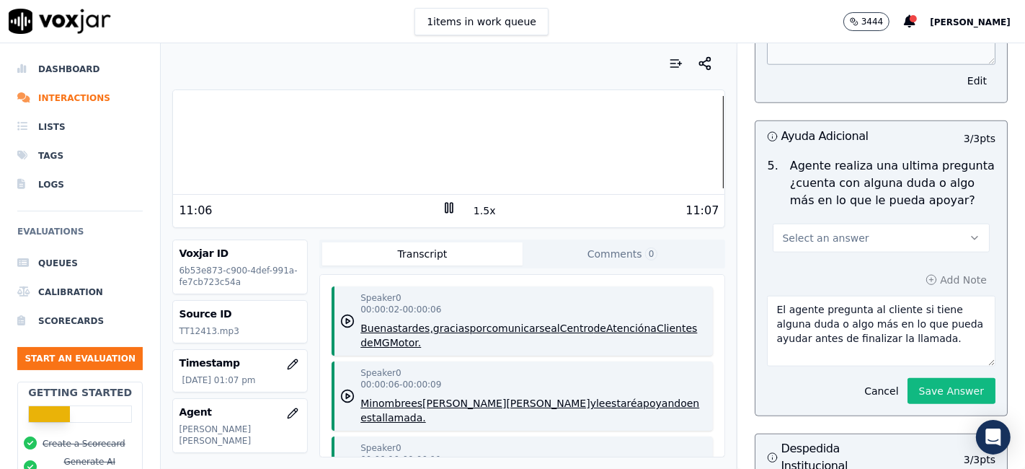
click at [865, 244] on button "Select an answer" at bounding box center [881, 237] width 217 height 29
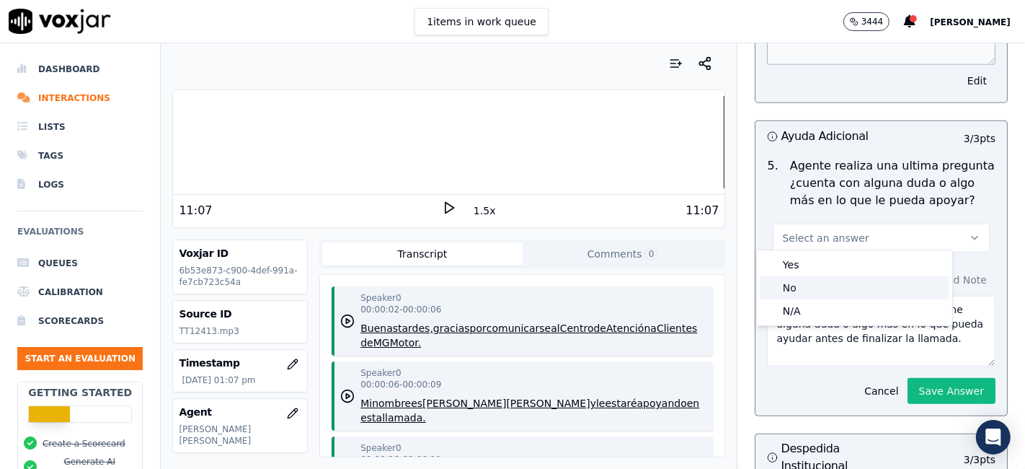
click at [836, 287] on div "No" at bounding box center [855, 287] width 190 height 23
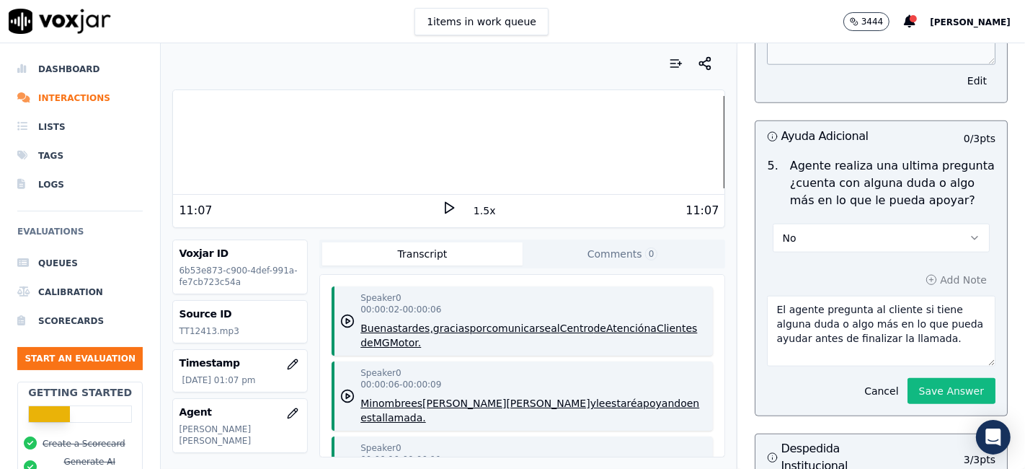
drag, startPoint x: 937, startPoint y: 332, endPoint x: 805, endPoint y: 306, distance: 134.5
click at [805, 306] on textarea "El agente pregunta al cliente si tiene alguna duda o algo más en lo que pueda a…" at bounding box center [881, 331] width 229 height 71
type textarea "El agente no le pregunta al cliente si tiene alguna duda solo, le menciona que …"
click at [919, 390] on button "Save Answer" at bounding box center [952, 391] width 88 height 26
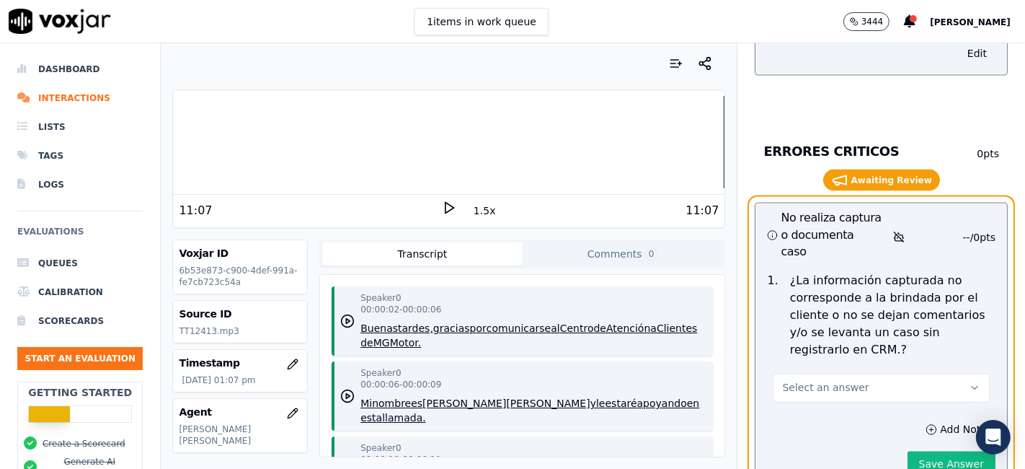
scroll to position [6808, 0]
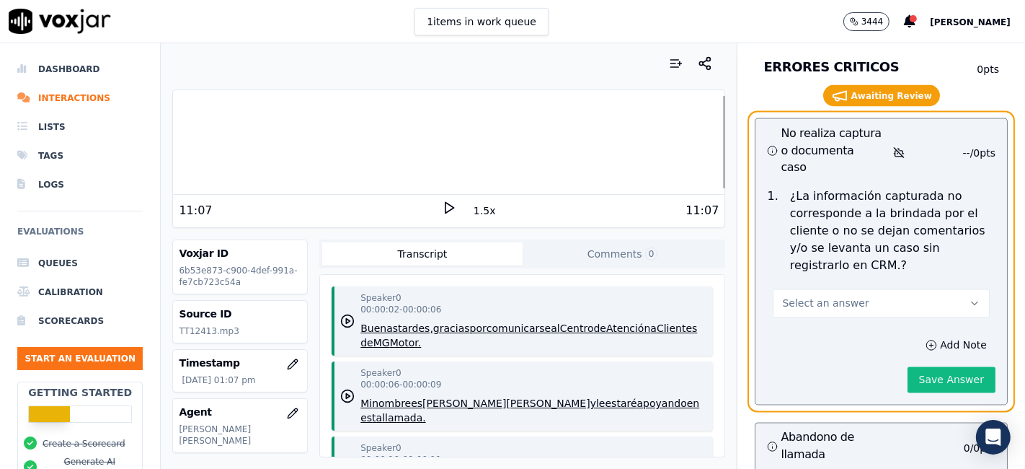
click at [899, 289] on button "Select an answer" at bounding box center [881, 303] width 217 height 29
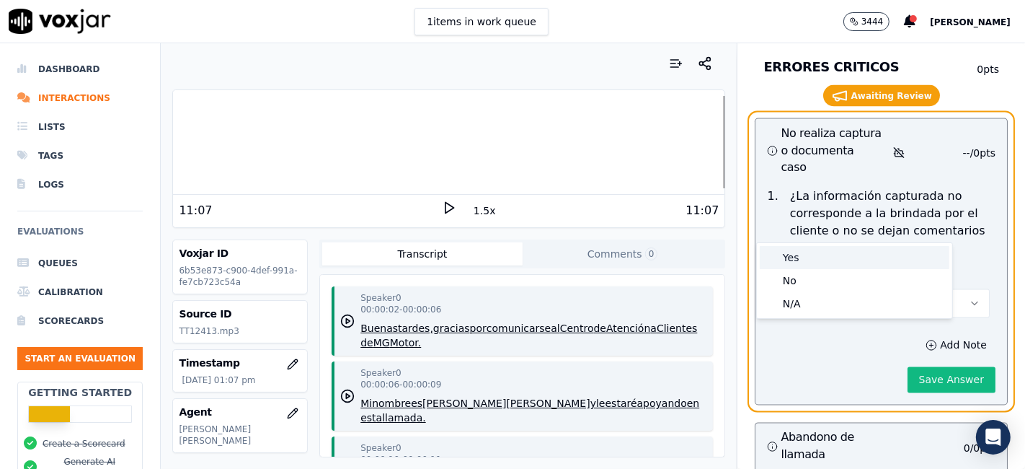
click at [811, 260] on div "Yes" at bounding box center [855, 257] width 190 height 23
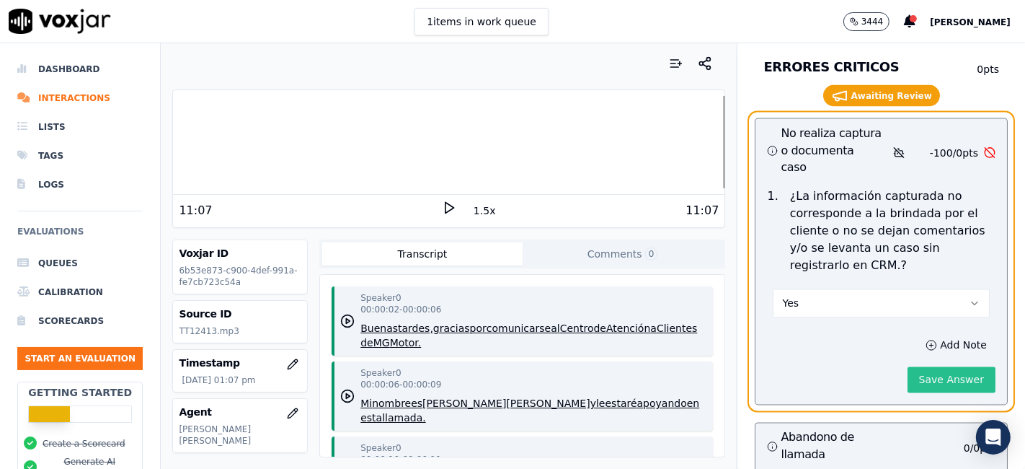
click at [916, 367] on button "Save Answer" at bounding box center [952, 380] width 88 height 26
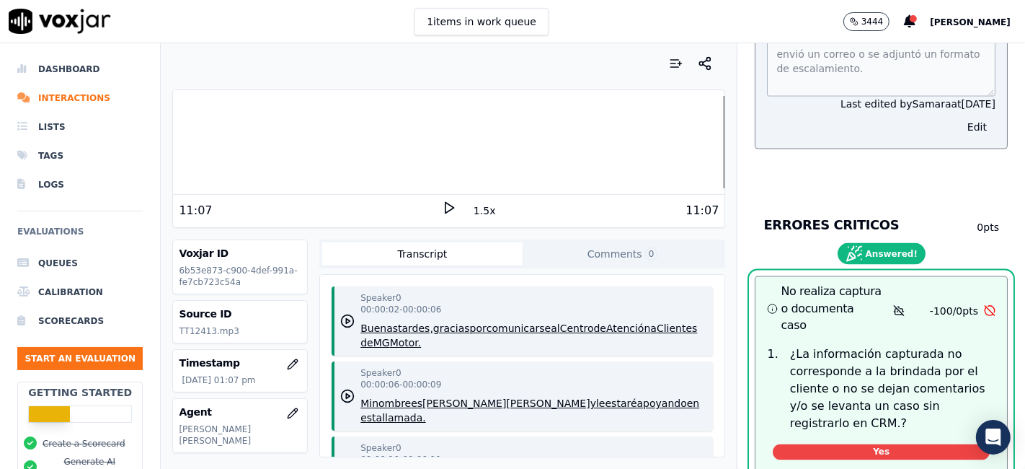
scroll to position [6728, 0]
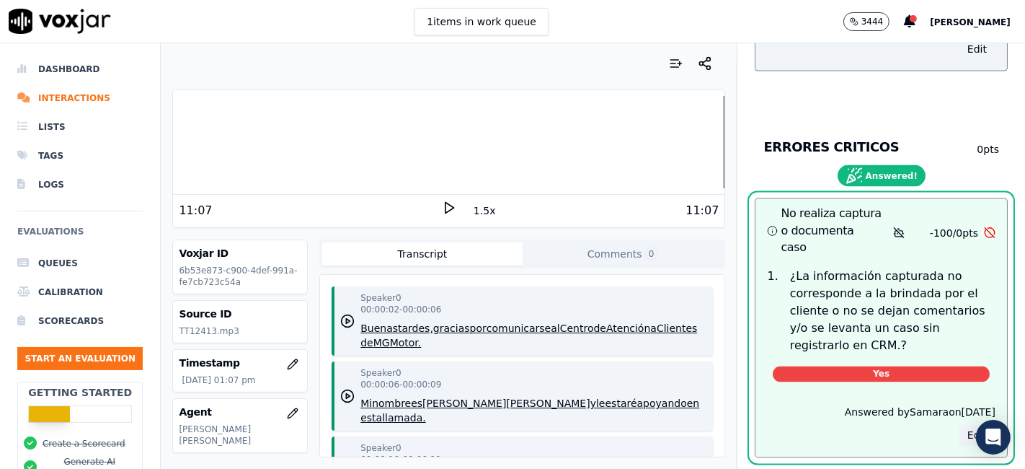
click at [959, 425] on button "Edit" at bounding box center [977, 435] width 37 height 20
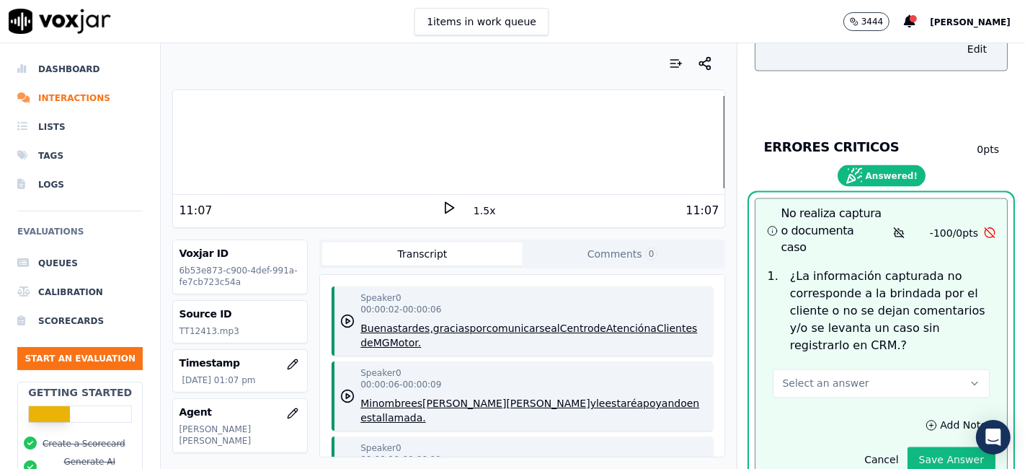
click at [857, 369] on button "Select an answer" at bounding box center [881, 383] width 217 height 29
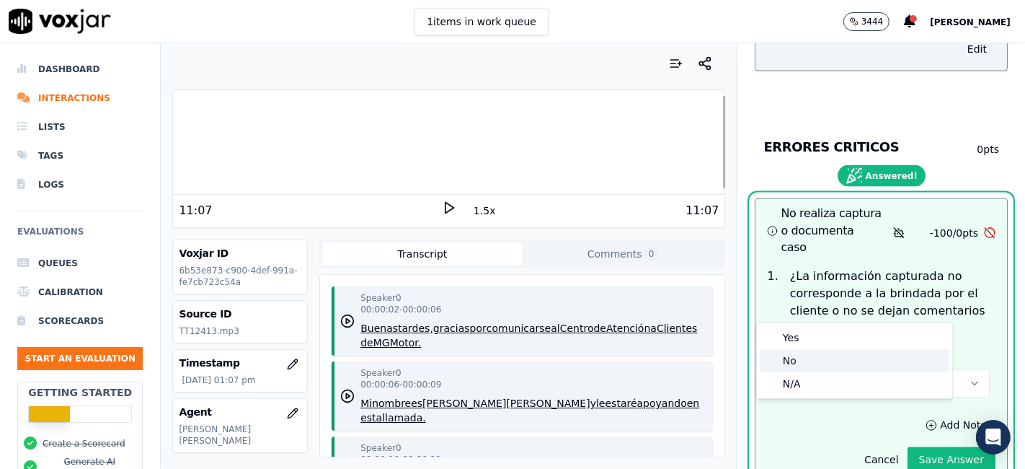
click at [820, 358] on div "No" at bounding box center [855, 360] width 190 height 23
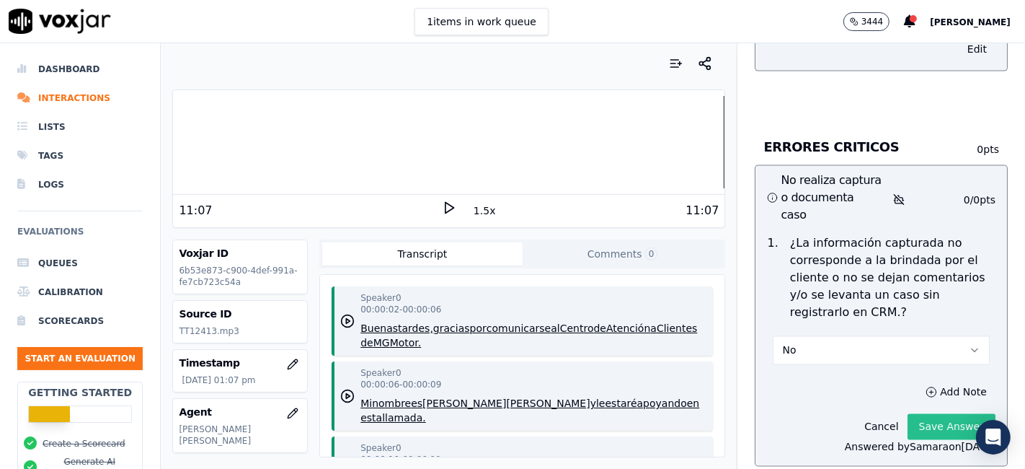
click at [926, 414] on button "Save Answer" at bounding box center [952, 427] width 88 height 26
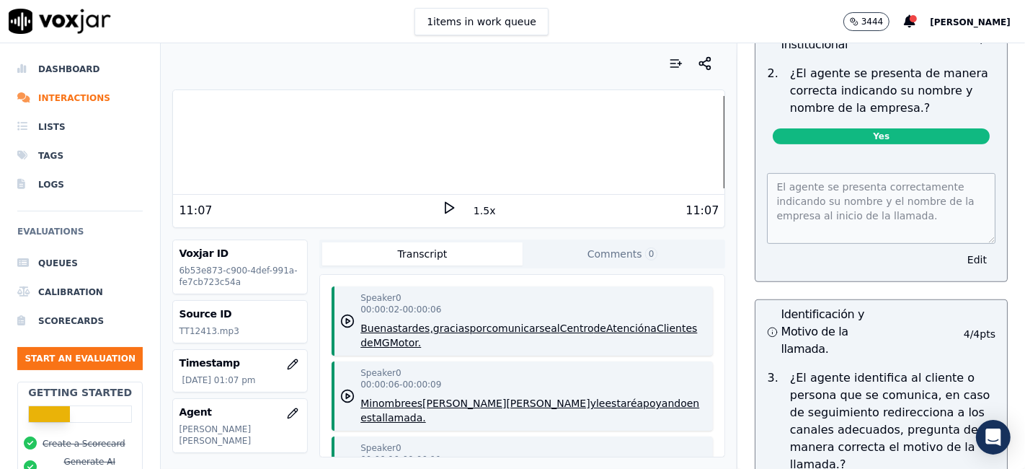
scroll to position [0, 0]
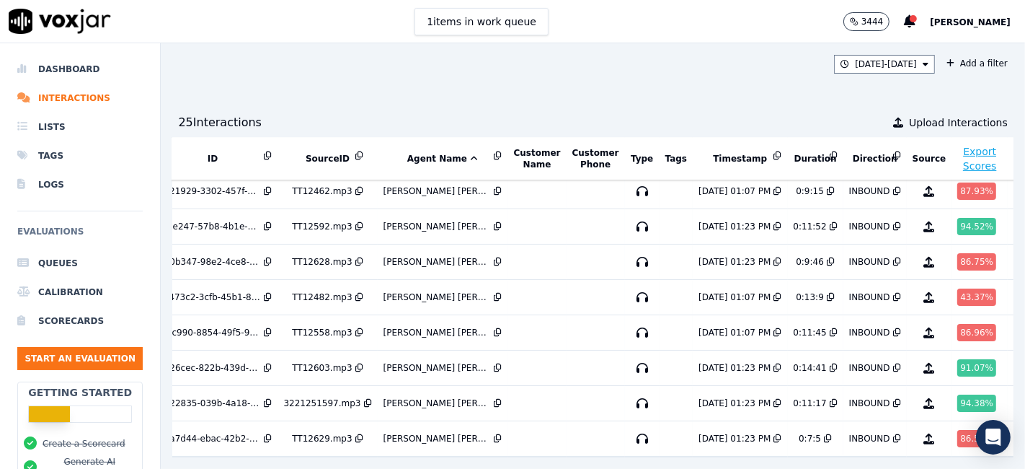
scroll to position [461, 48]
click at [957, 288] on div "43.37 %" at bounding box center [976, 296] width 39 height 17
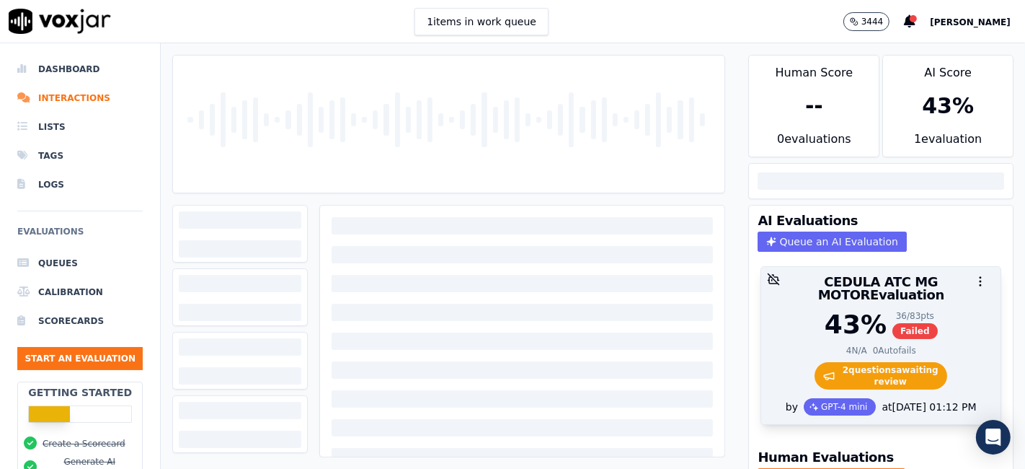
click at [856, 362] on span "2 question s awaiting review" at bounding box center [881, 375] width 133 height 27
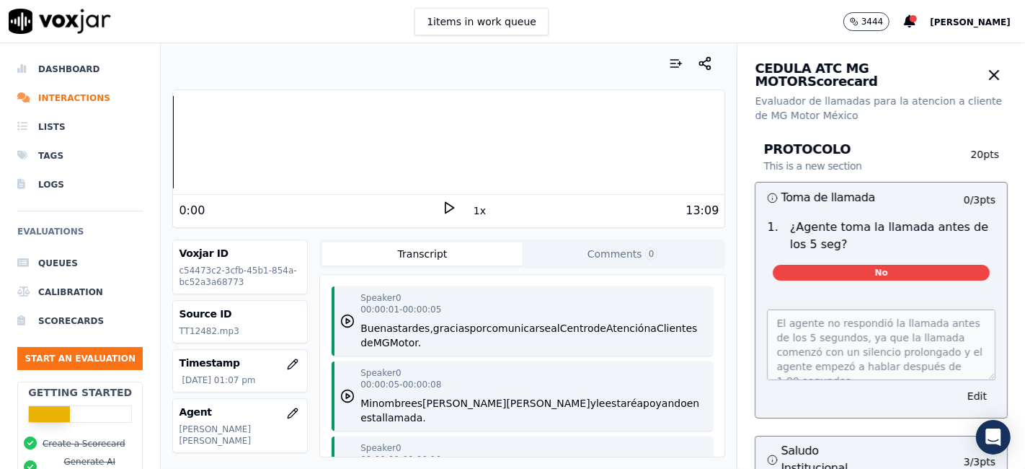
click at [442, 208] on icon at bounding box center [449, 207] width 14 height 14
click at [445, 207] on icon at bounding box center [449, 207] width 14 height 14
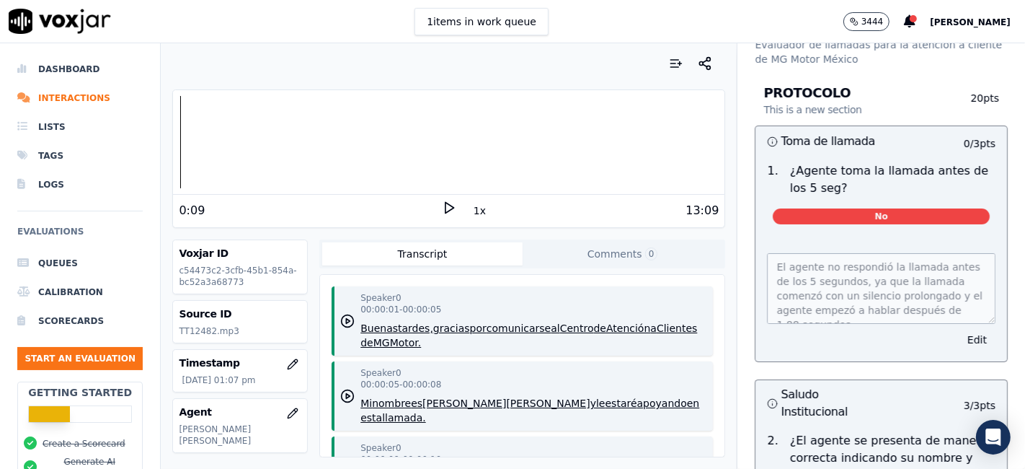
scroll to position [80, 0]
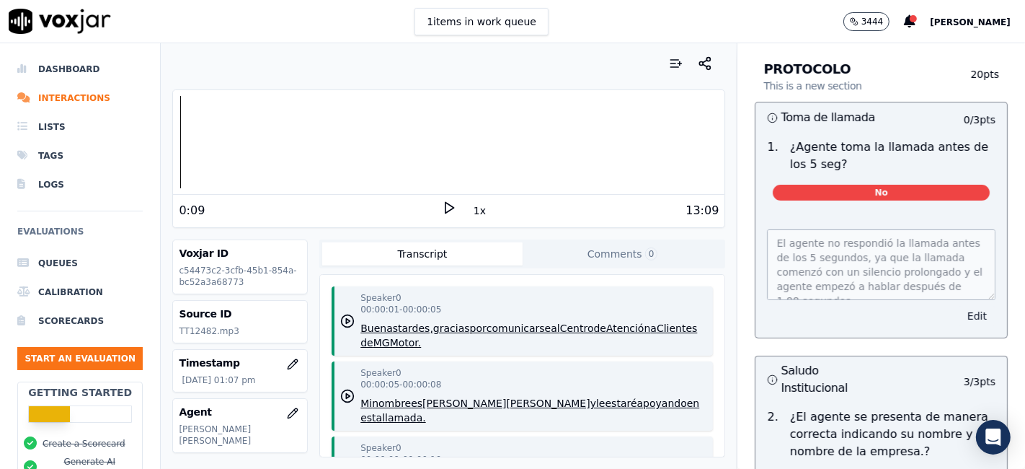
click at [959, 316] on button "Edit" at bounding box center [977, 316] width 37 height 20
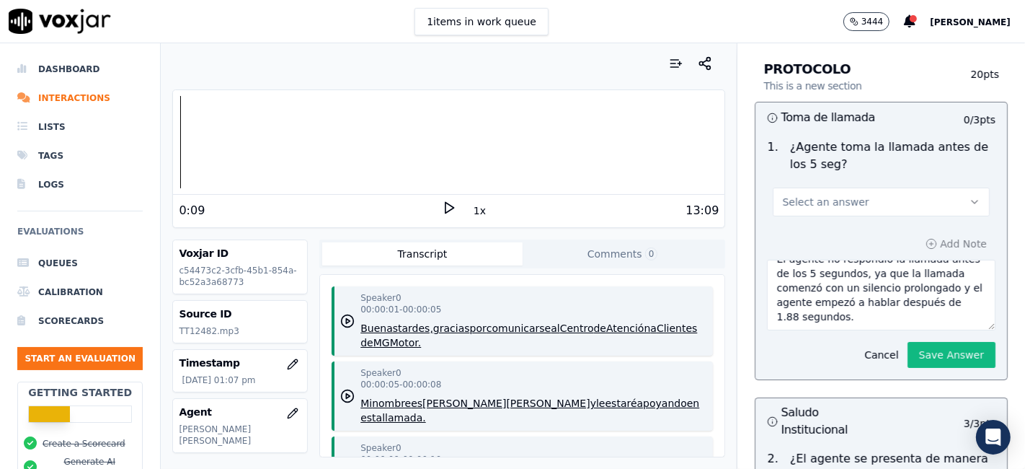
scroll to position [0, 0]
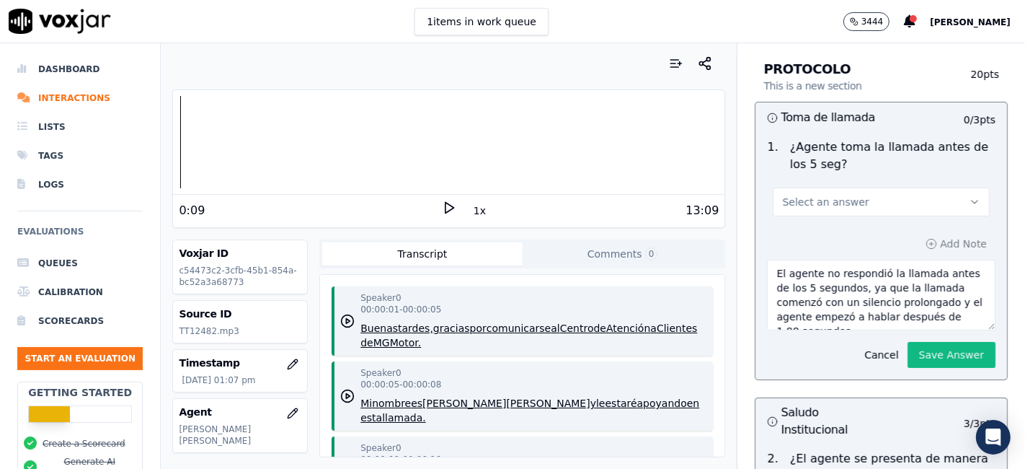
drag, startPoint x: 939, startPoint y: 313, endPoint x: 700, endPoint y: 242, distance: 248.9
click at [710, 241] on div "Your browser does not support the audio element. 0:09 1x 13:09 Voxjar ID c54473…" at bounding box center [593, 255] width 864 height 425
type textarea "1.88 segundos."
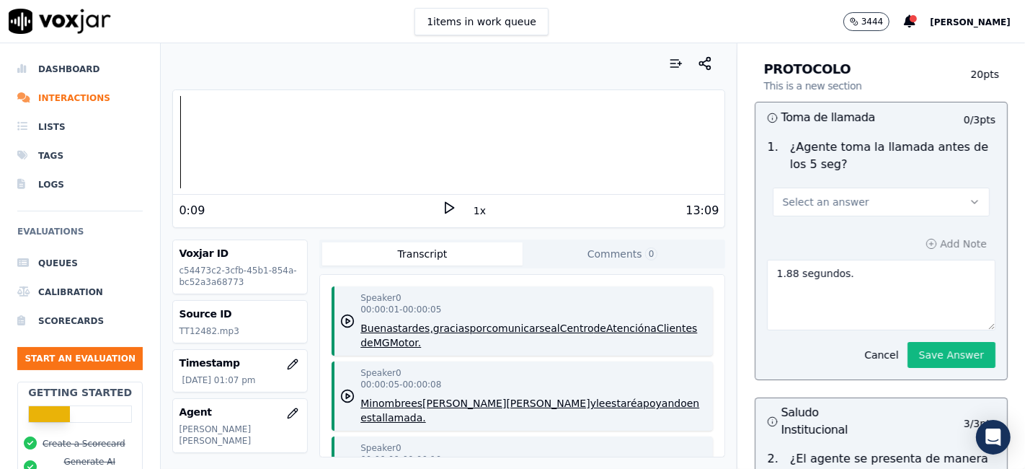
drag, startPoint x: 849, startPoint y: 277, endPoint x: 502, endPoint y: 268, distance: 347.6
click at [503, 268] on div "Your browser does not support the audio element. 0:09 1x 13:09 Voxjar ID c54473…" at bounding box center [593, 255] width 864 height 425
click at [869, 192] on button "Select an answer" at bounding box center [881, 201] width 217 height 29
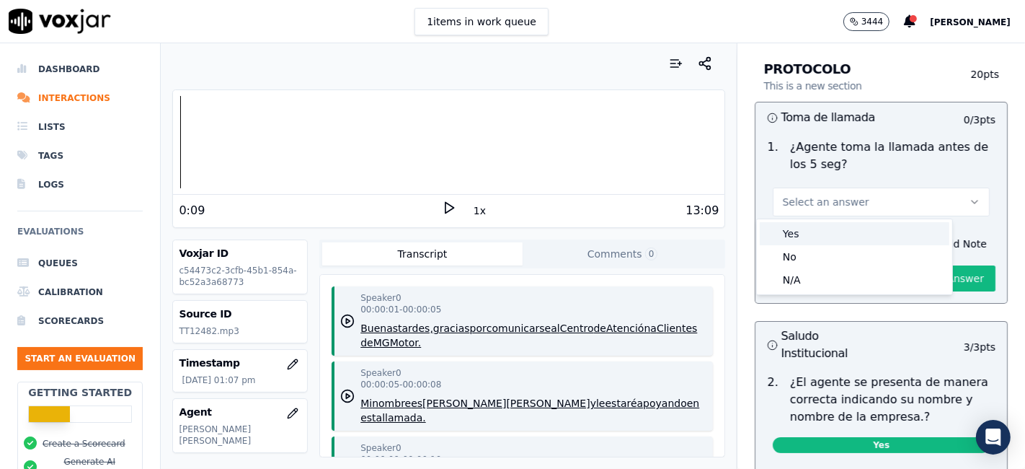
click at [803, 239] on div "Yes" at bounding box center [855, 233] width 190 height 23
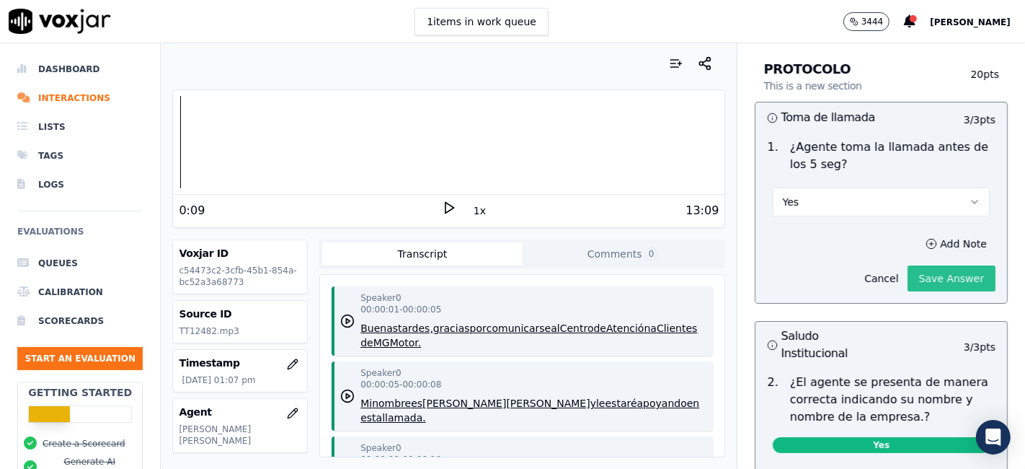
click at [926, 281] on button "Save Answer" at bounding box center [952, 278] width 88 height 26
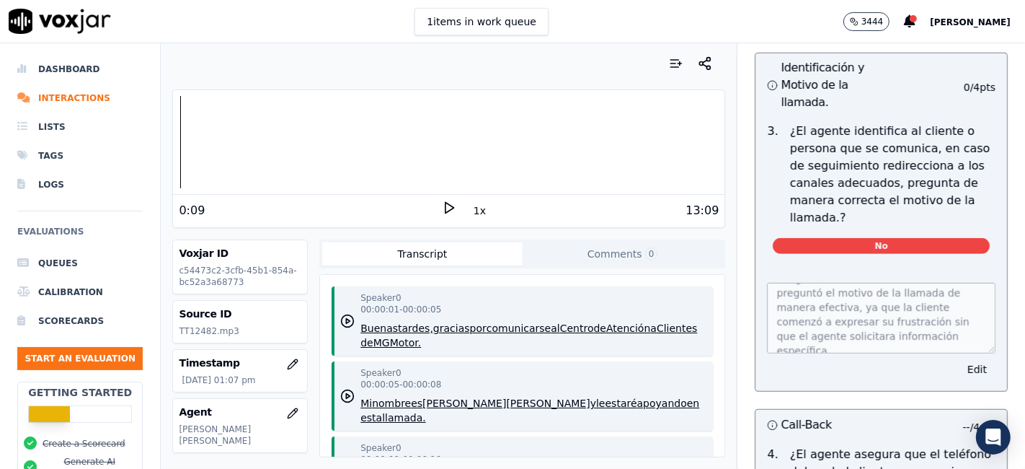
scroll to position [29, 0]
click at [446, 211] on polygon at bounding box center [450, 208] width 9 height 11
click at [959, 361] on button "Edit" at bounding box center [977, 369] width 37 height 20
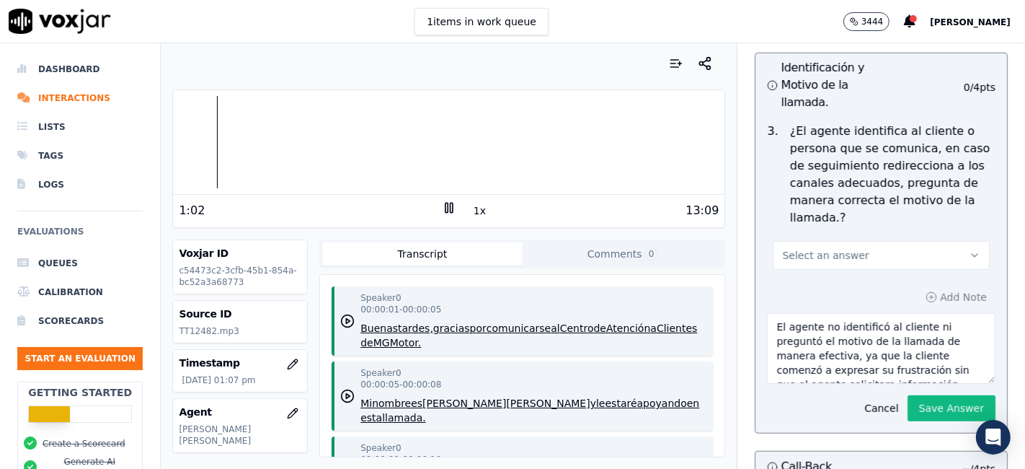
click at [838, 252] on span "Select an answer" at bounding box center [825, 255] width 87 height 14
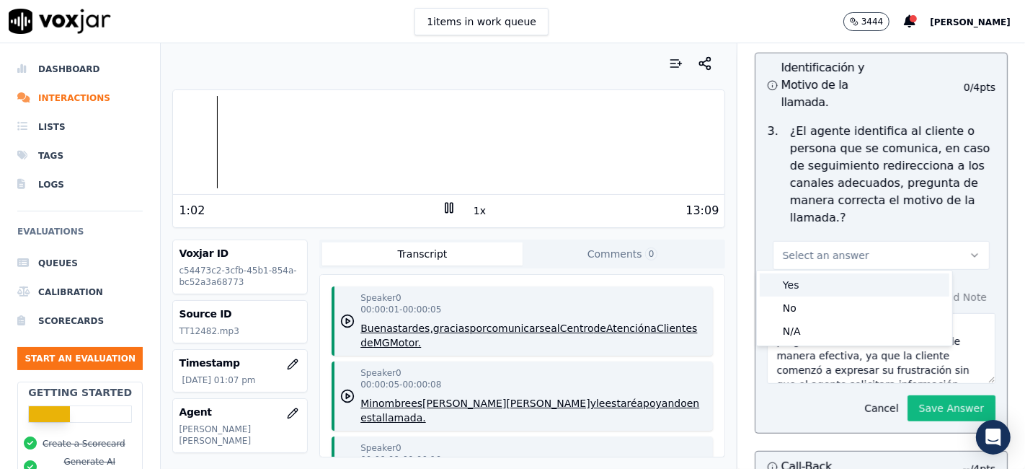
click at [839, 287] on div "Yes" at bounding box center [855, 284] width 190 height 23
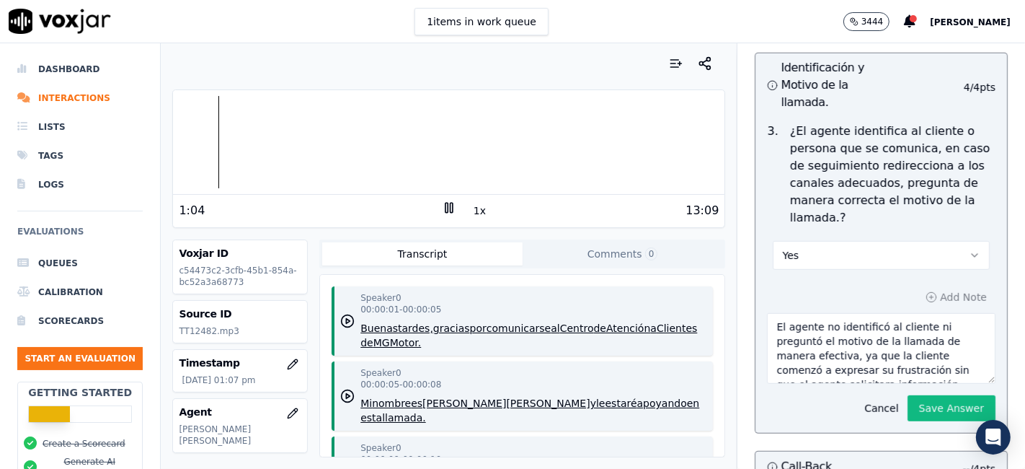
drag, startPoint x: 824, startPoint y: 363, endPoint x: 692, endPoint y: 250, distance: 173.4
click at [696, 247] on div "Your browser does not support the audio element. 1:04 1x 13:09 Voxjar ID c54473…" at bounding box center [593, 255] width 864 height 425
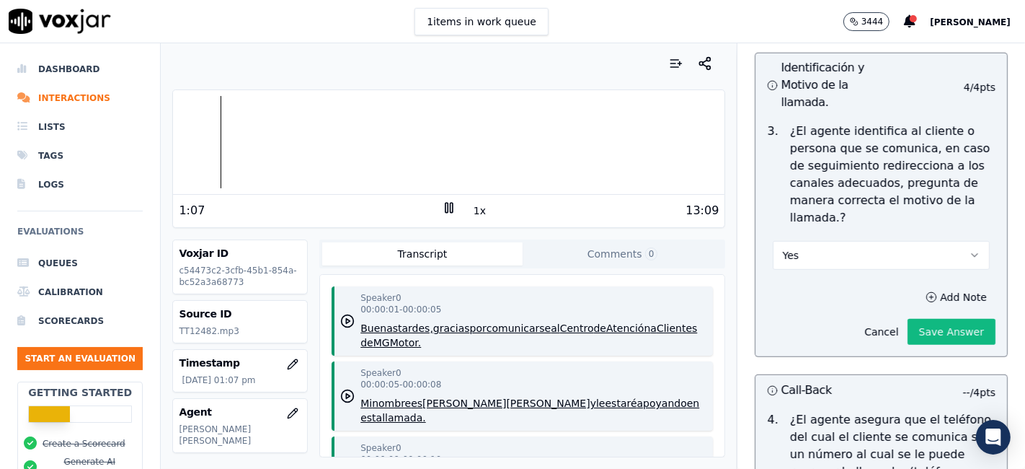
click at [957, 270] on div "3 . ¿El agente identifica al cliente o persona que se comunica, en caso de segu…" at bounding box center [882, 196] width 252 height 159
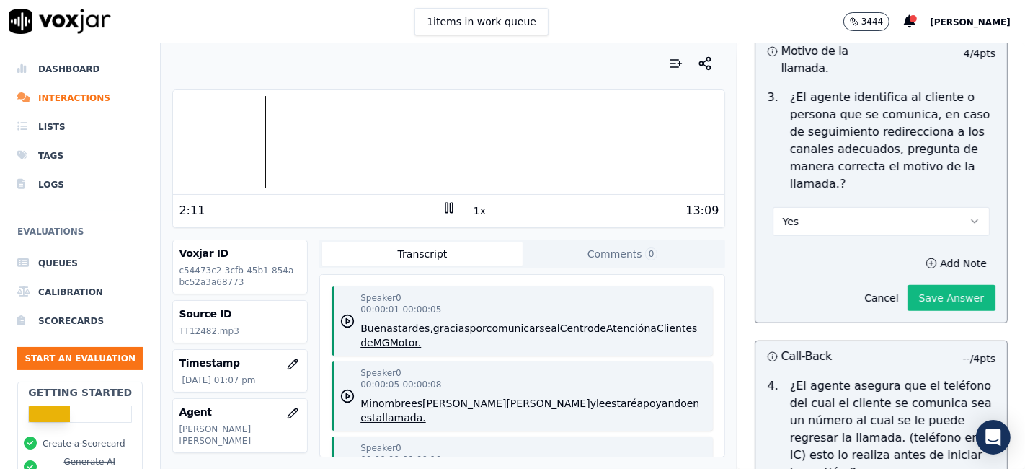
scroll to position [608, 0]
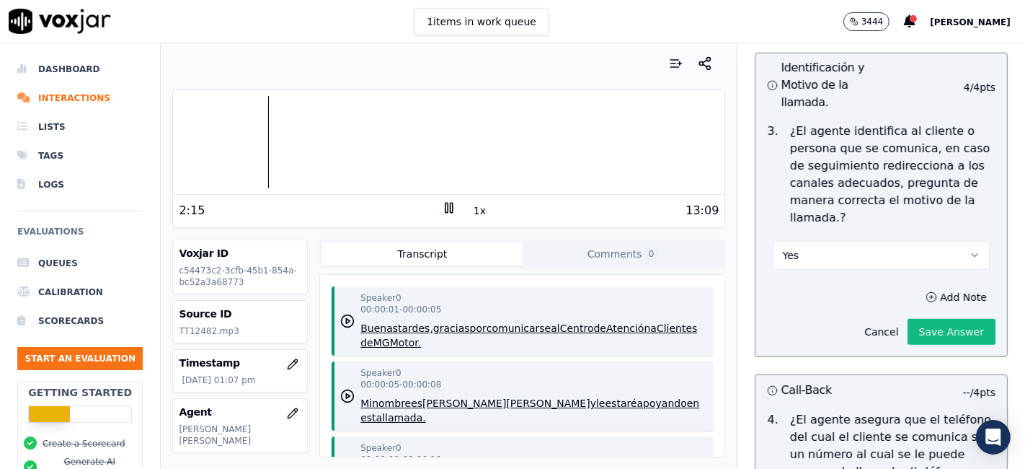
click at [472, 209] on button "1x" at bounding box center [480, 210] width 18 height 20
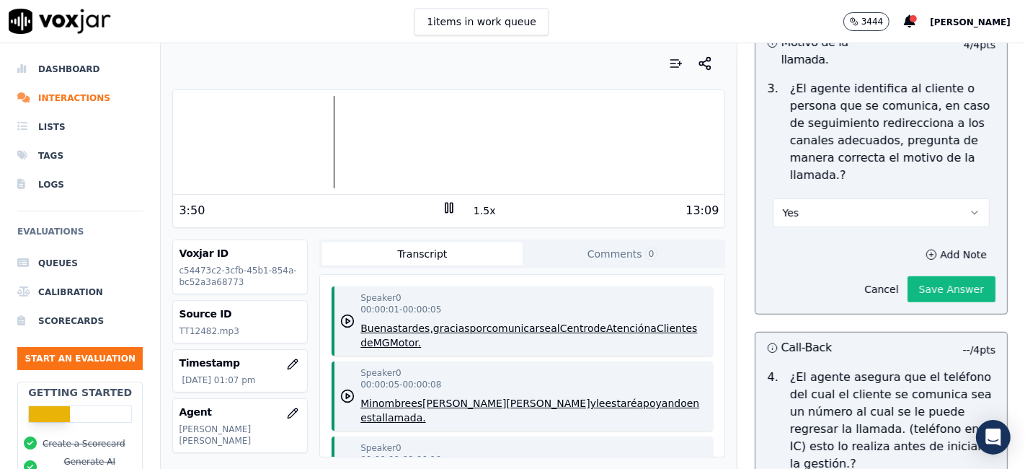
scroll to position [688, 0]
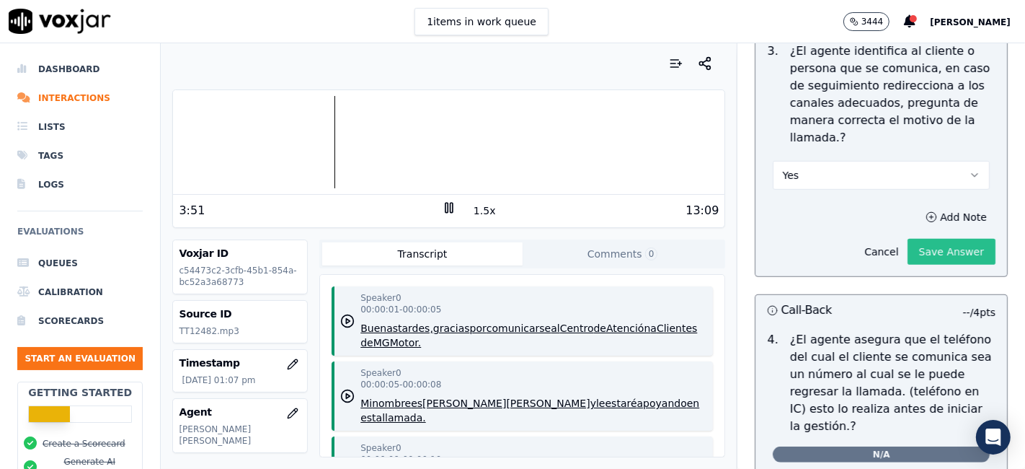
click at [908, 260] on button "Save Answer" at bounding box center [952, 252] width 88 height 26
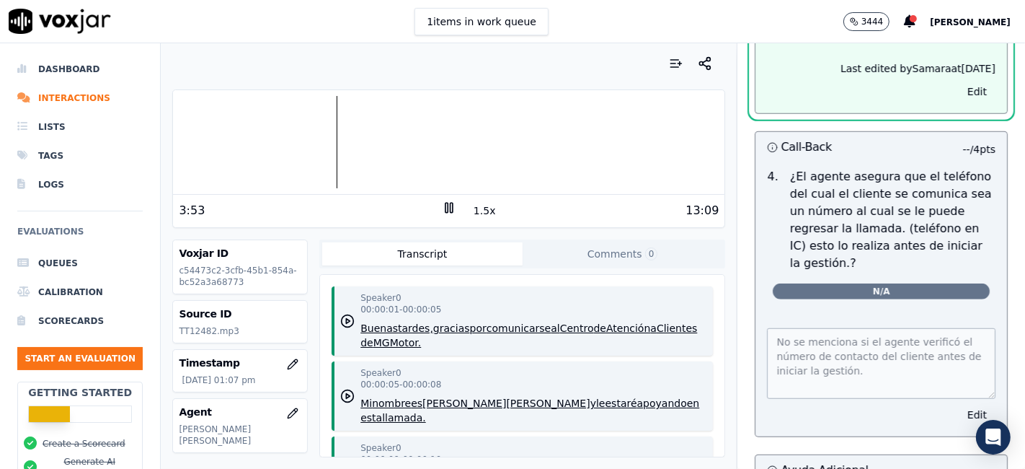
scroll to position [881, 0]
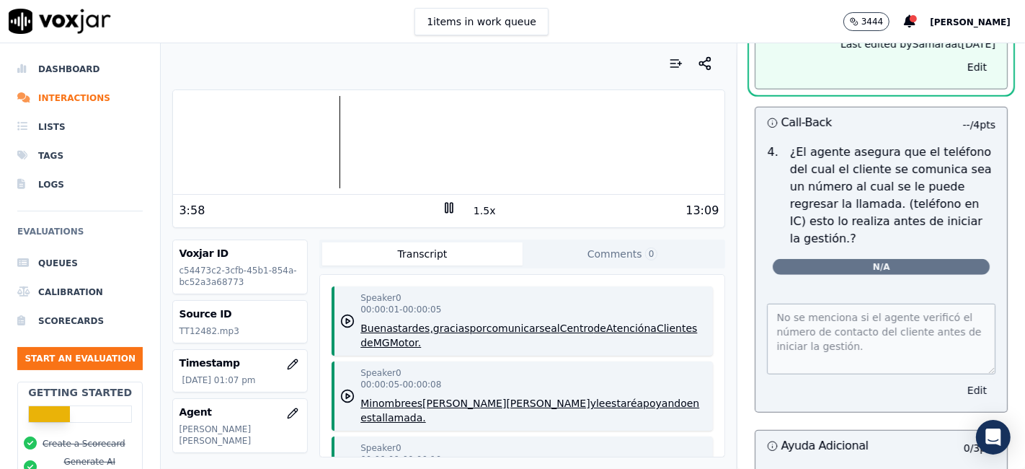
click at [959, 384] on button "Edit" at bounding box center [977, 390] width 37 height 20
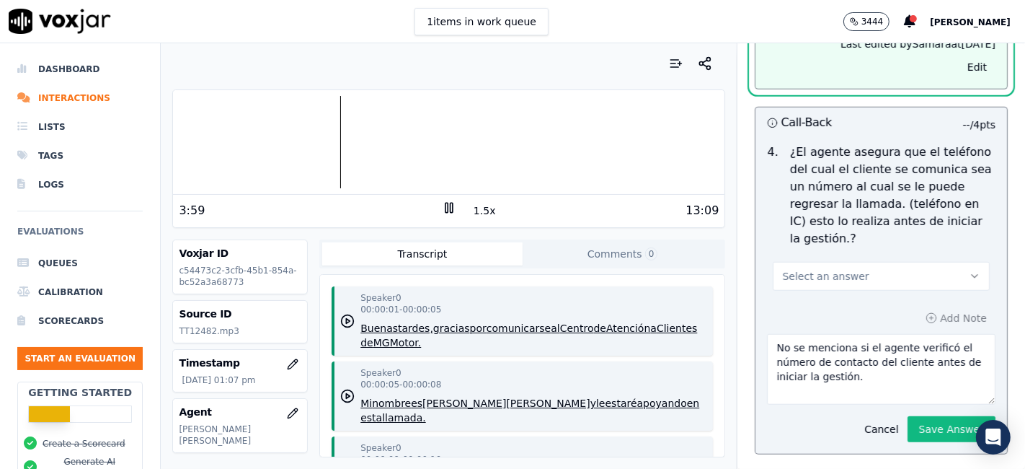
scroll to position [849, 0]
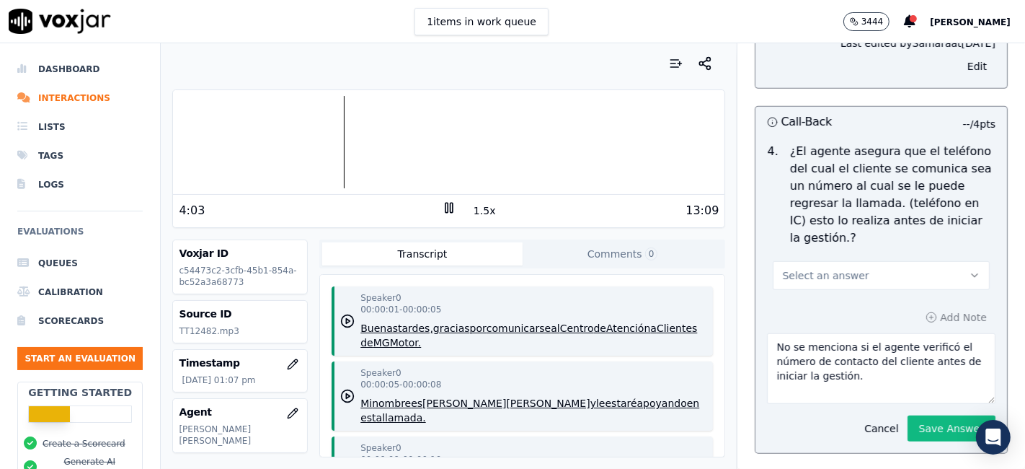
click at [899, 262] on button "Select an answer" at bounding box center [881, 275] width 217 height 29
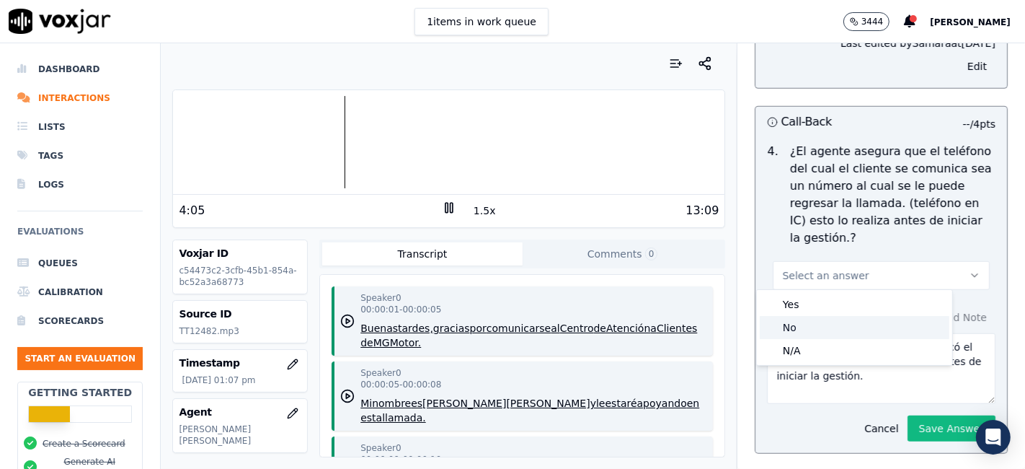
click at [804, 322] on div "No" at bounding box center [855, 327] width 190 height 23
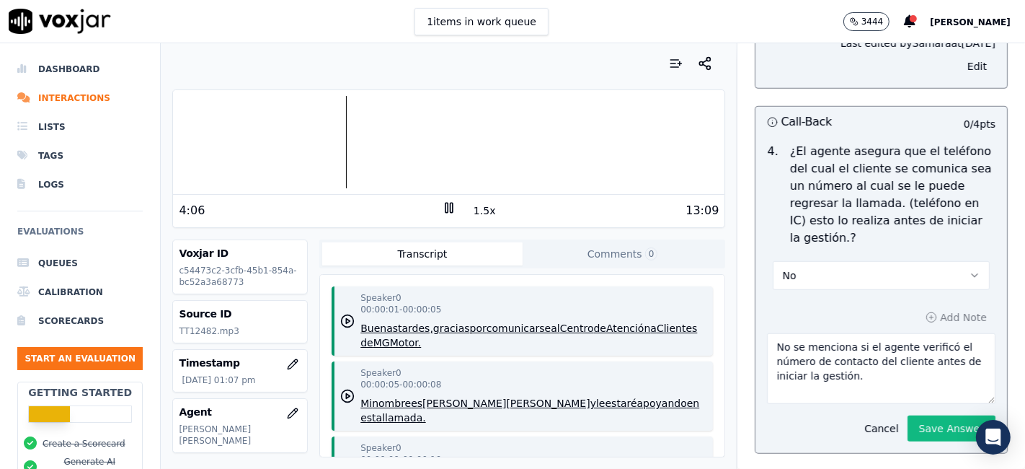
click at [916, 383] on textarea "No se menciona si el agente verificó el número de contacto del cliente antes de…" at bounding box center [881, 368] width 229 height 71
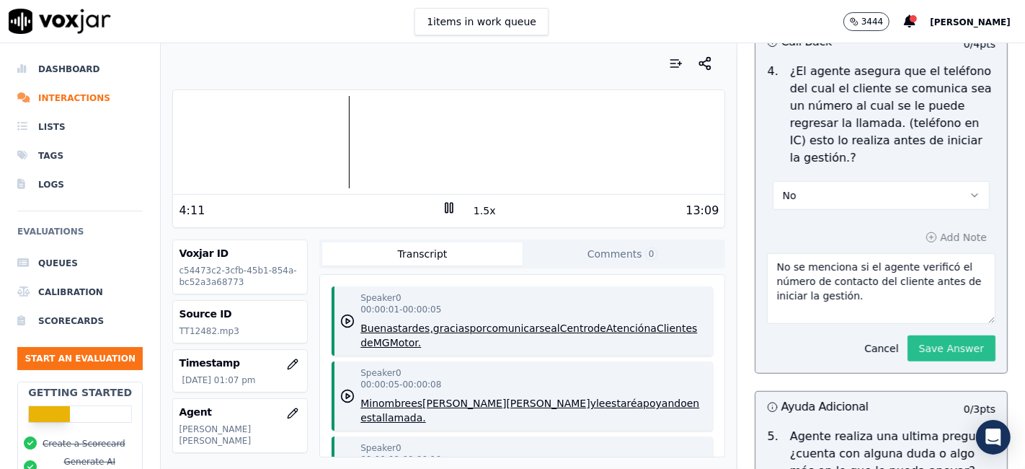
click at [937, 346] on button "Save Answer" at bounding box center [952, 348] width 88 height 26
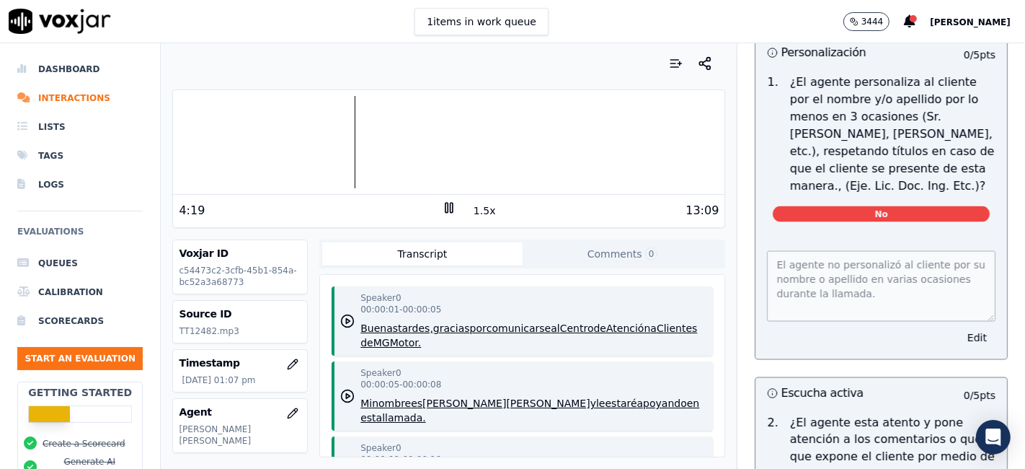
scroll to position [1890, 0]
click at [959, 327] on button "Edit" at bounding box center [977, 337] width 37 height 20
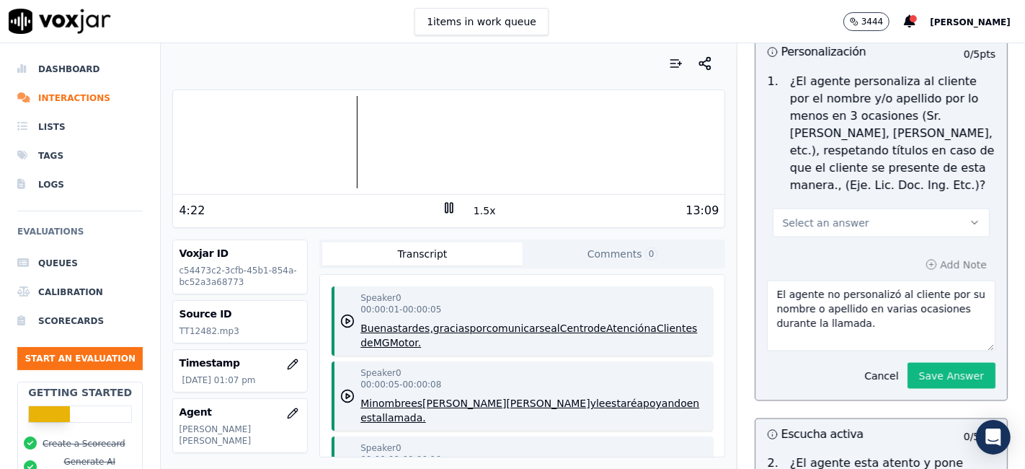
click at [904, 208] on button "Select an answer" at bounding box center [881, 222] width 217 height 29
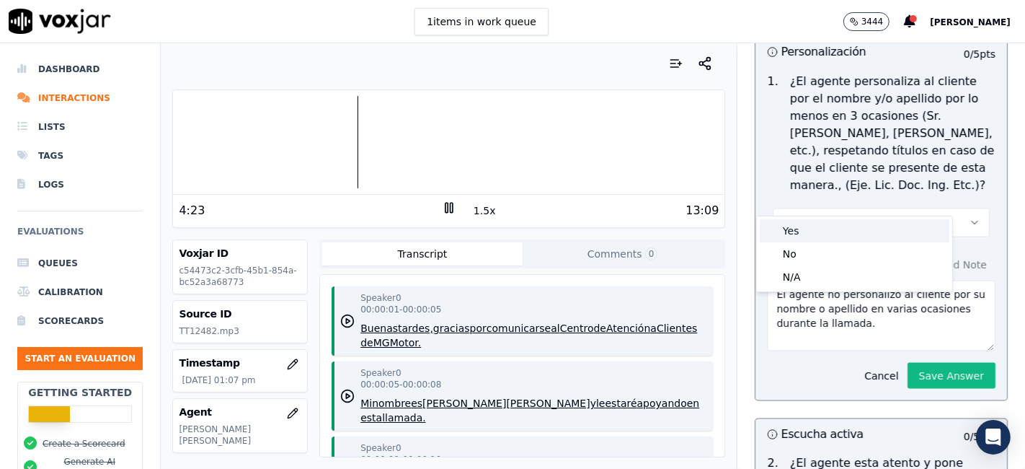
click at [838, 239] on div "Yes" at bounding box center [855, 230] width 190 height 23
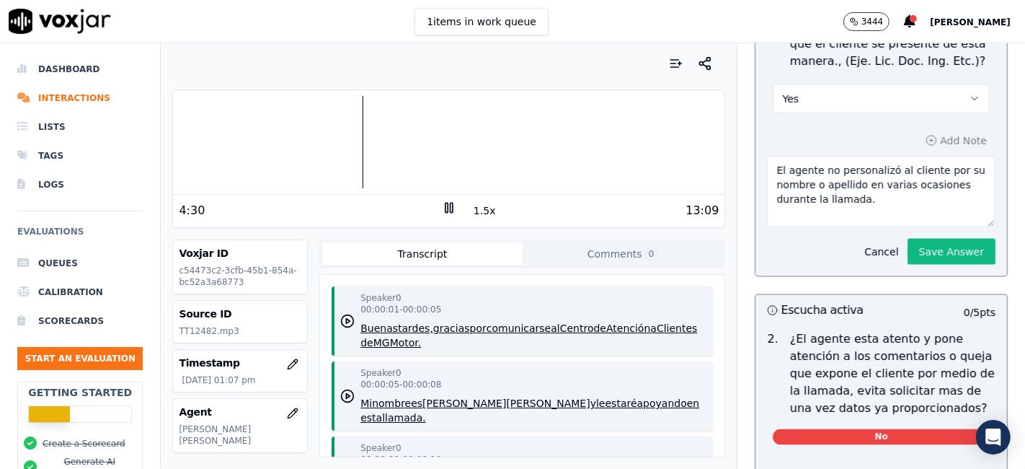
scroll to position [2050, 0]
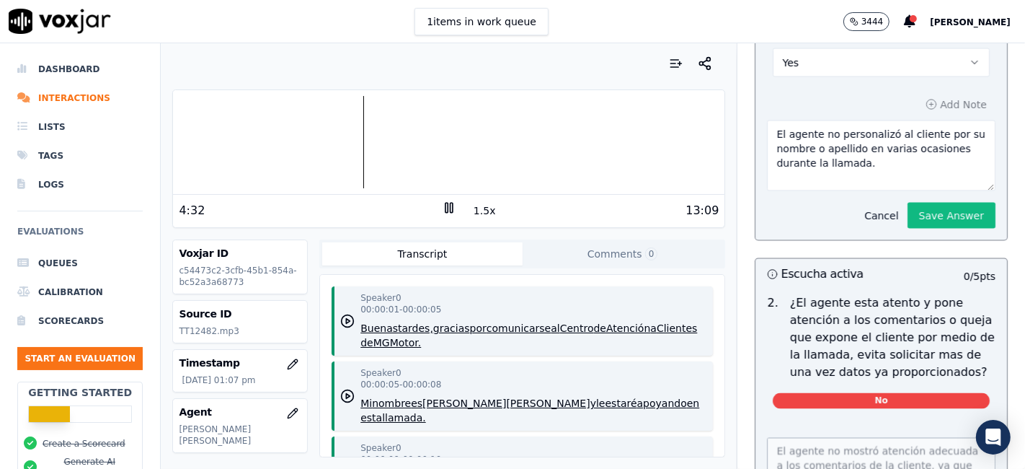
click at [856, 205] on button "Cancel" at bounding box center [881, 215] width 51 height 20
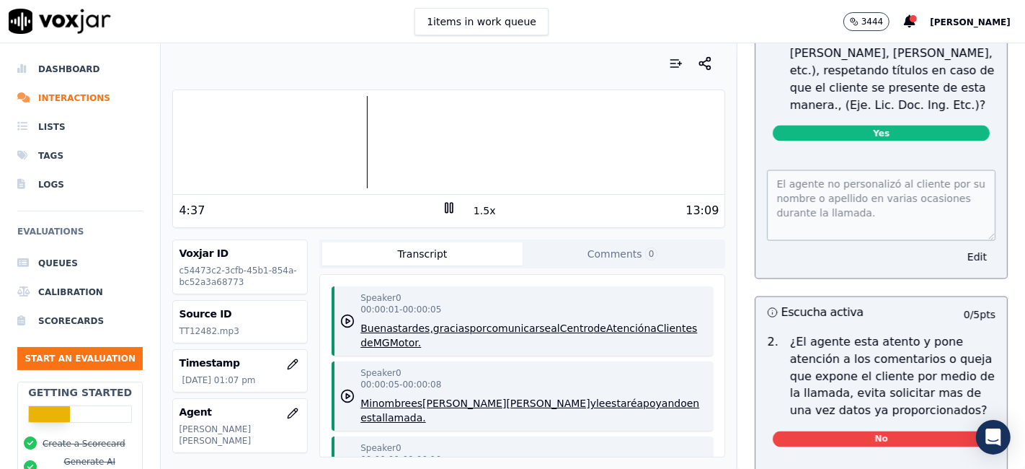
scroll to position [1810, 0]
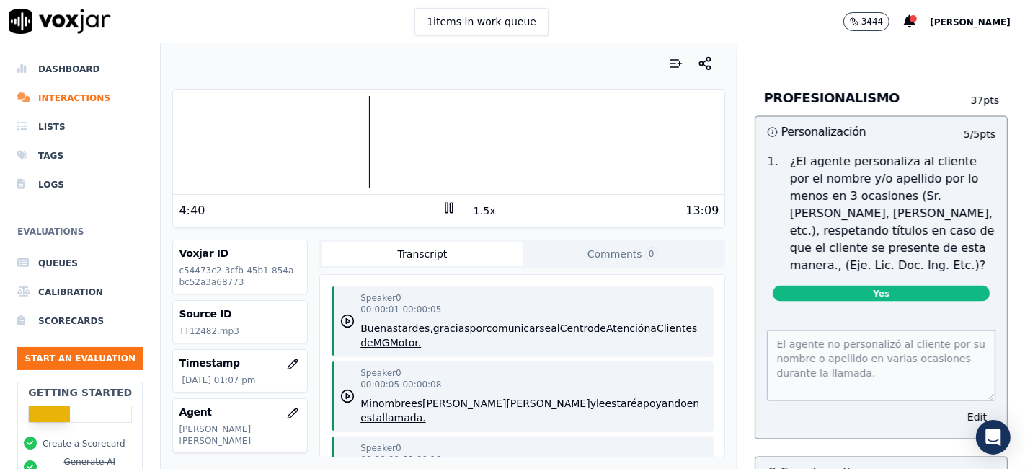
click at [941, 404] on div "El agente no personalizó al cliente por su nombre o apellido en varias ocasione…" at bounding box center [882, 375] width 252 height 125
click at [959, 407] on button "Edit" at bounding box center [977, 417] width 37 height 20
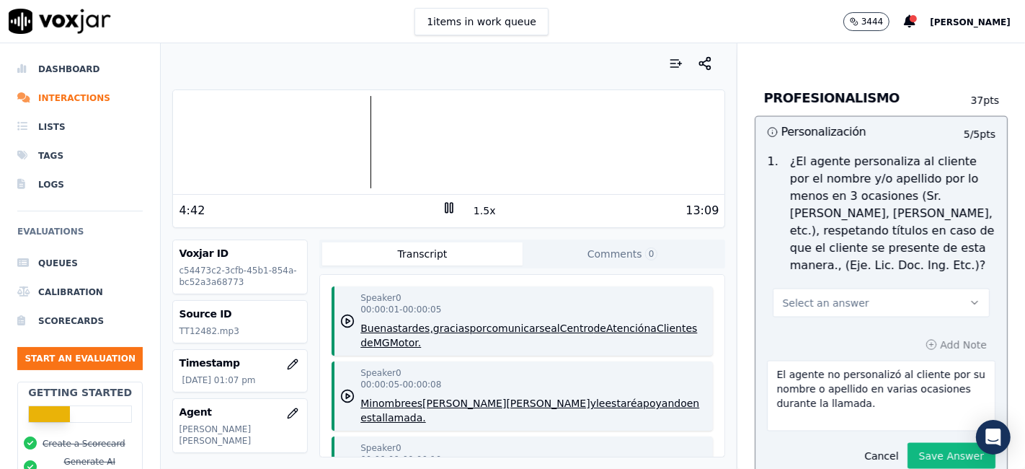
click at [907, 288] on button "Select an answer" at bounding box center [881, 302] width 217 height 29
click at [861, 337] on div "No" at bounding box center [855, 333] width 190 height 23
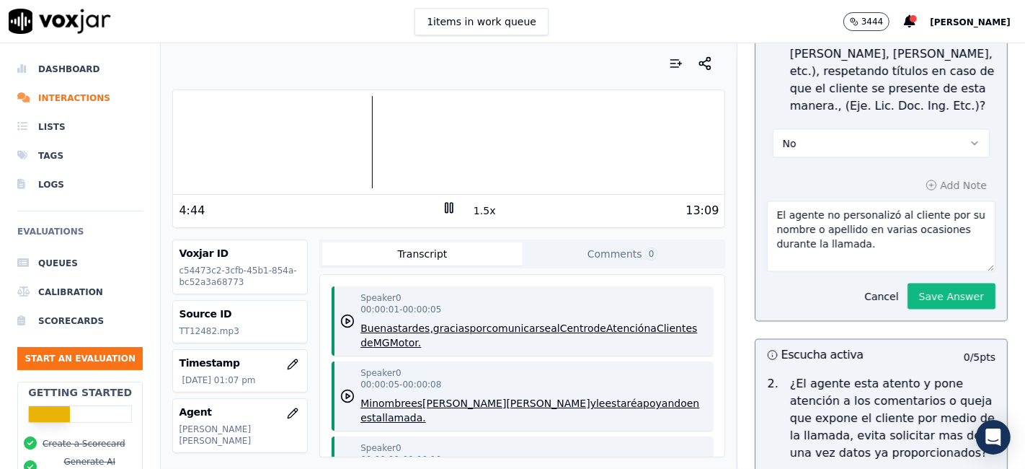
scroll to position [1970, 0]
click at [908, 283] on button "Save Answer" at bounding box center [952, 296] width 88 height 26
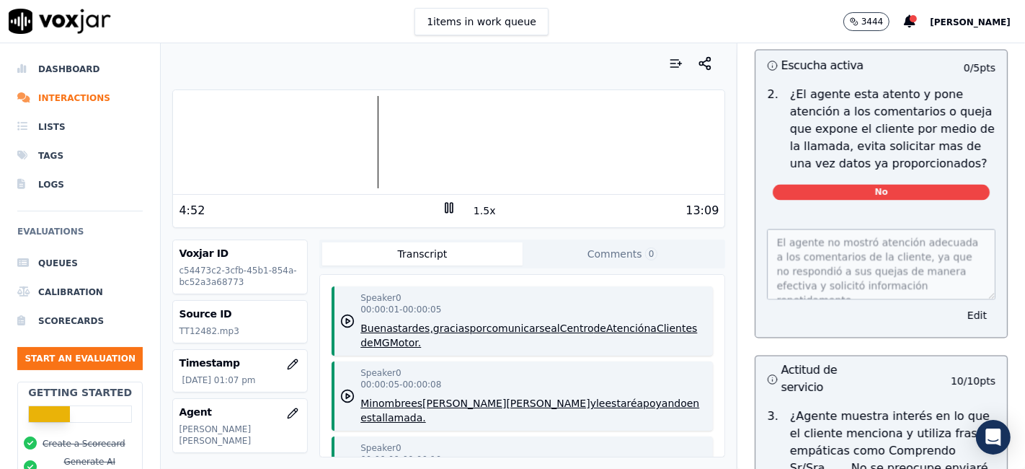
scroll to position [2243, 0]
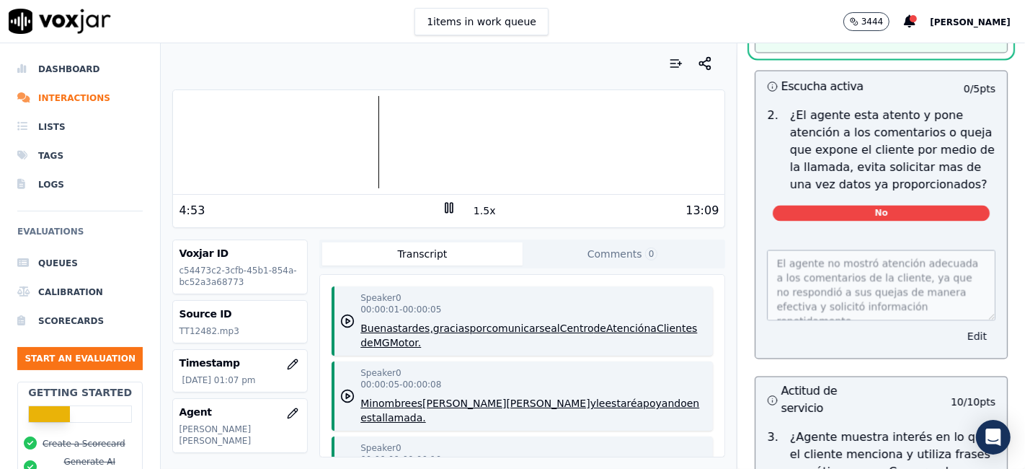
click at [959, 327] on button "Edit" at bounding box center [977, 337] width 37 height 20
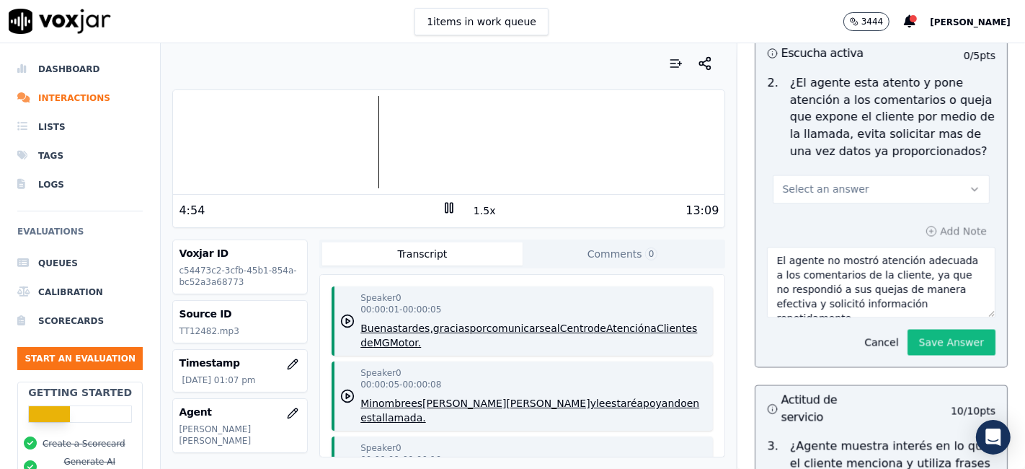
scroll to position [2210, 0]
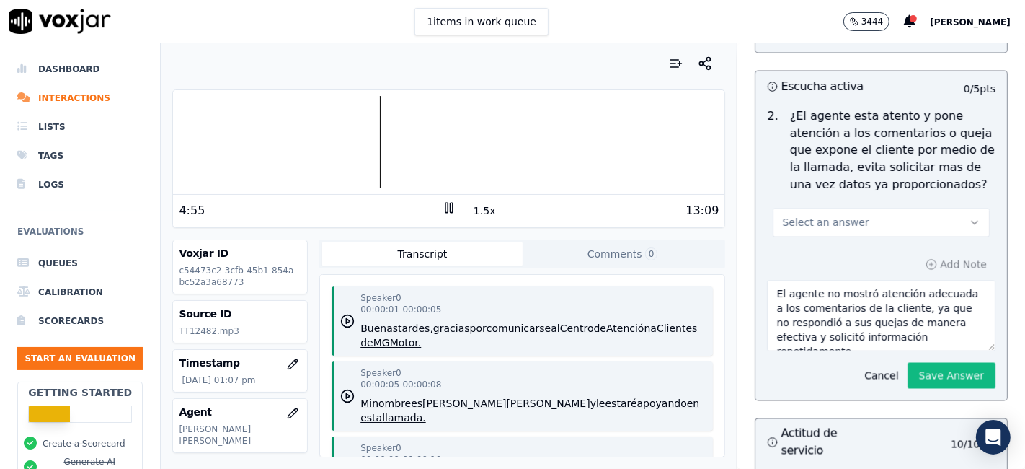
click at [849, 208] on button "Select an answer" at bounding box center [881, 222] width 217 height 29
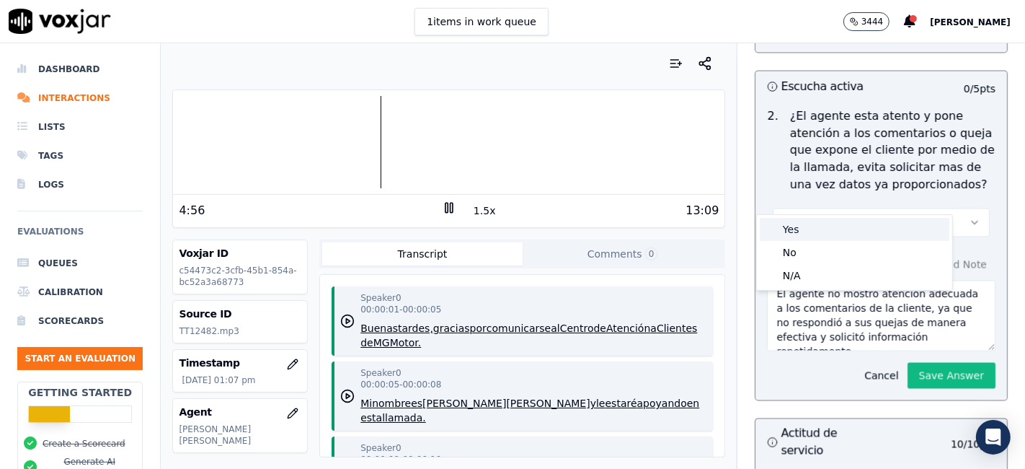
click at [821, 231] on div "Yes" at bounding box center [855, 229] width 190 height 23
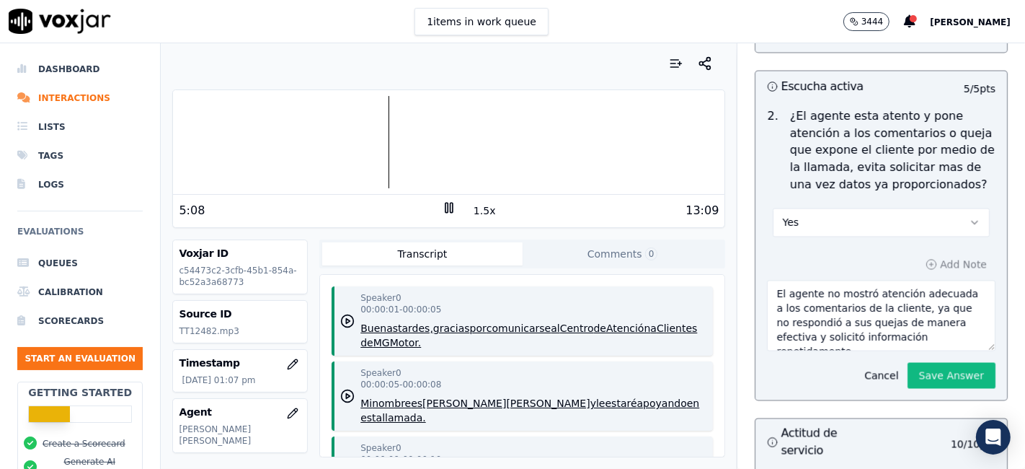
drag, startPoint x: 929, startPoint y: 310, endPoint x: 673, endPoint y: 247, distance: 263.5
click at [699, 250] on div "Your browser does not support the audio element. 5:08 1.5x 13:09 Voxjar ID c544…" at bounding box center [593, 255] width 864 height 425
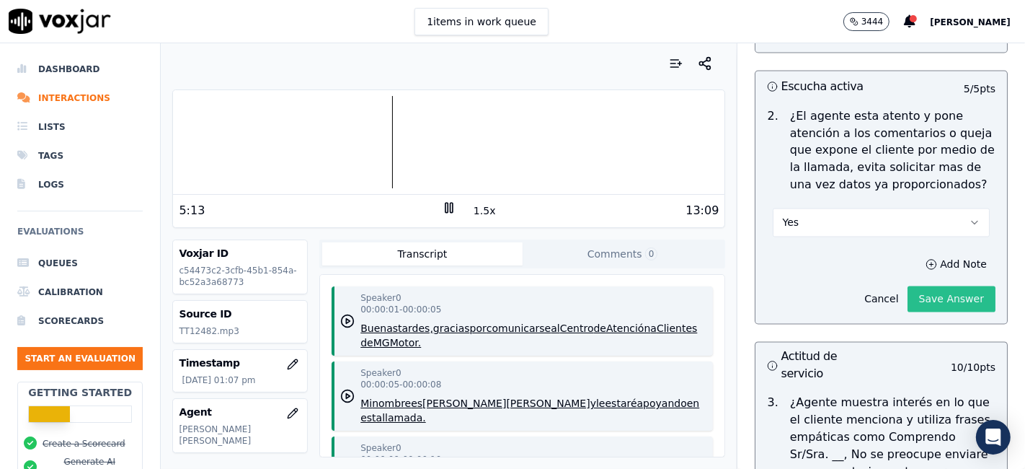
click at [926, 286] on button "Save Answer" at bounding box center [952, 299] width 88 height 26
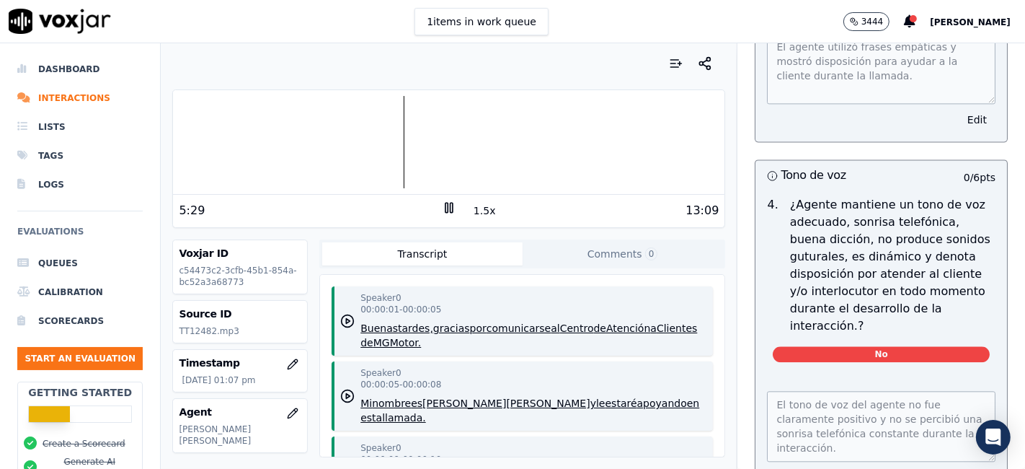
scroll to position [2819, 0]
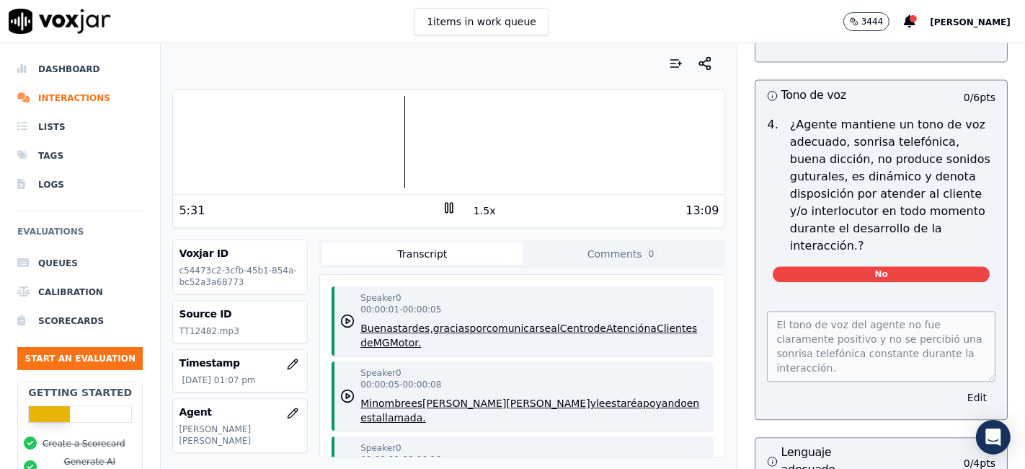
click at [959, 387] on button "Edit" at bounding box center [977, 397] width 37 height 20
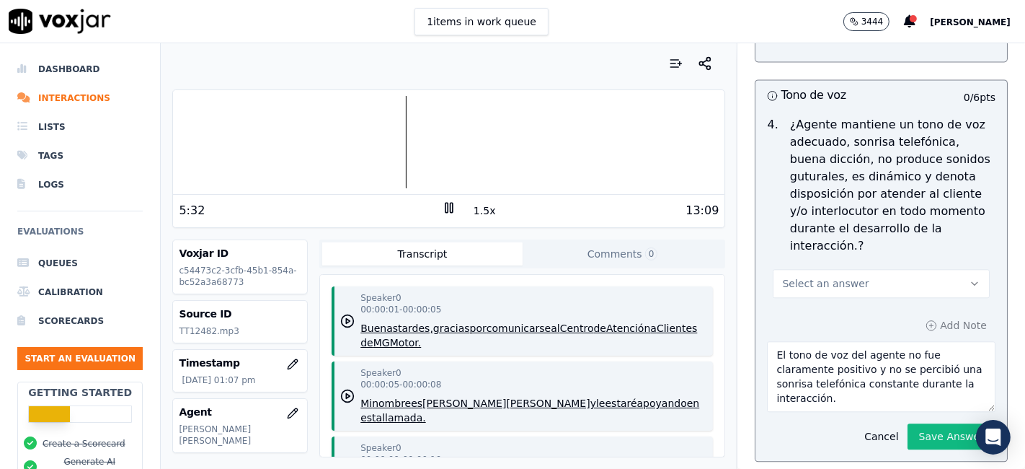
click at [838, 276] on span "Select an answer" at bounding box center [825, 283] width 87 height 14
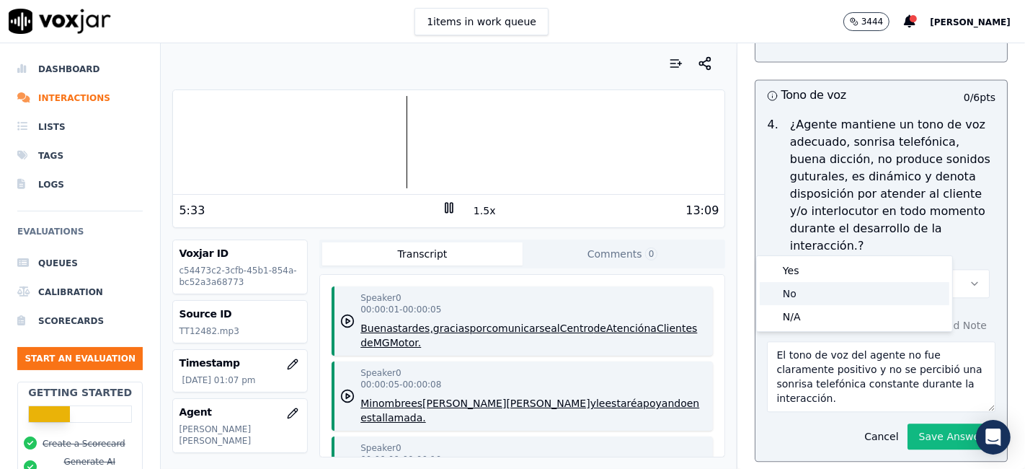
click at [839, 282] on div "No" at bounding box center [855, 293] width 190 height 23
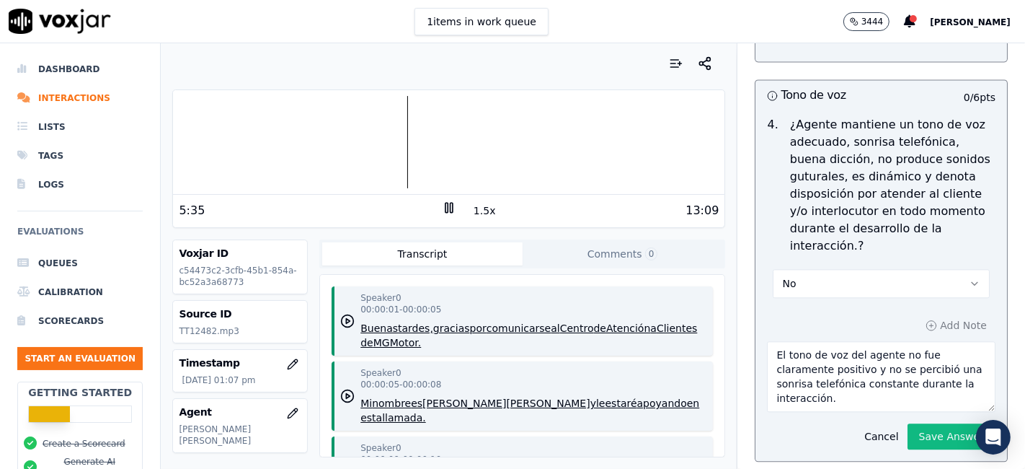
click at [836, 269] on button "No" at bounding box center [881, 283] width 217 height 29
click at [849, 277] on div "Yes" at bounding box center [855, 270] width 190 height 23
drag, startPoint x: 838, startPoint y: 358, endPoint x: 699, endPoint y: 278, distance: 160.1
click at [700, 280] on div "Your browser does not support the audio element. 5:37 1.5x 13:09 Voxjar ID c544…" at bounding box center [593, 255] width 864 height 425
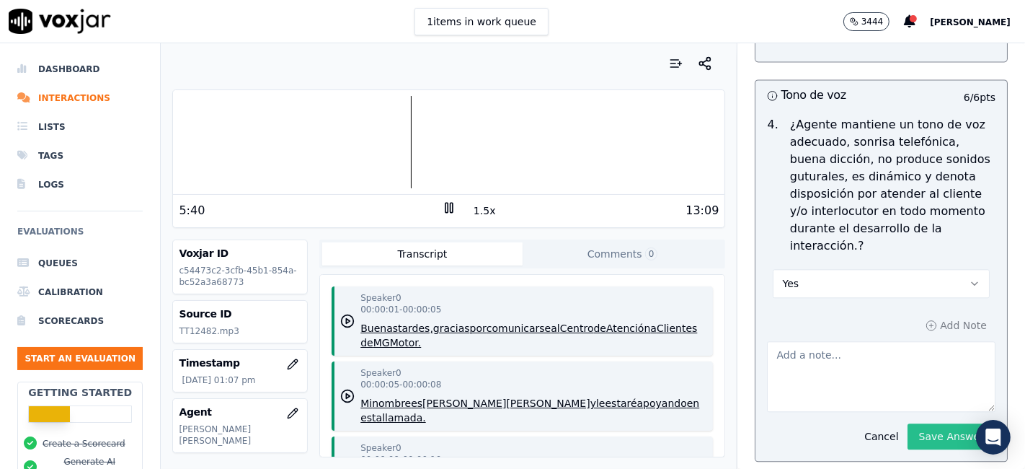
click at [931, 388] on div "Personalización 0 / 5 pts 1 . ¿El agente personaliza al cliente por el nombre y…" at bounding box center [881, 175] width 253 height 2135
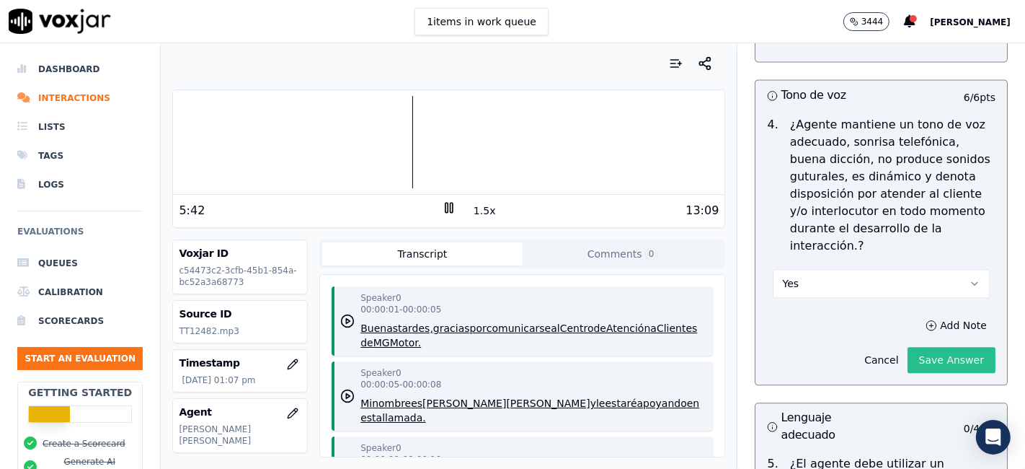
click at [908, 347] on button "Save Answer" at bounding box center [952, 360] width 88 height 26
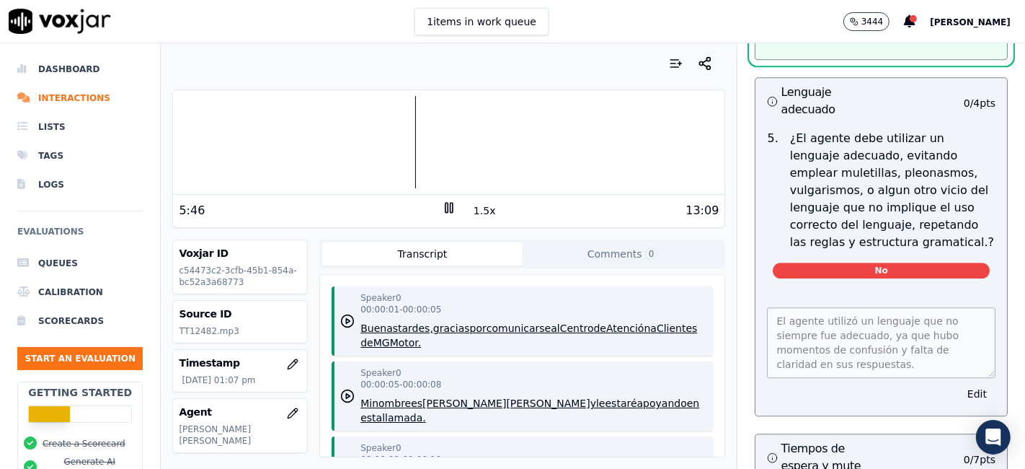
scroll to position [3172, 0]
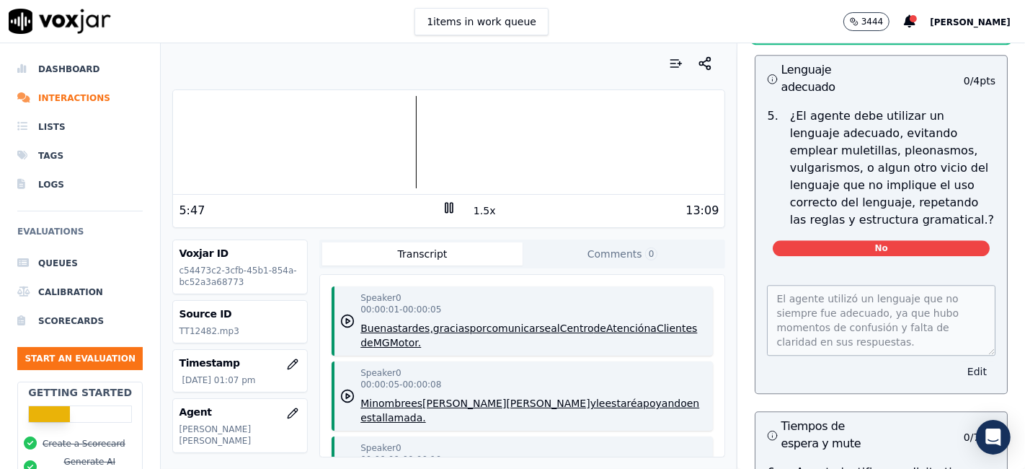
click at [959, 361] on button "Edit" at bounding box center [977, 371] width 37 height 20
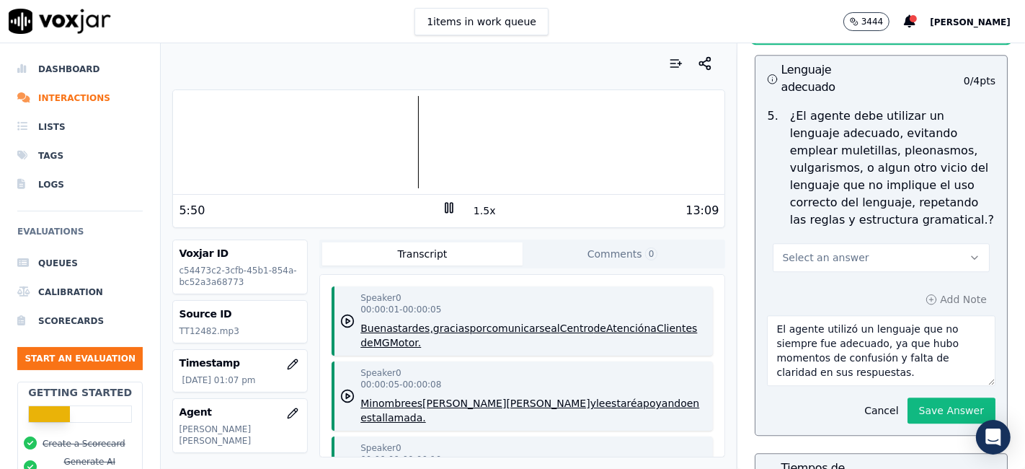
scroll to position [3139, 0]
drag, startPoint x: 837, startPoint y: 288, endPoint x: 865, endPoint y: 343, distance: 62.2
click at [865, 343] on div "Add Note El agente utilizó un lenguaje que no siempre fue adecuado, ya que hubo…" at bounding box center [882, 356] width 252 height 157
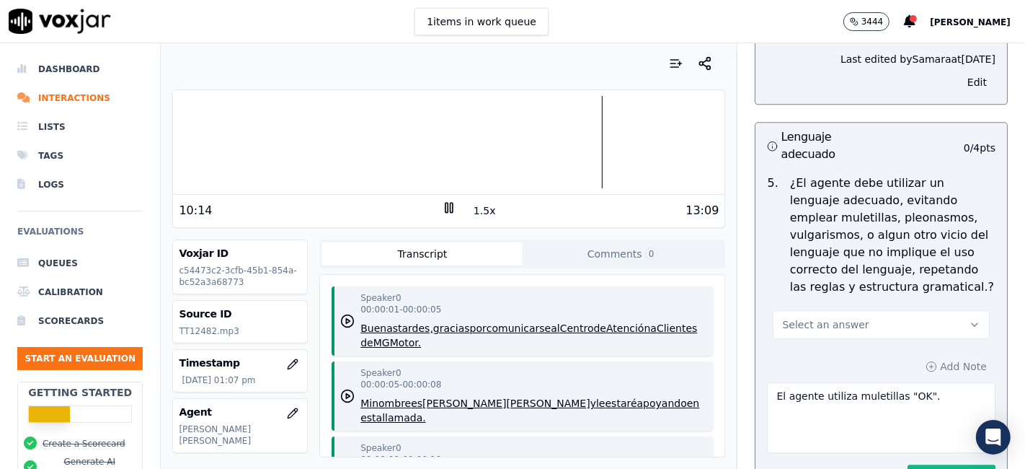
scroll to position [3096, 0]
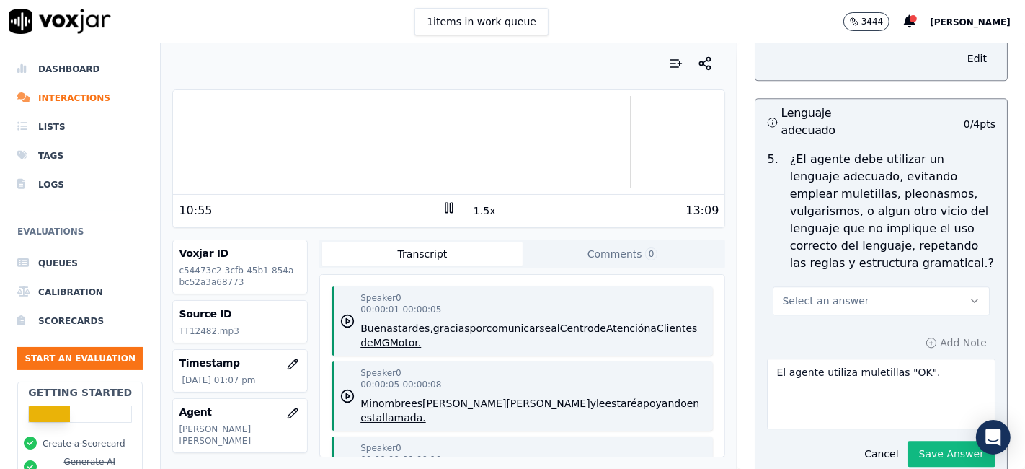
drag, startPoint x: 987, startPoint y: 246, endPoint x: 851, endPoint y: 78, distance: 216.3
click at [851, 105] on h3 "Lenguaje adecuado" at bounding box center [824, 122] width 114 height 35
click at [906, 358] on textarea "El agente utiliza muletillas "OK"." at bounding box center [881, 393] width 229 height 71
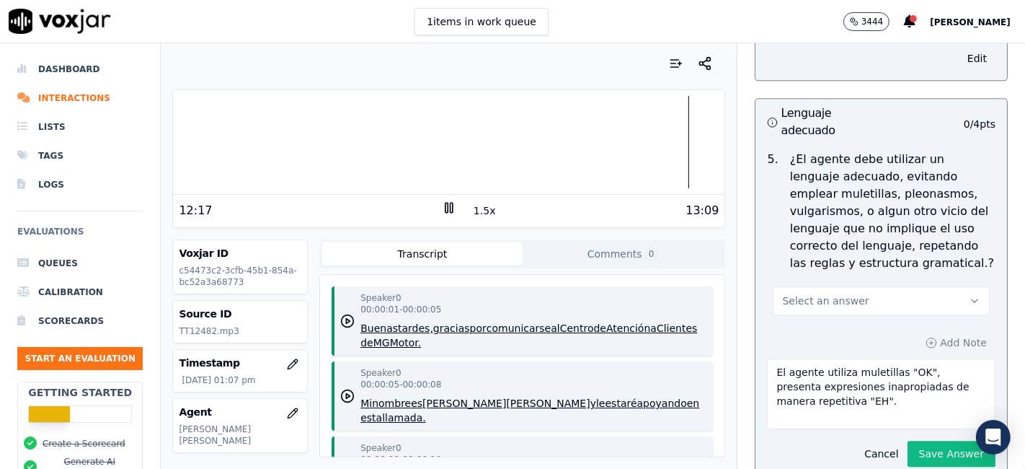
type textarea "El agente utiliza muletillas "OK", presenta expresiones inapropiadas de manera …"
click at [451, 204] on rect at bounding box center [452, 207] width 2 height 9
click at [442, 205] on icon at bounding box center [449, 207] width 14 height 14
click at [446, 207] on rect at bounding box center [447, 207] width 2 height 9
click at [669, 146] on div at bounding box center [448, 142] width 551 height 92
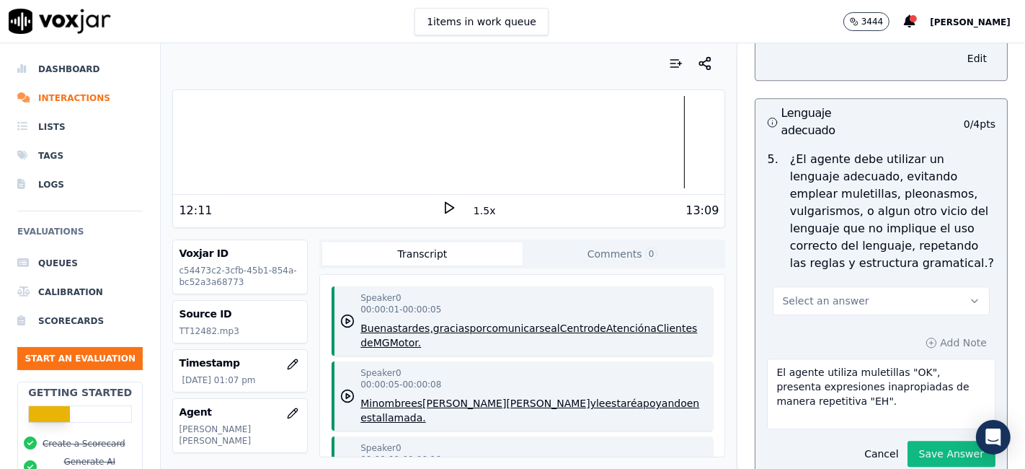
click at [442, 206] on icon at bounding box center [449, 207] width 14 height 14
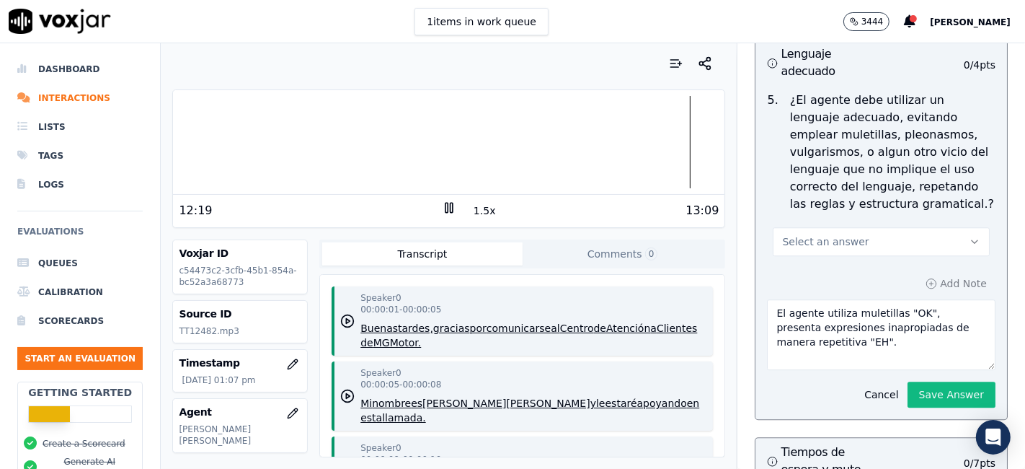
scroll to position [3176, 0]
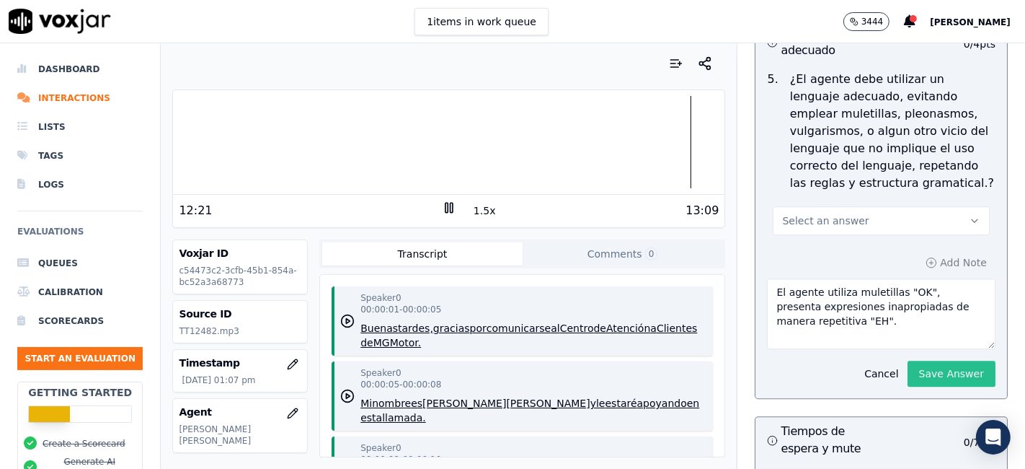
click at [935, 360] on button "Save Answer" at bounding box center [952, 373] width 88 height 26
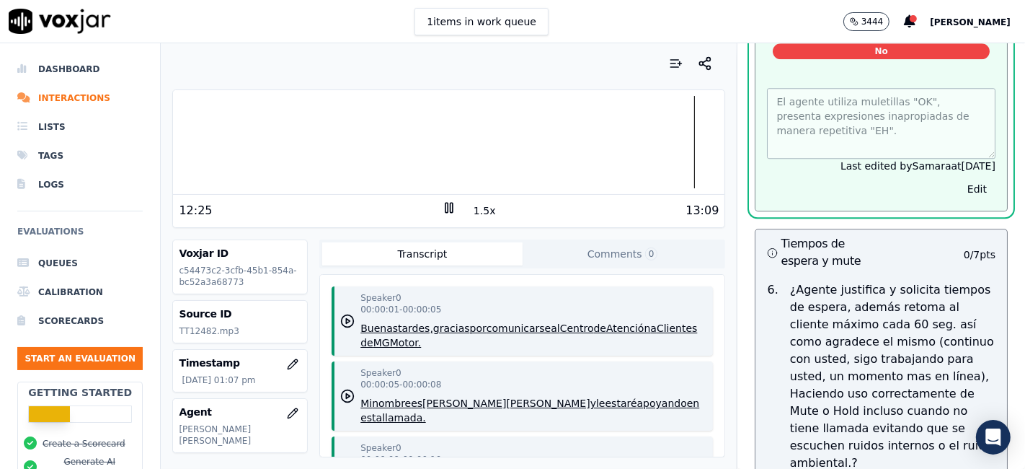
scroll to position [3529, 0]
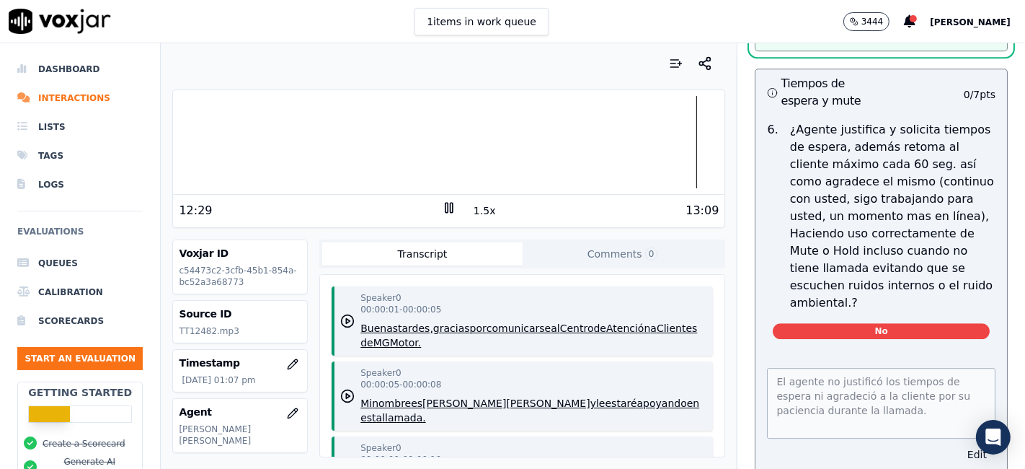
click at [959, 444] on button "Edit" at bounding box center [977, 454] width 37 height 20
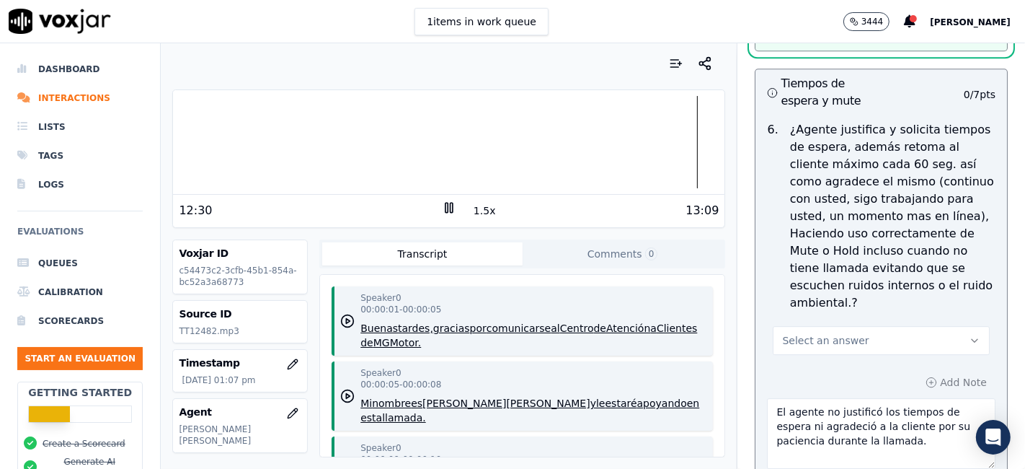
scroll to position [3496, 0]
click at [882, 326] on button "Select an answer" at bounding box center [881, 340] width 217 height 29
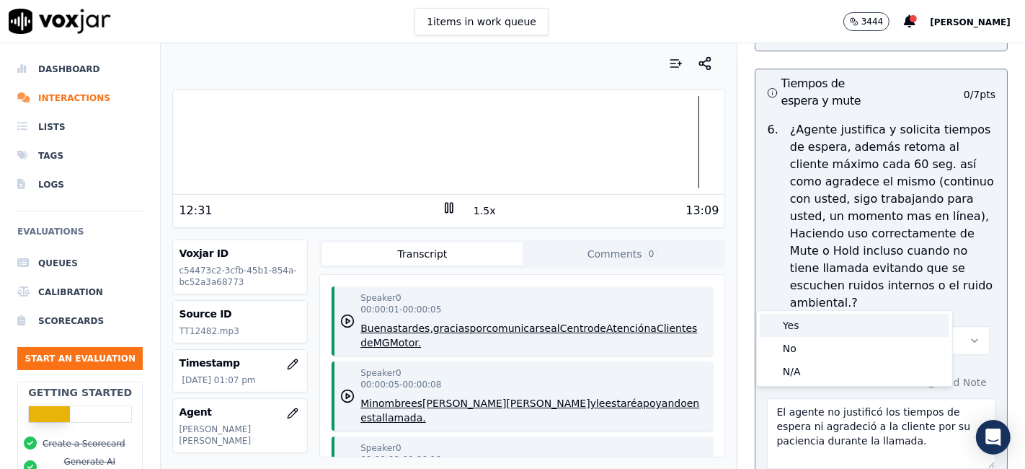
click at [824, 324] on div "Yes" at bounding box center [855, 325] width 190 height 23
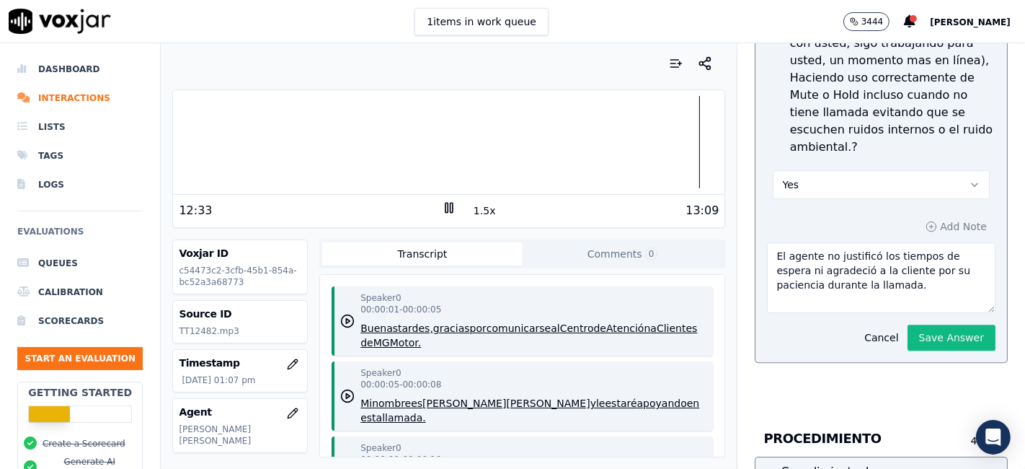
scroll to position [3656, 0]
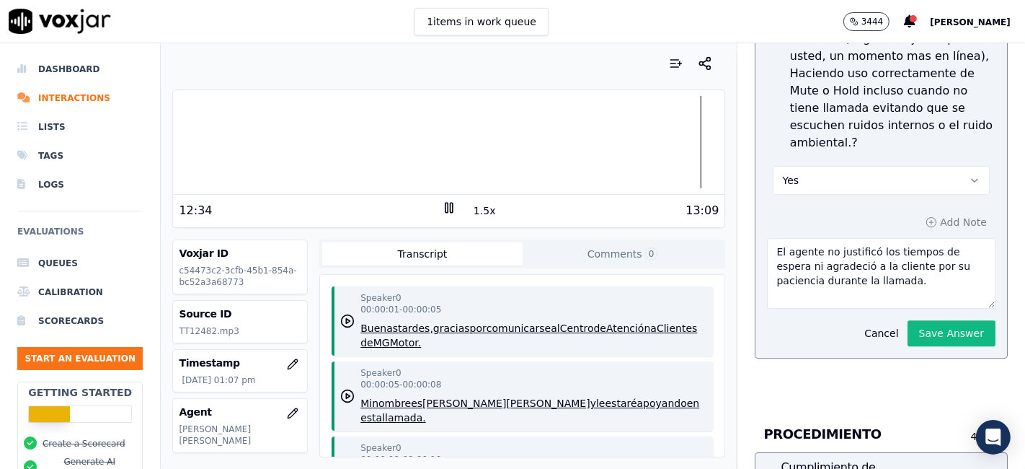
drag, startPoint x: 908, startPoint y: 239, endPoint x: 567, endPoint y: 138, distance: 354.7
click at [567, 138] on div "Your browser does not support the audio element. 12:34 1.5x 13:09 Voxjar ID c54…" at bounding box center [593, 255] width 864 height 425
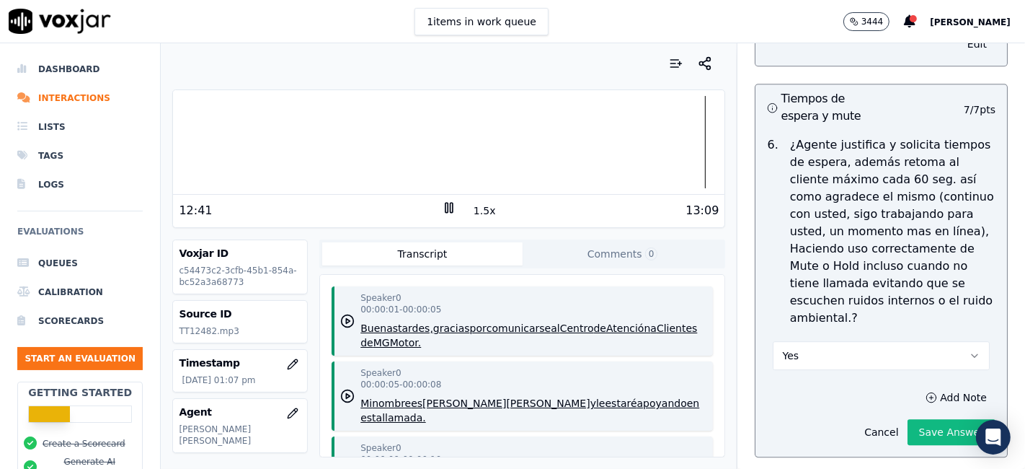
scroll to position [3496, 0]
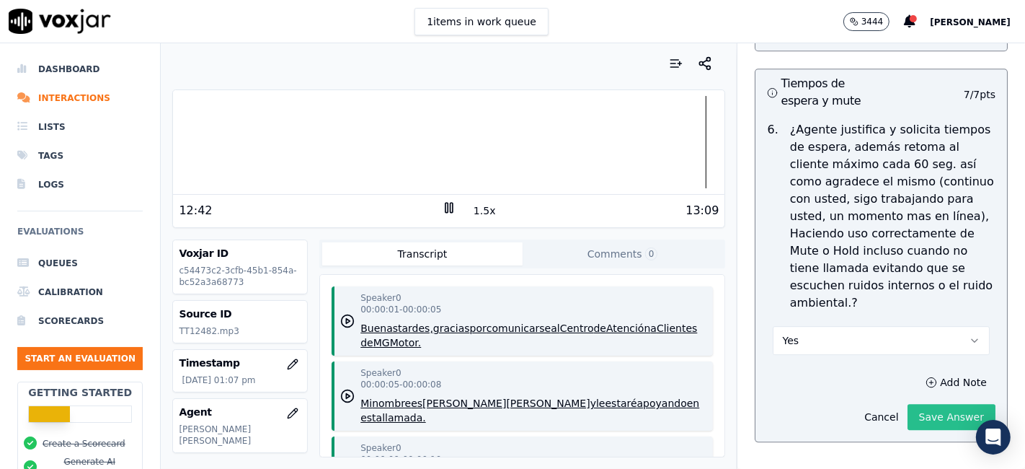
click at [910, 404] on button "Save Answer" at bounding box center [952, 417] width 88 height 26
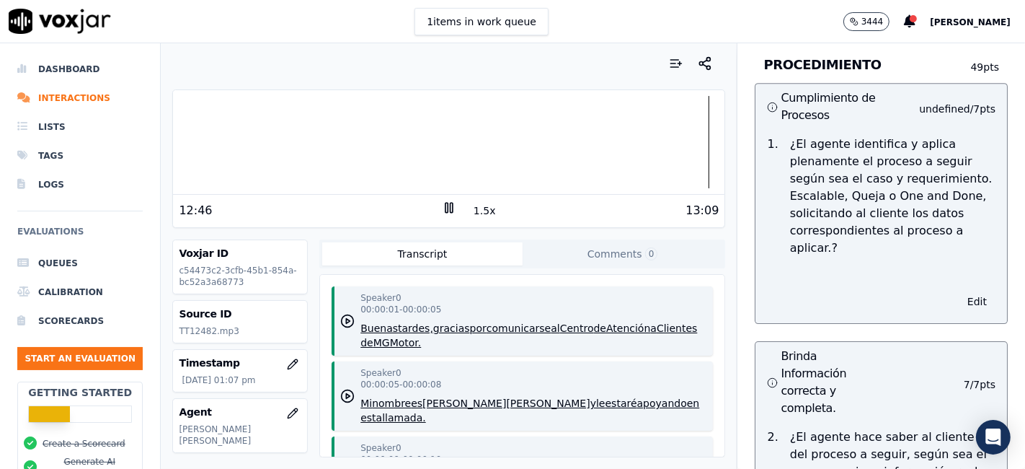
scroll to position [3930, 0]
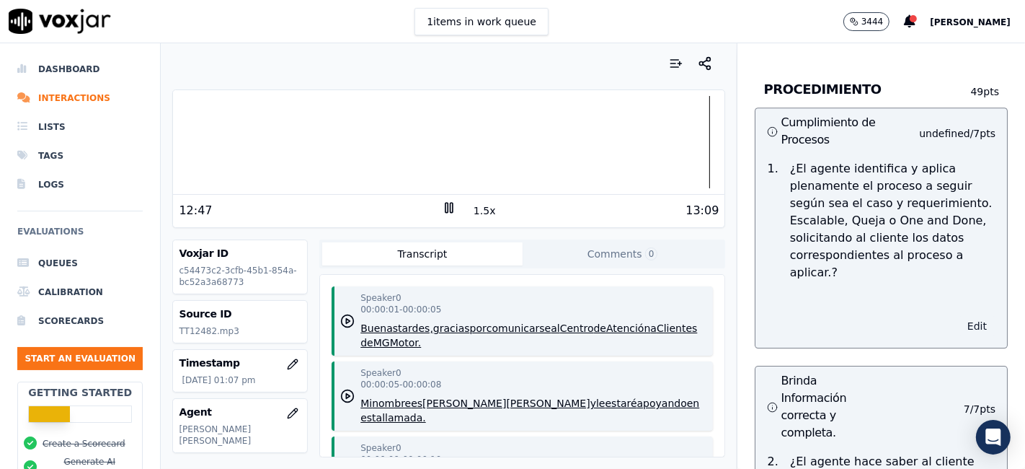
click at [959, 316] on button "Edit" at bounding box center [977, 326] width 37 height 20
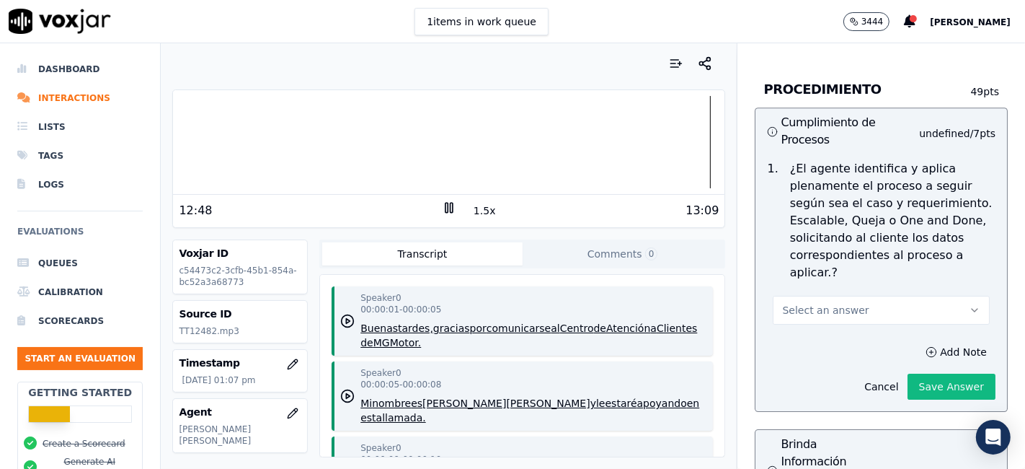
click at [856, 296] on button "Select an answer" at bounding box center [881, 310] width 217 height 29
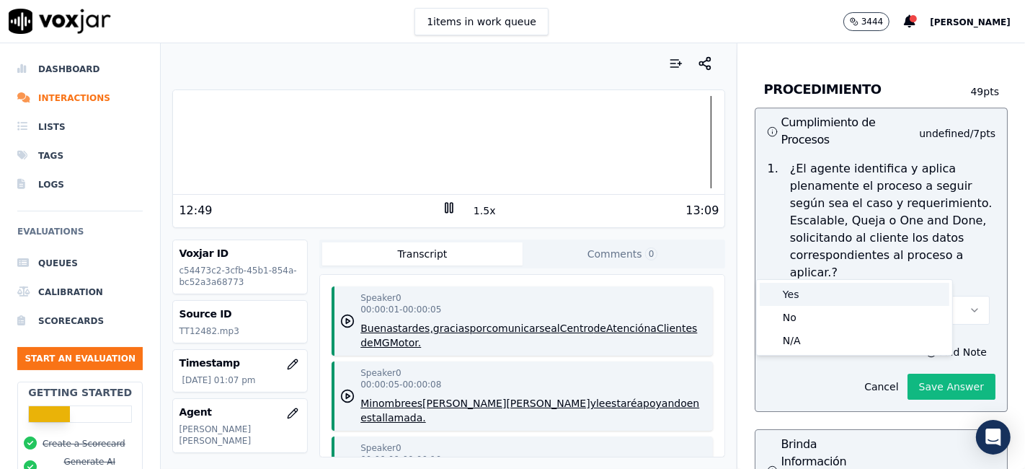
click at [838, 284] on div "Yes" at bounding box center [855, 294] width 190 height 23
click at [862, 289] on div "Yes" at bounding box center [855, 294] width 190 height 23
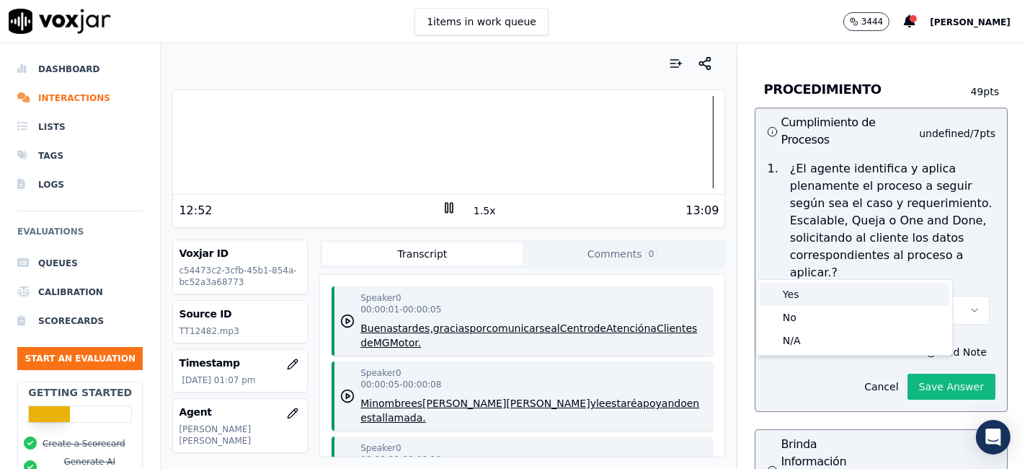
click at [862, 289] on div "Yes" at bounding box center [855, 294] width 190 height 23
click at [859, 289] on div "Yes" at bounding box center [855, 294] width 190 height 23
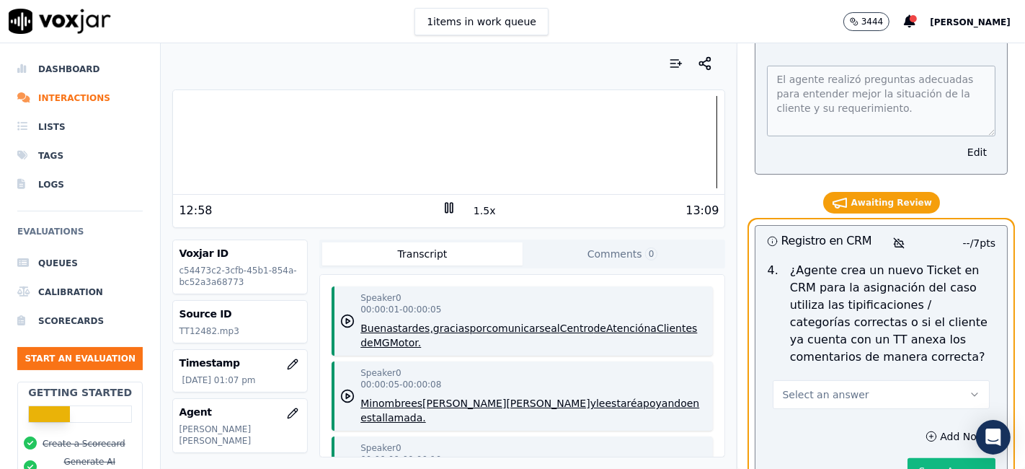
scroll to position [4938, 0]
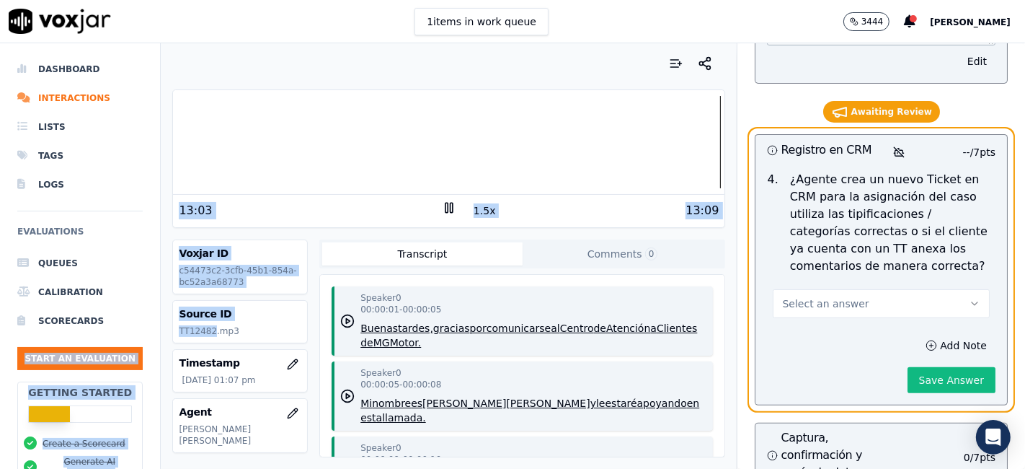
drag, startPoint x: 212, startPoint y: 326, endPoint x: 156, endPoint y: 327, distance: 56.2
click at [156, 327] on div "Dashboard Interactions Lists Tags Logs Evaluations Queues Calibration Scorecard…" at bounding box center [512, 255] width 1025 height 425
click at [263, 314] on h3 "Source ID" at bounding box center [240, 313] width 123 height 14
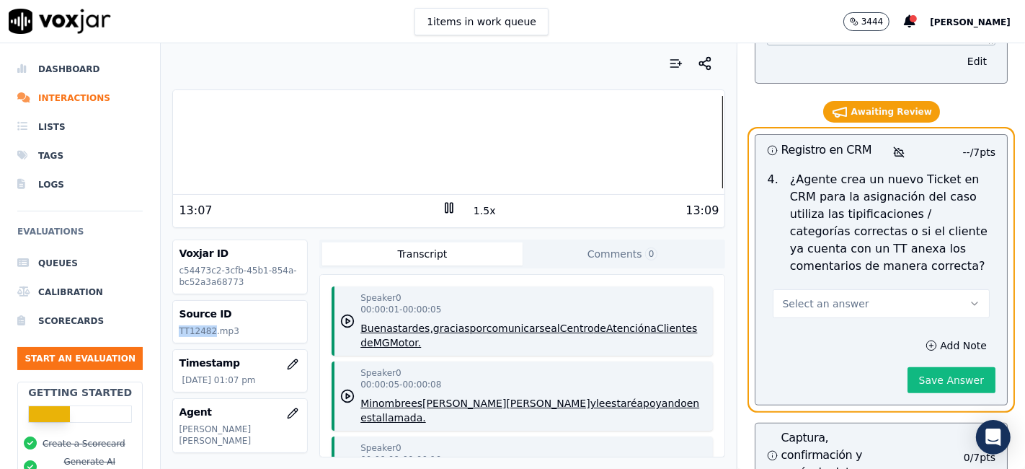
drag, startPoint x: 211, startPoint y: 329, endPoint x: 163, endPoint y: 334, distance: 48.5
click at [163, 334] on div "Your browser does not support the audio element. 13:07 1.5x 13:09 Voxjar ID c54…" at bounding box center [449, 255] width 576 height 425
copy p "TT12482"
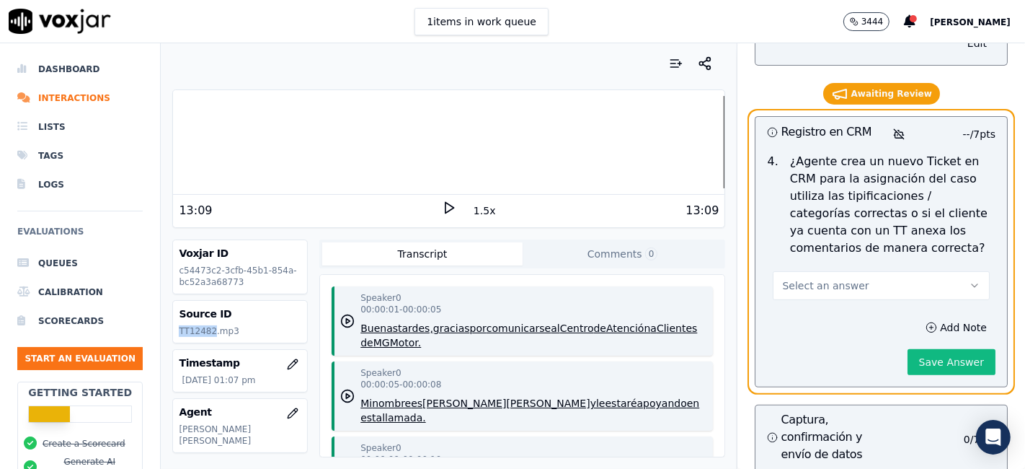
scroll to position [5018, 0]
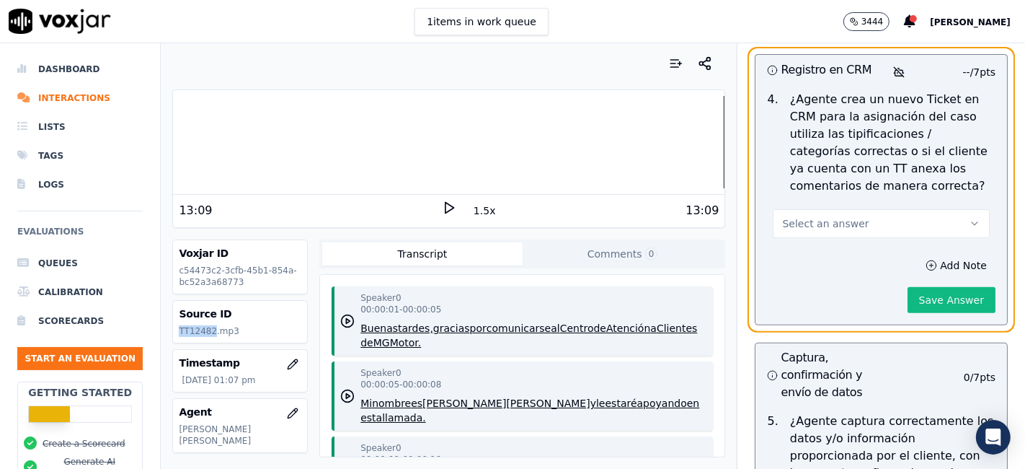
click at [859, 209] on button "Select an answer" at bounding box center [881, 223] width 217 height 29
click at [815, 200] on div "Yes" at bounding box center [855, 203] width 190 height 23
click at [908, 287] on button "Save Answer" at bounding box center [952, 300] width 88 height 26
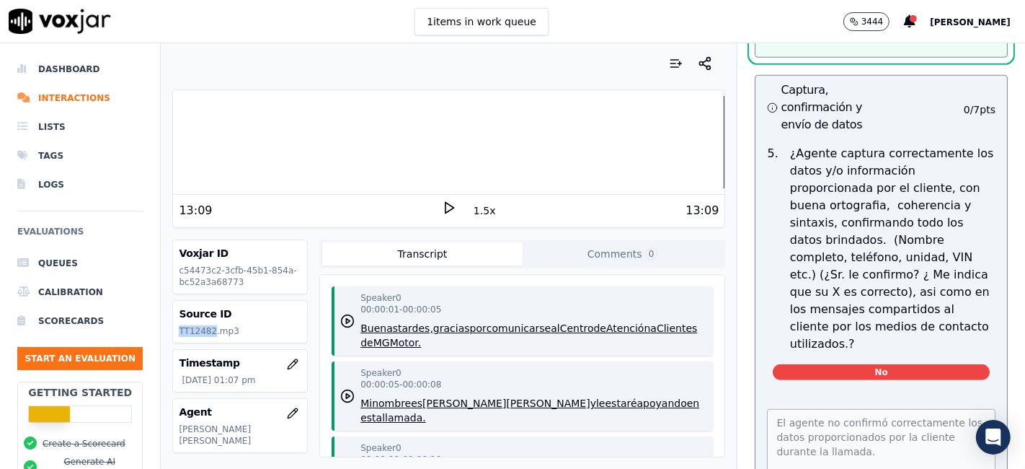
scroll to position [5338, 0]
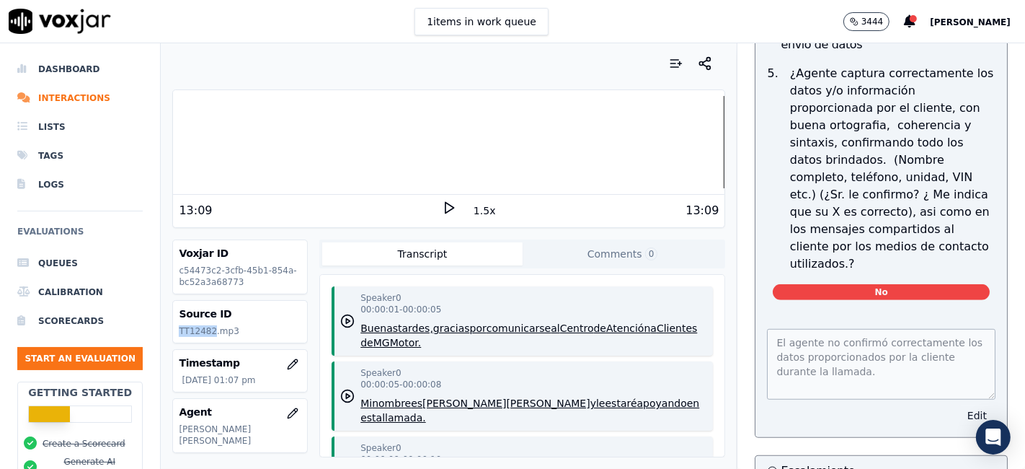
click at [959, 405] on button "Edit" at bounding box center [977, 415] width 37 height 20
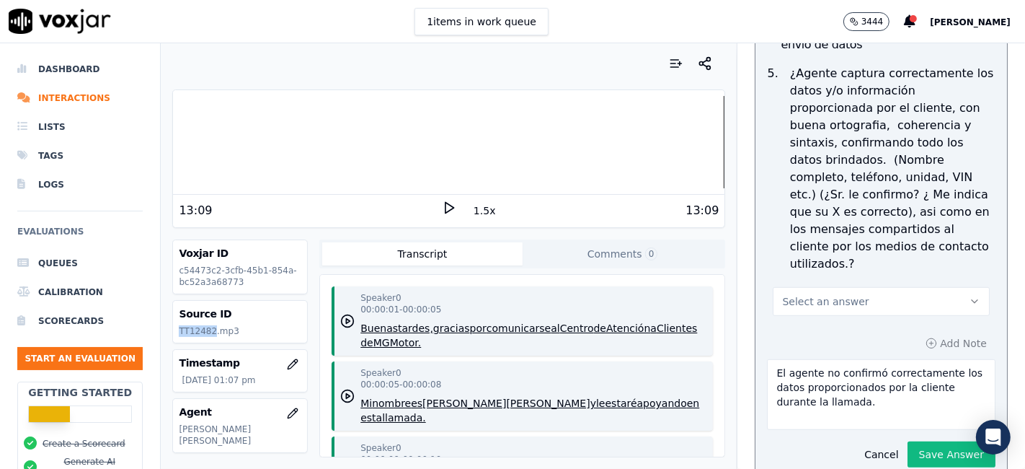
click at [877, 287] on button "Select an answer" at bounding box center [881, 301] width 217 height 29
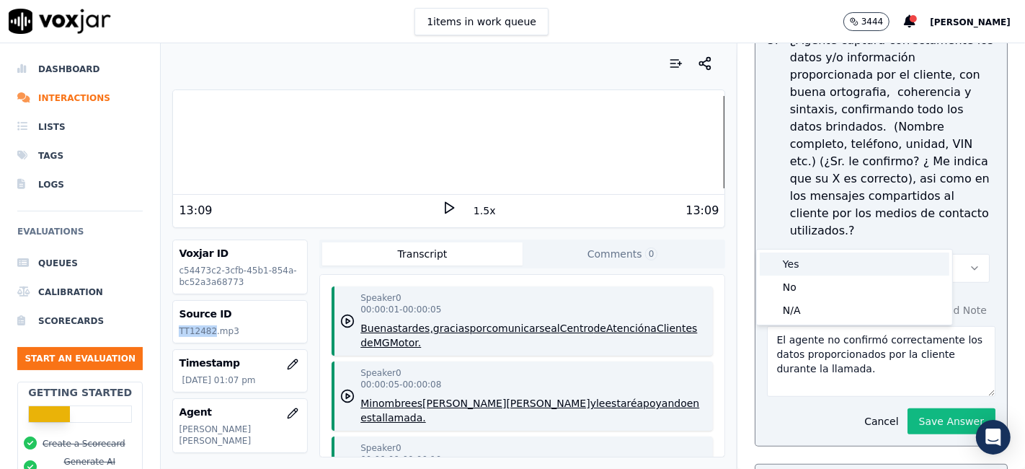
click at [833, 265] on div "Yes" at bounding box center [855, 263] width 190 height 23
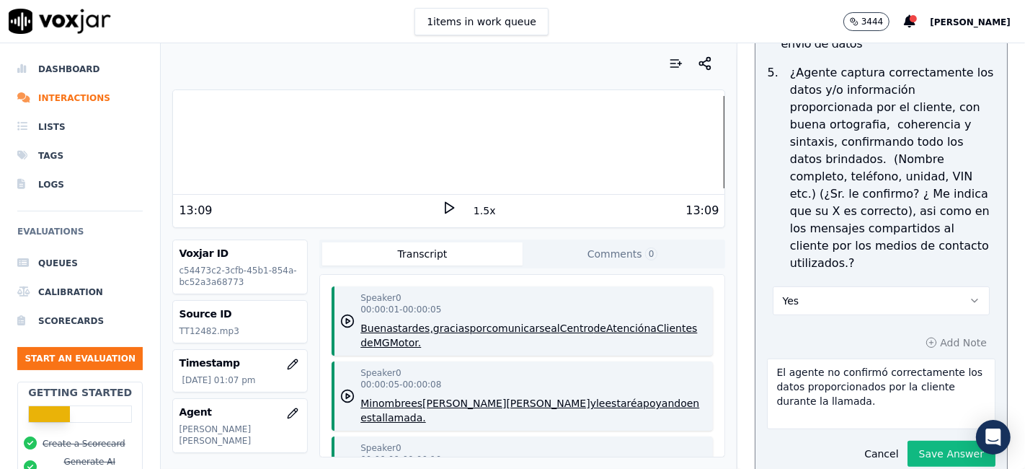
drag, startPoint x: 873, startPoint y: 344, endPoint x: 384, endPoint y: 236, distance: 501.3
click at [384, 236] on div "Your browser does not support the audio element. 13:09 1.5x 13:09 Voxjar ID c54…" at bounding box center [593, 255] width 864 height 425
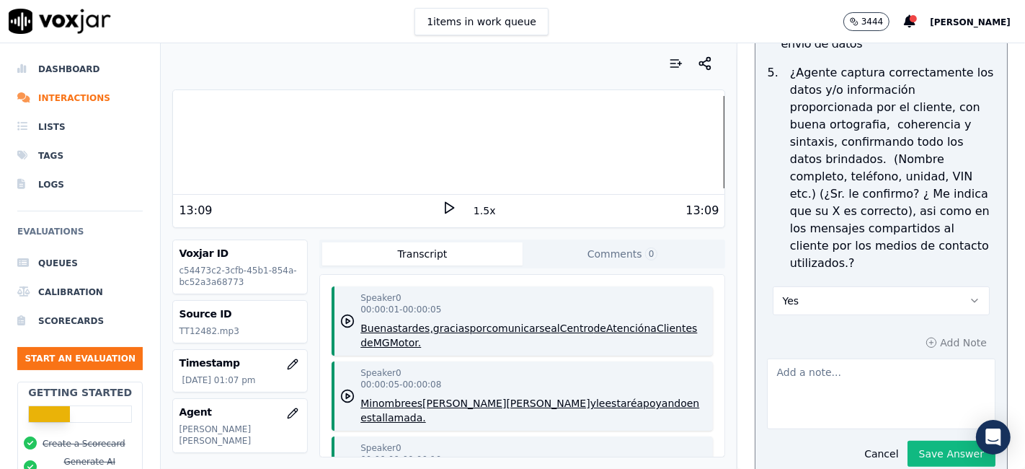
click at [970, 255] on div "Captura, confirmación y envío de datos 7 / 7 pts 5 . ¿Agente captura correctame…" at bounding box center [881, 236] width 253 height 484
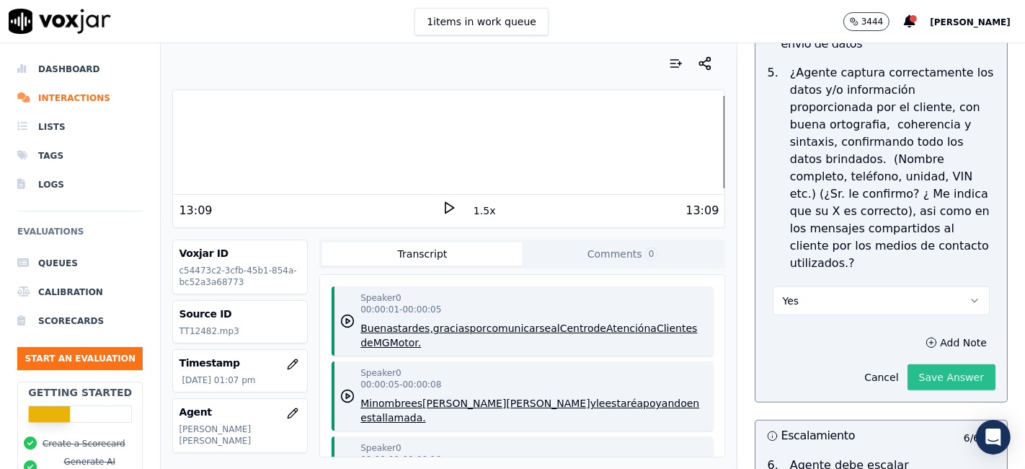
click at [931, 364] on button "Save Answer" at bounding box center [952, 377] width 88 height 26
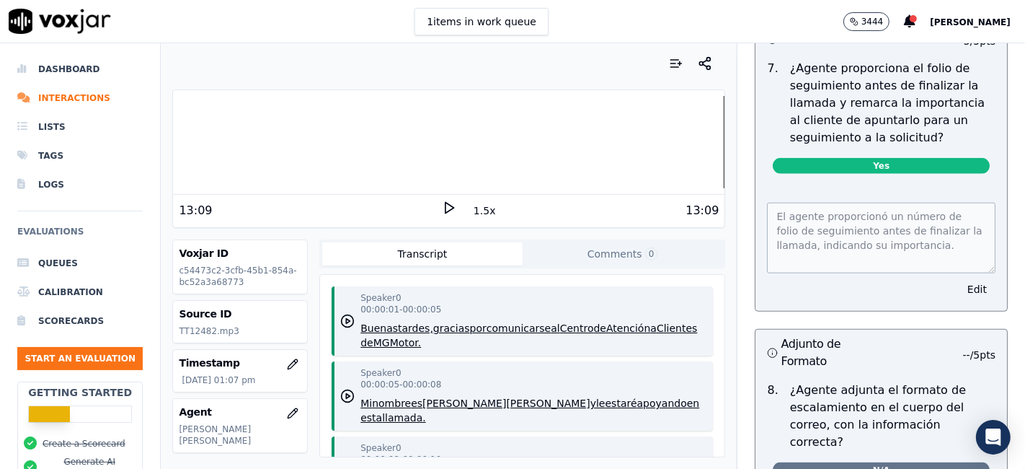
scroll to position [6027, 0]
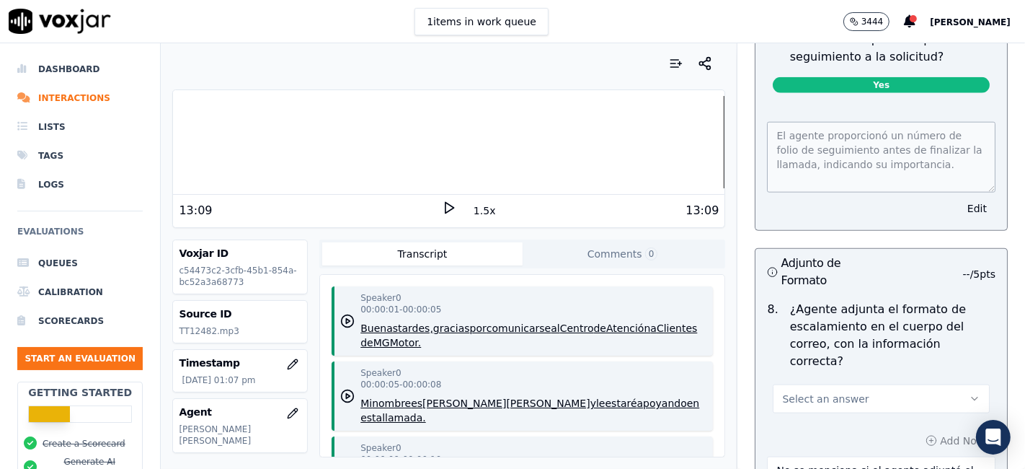
click at [851, 384] on button "Select an answer" at bounding box center [881, 398] width 217 height 29
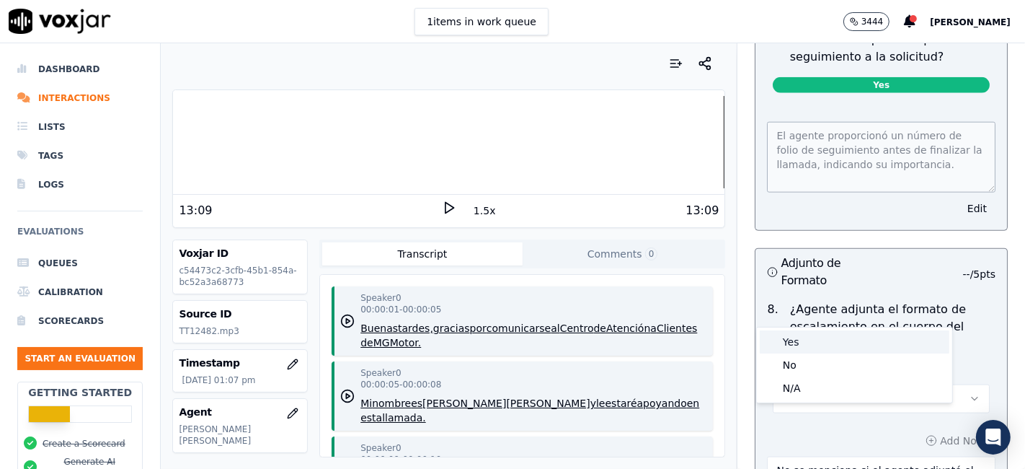
click at [810, 342] on div "Yes" at bounding box center [855, 341] width 190 height 23
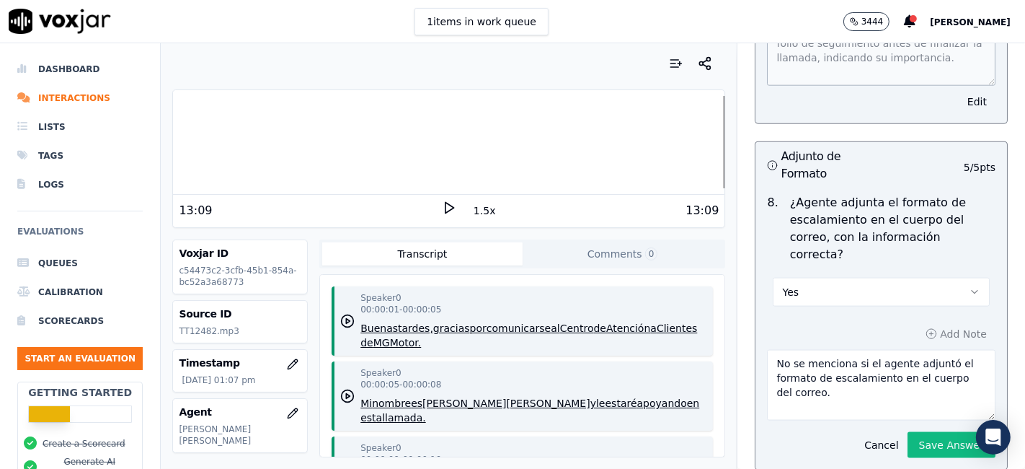
scroll to position [6267, 0]
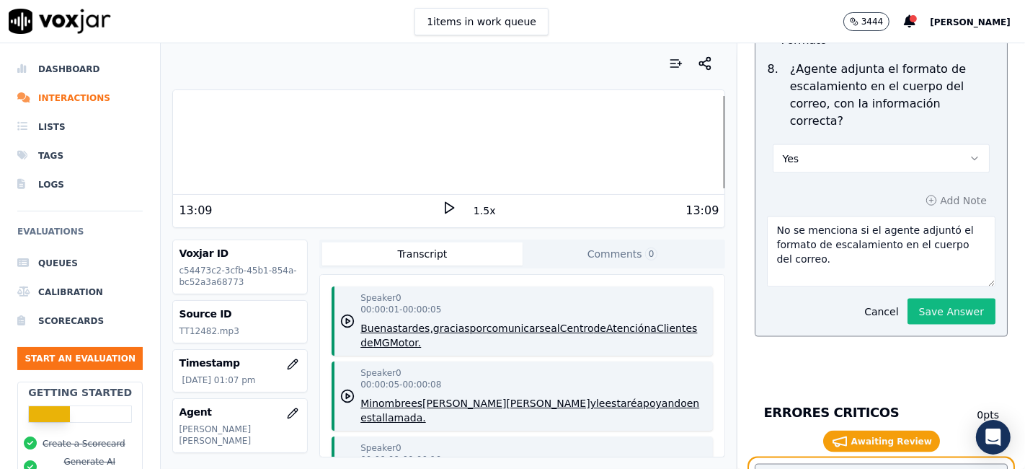
drag, startPoint x: 802, startPoint y: 174, endPoint x: 700, endPoint y: 107, distance: 122.0
click at [700, 107] on div "Your browser does not support the audio element. 13:09 1.5x 13:09 Voxjar ID c54…" at bounding box center [593, 255] width 864 height 425
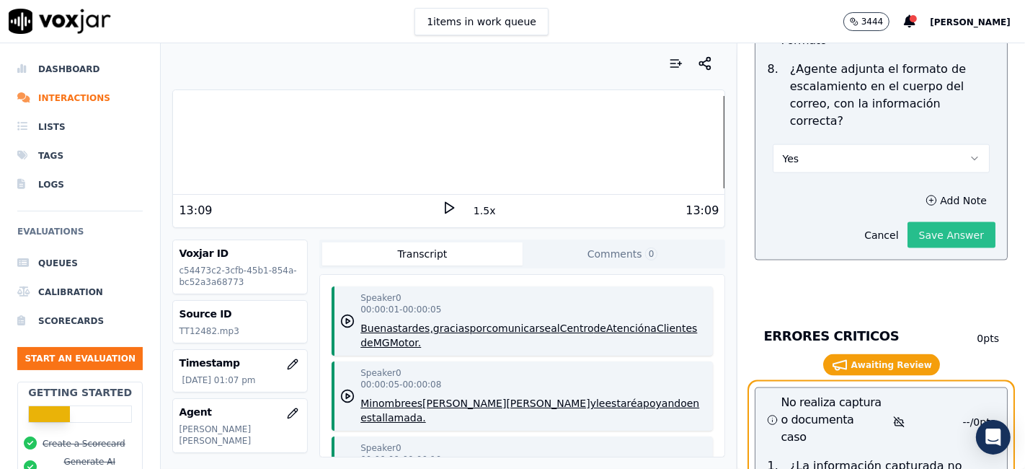
click at [940, 213] on div "Add Note Cancel Save Answer" at bounding box center [882, 219] width 252 height 81
click at [914, 222] on button "Save Answer" at bounding box center [952, 235] width 88 height 26
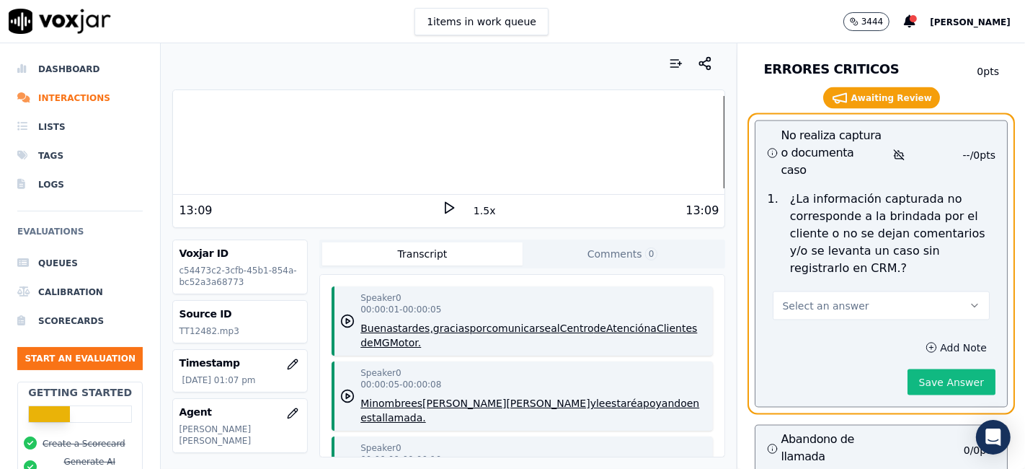
scroll to position [6459, 0]
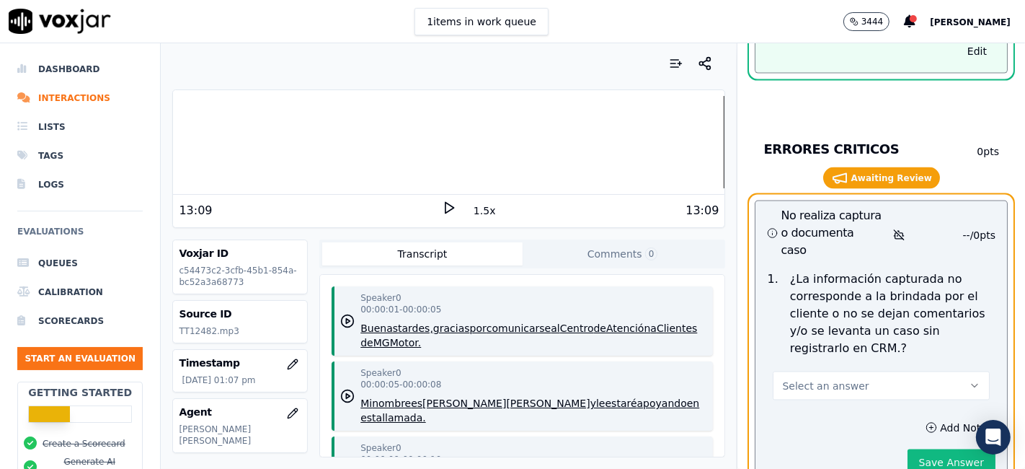
click at [852, 371] on button "Select an answer" at bounding box center [881, 385] width 217 height 29
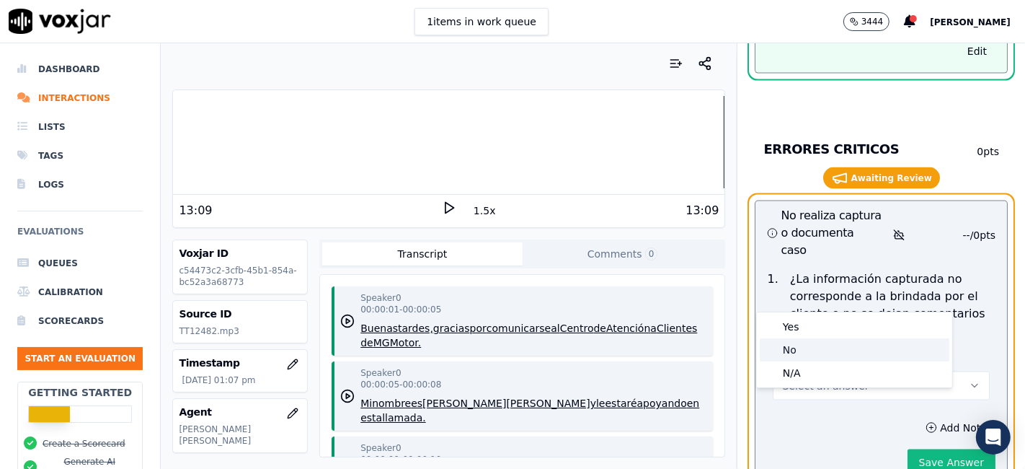
click at [820, 353] on div "No" at bounding box center [855, 349] width 190 height 23
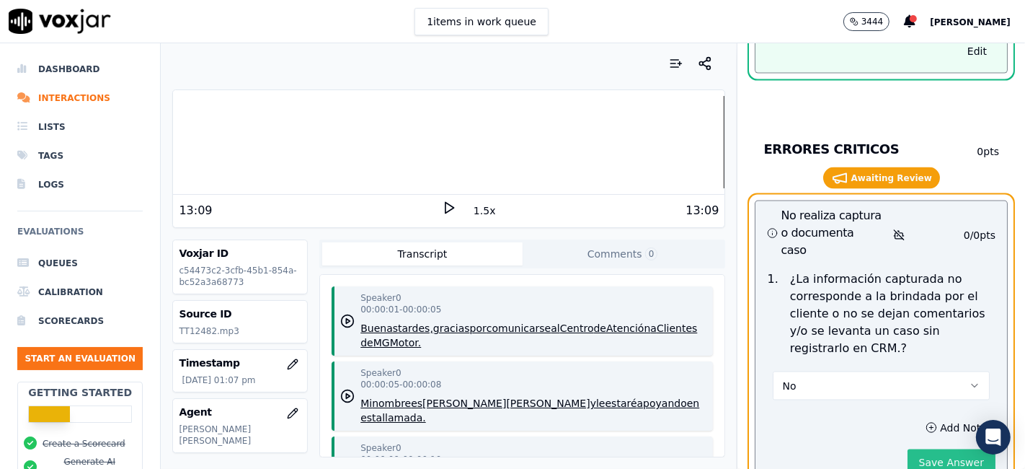
click at [917, 449] on button "Save Answer" at bounding box center [952, 462] width 88 height 26
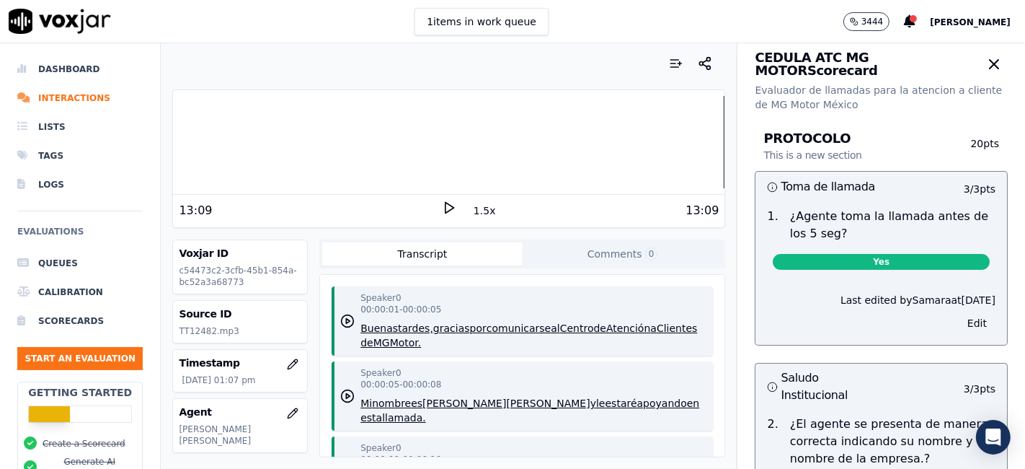
scroll to position [0, 0]
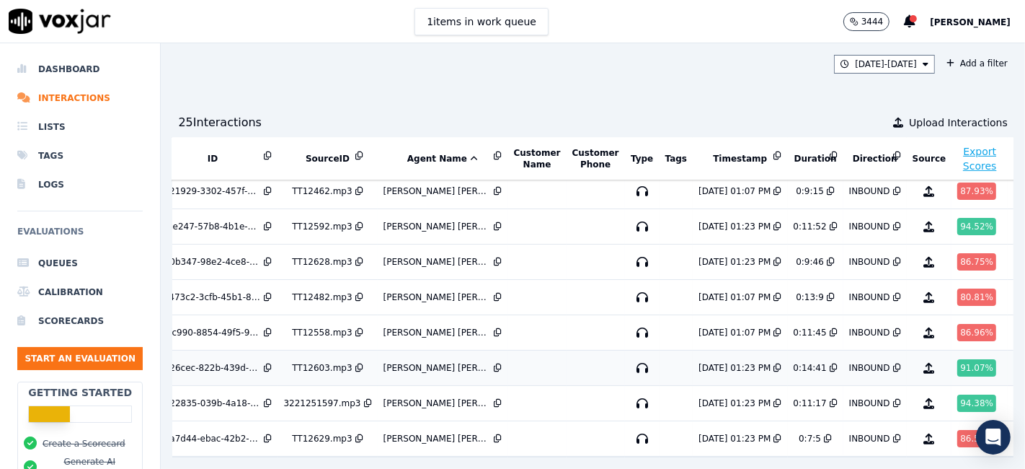
scroll to position [0, 48]
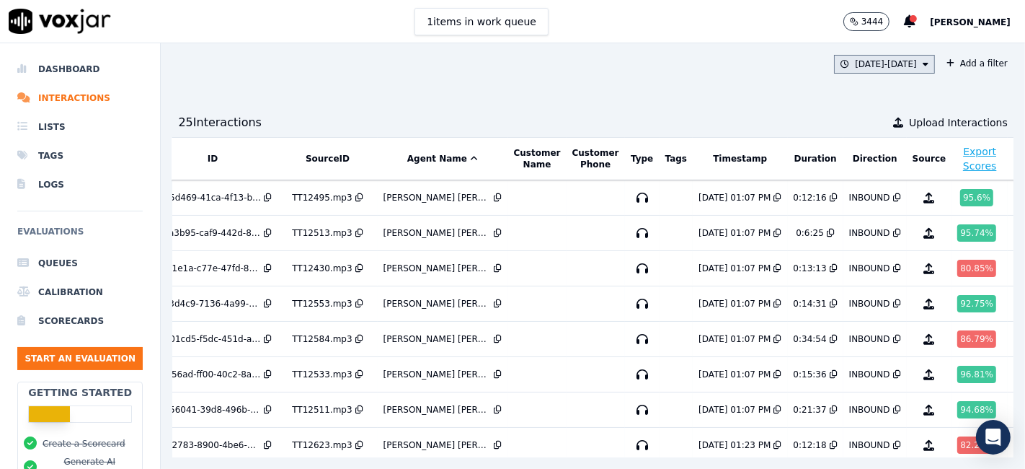
click at [923, 61] on icon at bounding box center [926, 64] width 6 height 9
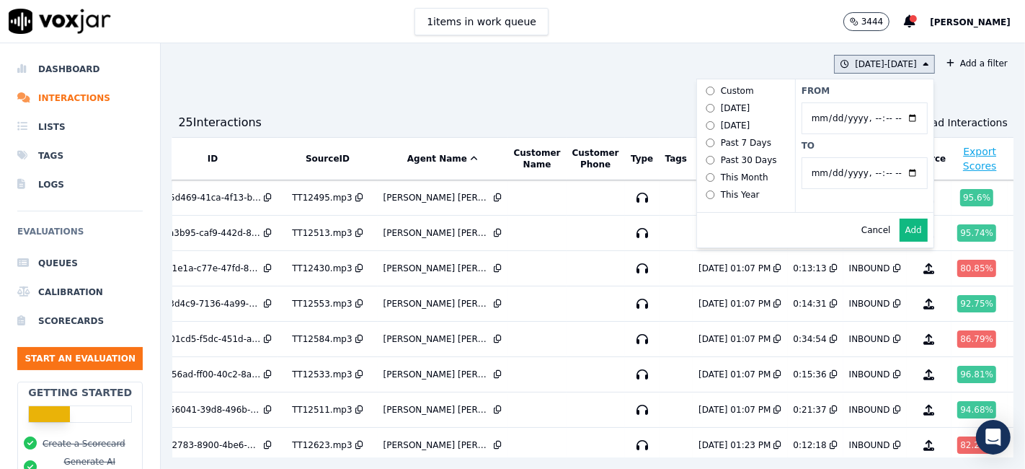
click at [835, 118] on input "From" at bounding box center [865, 118] width 126 height 32
click at [882, 117] on input "From" at bounding box center [865, 118] width 126 height 32
type input "[DATE]T00:00"
click at [850, 96] on div "From To" at bounding box center [864, 145] width 138 height 133
click at [877, 172] on input "To" at bounding box center [865, 173] width 126 height 32
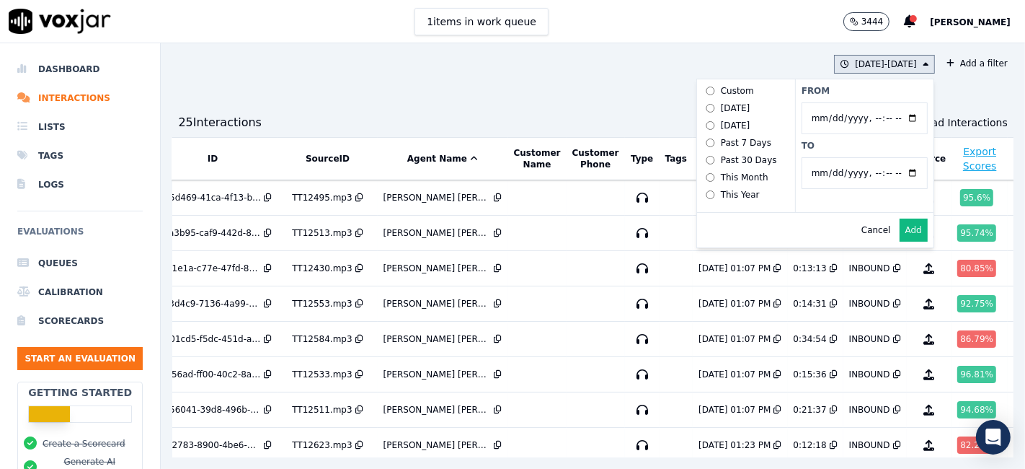
type input "[DATE]T23:59"
drag, startPoint x: 871, startPoint y: 91, endPoint x: 886, endPoint y: 120, distance: 33.2
click at [871, 91] on label "From" at bounding box center [865, 91] width 126 height 12
click at [871, 102] on input "From" at bounding box center [865, 118] width 126 height 32
click at [900, 236] on button "Add" at bounding box center [914, 229] width 28 height 23
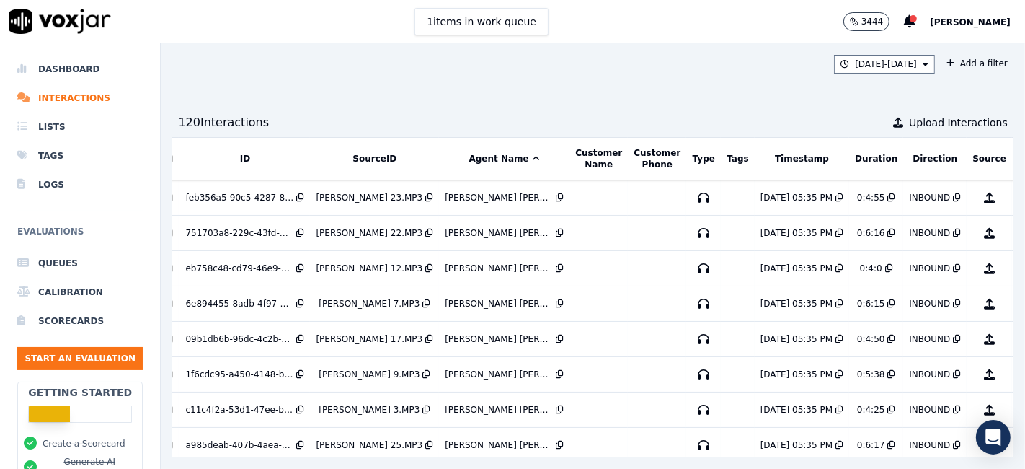
scroll to position [0, 16]
click at [774, 159] on button "Timestamp" at bounding box center [801, 159] width 54 height 12
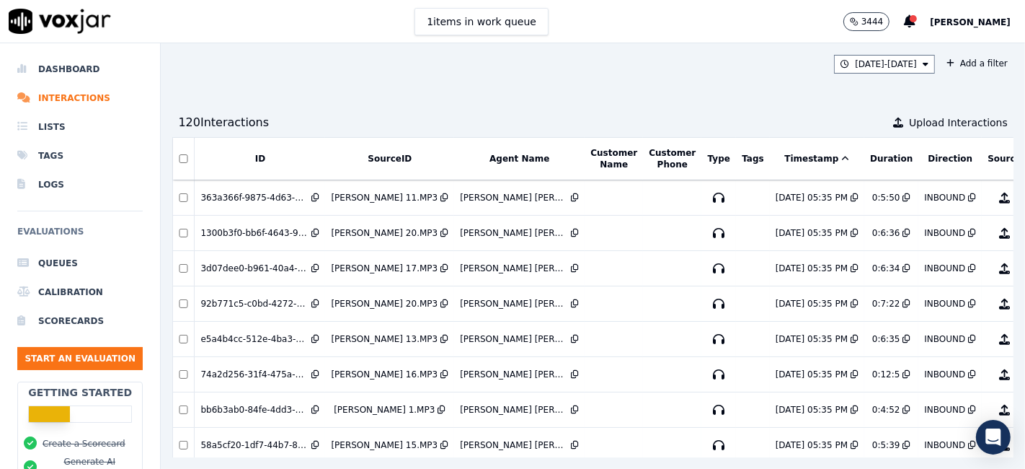
click at [787, 153] on button "Timestamp" at bounding box center [816, 159] width 65 height 12
click at [517, 159] on button "Agent Name" at bounding box center [519, 159] width 60 height 12
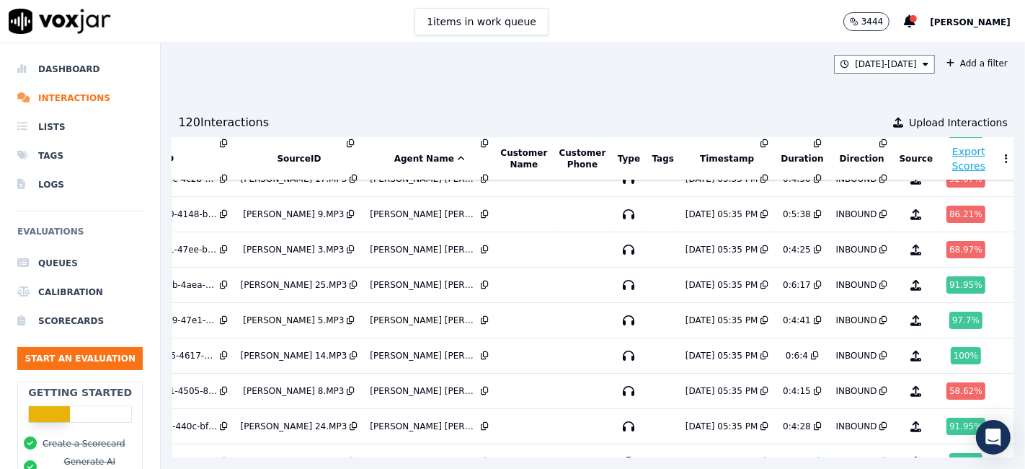
scroll to position [0, 92]
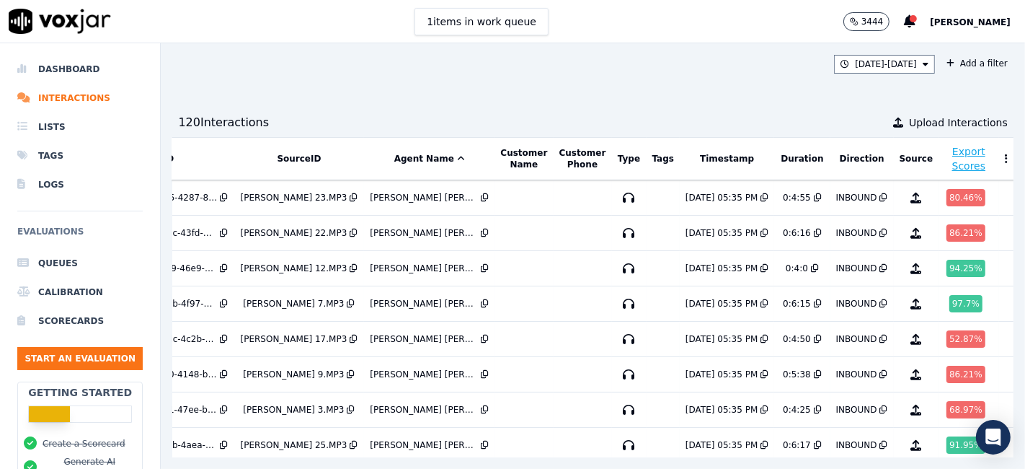
click at [652, 157] on button "Tags" at bounding box center [663, 159] width 22 height 12
click at [41, 152] on li "Tags" at bounding box center [79, 155] width 125 height 29
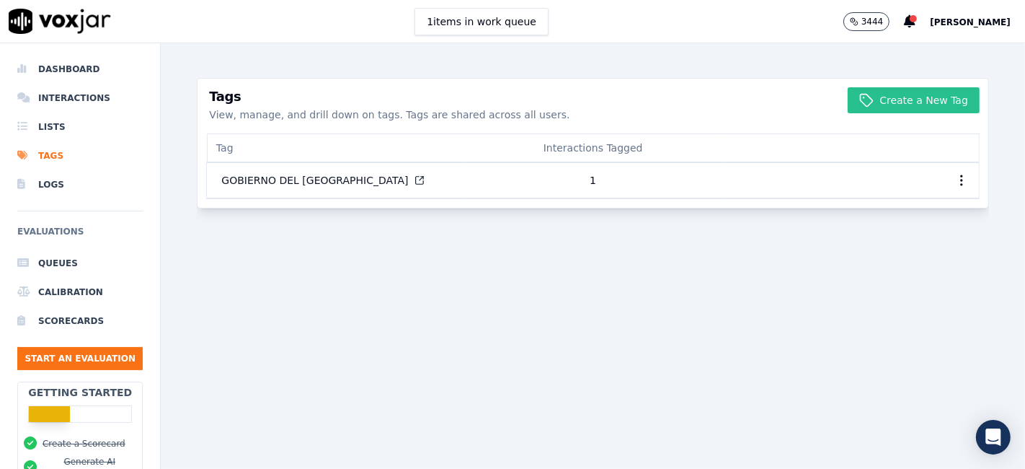
click at [916, 97] on button "Create a New Tag" at bounding box center [914, 100] width 132 height 26
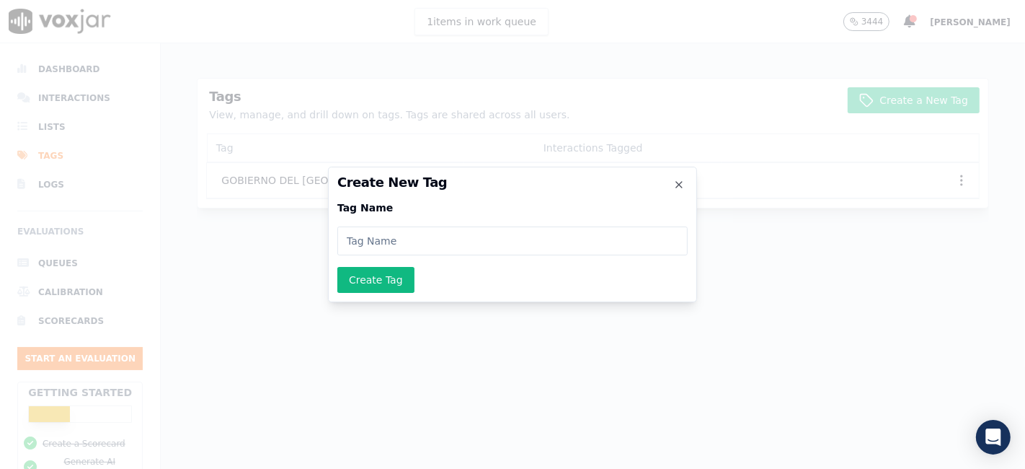
click at [451, 247] on input at bounding box center [512, 240] width 350 height 29
type input "MG"
click at [381, 276] on button "Create Tag" at bounding box center [375, 280] width 77 height 26
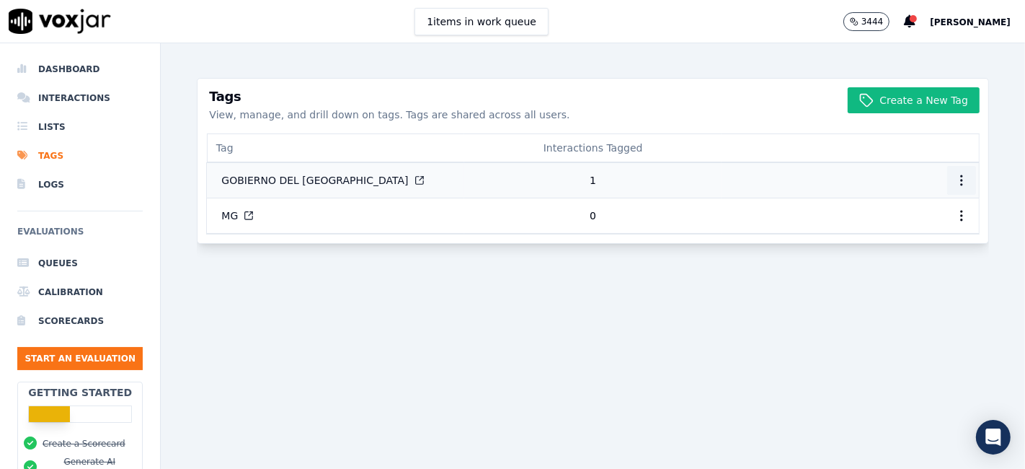
click at [961, 180] on circle "button" at bounding box center [961, 180] width 1 height 1
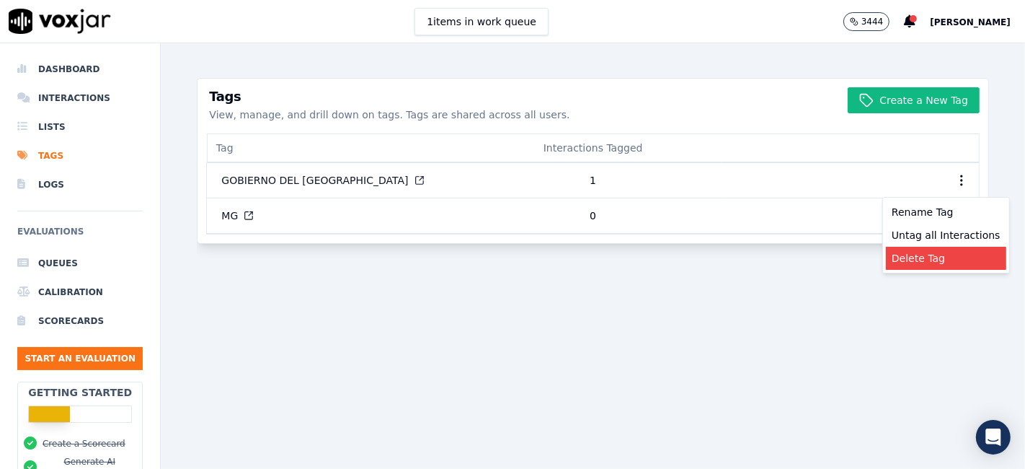
click at [938, 260] on div "Delete Tag" at bounding box center [946, 258] width 120 height 23
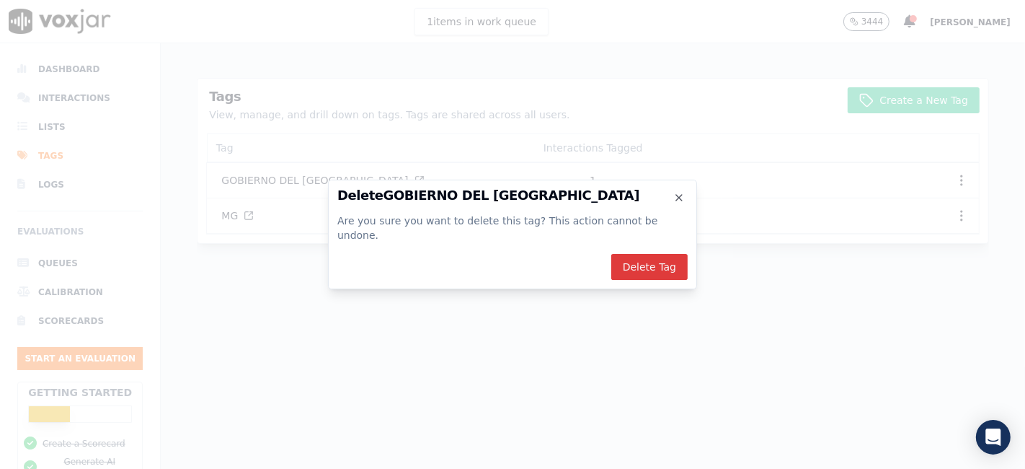
click at [666, 254] on button "Delete Tag" at bounding box center [649, 267] width 76 height 26
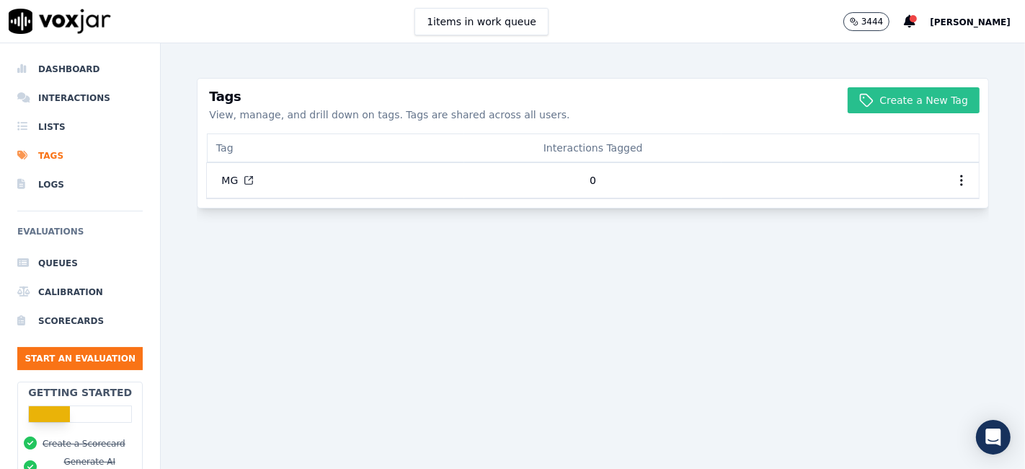
click at [877, 102] on button "Create a New Tag" at bounding box center [914, 100] width 132 height 26
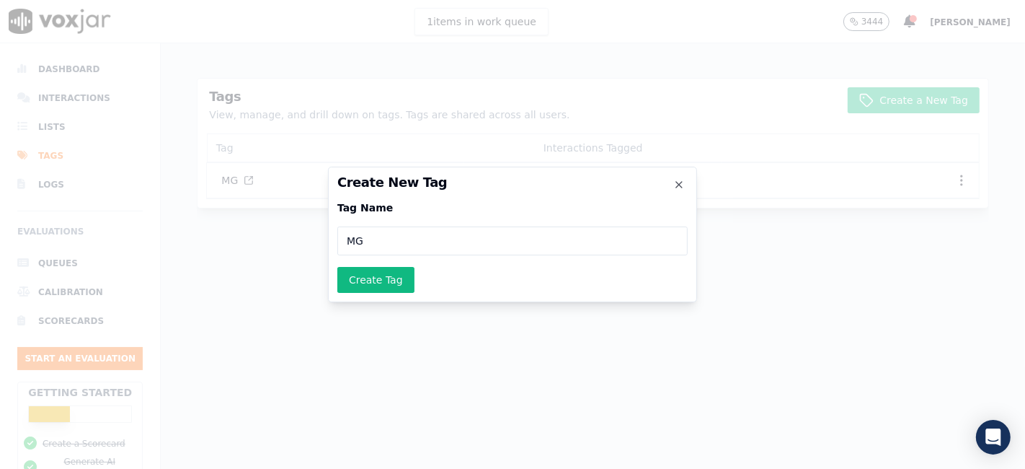
click at [381, 242] on input "MG" at bounding box center [512, 240] width 350 height 29
drag, startPoint x: 381, startPoint y: 242, endPoint x: 280, endPoint y: 209, distance: 106.0
click at [303, 468] on div "Create New Tag Tag Name MG Create Tag Close" at bounding box center [512, 469] width 1025 height 0
type input "ELEMENT"
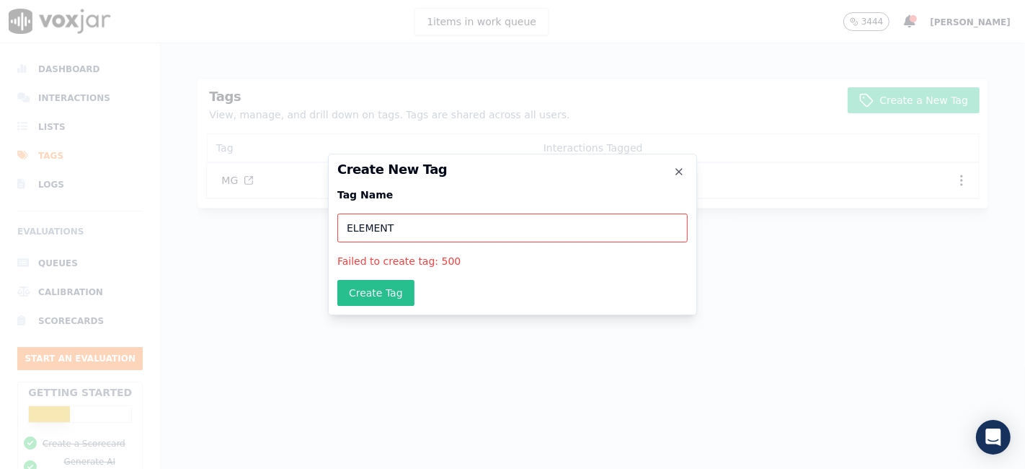
click at [391, 291] on button "Create Tag" at bounding box center [375, 293] width 77 height 26
click at [685, 168] on h2 "Create New Tag" at bounding box center [512, 169] width 350 height 13
click at [683, 172] on icon "button" at bounding box center [679, 172] width 12 height 12
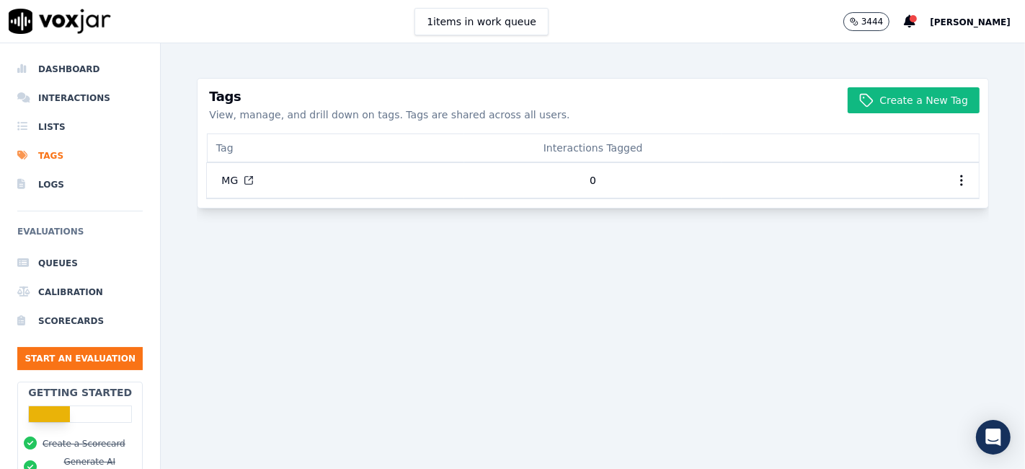
click at [788, 286] on div "Create a New Tag Tags View, manage, and drill down on tags. Tags are shared acr…" at bounding box center [593, 255] width 792 height 425
click at [918, 103] on button "Create a New Tag" at bounding box center [914, 100] width 132 height 26
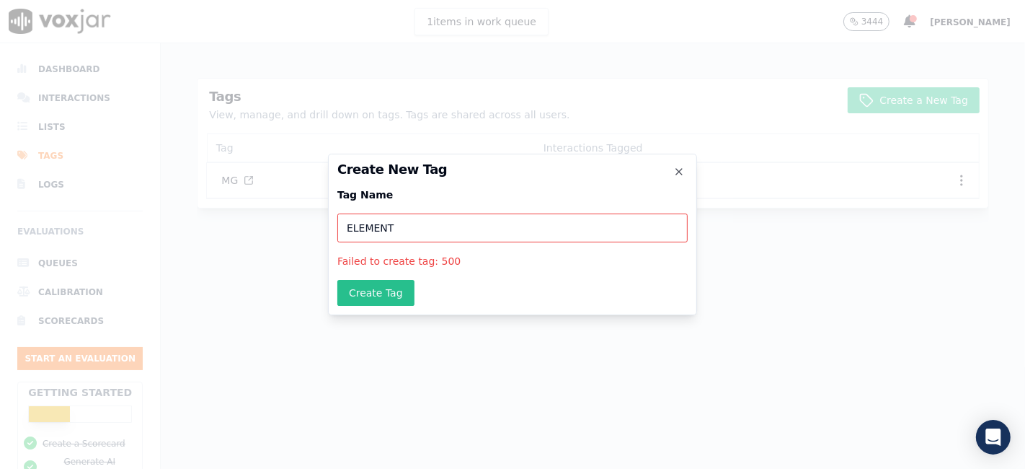
click at [383, 295] on button "Create Tag" at bounding box center [375, 293] width 77 height 26
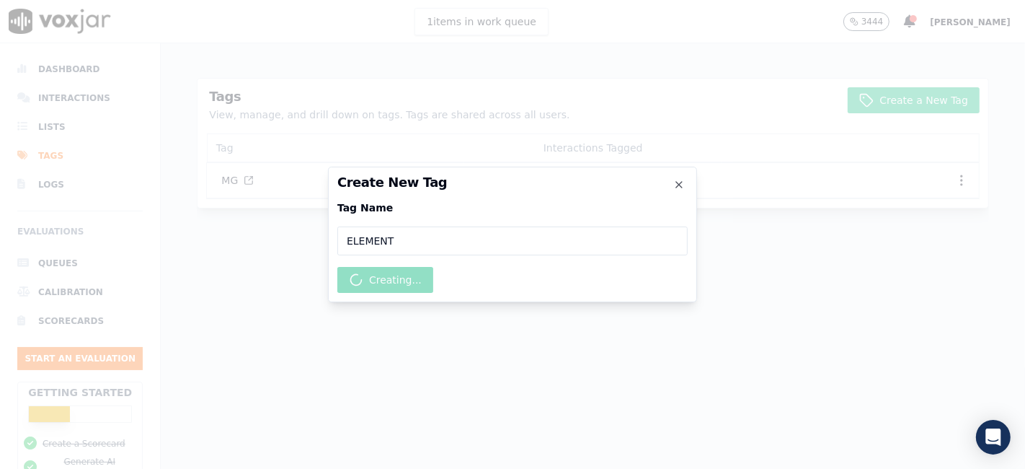
click at [383, 295] on div "Create New Tag Tag Name ELEMENT Creating... Close" at bounding box center [512, 235] width 369 height 136
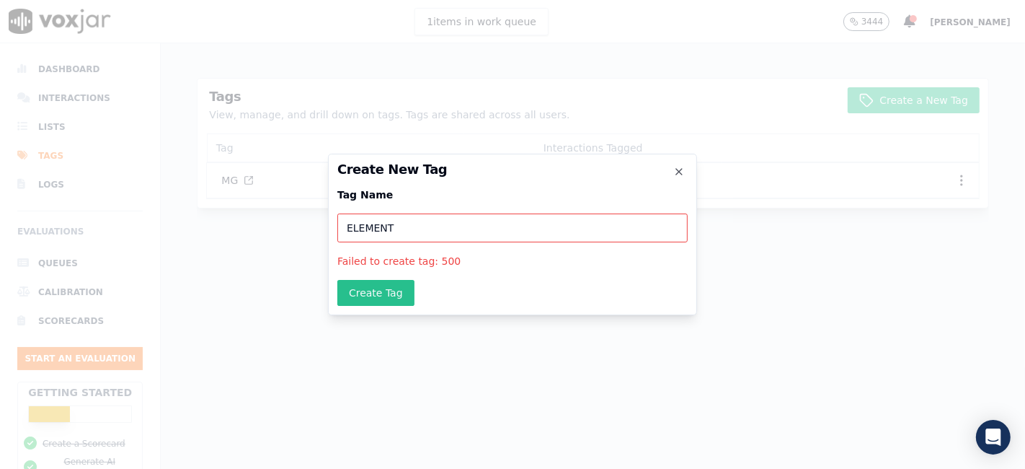
click at [383, 295] on button "Create Tag" at bounding box center [375, 293] width 77 height 26
click at [679, 173] on icon "button" at bounding box center [679, 172] width 12 height 12
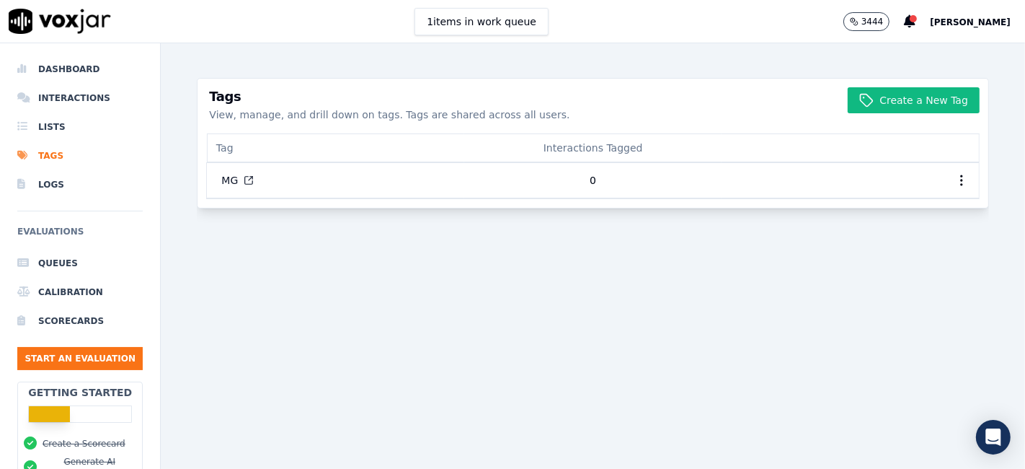
click at [683, 301] on div "Create a New Tag Tags View, manage, and drill down on tags. Tags are shared acr…" at bounding box center [593, 255] width 792 height 425
click at [887, 107] on button "Create a New Tag" at bounding box center [914, 100] width 132 height 26
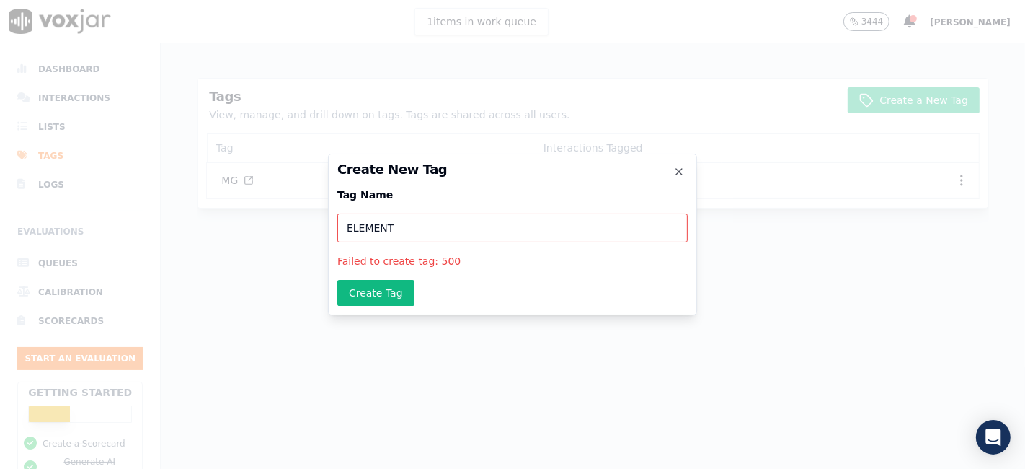
click at [409, 235] on input "ELEMENT" at bounding box center [512, 227] width 350 height 29
drag, startPoint x: 409, startPoint y: 227, endPoint x: 292, endPoint y: 216, distance: 118.0
click at [292, 468] on div "Create New Tag Tag Name ELEMENT Failed to create tag: 500 Create Tag Close" at bounding box center [512, 469] width 1025 height 0
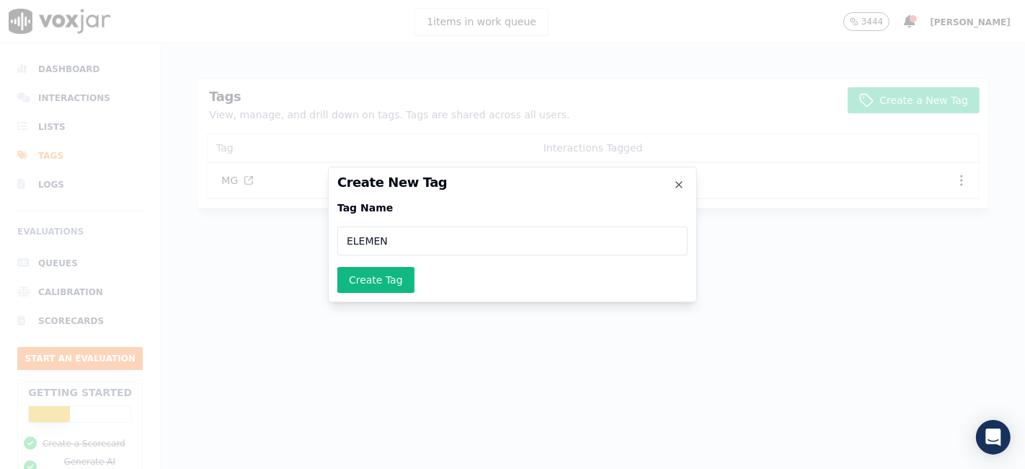
type input "ELEMENT"
click at [362, 279] on button "Create Tag" at bounding box center [375, 280] width 77 height 26
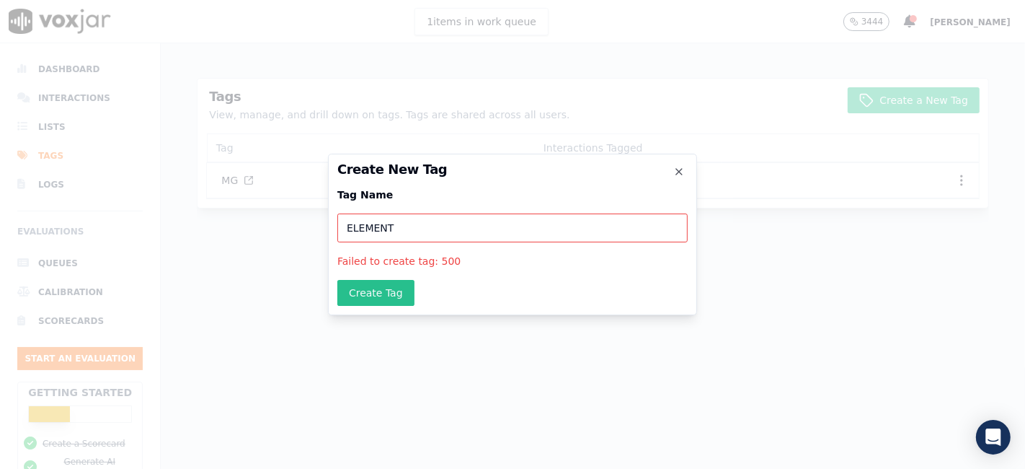
click at [360, 291] on button "Create Tag" at bounding box center [375, 293] width 77 height 26
click at [360, 291] on div "Create New Tag Tag Name ELEMENT Failed to create tag: 500 Create Tag Close" at bounding box center [512, 234] width 369 height 161
click at [360, 291] on button "Create Tag" at bounding box center [375, 293] width 77 height 26
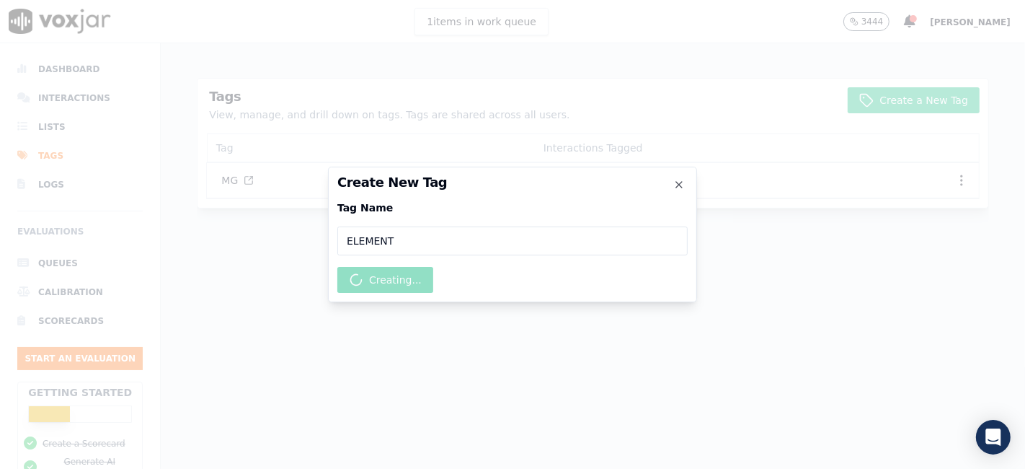
click at [360, 291] on div "Create New Tag Tag Name ELEMENT Creating... Close" at bounding box center [512, 235] width 369 height 136
click at [360, 291] on button "Creating..." at bounding box center [385, 280] width 96 height 26
click at [360, 291] on div "Create New Tag Tag Name ELEMENT Creating... Close" at bounding box center [512, 235] width 369 height 136
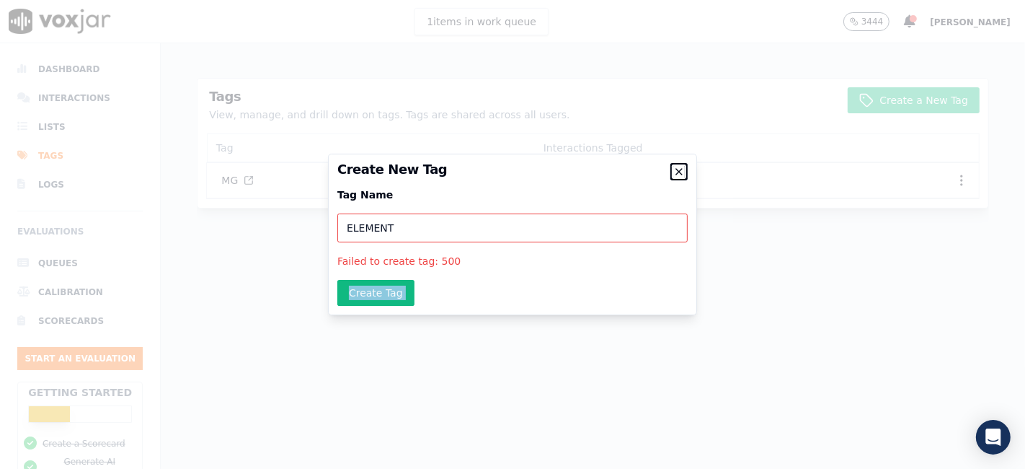
click at [678, 176] on icon "button" at bounding box center [679, 172] width 12 height 12
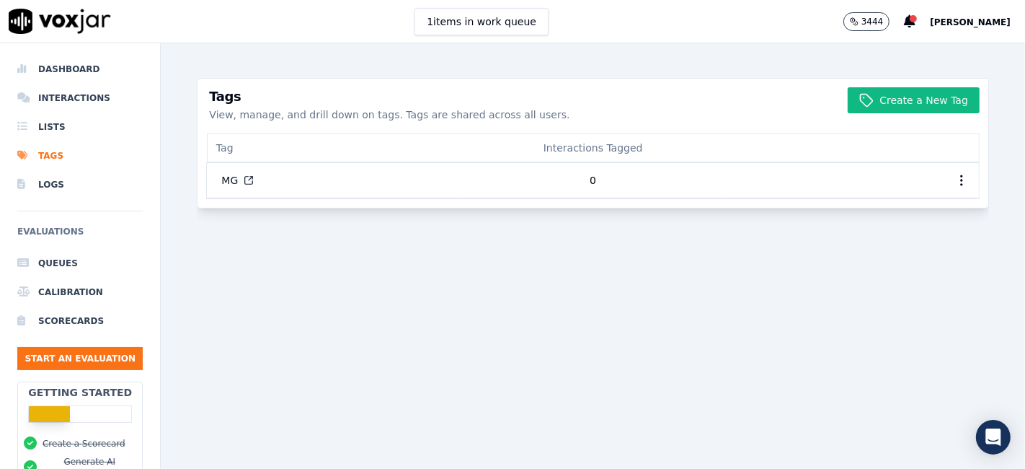
click at [630, 321] on div "Create a New Tag Tags View, manage, and drill down on tags. Tags are shared acr…" at bounding box center [593, 255] width 792 height 425
click at [56, 94] on li "Interactions" at bounding box center [79, 98] width 125 height 29
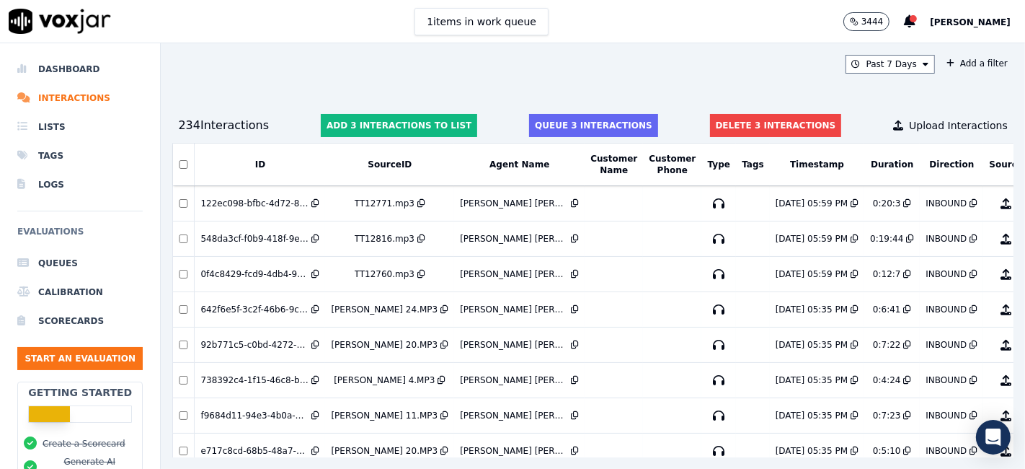
scroll to position [0, 92]
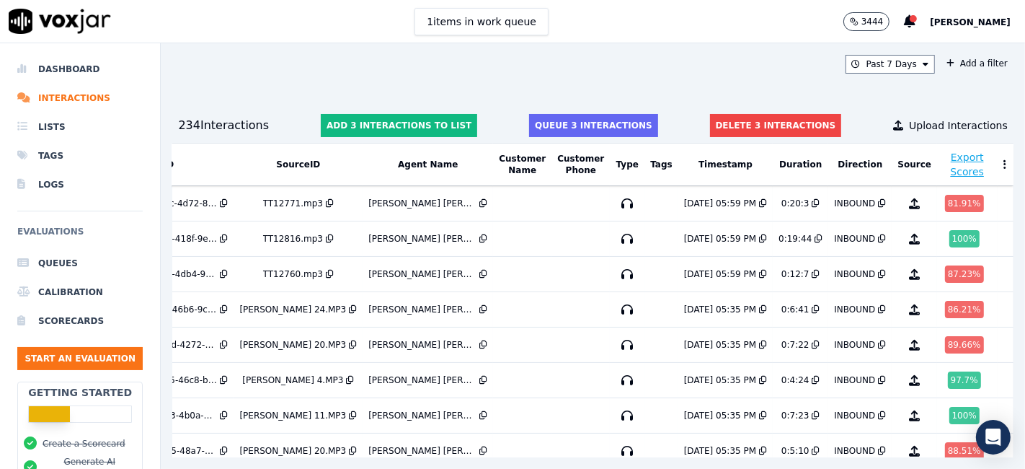
click at [998, 157] on button at bounding box center [1005, 165] width 14 height 22
click at [856, 92] on div "Past 7 Days Add a filter 234 Interaction s Add 3 interactions to list Queue 3 i…" at bounding box center [593, 255] width 864 height 425
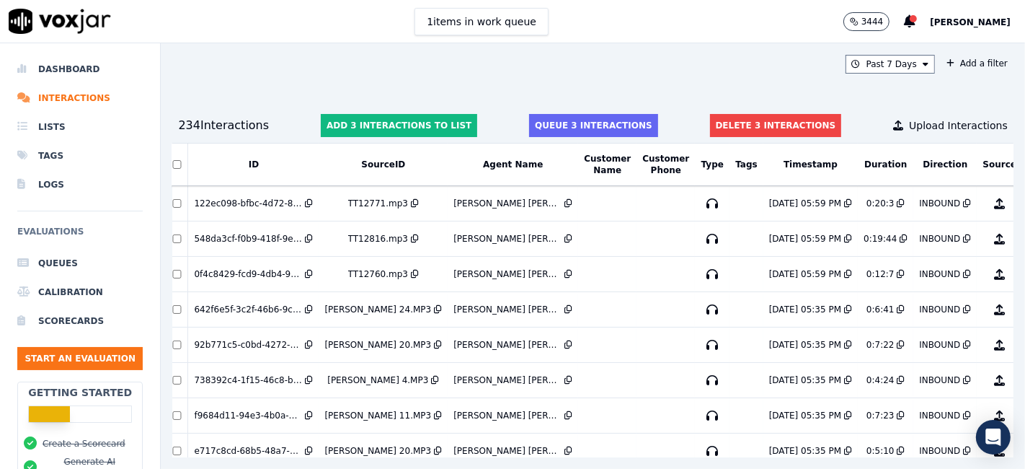
scroll to position [0, 0]
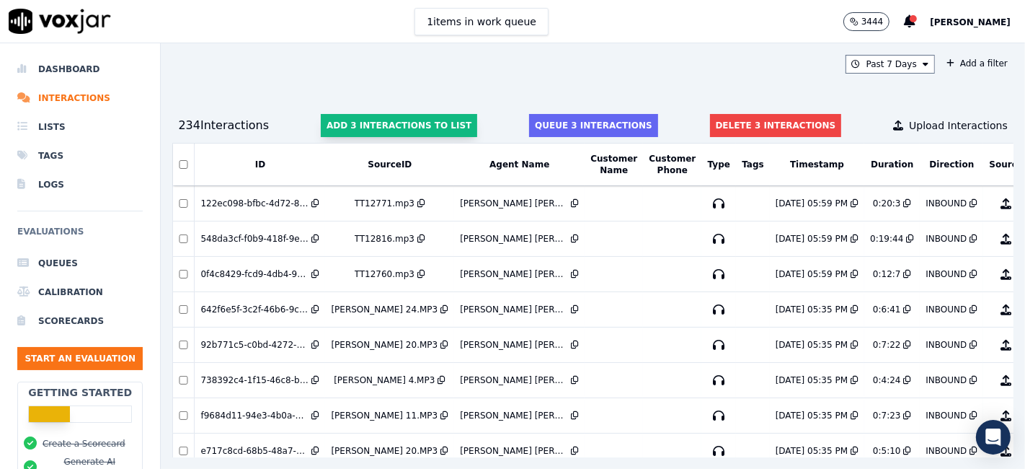
click at [391, 120] on button "Add 3 interactions to list" at bounding box center [399, 125] width 156 height 23
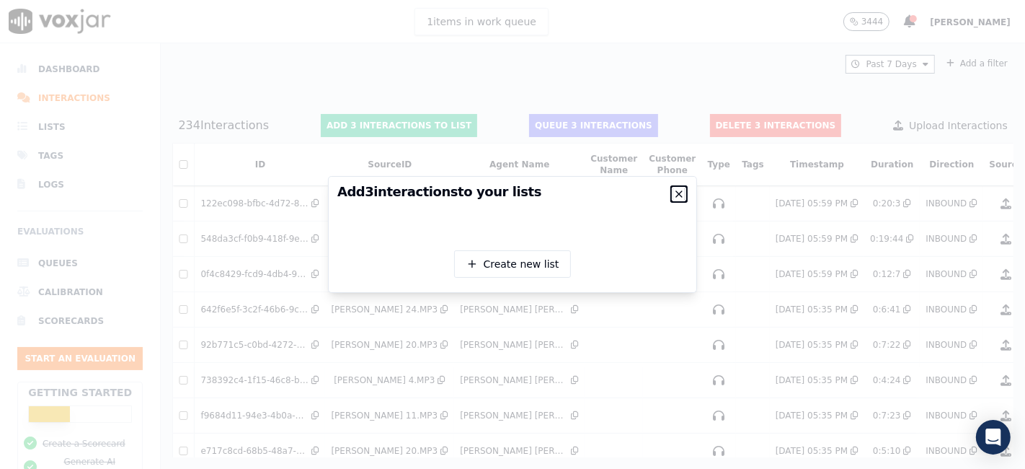
click at [684, 188] on icon "button" at bounding box center [679, 194] width 12 height 12
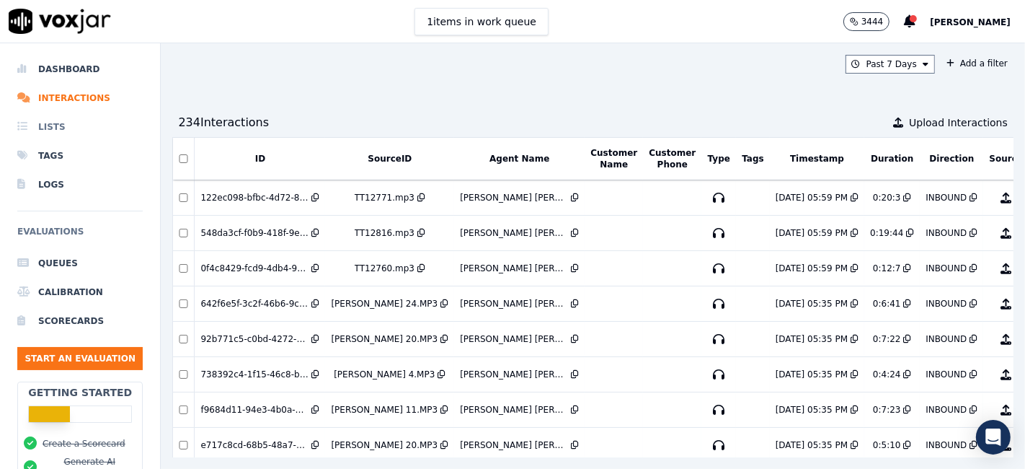
click at [56, 132] on li "Lists" at bounding box center [79, 126] width 125 height 29
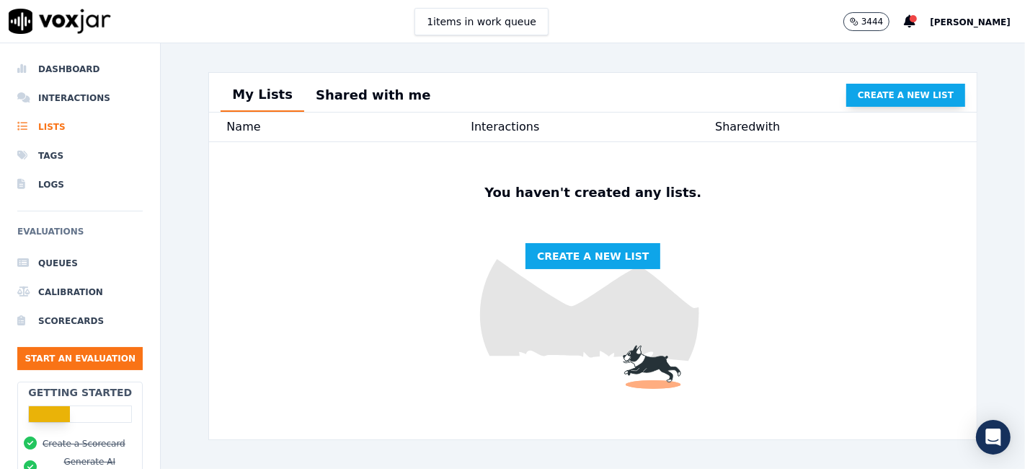
click at [867, 99] on span "Create a new list" at bounding box center [906, 95] width 96 height 12
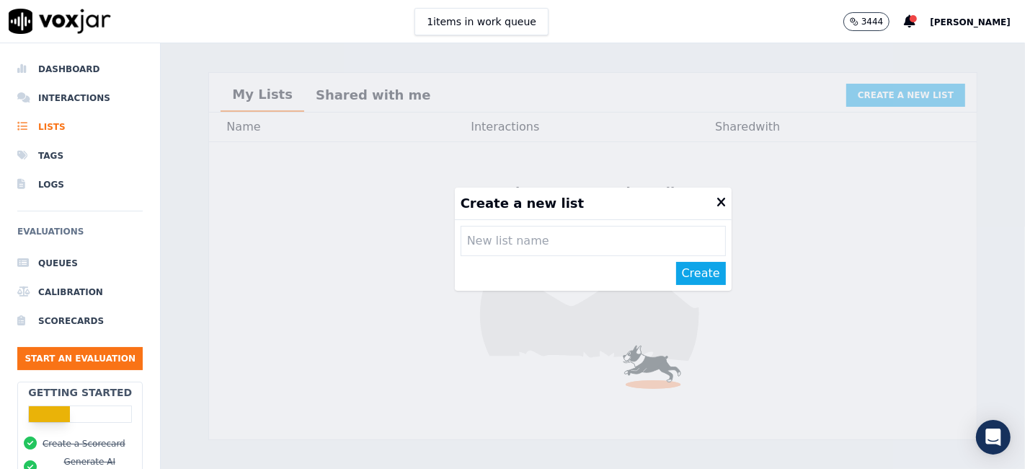
click at [470, 242] on input "text" at bounding box center [593, 241] width 265 height 30
click at [717, 198] on icon at bounding box center [721, 202] width 9 height 13
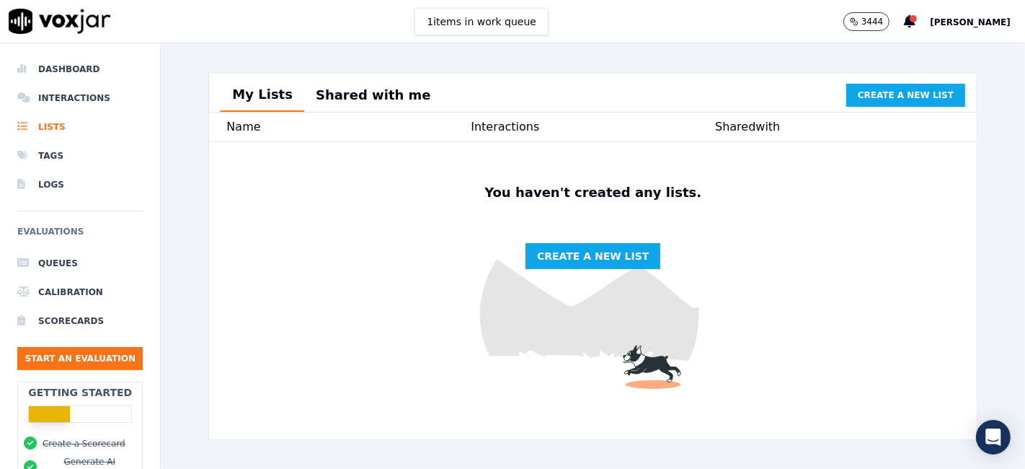
click at [844, 250] on img at bounding box center [593, 290] width 768 height 297
click at [45, 151] on li "Tags" at bounding box center [79, 155] width 125 height 29
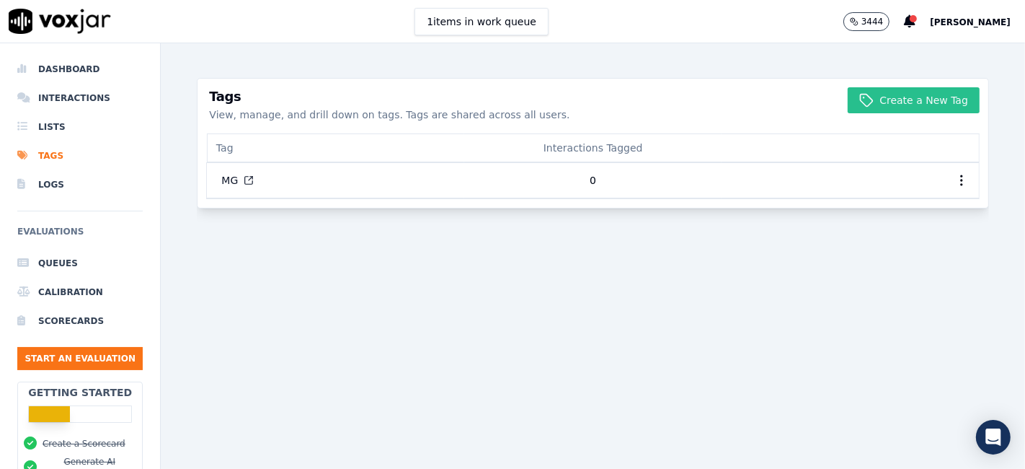
click at [913, 110] on button "Create a New Tag" at bounding box center [914, 100] width 132 height 26
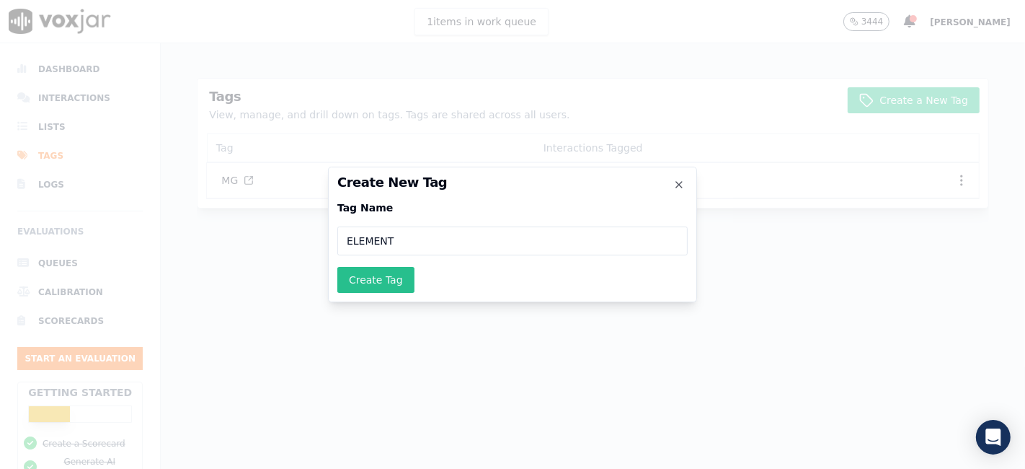
type input "ELEMENT"
click at [396, 273] on button "Create Tag" at bounding box center [375, 280] width 77 height 26
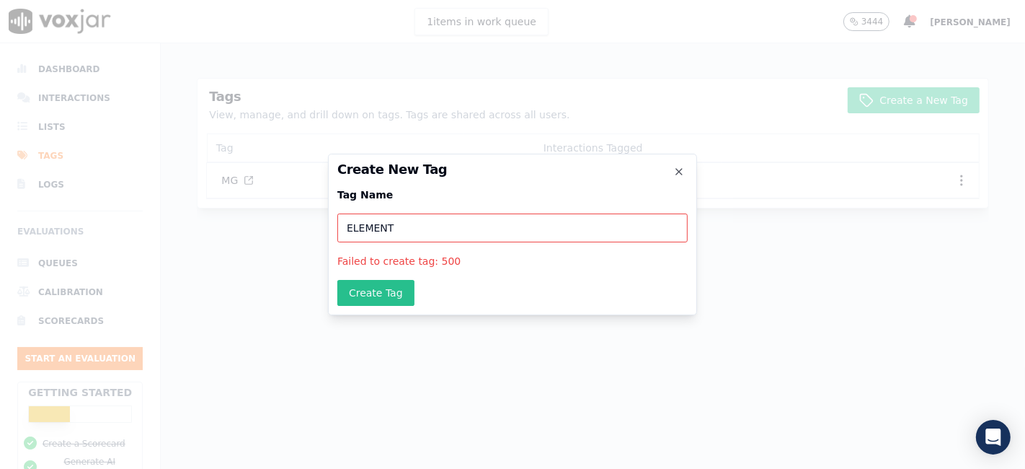
click at [394, 288] on button "Create Tag" at bounding box center [375, 293] width 77 height 26
click at [673, 174] on icon "button" at bounding box center [679, 172] width 12 height 12
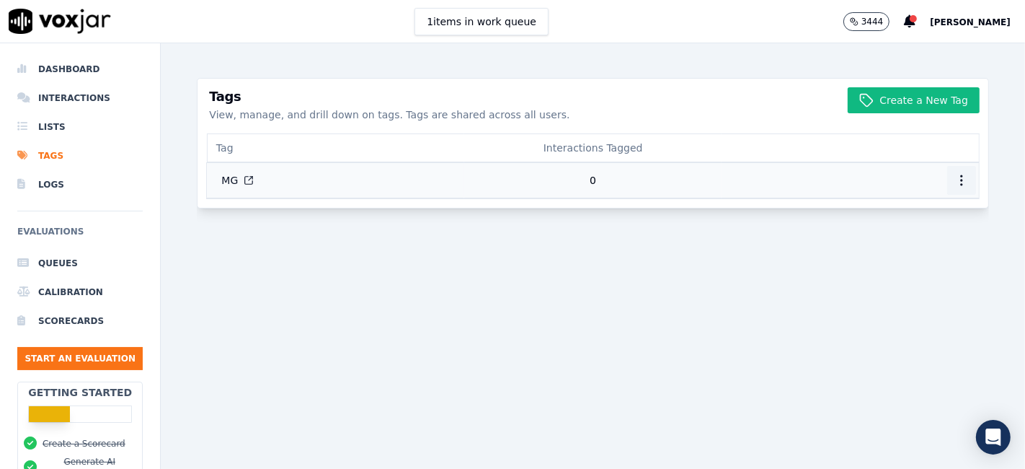
click at [954, 182] on icon "button" at bounding box center [961, 180] width 14 height 14
click at [698, 302] on div "Create a New Tag Tags View, manage, and drill down on tags. Tags are shared acr…" at bounding box center [593, 255] width 792 height 425
click at [921, 99] on button "Create a New Tag" at bounding box center [914, 100] width 132 height 26
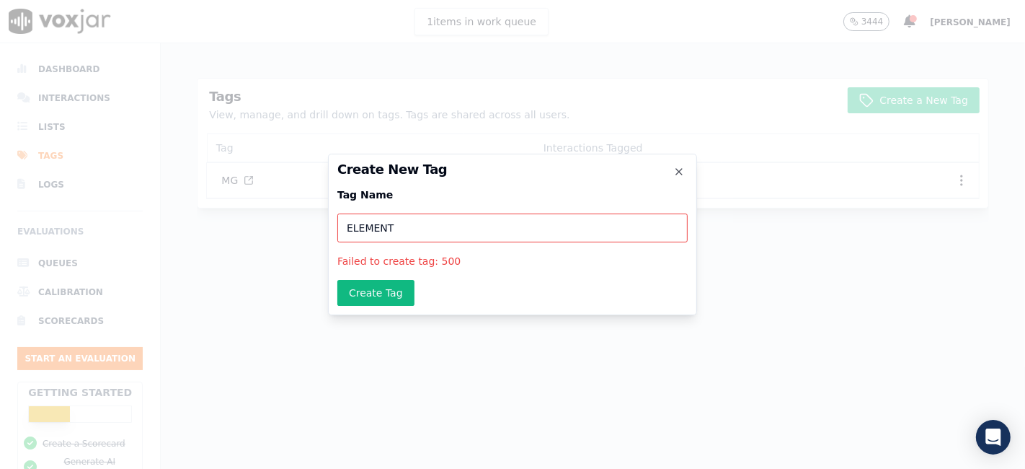
click at [376, 225] on input "ELEMENT" at bounding box center [512, 227] width 350 height 29
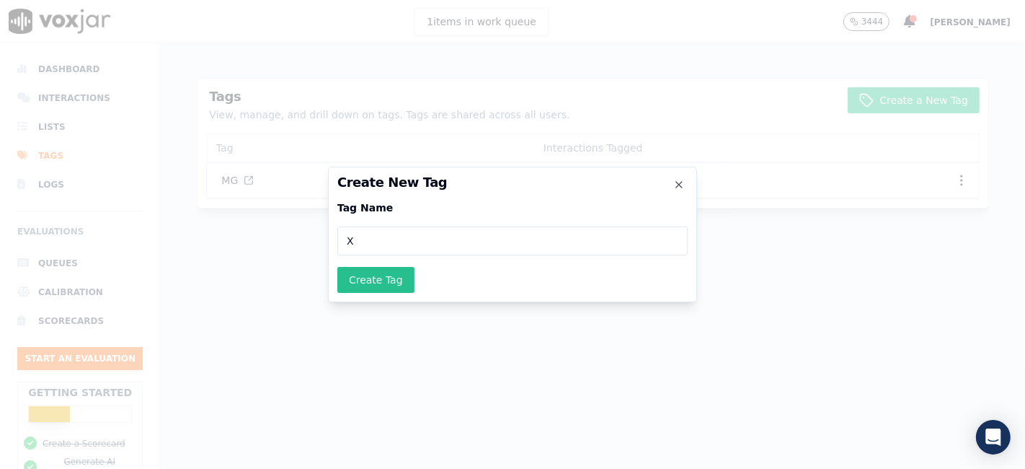
type input "X"
click at [380, 283] on button "Create Tag" at bounding box center [375, 280] width 77 height 26
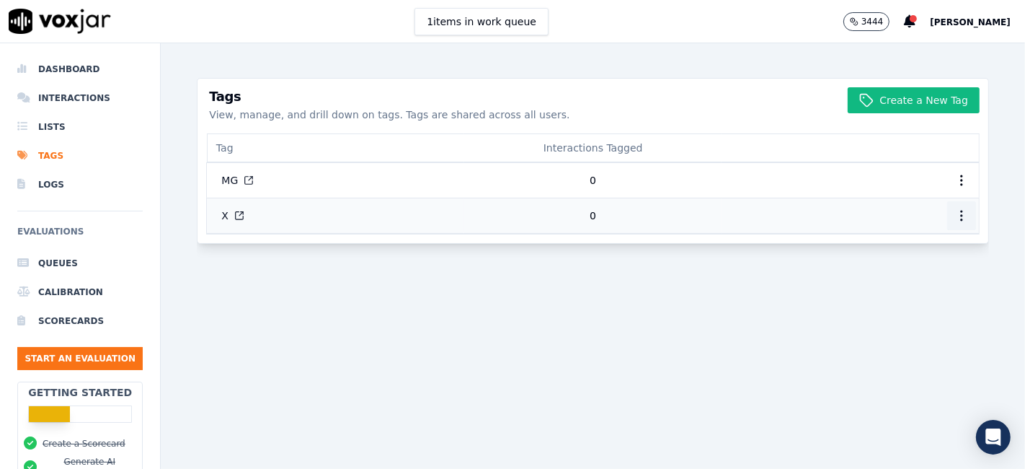
click at [954, 216] on icon "button" at bounding box center [961, 215] width 14 height 14
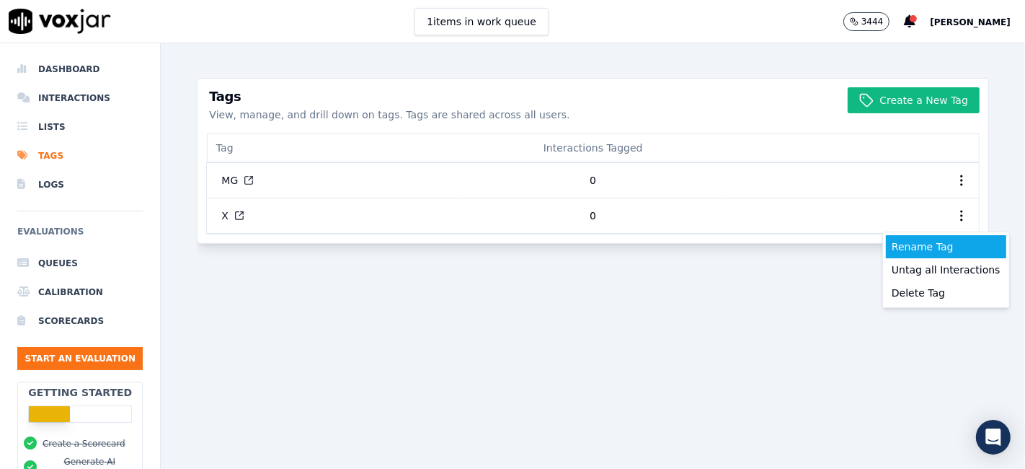
click at [941, 244] on div "Rename Tag" at bounding box center [946, 246] width 120 height 23
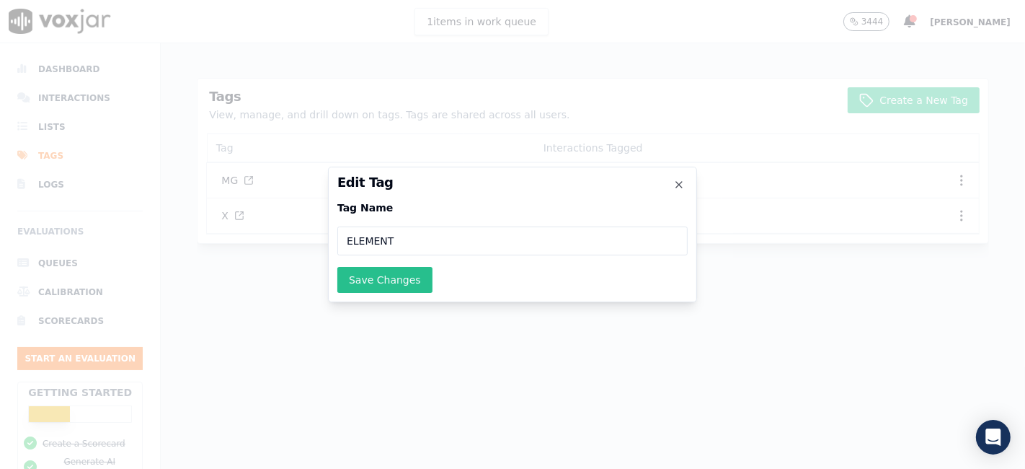
click at [381, 281] on button "Save Changes" at bounding box center [384, 280] width 95 height 26
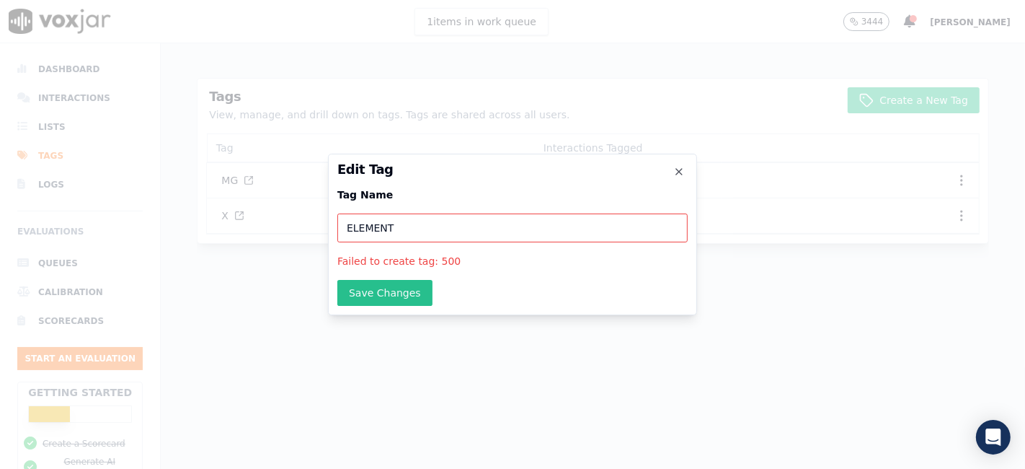
click at [376, 298] on button "Save Changes" at bounding box center [384, 293] width 95 height 26
click at [381, 297] on button "Save Changes" at bounding box center [384, 293] width 95 height 26
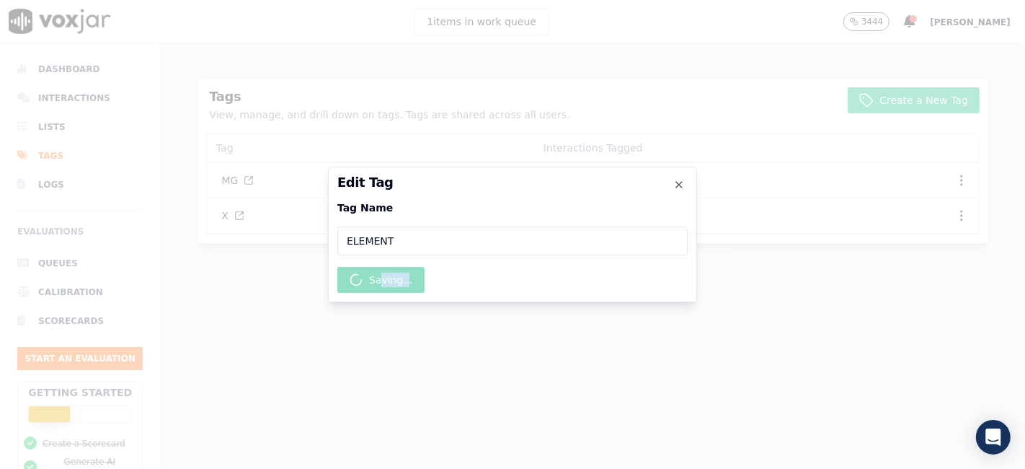
click at [381, 297] on div "Edit Tag Tag Name ELEMENT Saving... Close" at bounding box center [512, 235] width 369 height 136
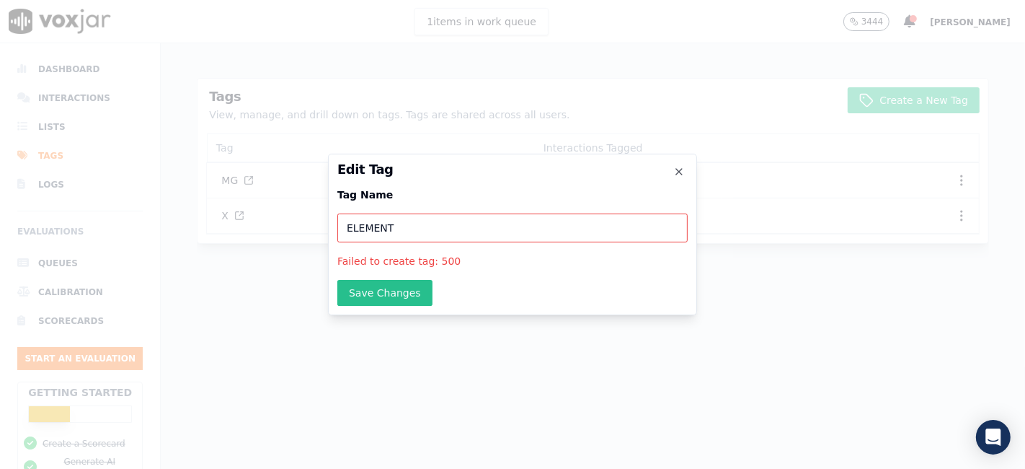
click at [381, 297] on button "Save Changes" at bounding box center [384, 293] width 95 height 26
click at [488, 229] on input "ELEMENT" at bounding box center [512, 227] width 350 height 29
type input "ELE"
click at [384, 293] on button "Save Changes" at bounding box center [384, 293] width 95 height 26
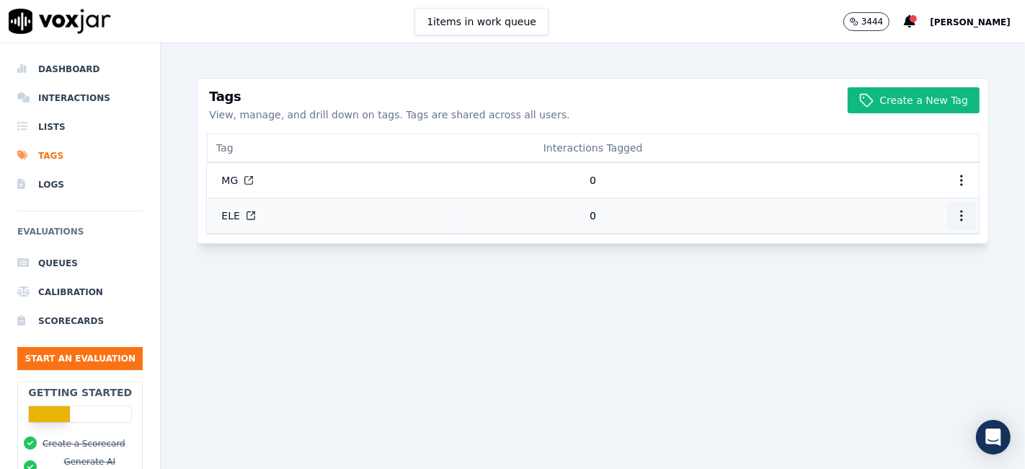
click at [961, 219] on circle "button" at bounding box center [961, 219] width 1 height 1
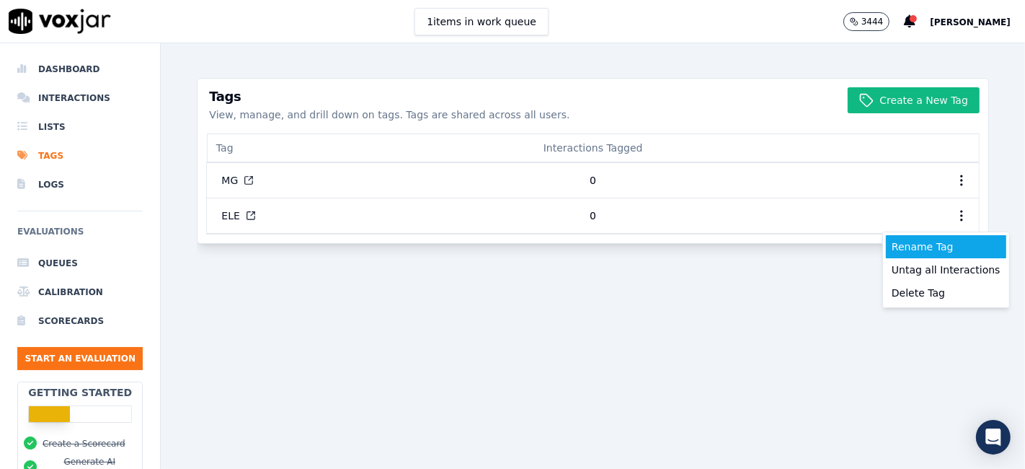
click at [943, 243] on div "Rename Tag" at bounding box center [946, 246] width 120 height 23
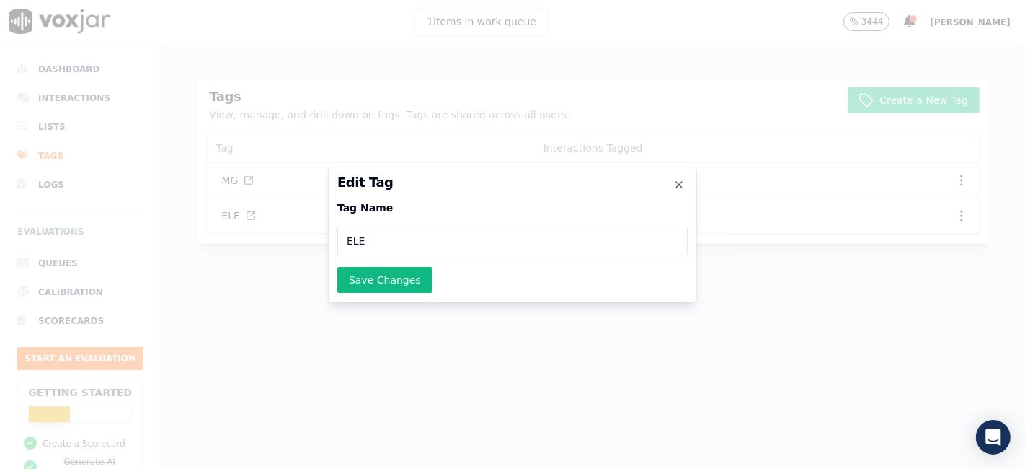
click at [455, 245] on input "ELE" at bounding box center [512, 240] width 350 height 29
type input "ELEM"
click at [415, 284] on button "Save Changes" at bounding box center [384, 280] width 95 height 26
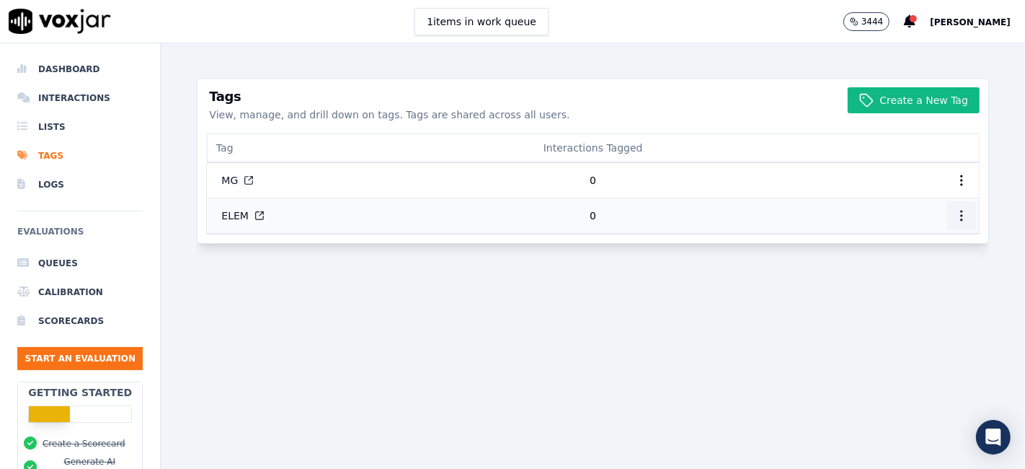
click at [954, 217] on icon "button" at bounding box center [961, 215] width 14 height 14
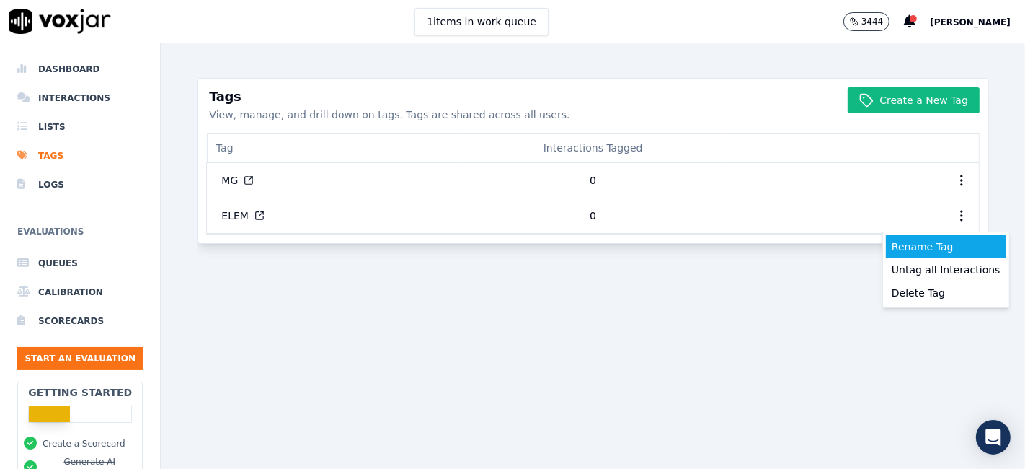
click at [931, 247] on div "Rename Tag" at bounding box center [946, 246] width 120 height 23
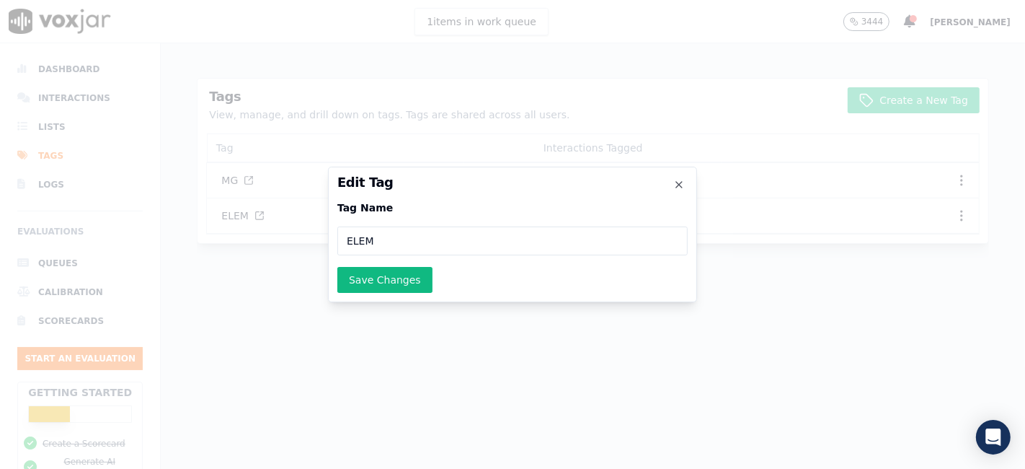
click at [496, 234] on input "ELEM" at bounding box center [512, 240] width 350 height 29
type input "ELEME"
click at [366, 277] on button "Save Changes" at bounding box center [384, 280] width 95 height 26
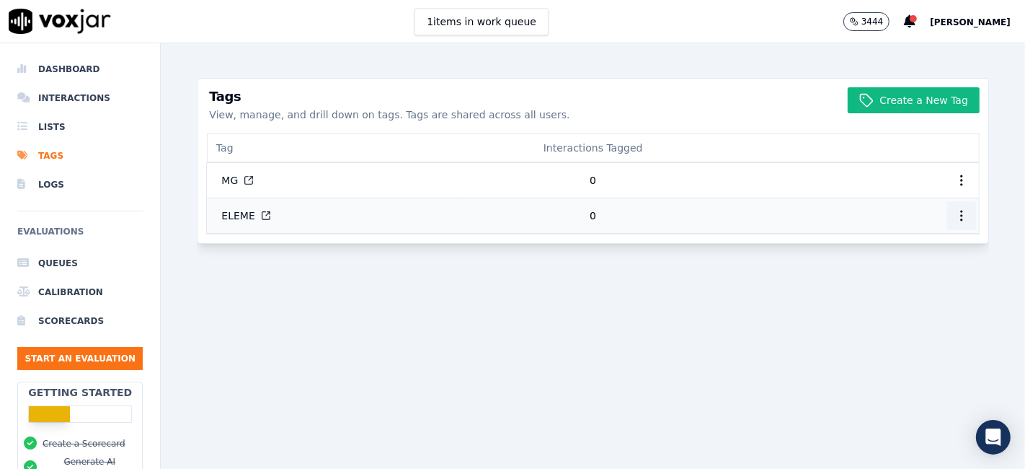
click at [949, 215] on button "button" at bounding box center [961, 215] width 29 height 29
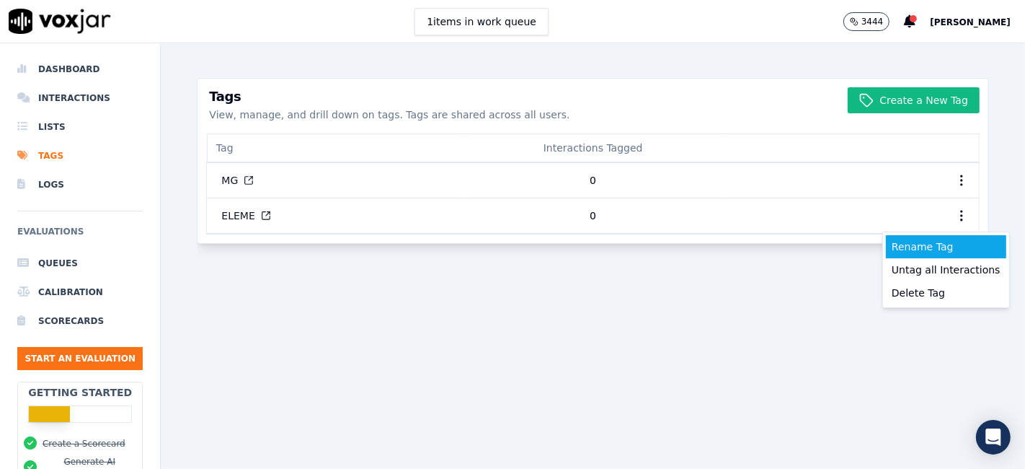
click at [948, 243] on div "Rename Tag" at bounding box center [946, 246] width 120 height 23
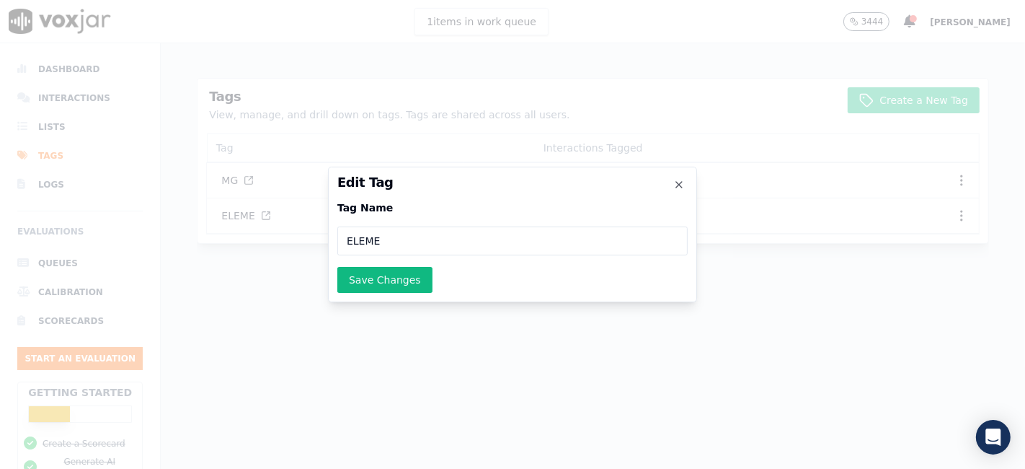
click at [472, 231] on input "ELEME" at bounding box center [512, 240] width 350 height 29
type input "ELEMEN"
click at [387, 283] on button "Save Changes" at bounding box center [384, 280] width 95 height 26
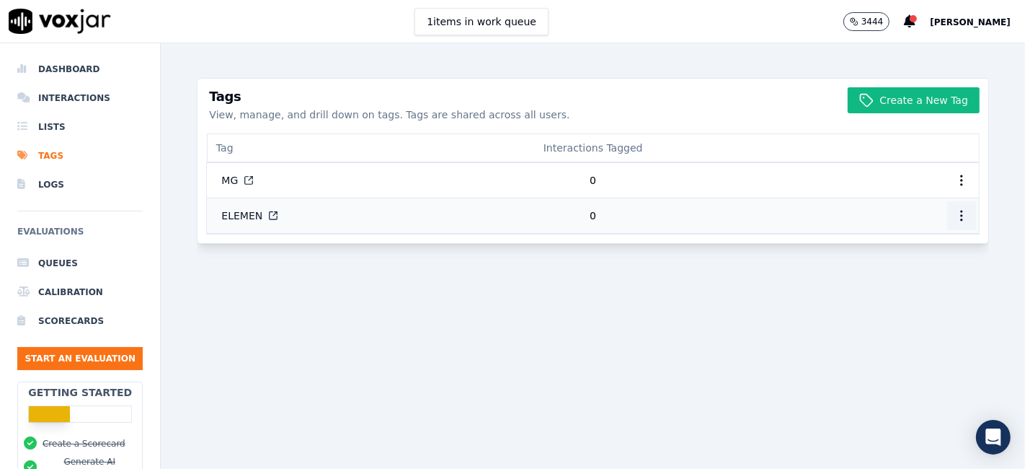
click at [954, 217] on icon "button" at bounding box center [961, 215] width 14 height 14
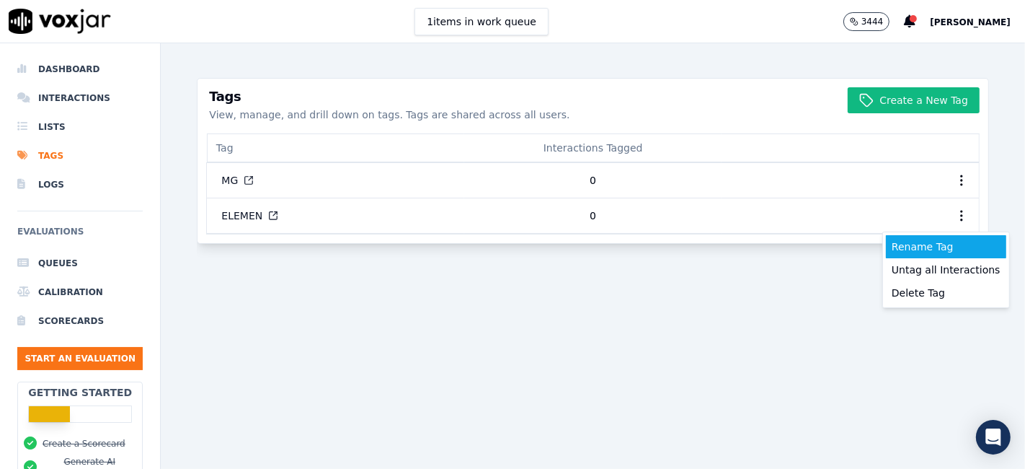
click at [900, 251] on div "Rename Tag" at bounding box center [946, 246] width 120 height 23
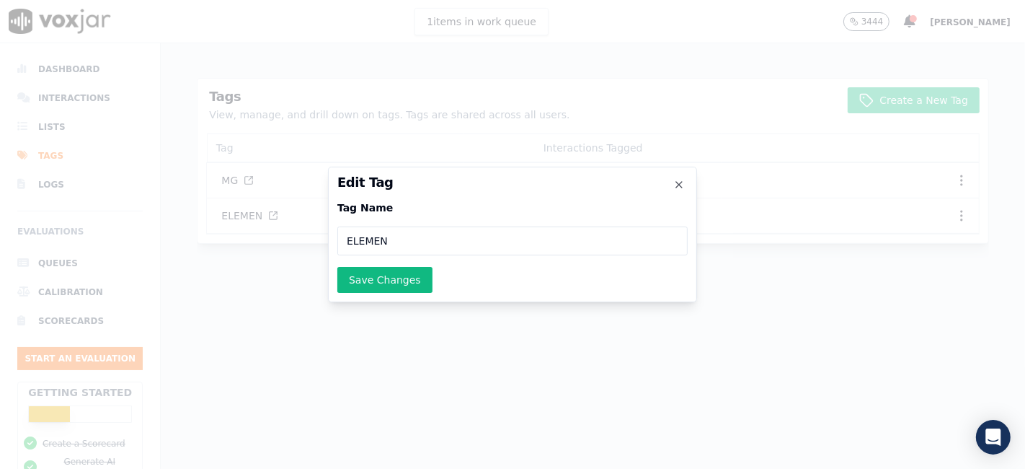
click at [450, 234] on input "ELEMEN" at bounding box center [512, 240] width 350 height 29
click at [384, 277] on button "Save Changes" at bounding box center [384, 280] width 95 height 26
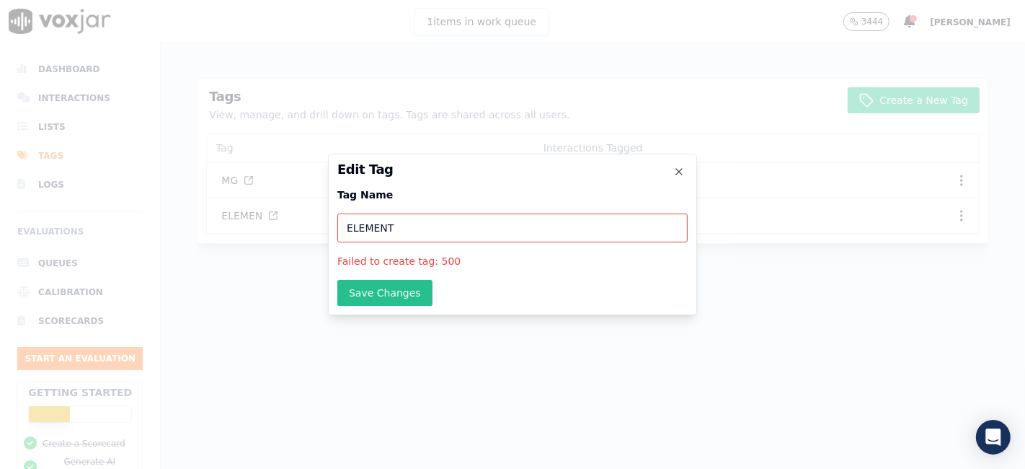
click at [383, 285] on button "Save Changes" at bounding box center [384, 293] width 95 height 26
click at [409, 227] on input "ELEMENT" at bounding box center [512, 227] width 350 height 29
type input "ELEMEN"
click at [389, 283] on button "Save Changes" at bounding box center [384, 293] width 95 height 26
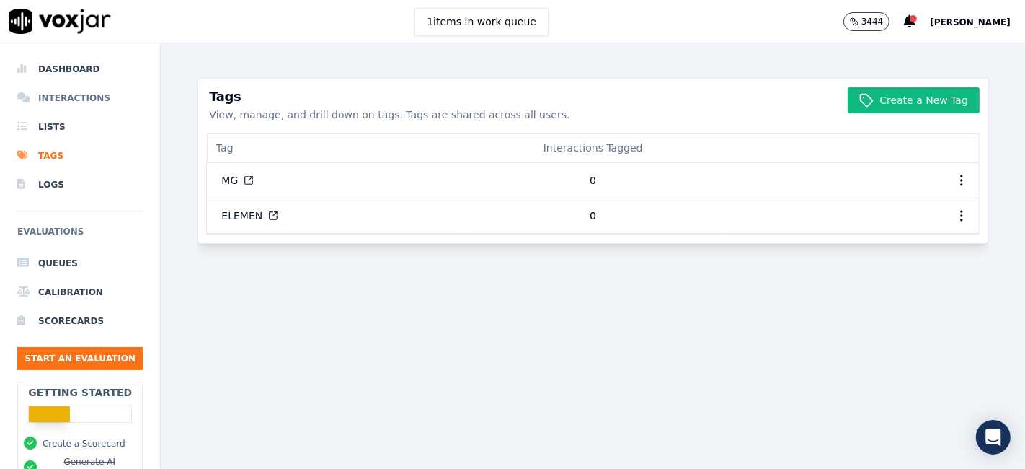
click at [50, 97] on li "Interactions" at bounding box center [79, 98] width 125 height 29
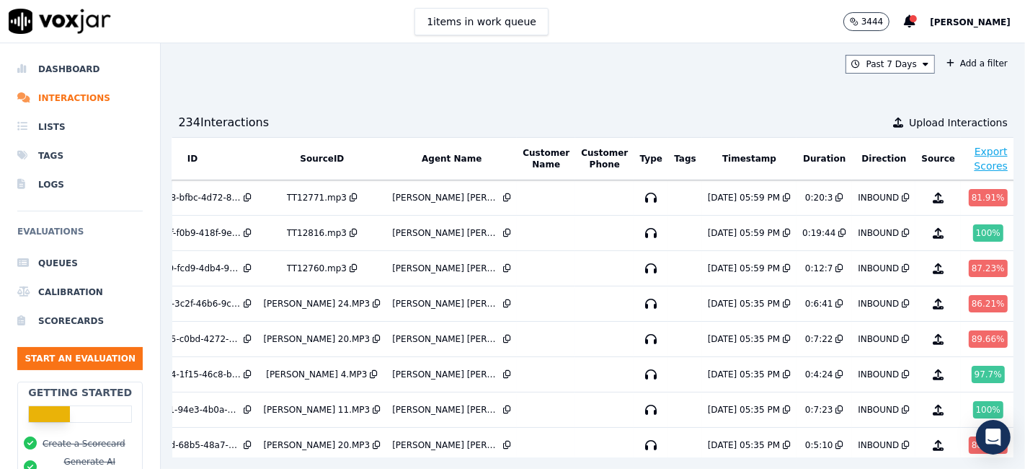
scroll to position [0, 92]
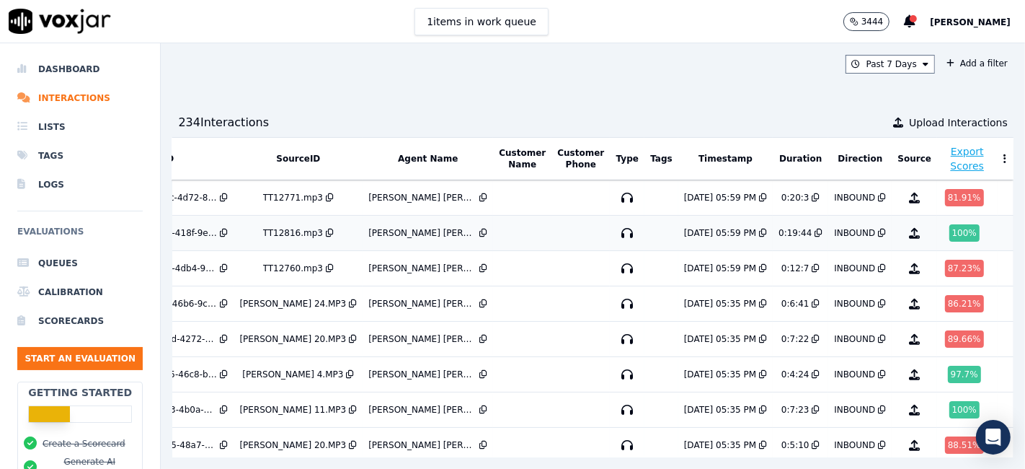
click at [949, 228] on div "100 %" at bounding box center [964, 232] width 30 height 17
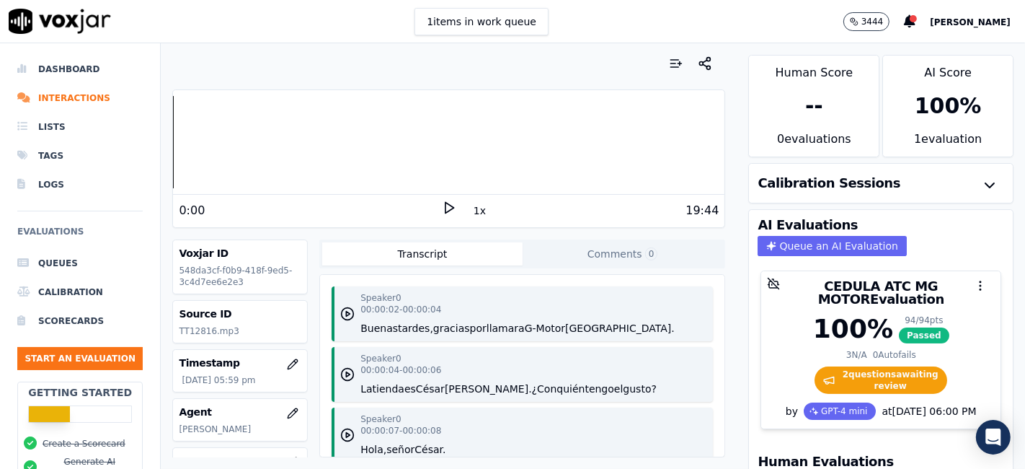
click at [442, 207] on icon at bounding box center [449, 207] width 14 height 14
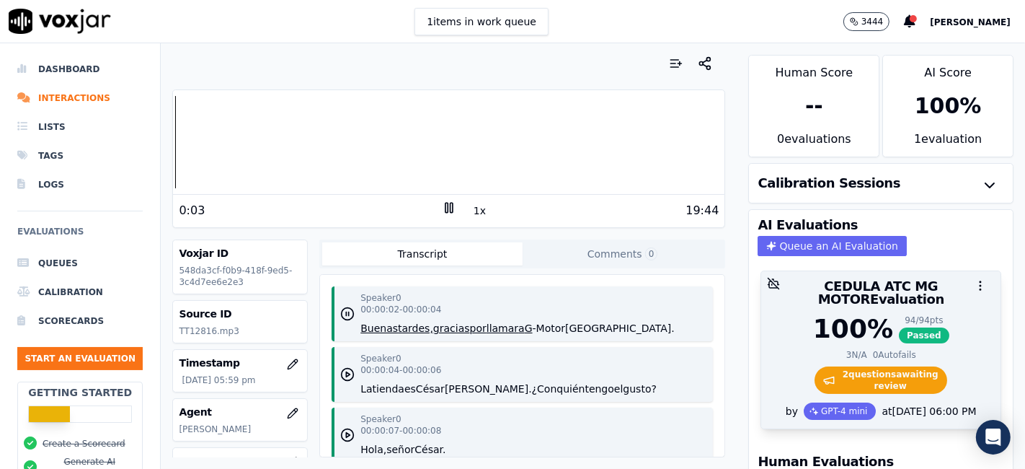
click at [891, 366] on span "2 question s awaiting review" at bounding box center [881, 379] width 133 height 27
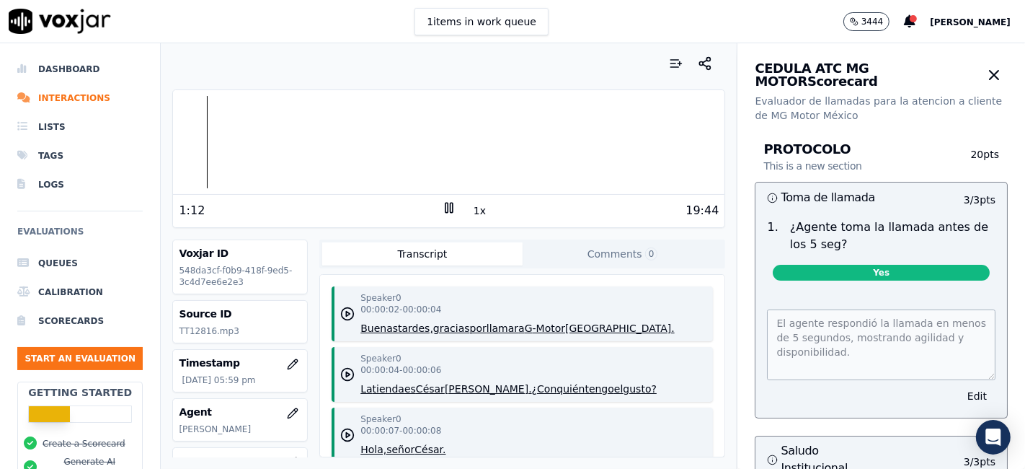
click at [202, 146] on div at bounding box center [448, 142] width 551 height 92
click at [442, 205] on icon at bounding box center [449, 207] width 14 height 14
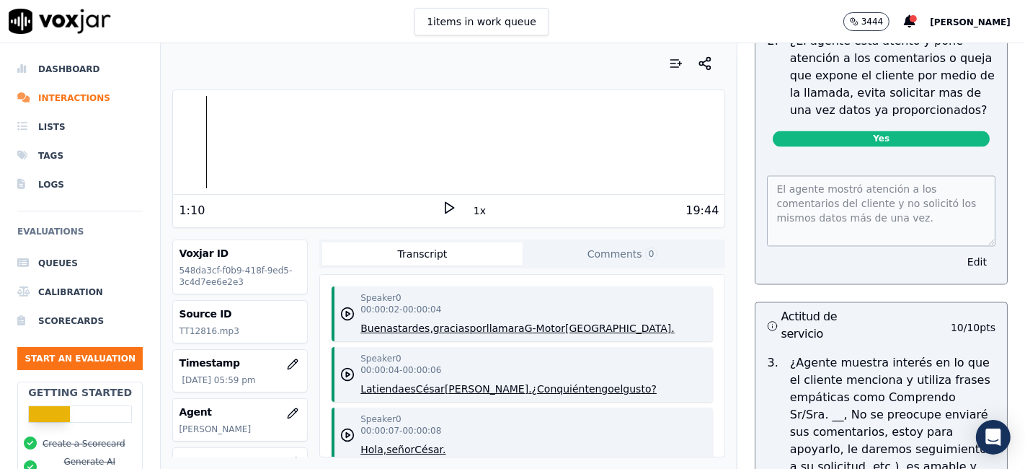
scroll to position [2721, 0]
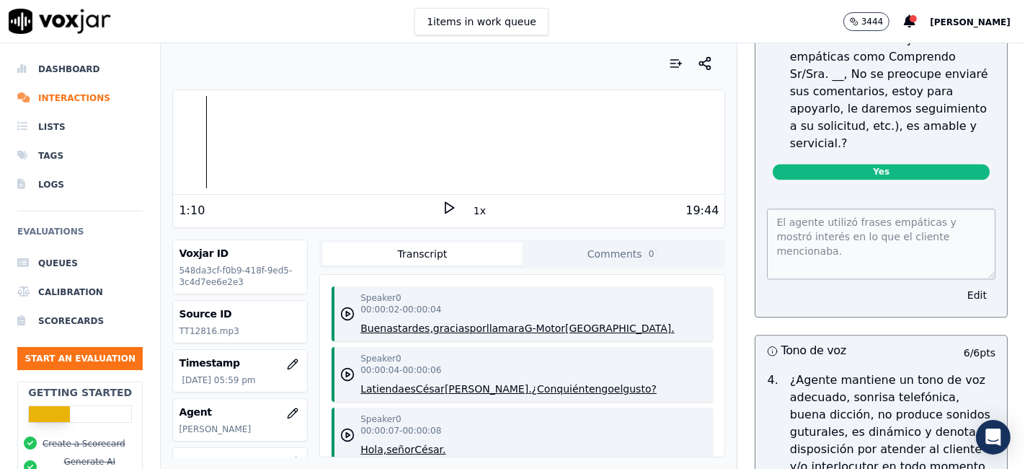
click at [446, 206] on polygon at bounding box center [450, 208] width 9 height 11
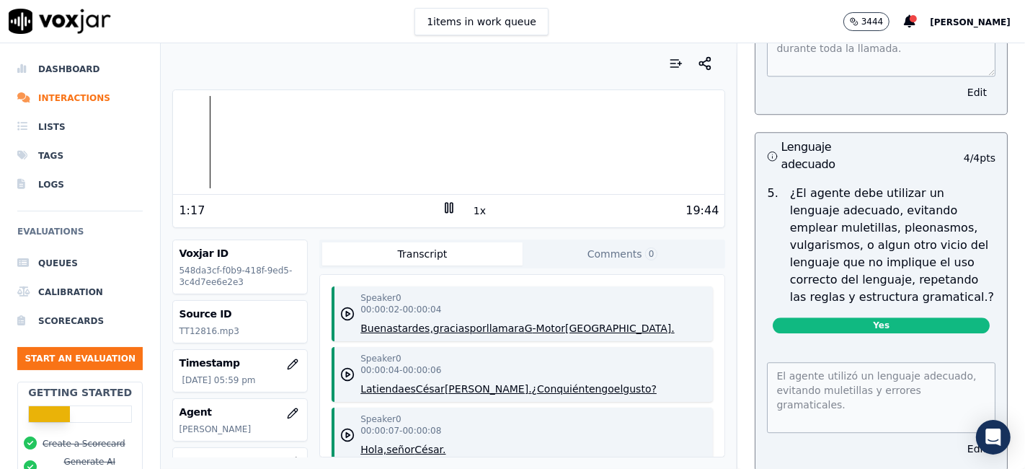
scroll to position [3282, 0]
click at [210, 140] on div at bounding box center [448, 142] width 551 height 92
click at [451, 211] on rect at bounding box center [452, 207] width 2 height 9
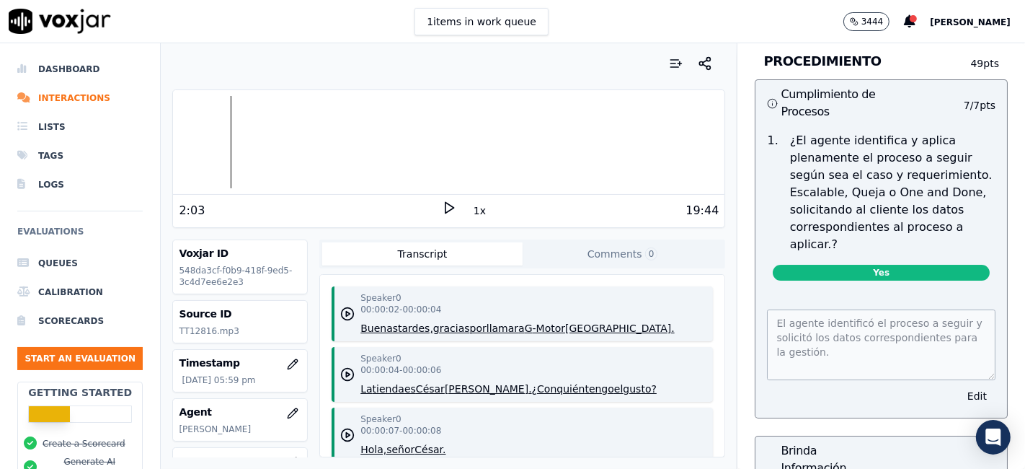
scroll to position [4053, 0]
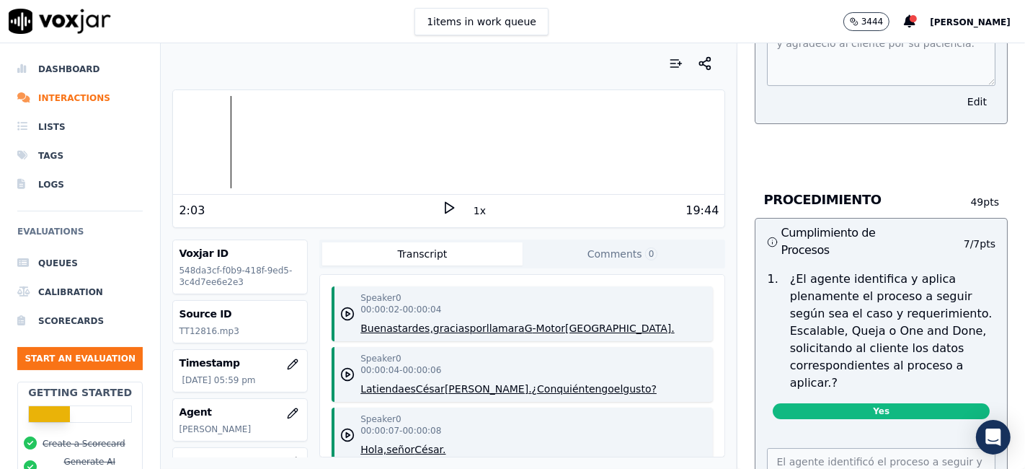
click at [442, 205] on icon at bounding box center [449, 207] width 14 height 14
drag, startPoint x: 210, startPoint y: 329, endPoint x: 170, endPoint y: 326, distance: 39.8
click at [170, 326] on div "Your browser does not support the audio element. 2:36 1x 19:44 Voxjar ID 548da3…" at bounding box center [449, 255] width 576 height 425
copy p "TT12816"
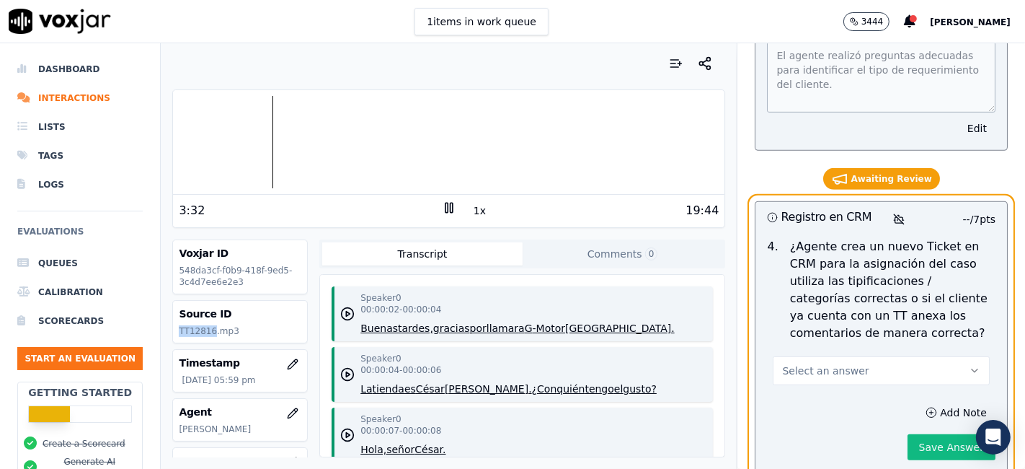
scroll to position [5175, 0]
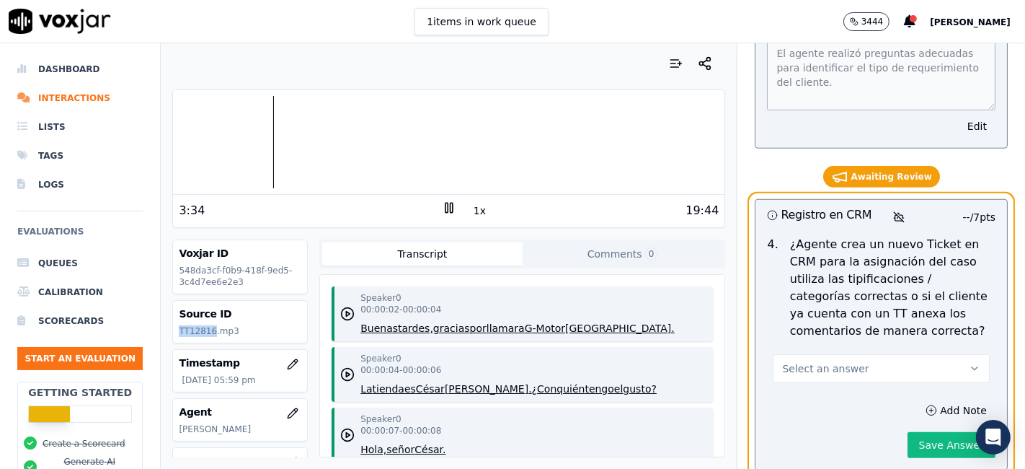
click at [892, 354] on button "Select an answer" at bounding box center [881, 368] width 217 height 29
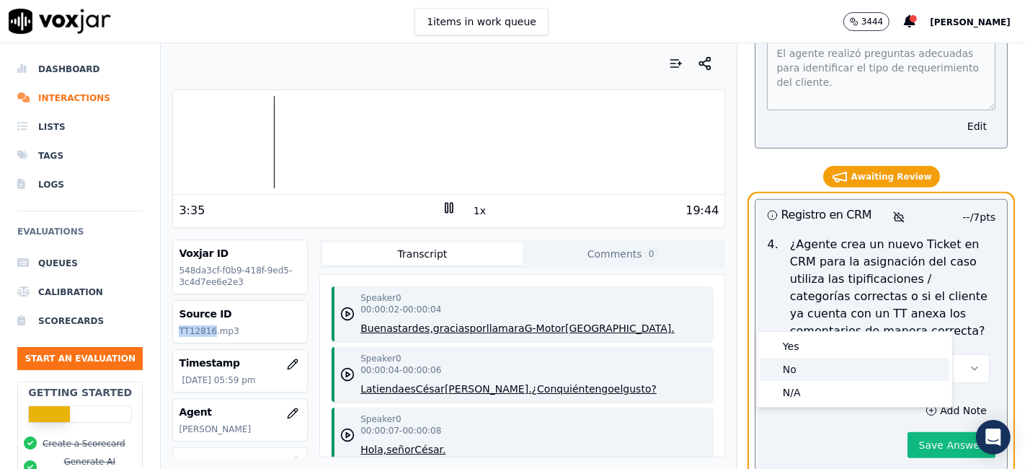
click at [817, 363] on div "No" at bounding box center [855, 369] width 190 height 23
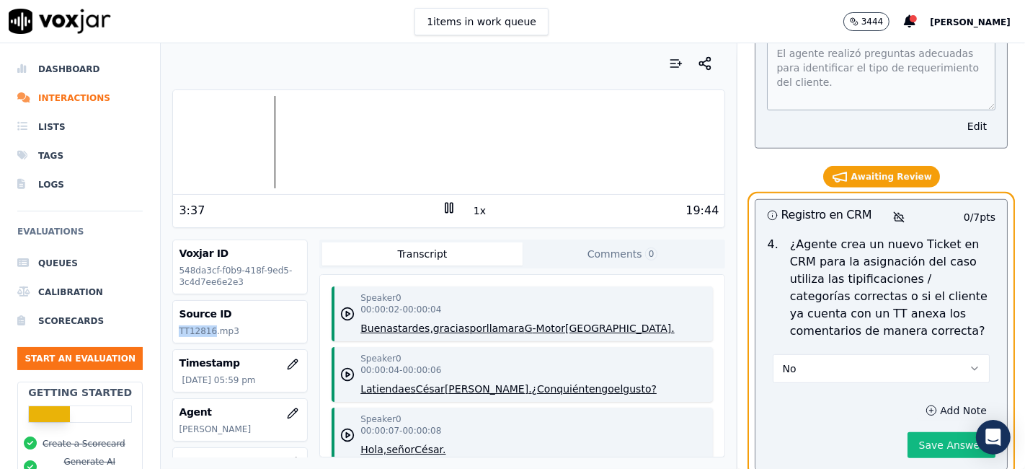
click at [926, 400] on button "Add Note" at bounding box center [956, 410] width 79 height 20
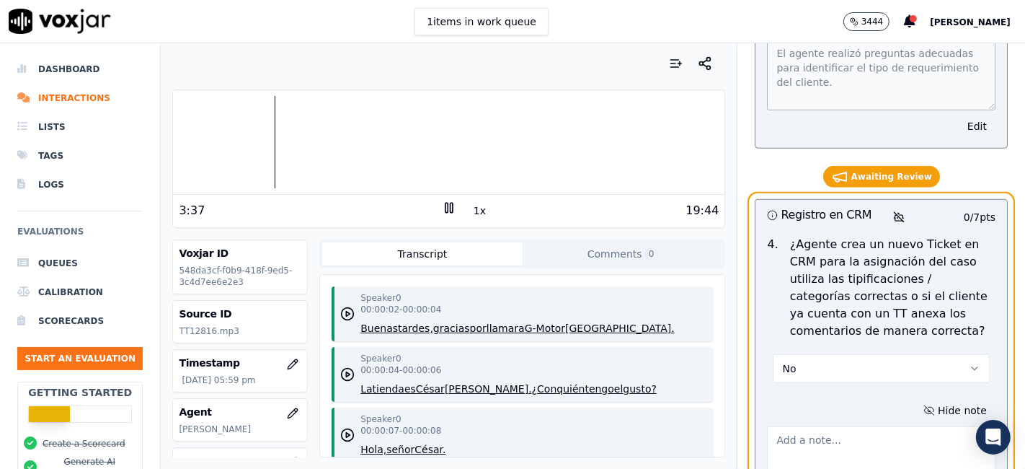
click at [783, 426] on textarea at bounding box center [881, 461] width 229 height 71
type textarea "n"
click at [446, 207] on rect at bounding box center [447, 207] width 2 height 9
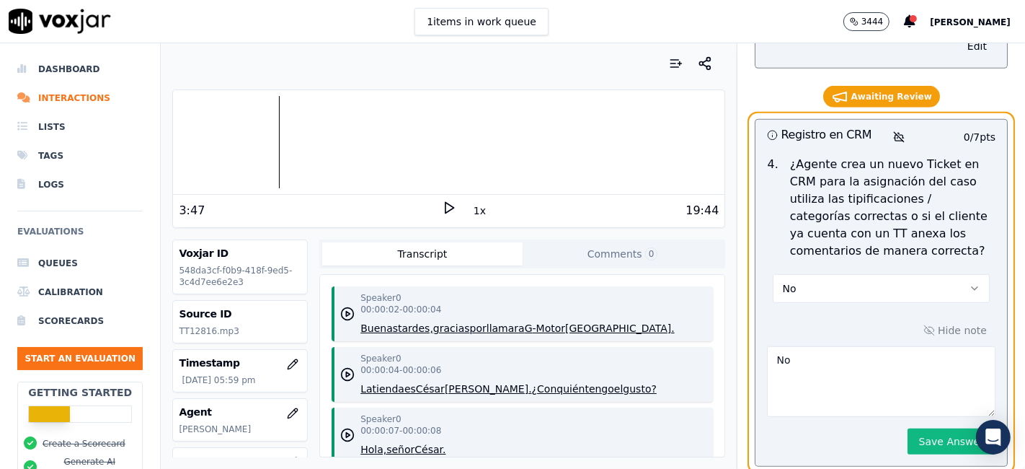
click at [818, 346] on textarea "No" at bounding box center [881, 381] width 229 height 71
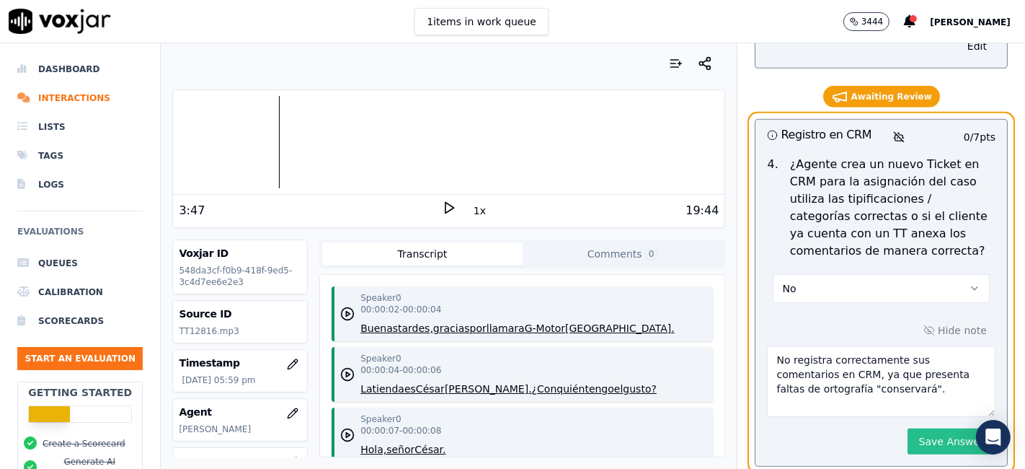
type textarea "No registra correctamente sus comentarios en CRM, ya que presenta faltas de ort…"
click at [928, 428] on button "Save Answer" at bounding box center [952, 441] width 88 height 26
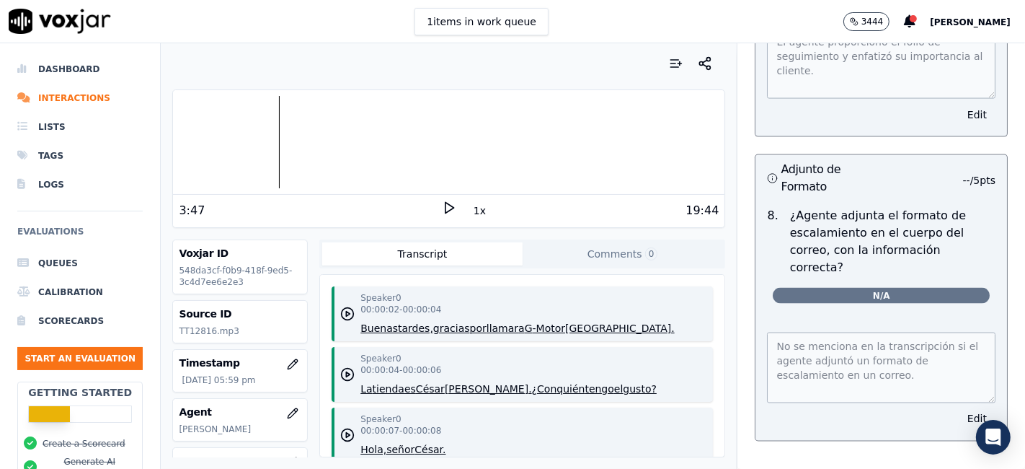
scroll to position [6584, 0]
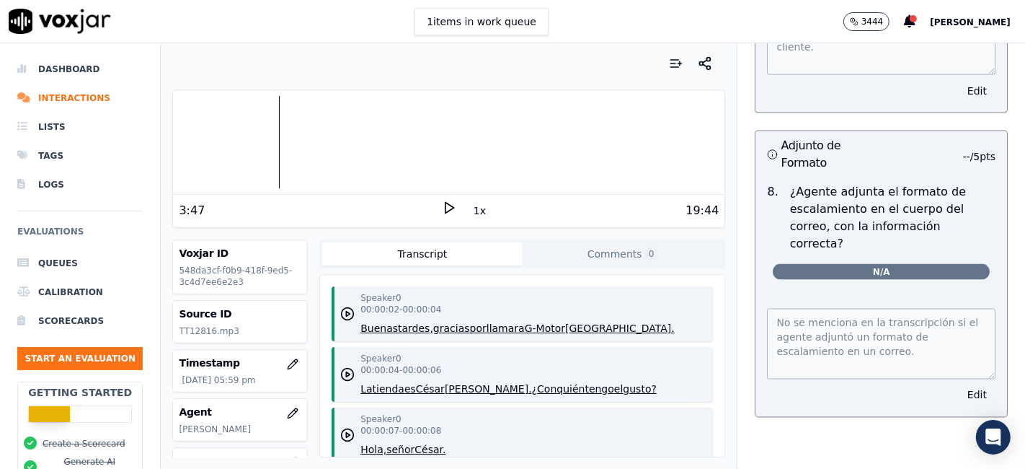
click at [959, 385] on button "Edit" at bounding box center [977, 395] width 37 height 20
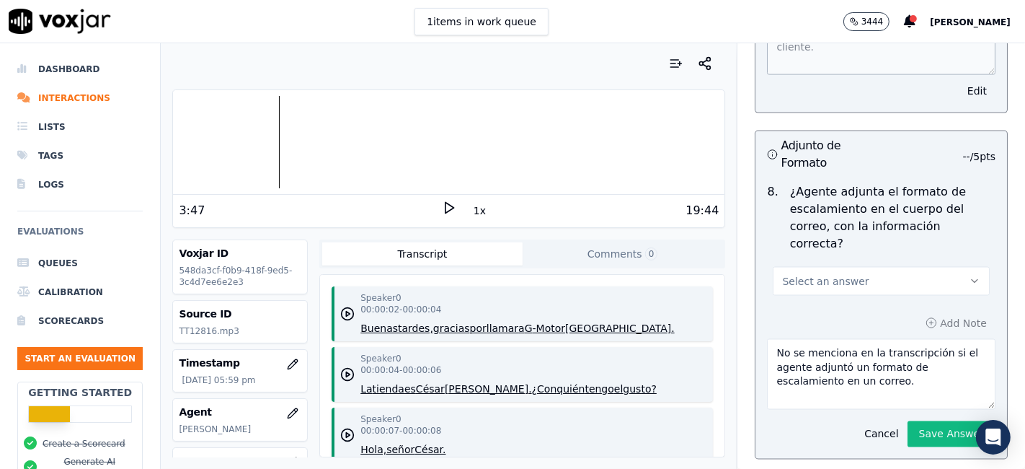
click at [886, 267] on button "Select an answer" at bounding box center [881, 281] width 217 height 29
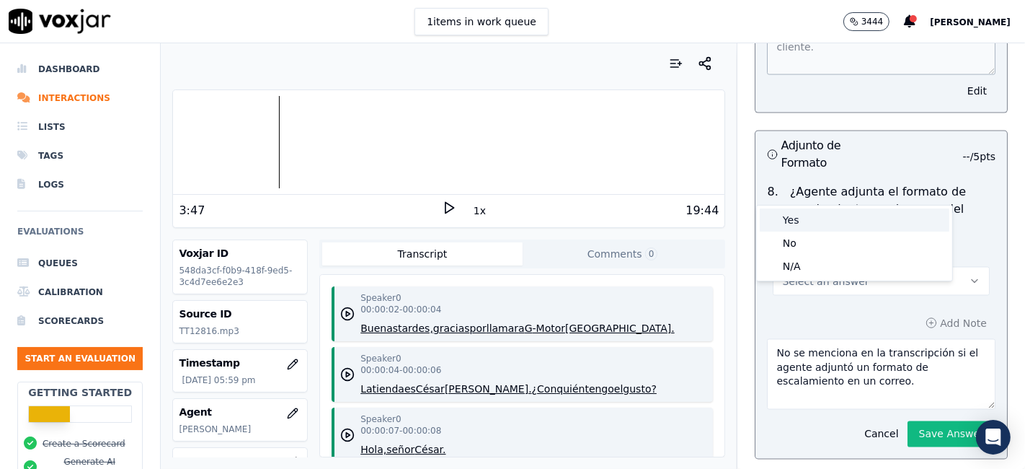
click at [831, 226] on div "Yes" at bounding box center [855, 219] width 190 height 23
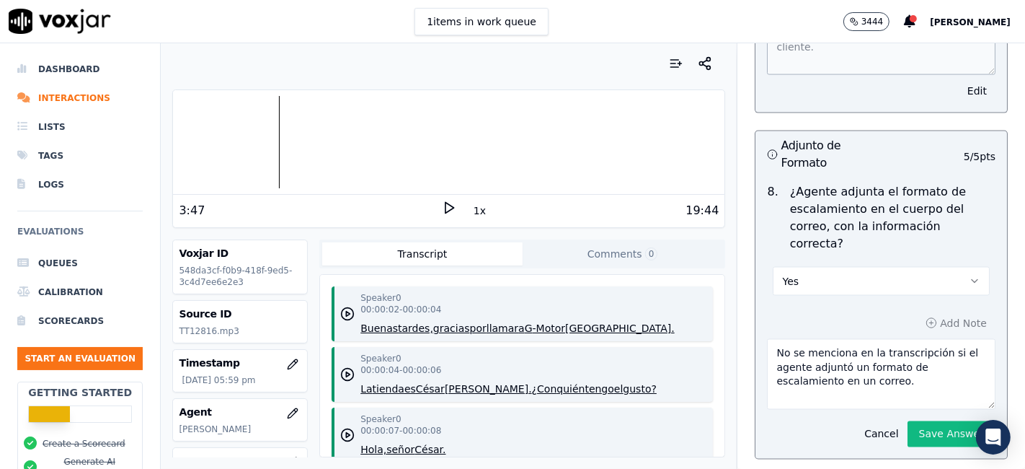
click at [900, 339] on textarea "No se menciona en la transcripción si el agente adjuntó un formato de escalamie…" at bounding box center [881, 374] width 229 height 71
click at [904, 339] on textarea "No se menciona en la transcripción si el agente adjuntó un formato de escalamie…" at bounding box center [881, 374] width 229 height 71
click at [929, 421] on button "Save Answer" at bounding box center [952, 434] width 88 height 26
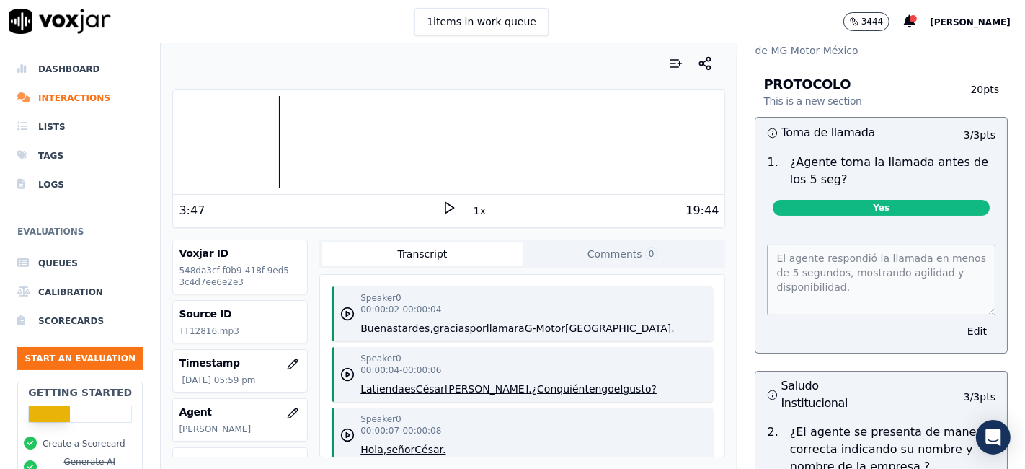
scroll to position [0, 0]
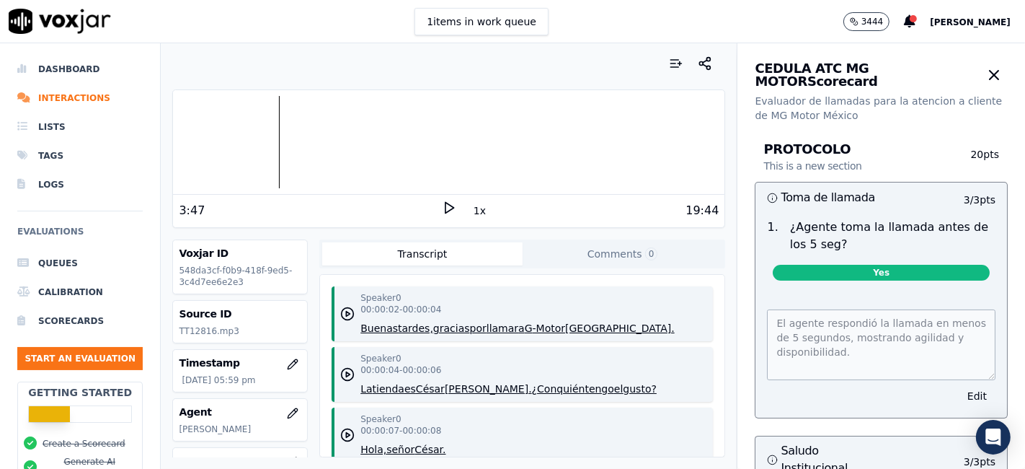
click at [442, 213] on icon at bounding box center [449, 207] width 14 height 14
click at [442, 208] on icon at bounding box center [449, 207] width 14 height 14
click at [446, 213] on icon at bounding box center [449, 207] width 14 height 14
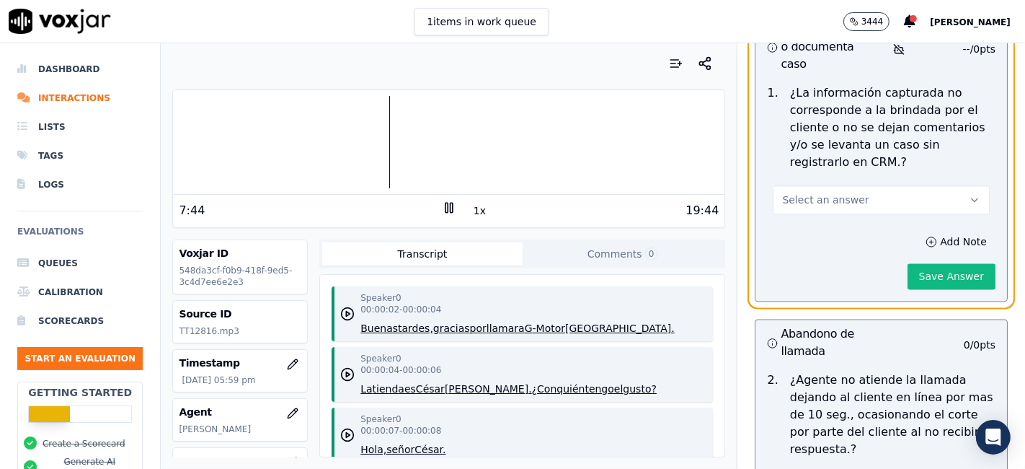
scroll to position [6968, 0]
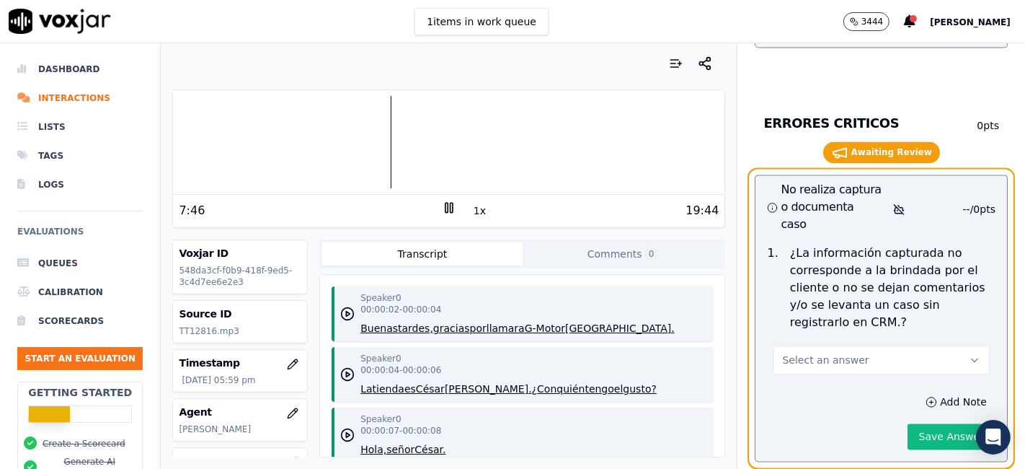
click at [879, 345] on button "Select an answer" at bounding box center [881, 359] width 217 height 29
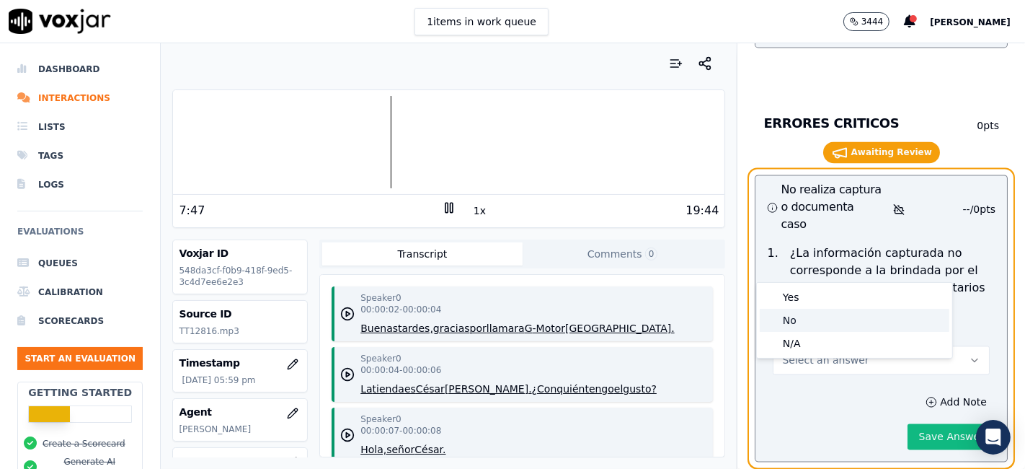
click at [797, 320] on div "No" at bounding box center [855, 320] width 190 height 23
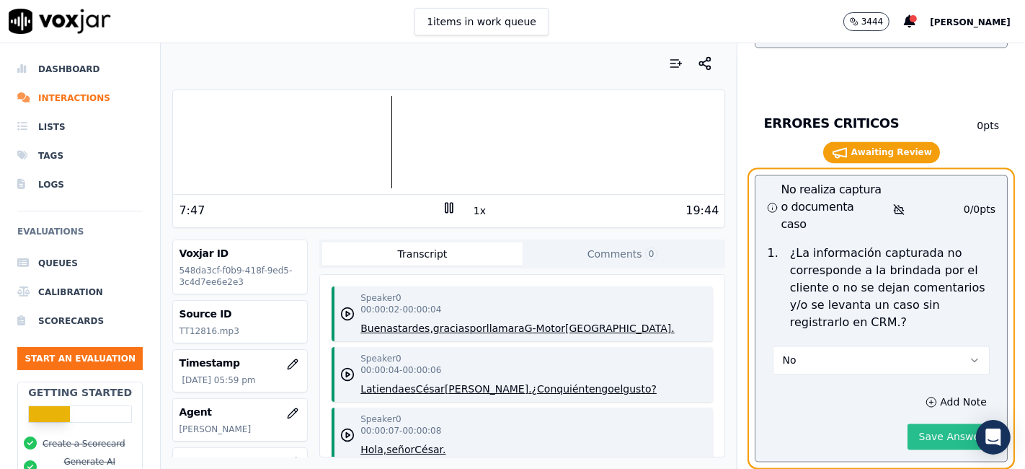
click at [908, 423] on button "Save Answer" at bounding box center [952, 436] width 88 height 26
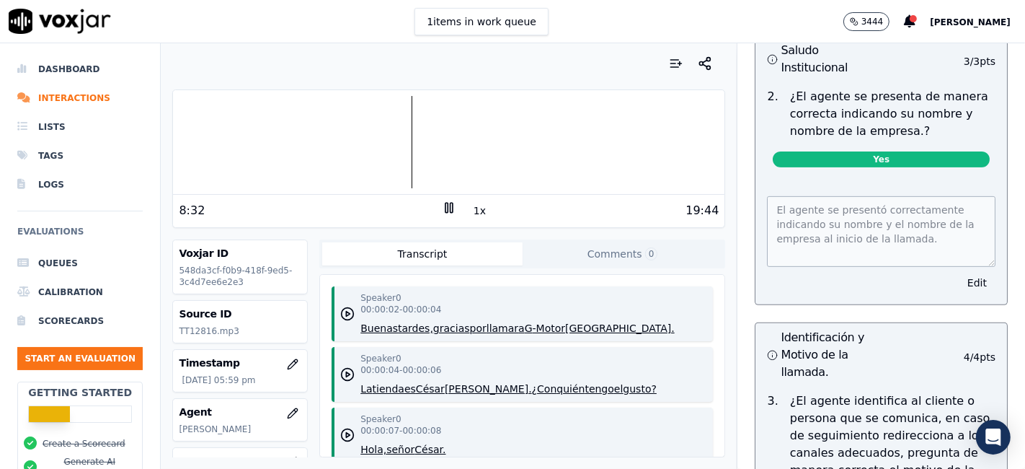
scroll to position [640, 0]
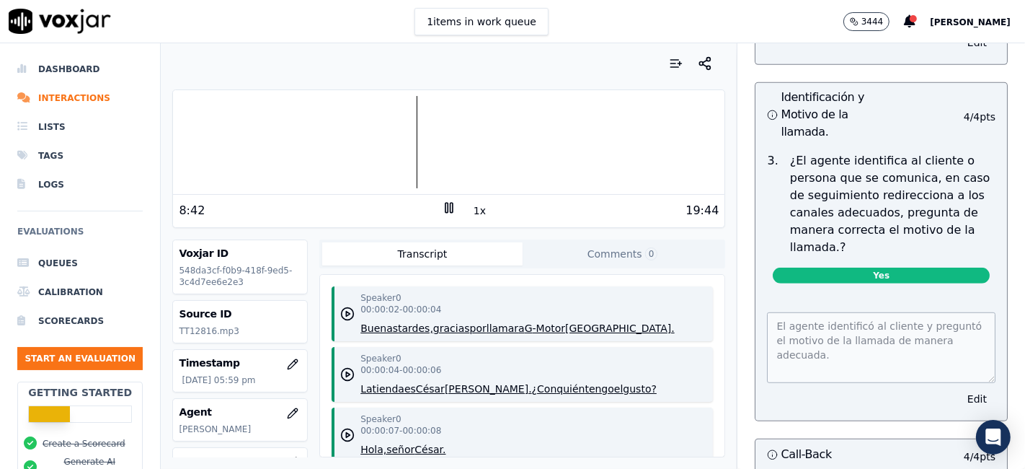
click at [443, 209] on icon at bounding box center [449, 207] width 14 height 14
click at [446, 208] on polygon at bounding box center [450, 208] width 9 height 11
click at [417, 141] on div at bounding box center [448, 142] width 551 height 92
click at [416, 141] on div at bounding box center [448, 142] width 551 height 92
click at [451, 203] on rect at bounding box center [452, 207] width 2 height 9
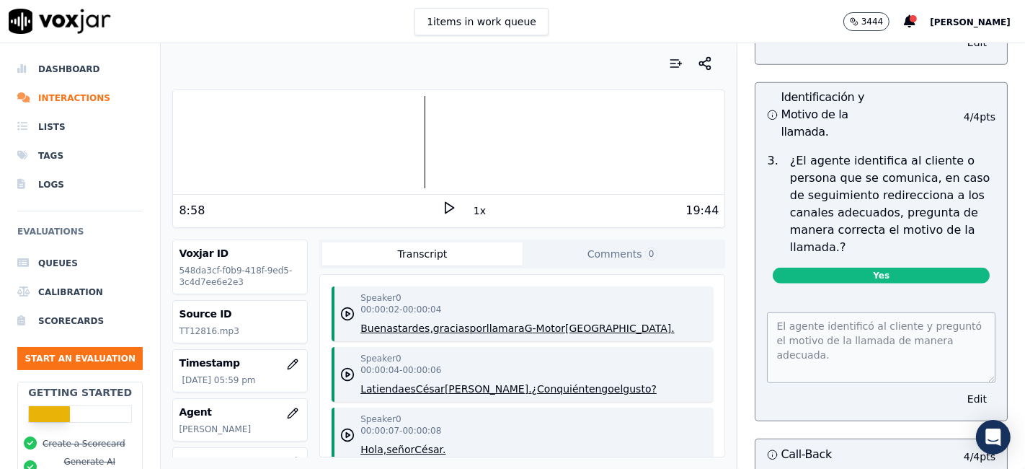
click at [446, 203] on icon at bounding box center [449, 207] width 14 height 14
click at [414, 143] on div at bounding box center [448, 142] width 551 height 92
click at [416, 141] on div at bounding box center [448, 142] width 551 height 92
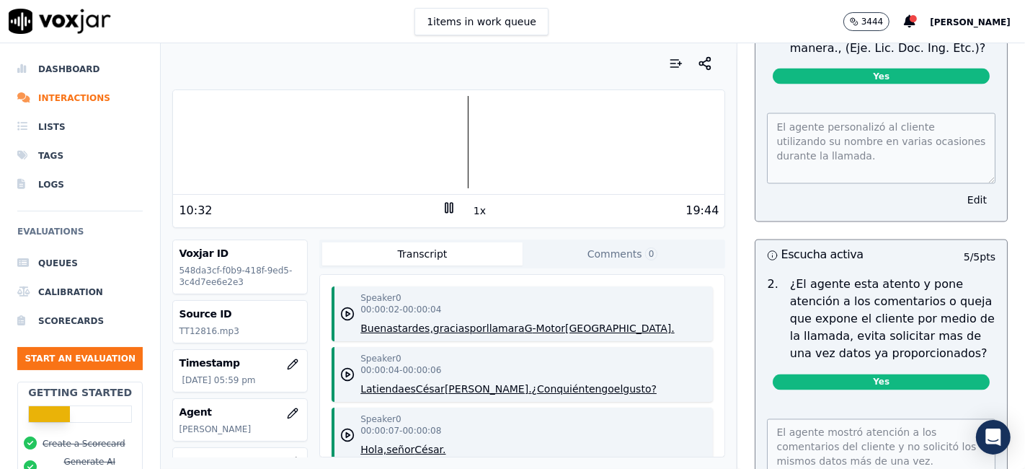
scroll to position [2082, 0]
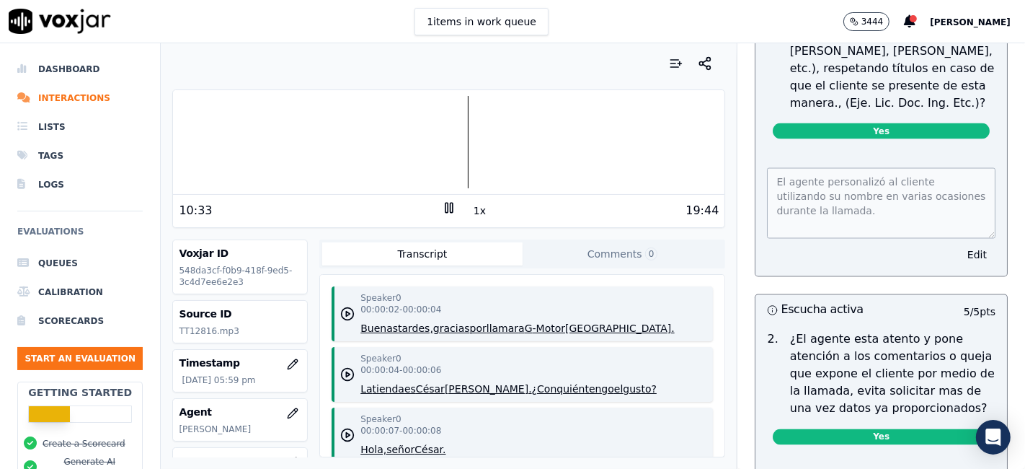
click at [452, 137] on div at bounding box center [448, 142] width 551 height 92
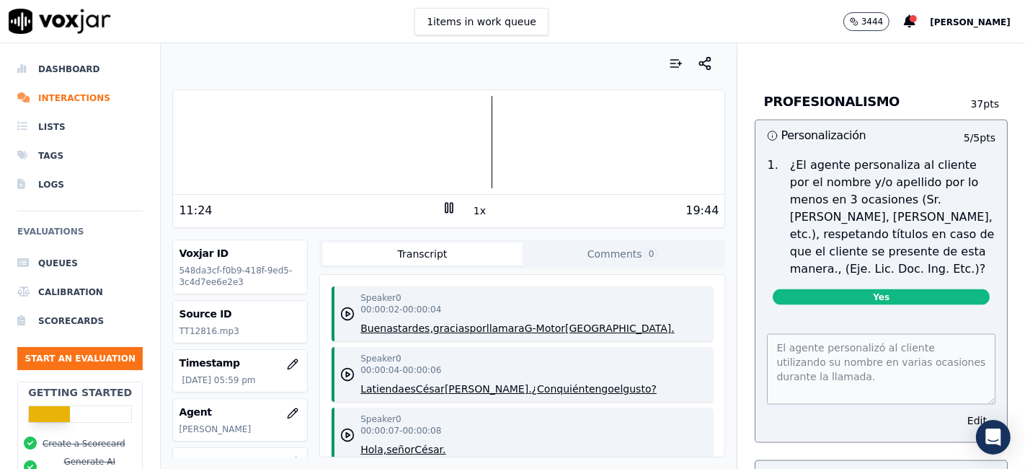
scroll to position [1951, 0]
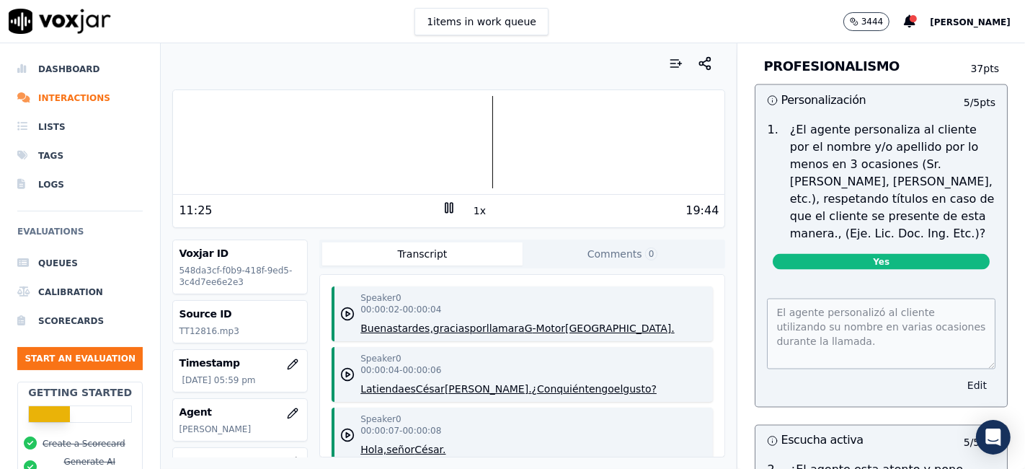
click at [959, 375] on button "Edit" at bounding box center [977, 385] width 37 height 20
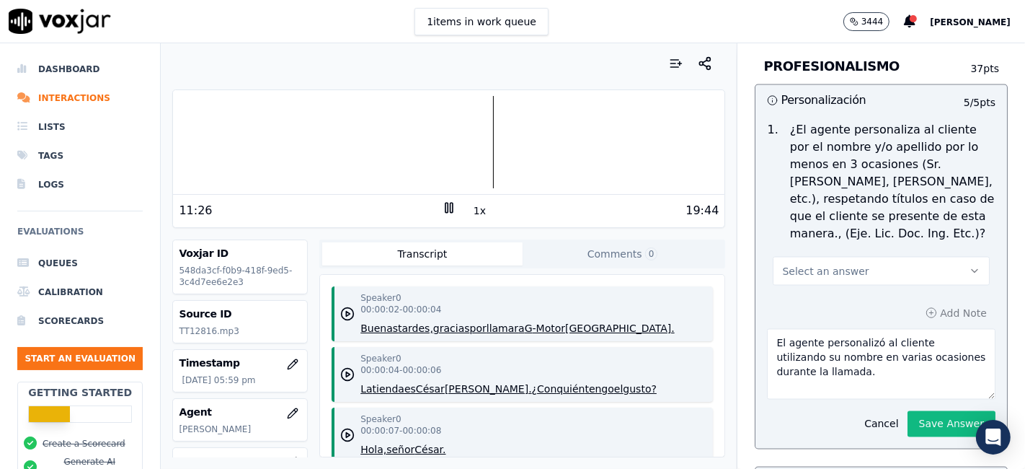
click at [846, 257] on button "Select an answer" at bounding box center [881, 271] width 217 height 29
click at [825, 301] on div "No" at bounding box center [855, 301] width 190 height 23
click at [828, 329] on textarea "El agente personalizó al cliente utilizando su nombre en varias ocasiones duran…" at bounding box center [881, 364] width 229 height 71
drag, startPoint x: 804, startPoint y: 322, endPoint x: 818, endPoint y: 347, distance: 28.4
click at [818, 347] on textarea "El agente personalizó al cliente utilizando su nombre en varias ocasiones duran…" at bounding box center [881, 364] width 229 height 71
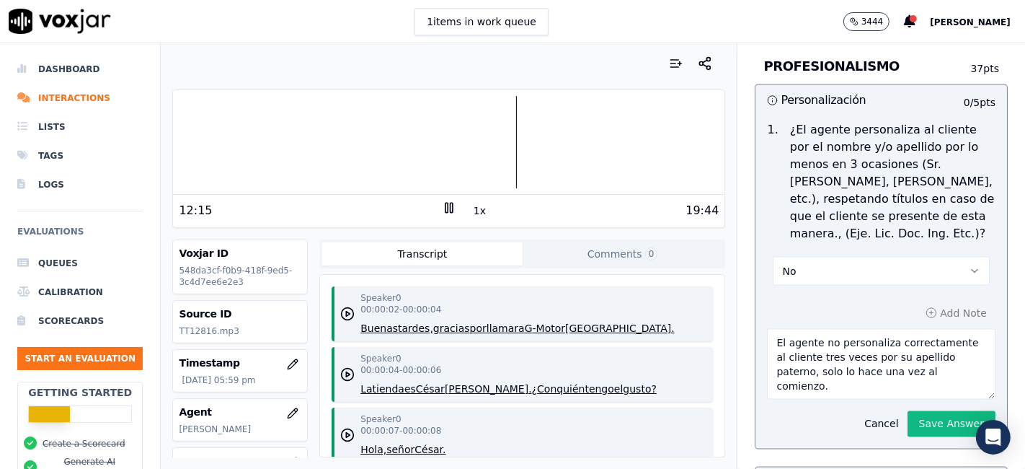
type textarea "El agente no personaliza correctamente al cliente tres veces por su apellido pa…"
click at [471, 216] on button "1x" at bounding box center [480, 210] width 18 height 20
click at [451, 209] on rect at bounding box center [452, 207] width 2 height 9
click at [443, 212] on icon at bounding box center [449, 207] width 14 height 14
click at [443, 211] on icon at bounding box center [449, 207] width 14 height 14
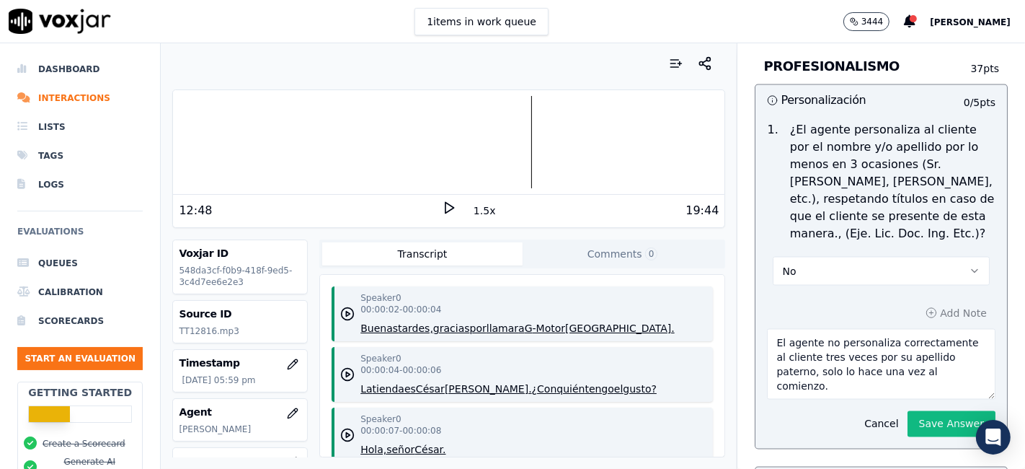
click at [446, 203] on polygon at bounding box center [450, 208] width 9 height 11
click at [451, 203] on rect at bounding box center [452, 207] width 2 height 9
click at [442, 208] on icon at bounding box center [449, 207] width 14 height 14
click at [447, 216] on div "1.5x" at bounding box center [449, 209] width 14 height 19
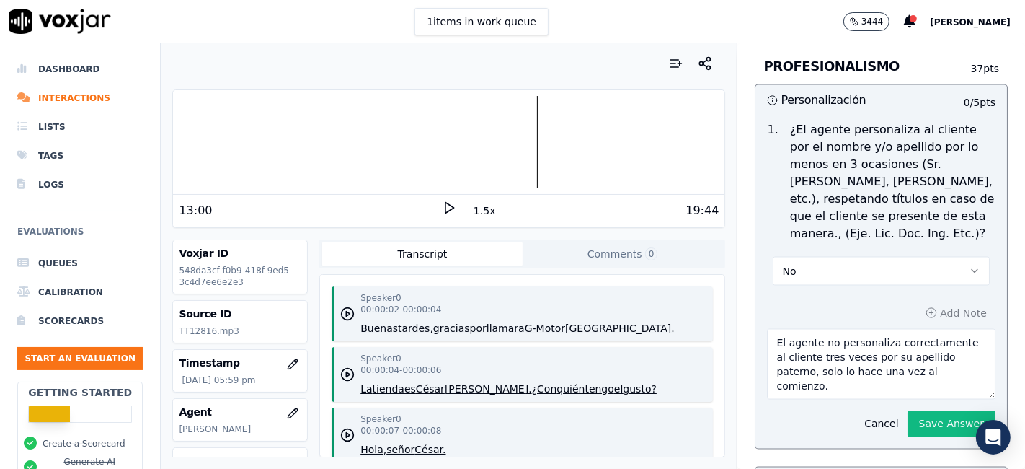
click at [445, 208] on icon at bounding box center [449, 207] width 14 height 14
click at [446, 203] on icon at bounding box center [449, 207] width 14 height 14
click at [442, 208] on icon at bounding box center [449, 207] width 14 height 14
click at [443, 207] on icon at bounding box center [449, 207] width 14 height 14
click at [446, 209] on polygon at bounding box center [450, 208] width 9 height 11
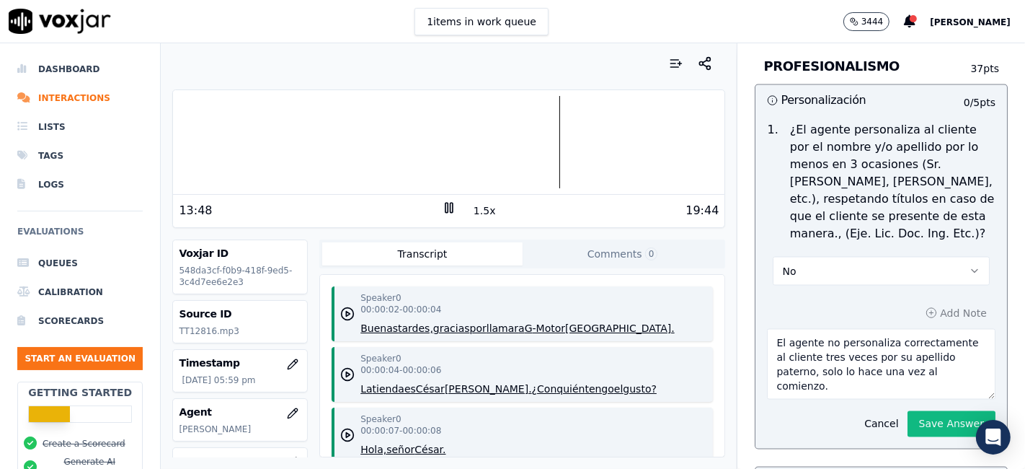
click at [451, 209] on rect at bounding box center [452, 207] width 2 height 9
click at [445, 211] on icon at bounding box center [449, 207] width 14 height 14
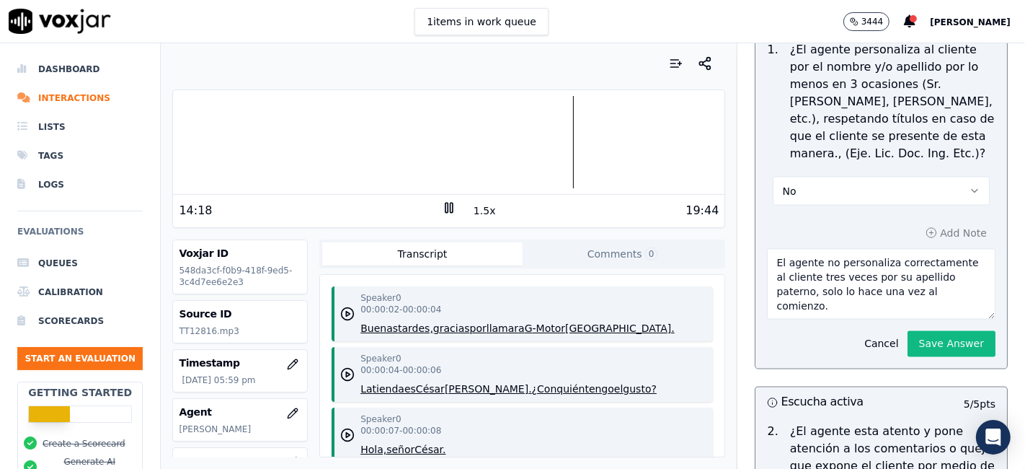
click at [908, 331] on button "Save Answer" at bounding box center [952, 344] width 88 height 26
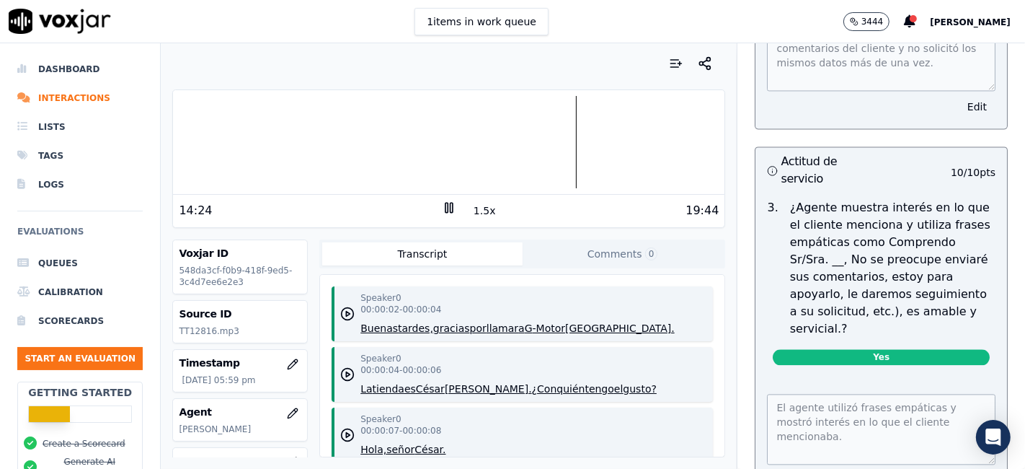
scroll to position [2625, 0]
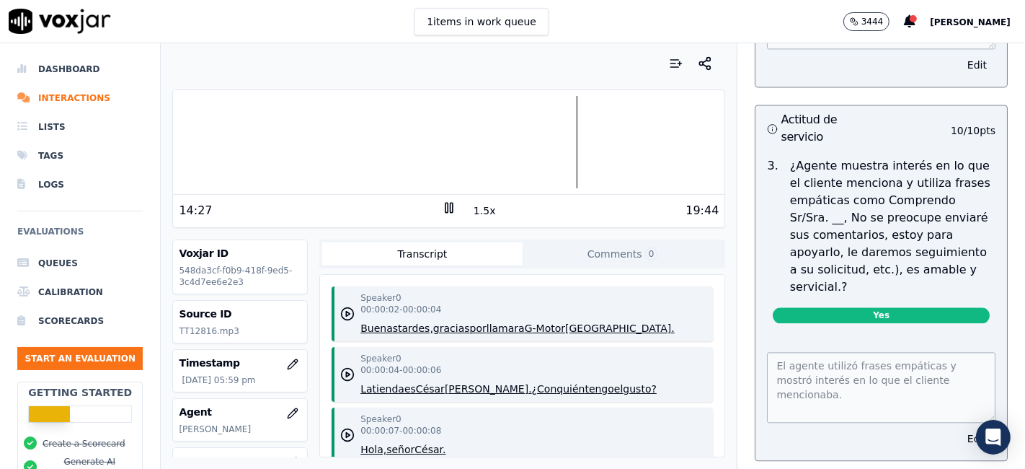
click at [446, 203] on rect at bounding box center [447, 207] width 2 height 9
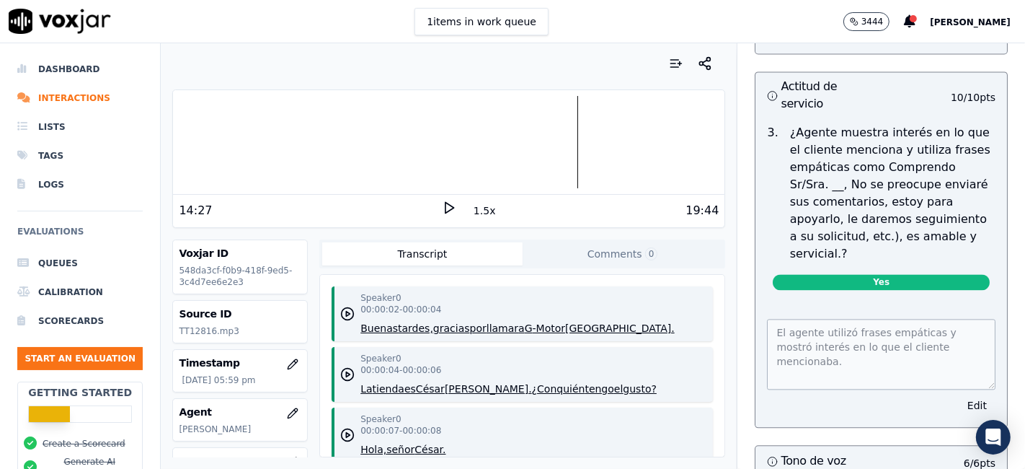
scroll to position [2592, 0]
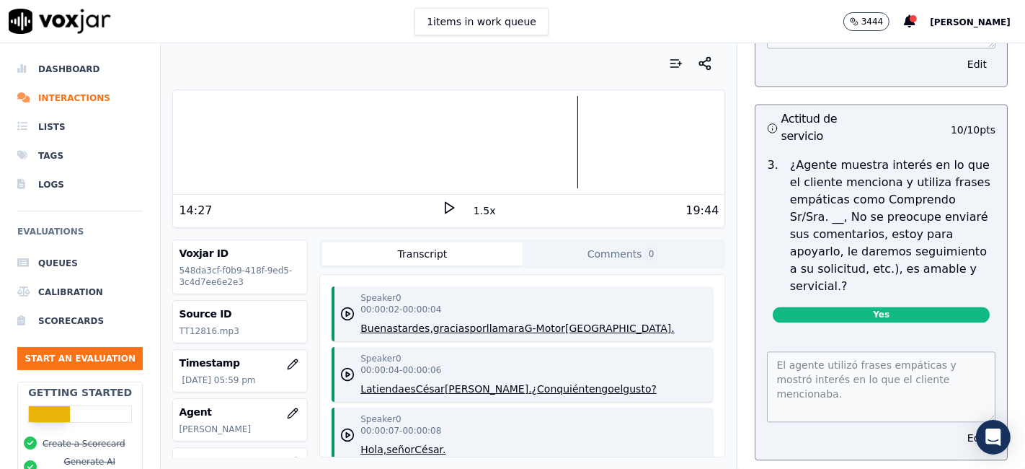
click at [442, 205] on icon at bounding box center [449, 207] width 14 height 14
click at [451, 205] on rect at bounding box center [452, 207] width 2 height 9
click at [443, 203] on icon at bounding box center [449, 207] width 14 height 14
click at [442, 209] on icon at bounding box center [449, 207] width 14 height 14
click at [446, 209] on polygon at bounding box center [450, 208] width 9 height 11
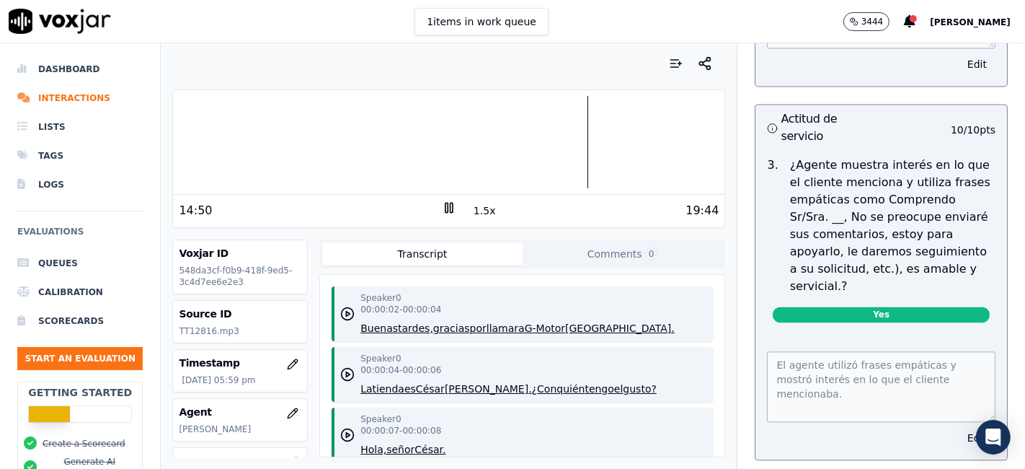
click at [446, 211] on rect at bounding box center [447, 207] width 2 height 9
click at [442, 213] on icon at bounding box center [449, 207] width 14 height 14
click at [572, 142] on div at bounding box center [448, 142] width 551 height 92
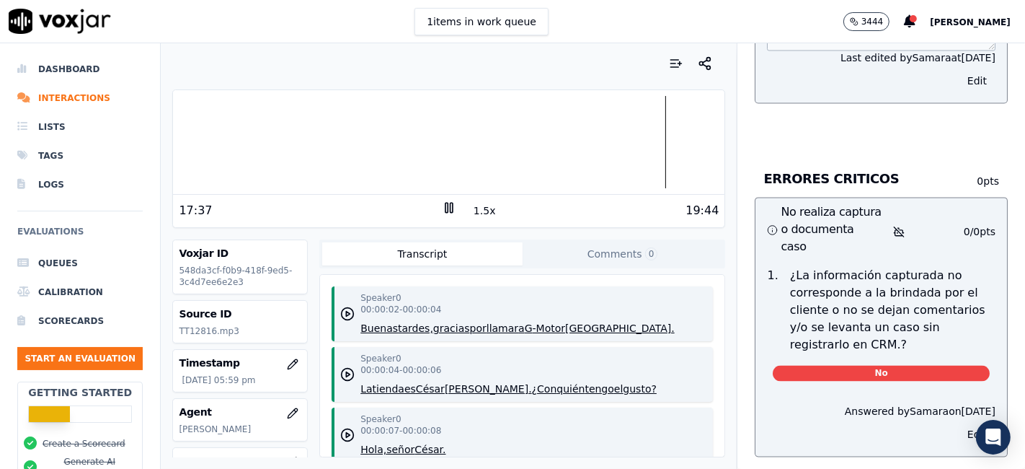
scroll to position [6932, 0]
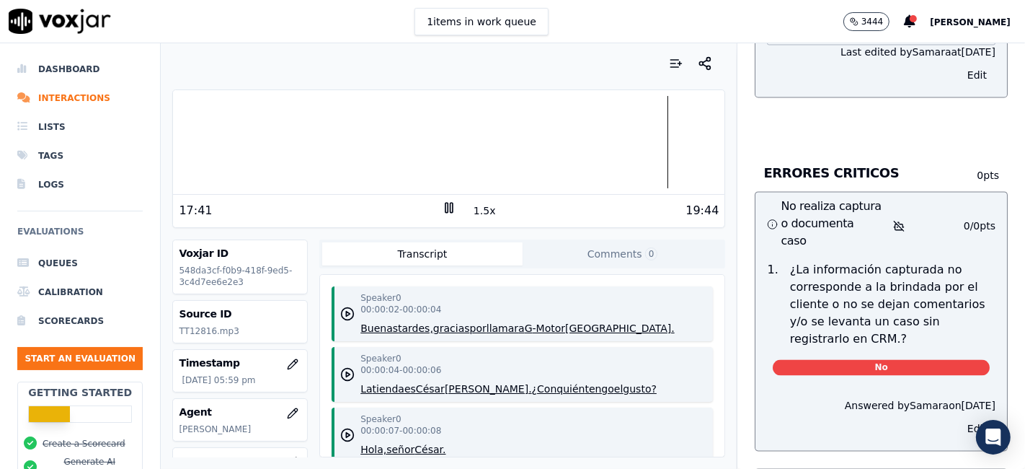
click at [648, 144] on div at bounding box center [448, 142] width 551 height 92
click at [649, 145] on div at bounding box center [448, 142] width 551 height 92
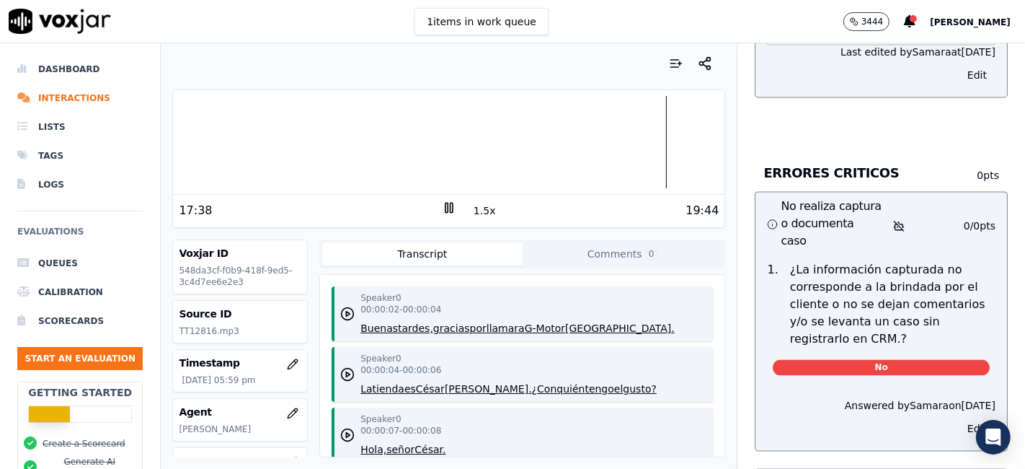
click at [649, 145] on div at bounding box center [448, 142] width 551 height 92
click at [648, 145] on div at bounding box center [448, 142] width 551 height 92
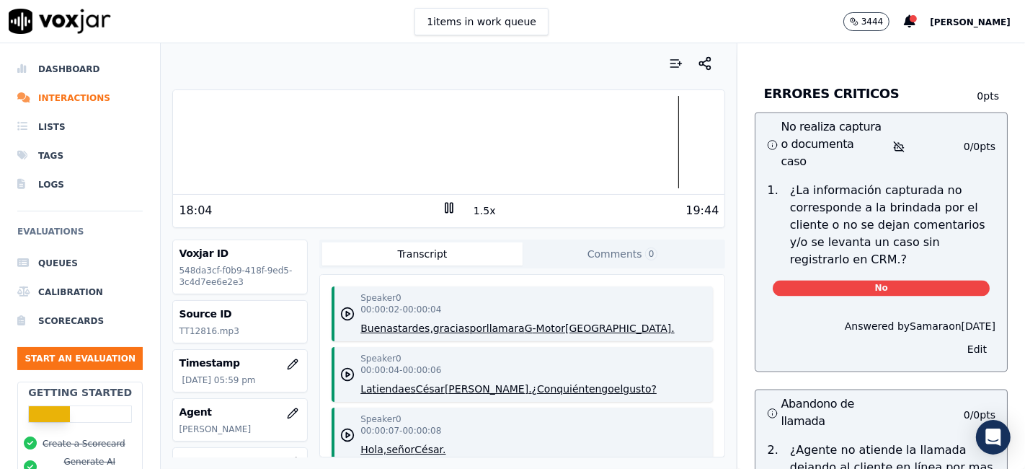
scroll to position [6691, 0]
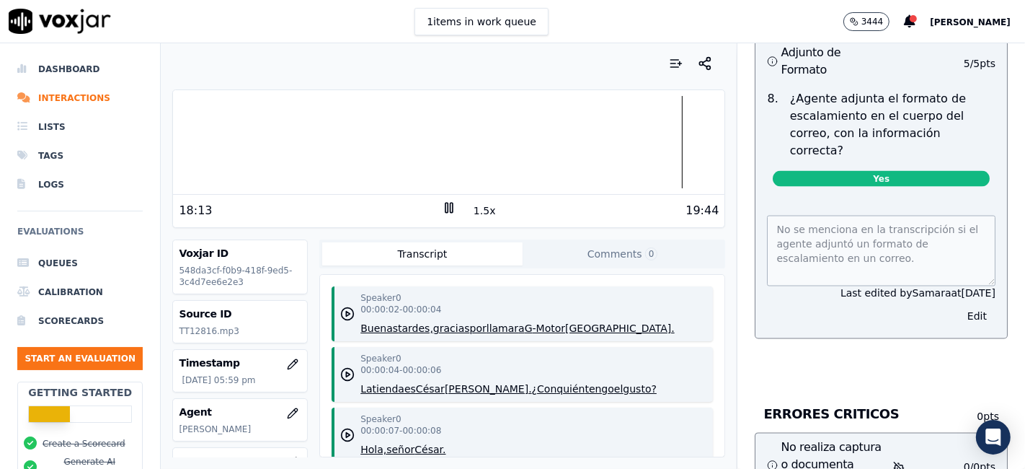
click at [447, 206] on icon at bounding box center [449, 207] width 14 height 14
click at [446, 209] on icon at bounding box center [449, 207] width 14 height 14
click at [451, 208] on rect at bounding box center [452, 207] width 2 height 9
click at [445, 208] on icon at bounding box center [449, 207] width 14 height 14
click at [653, 143] on div at bounding box center [448, 142] width 551 height 92
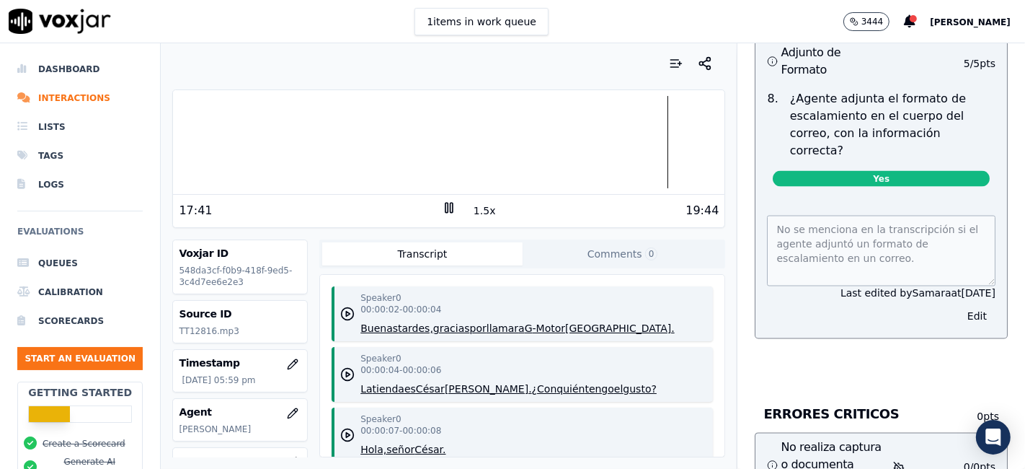
click at [451, 209] on rect at bounding box center [452, 207] width 2 height 9
click at [446, 209] on polygon at bounding box center [450, 208] width 9 height 11
click at [686, 137] on div at bounding box center [448, 142] width 551 height 92
click at [190, 128] on div at bounding box center [448, 142] width 551 height 92
click at [443, 207] on icon at bounding box center [449, 207] width 14 height 14
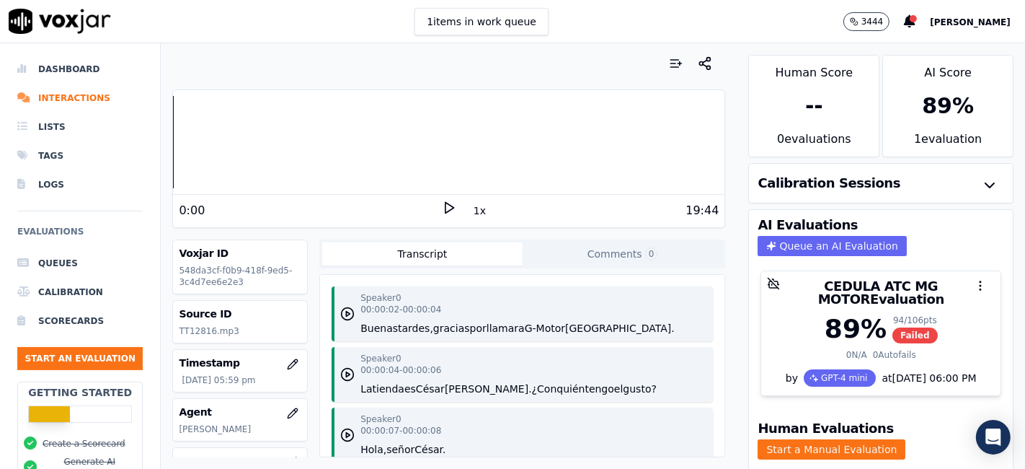
click at [442, 209] on icon at bounding box center [449, 207] width 14 height 14
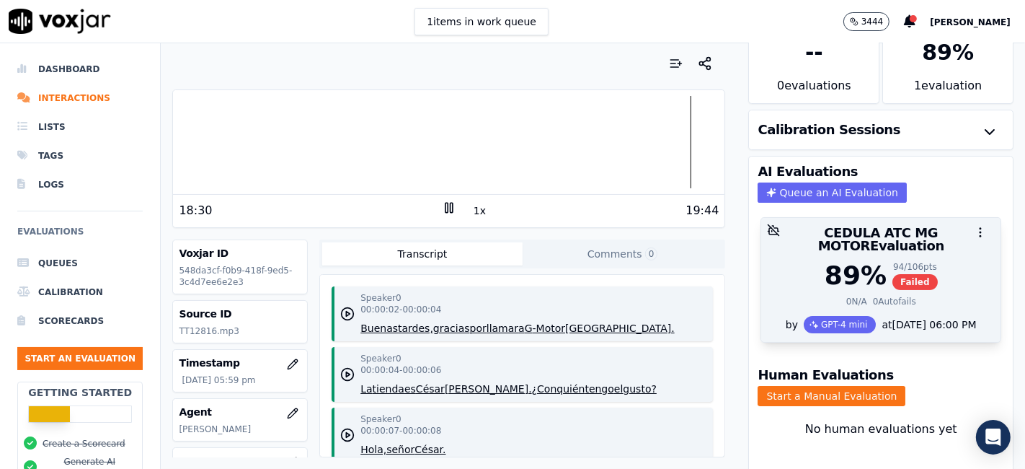
scroll to position [97, 0]
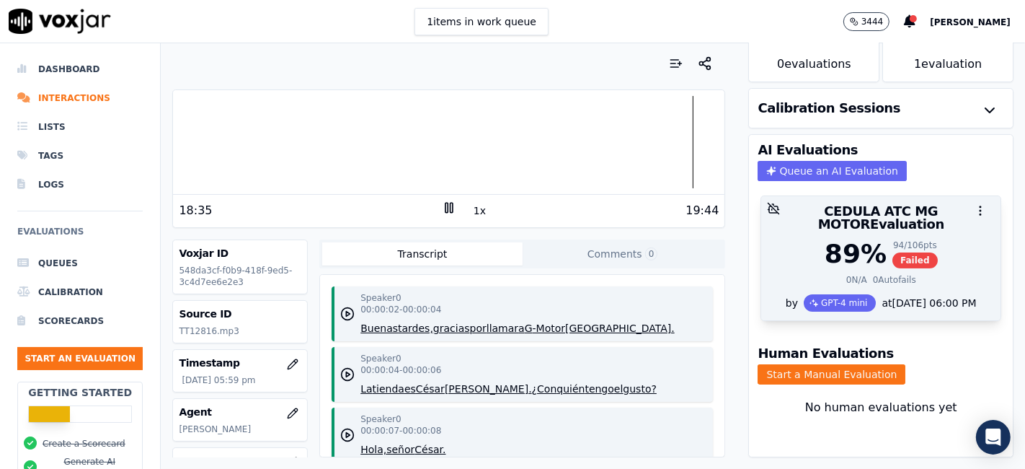
click at [882, 274] on div "0 Autofails" at bounding box center [894, 280] width 43 height 12
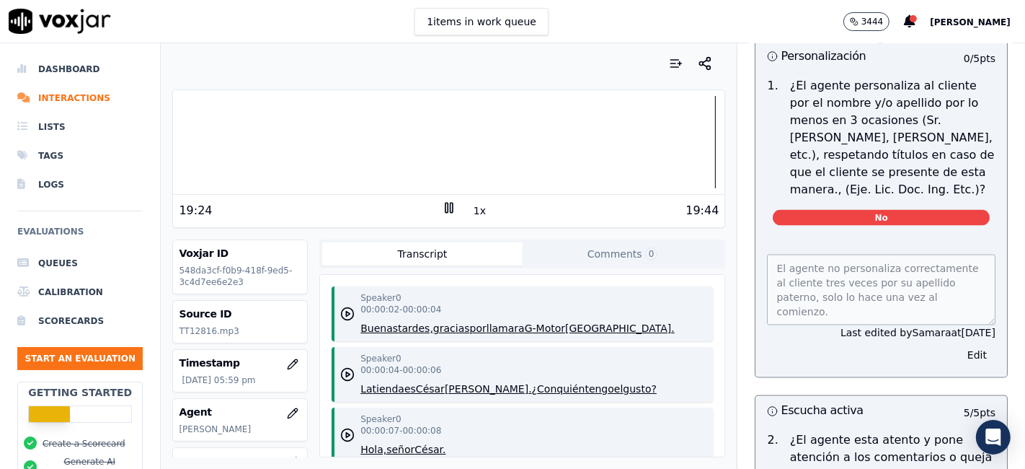
scroll to position [2002, 0]
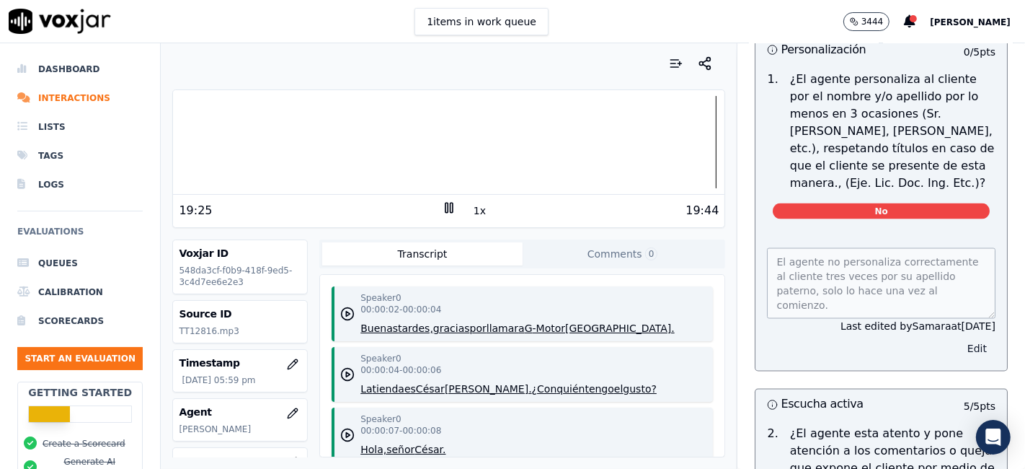
click at [959, 339] on button "Edit" at bounding box center [977, 349] width 37 height 20
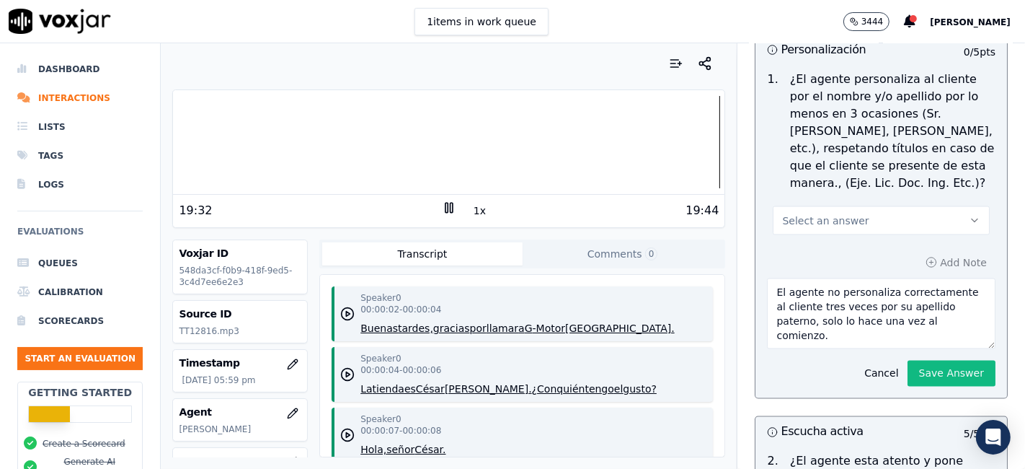
drag, startPoint x: 818, startPoint y: 294, endPoint x: 904, endPoint y: 292, distance: 86.5
click at [904, 292] on textarea "El agente no personaliza correctamente al cliente tres veces por su apellido pa…" at bounding box center [881, 313] width 229 height 71
type textarea "El agente no personaliza correctamente al cliente tres veces por su apellido pa…"
click at [916, 360] on button "Save Answer" at bounding box center [952, 373] width 88 height 26
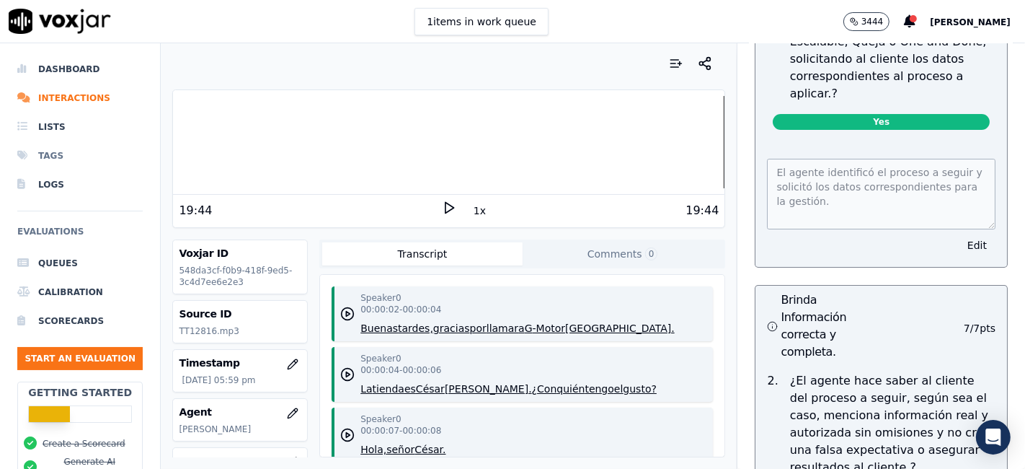
scroll to position [4209, 0]
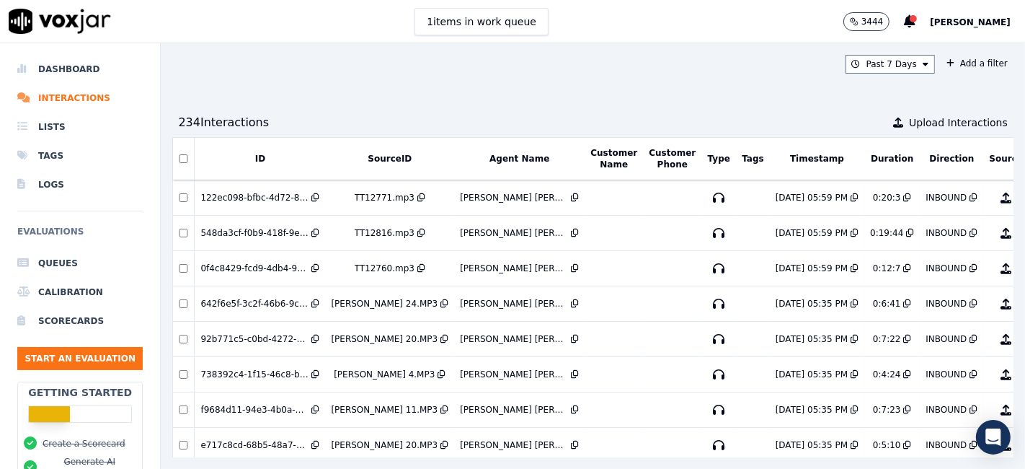
scroll to position [0, 92]
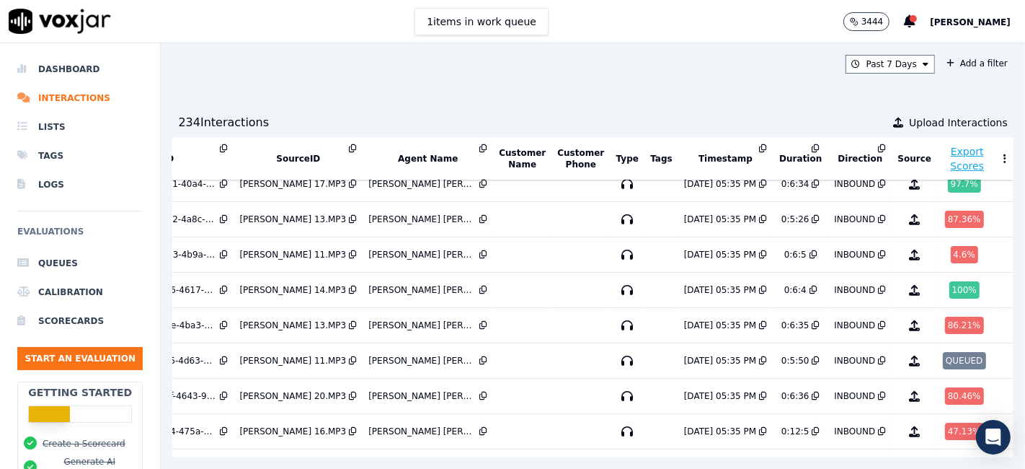
scroll to position [320, 92]
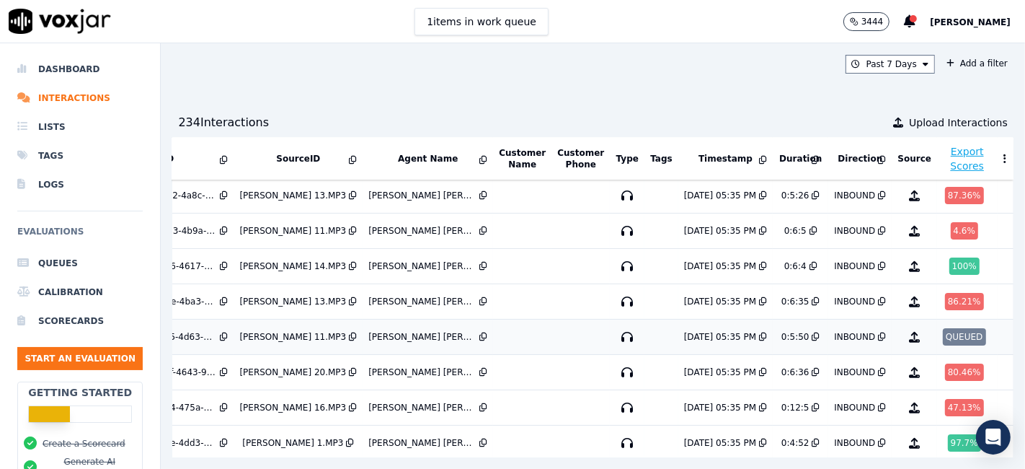
click at [943, 329] on div "QUEUED" at bounding box center [964, 336] width 43 height 17
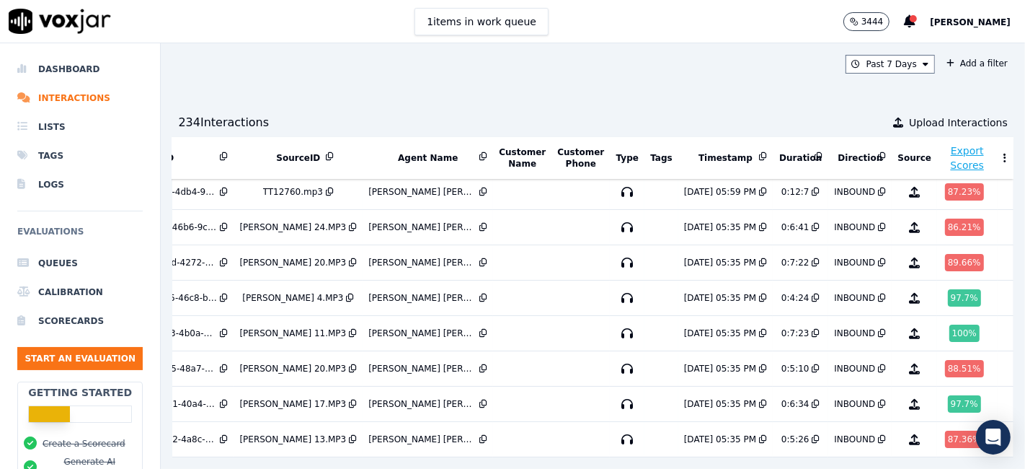
scroll to position [0, 92]
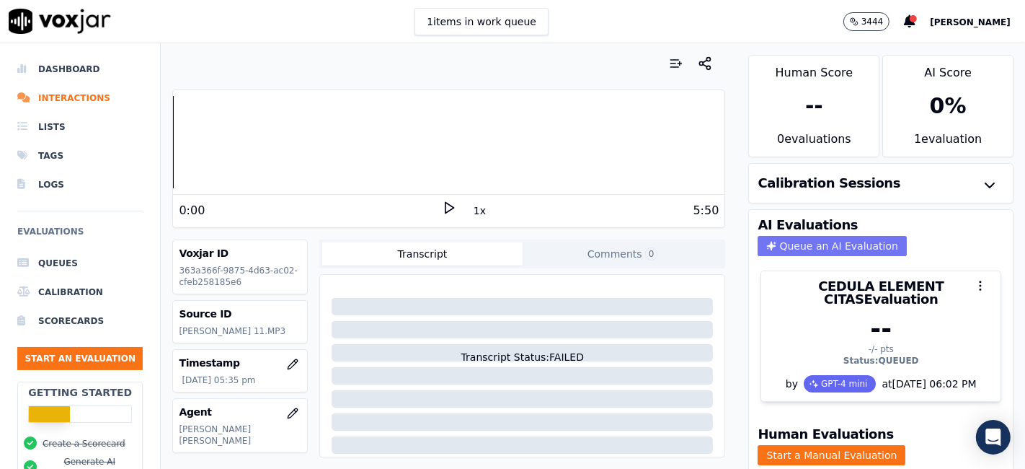
click at [906, 236] on button "Queue an AI Evaluation" at bounding box center [832, 246] width 149 height 20
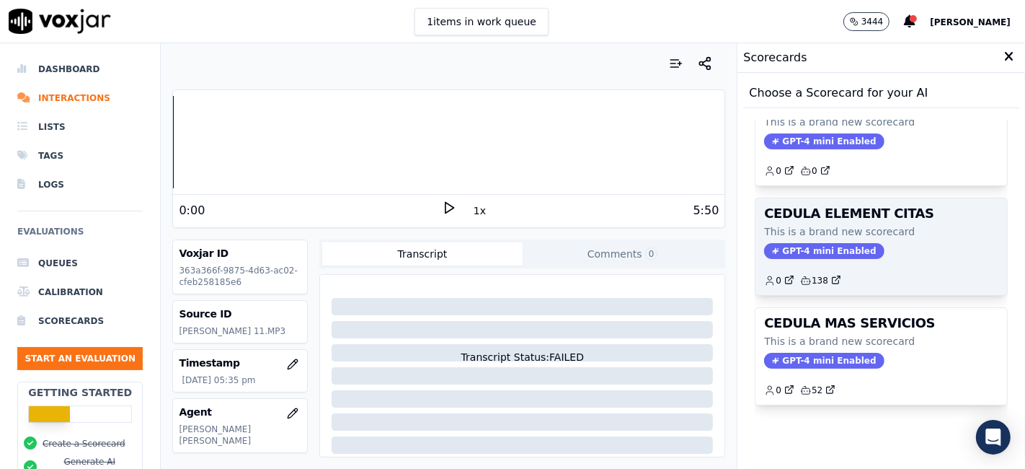
scroll to position [320, 0]
click at [805, 243] on span "GPT-4 mini Enabled" at bounding box center [824, 251] width 120 height 16
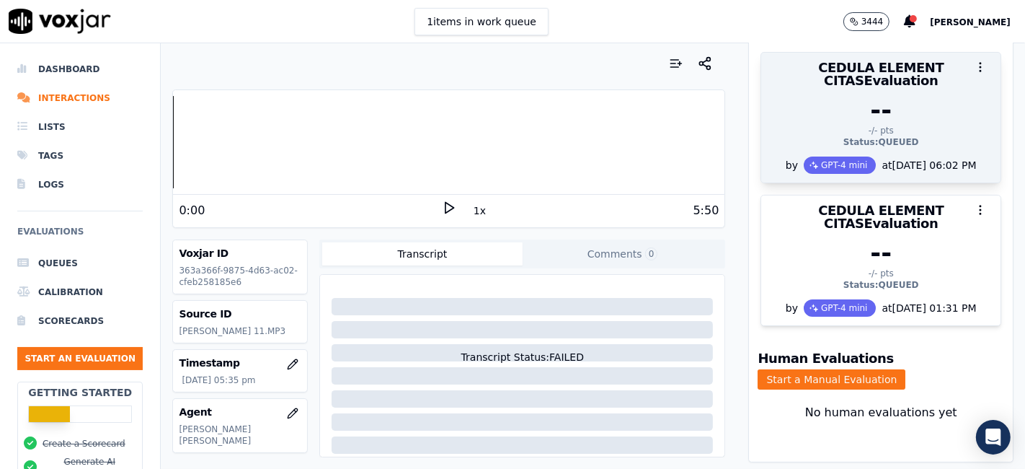
scroll to position [0, 0]
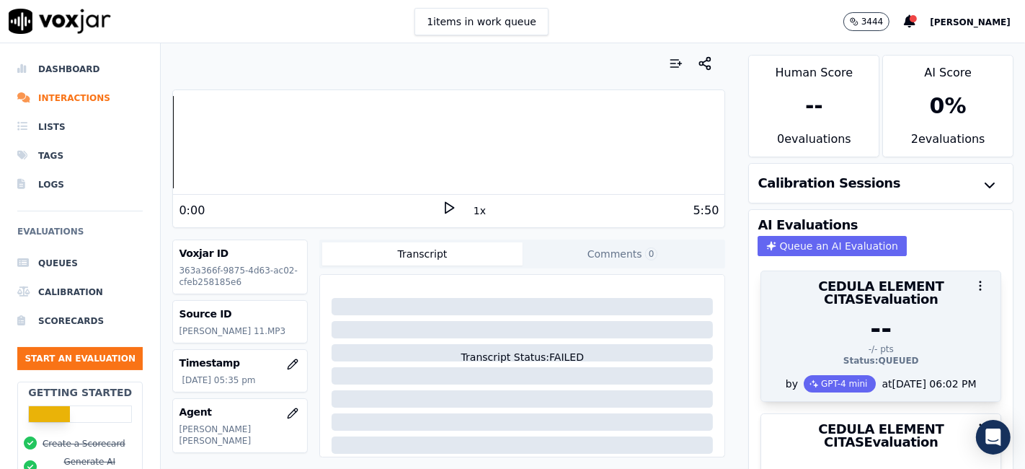
click at [815, 375] on div "GPT-4 mini" at bounding box center [840, 383] width 73 height 17
click at [850, 314] on div "--" at bounding box center [881, 328] width 222 height 29
click at [893, 314] on div "--" at bounding box center [881, 328] width 222 height 29
